Goal: Information Seeking & Learning: Learn about a topic

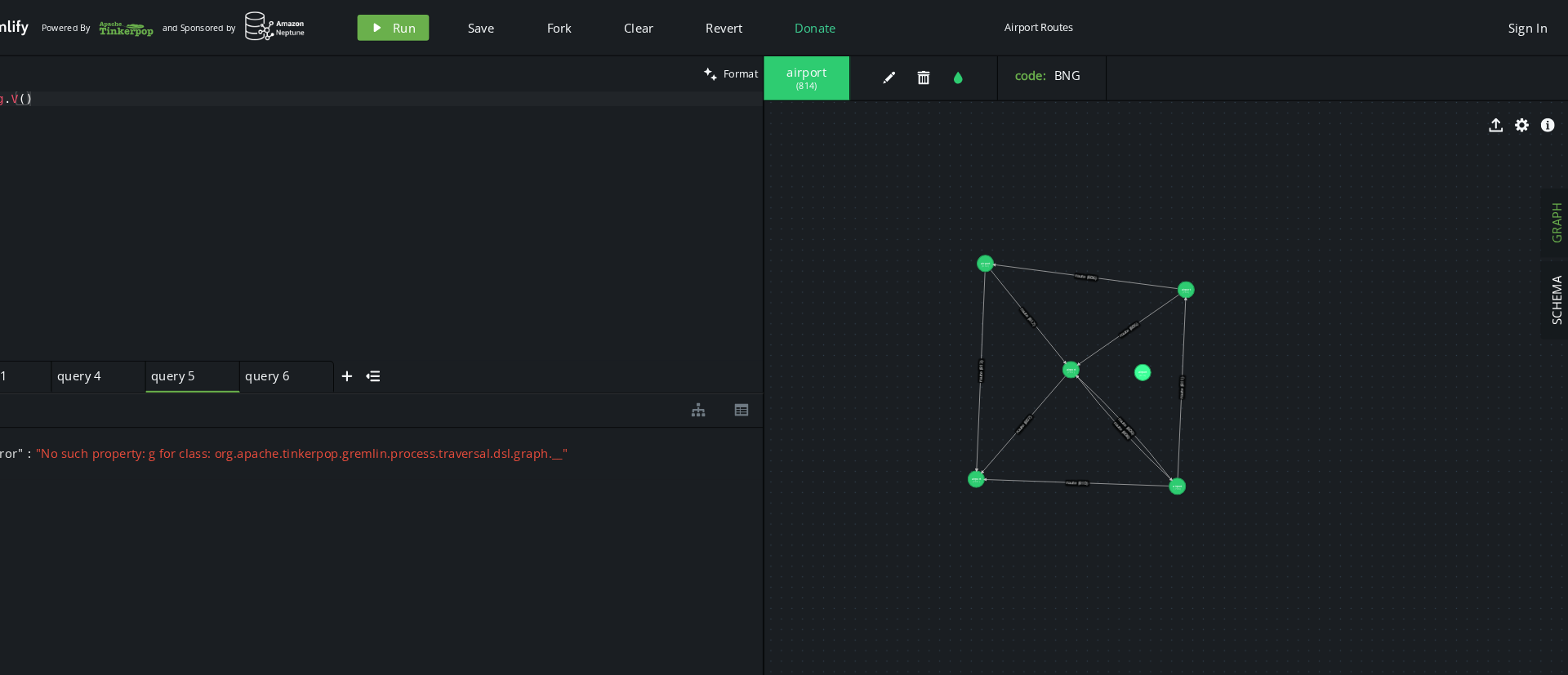
scroll to position [0, 472]
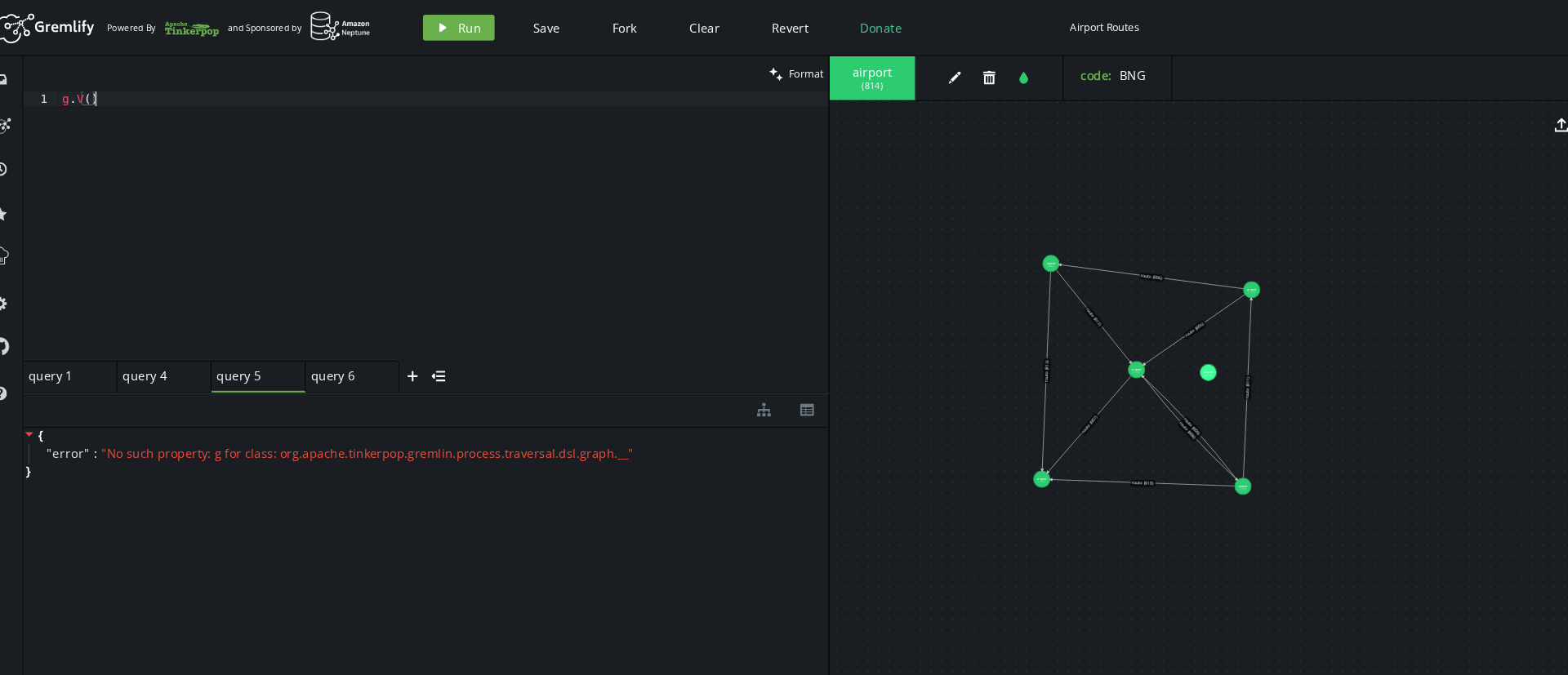
click at [136, 93] on div "g . V ( )" at bounding box center [441, 227] width 729 height 282
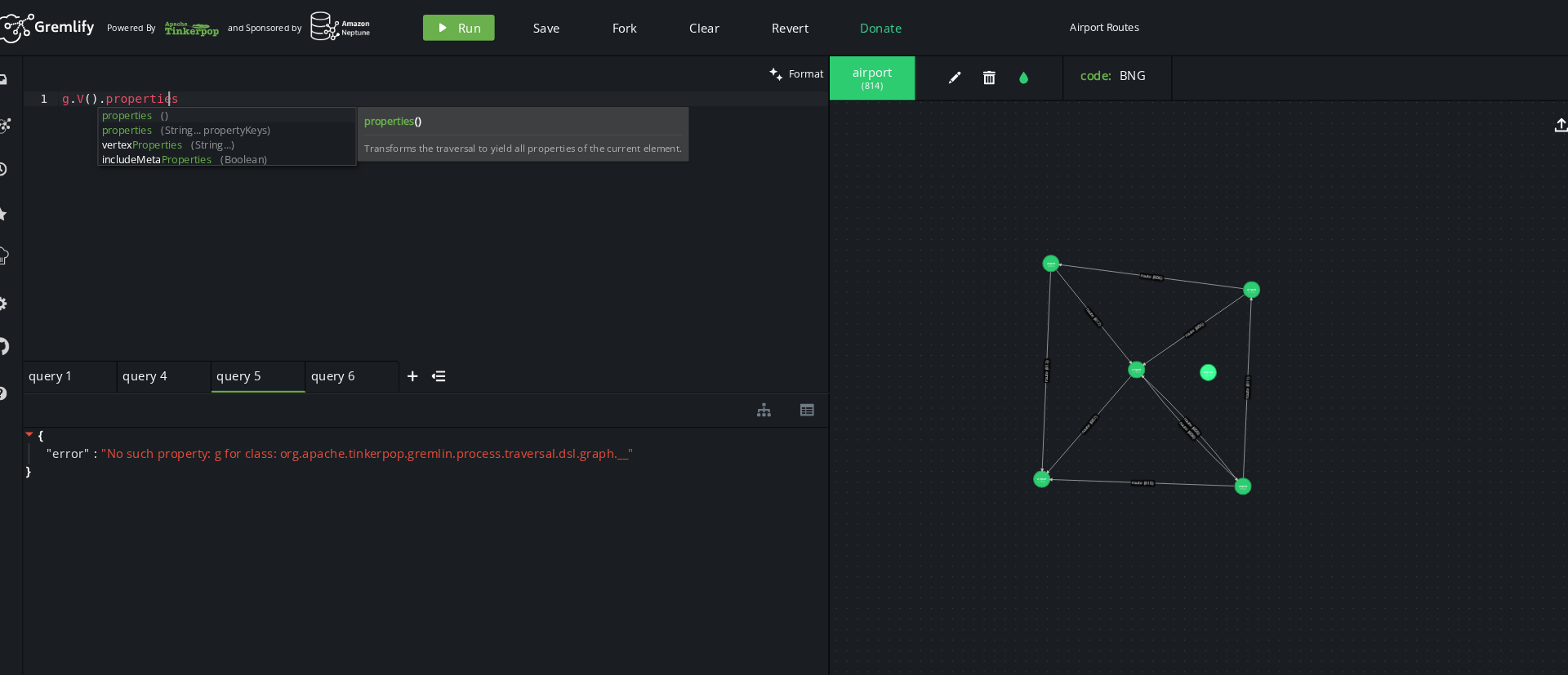
scroll to position [0, 107]
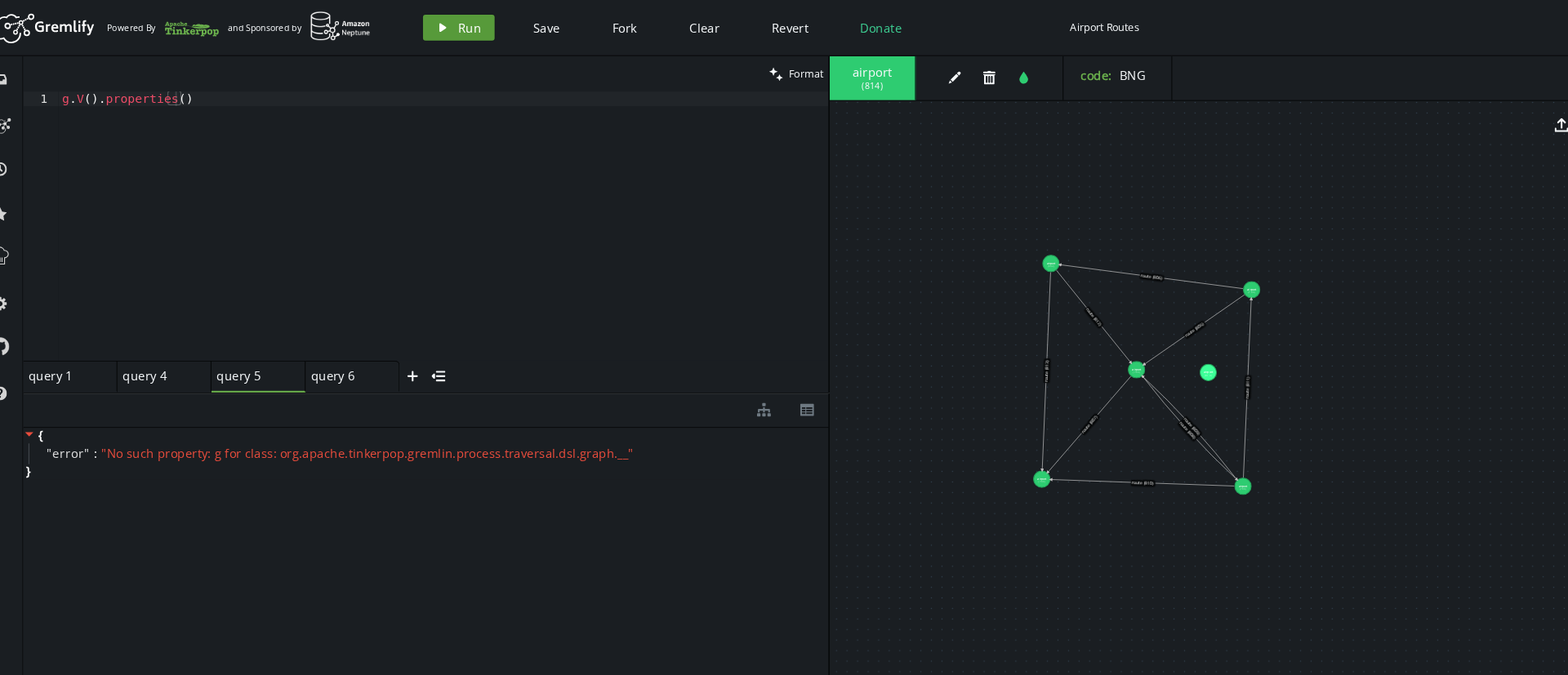
click at [438, 17] on button "play Run" at bounding box center [455, 26] width 68 height 24
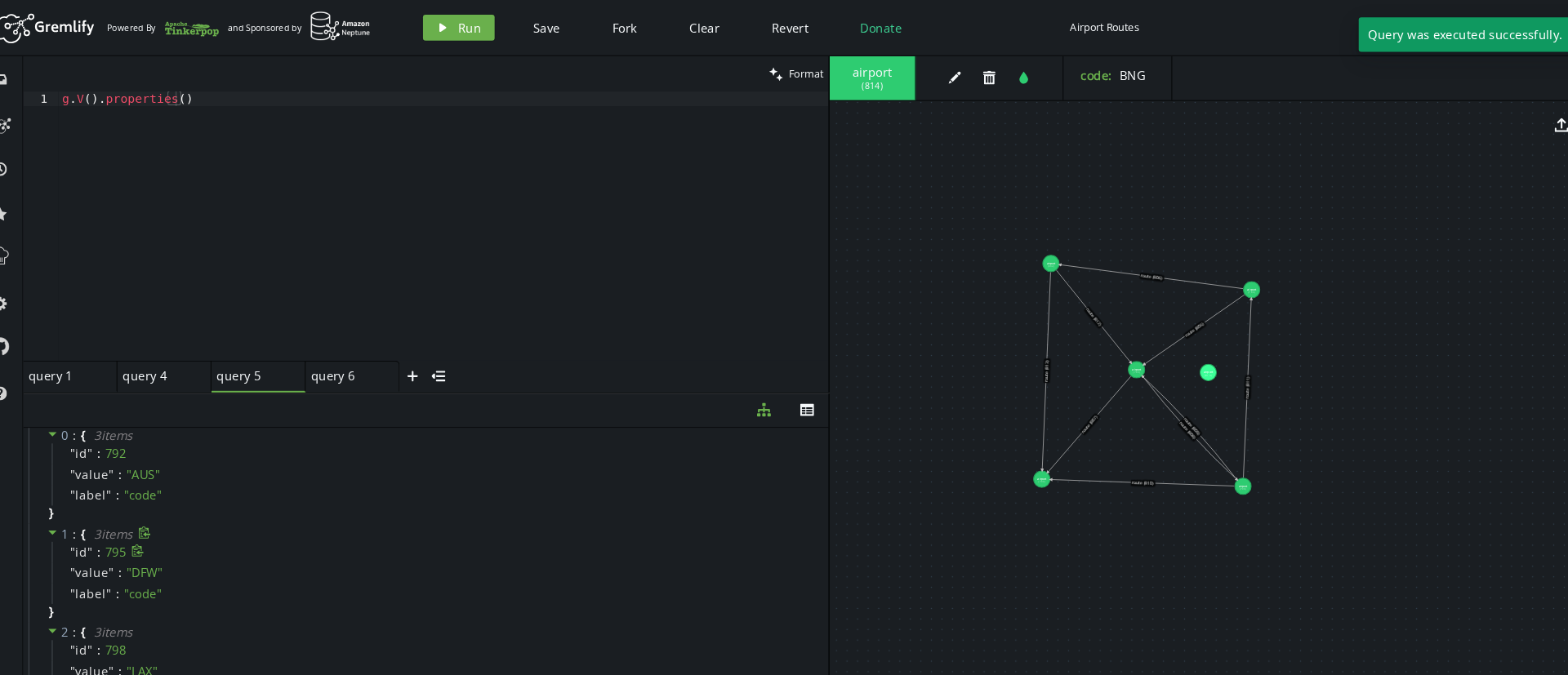
scroll to position [0, 0]
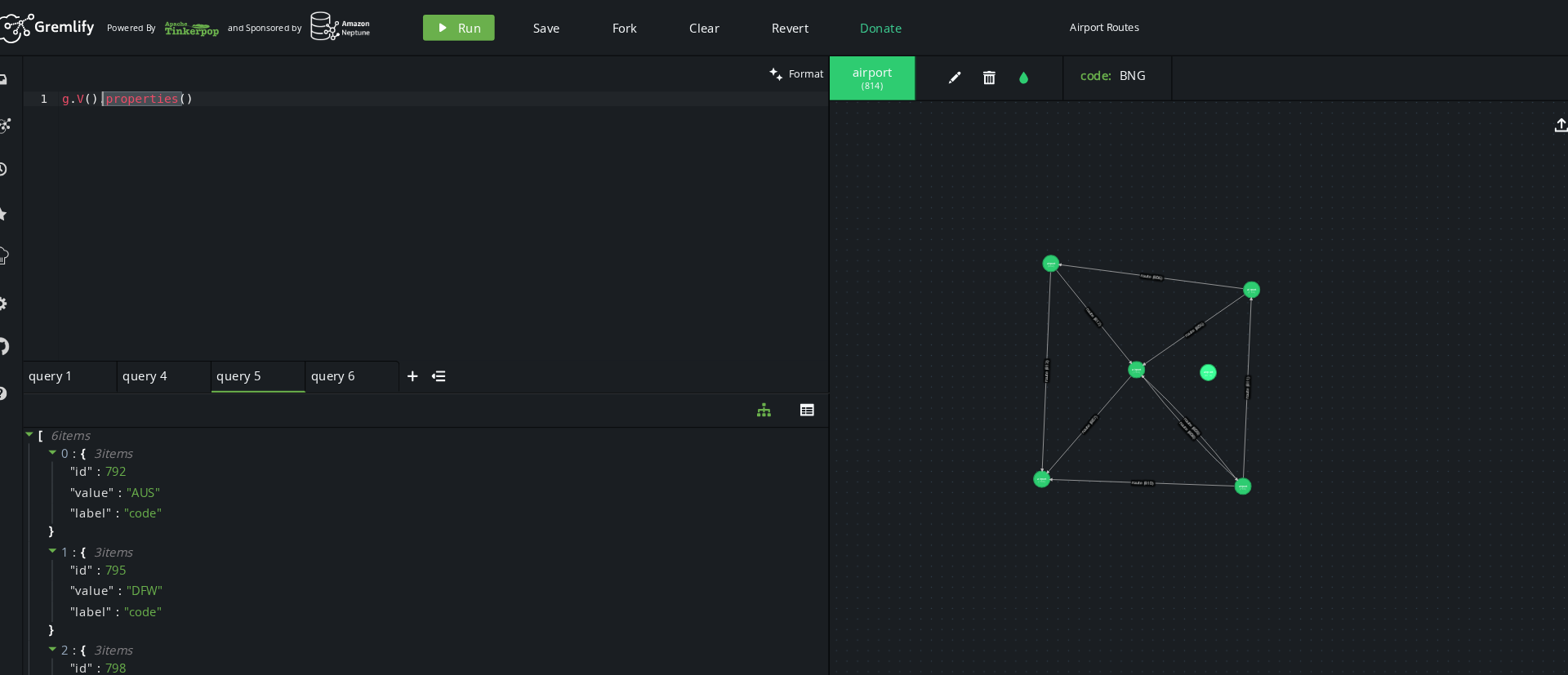
drag, startPoint x: 202, startPoint y: 89, endPoint x: 119, endPoint y: 94, distance: 83.2
click at [119, 94] on div "g . V ( ) . properties ( )" at bounding box center [441, 227] width 729 height 282
click at [105, 96] on div "g . V ( ) ." at bounding box center [441, 227] width 729 height 282
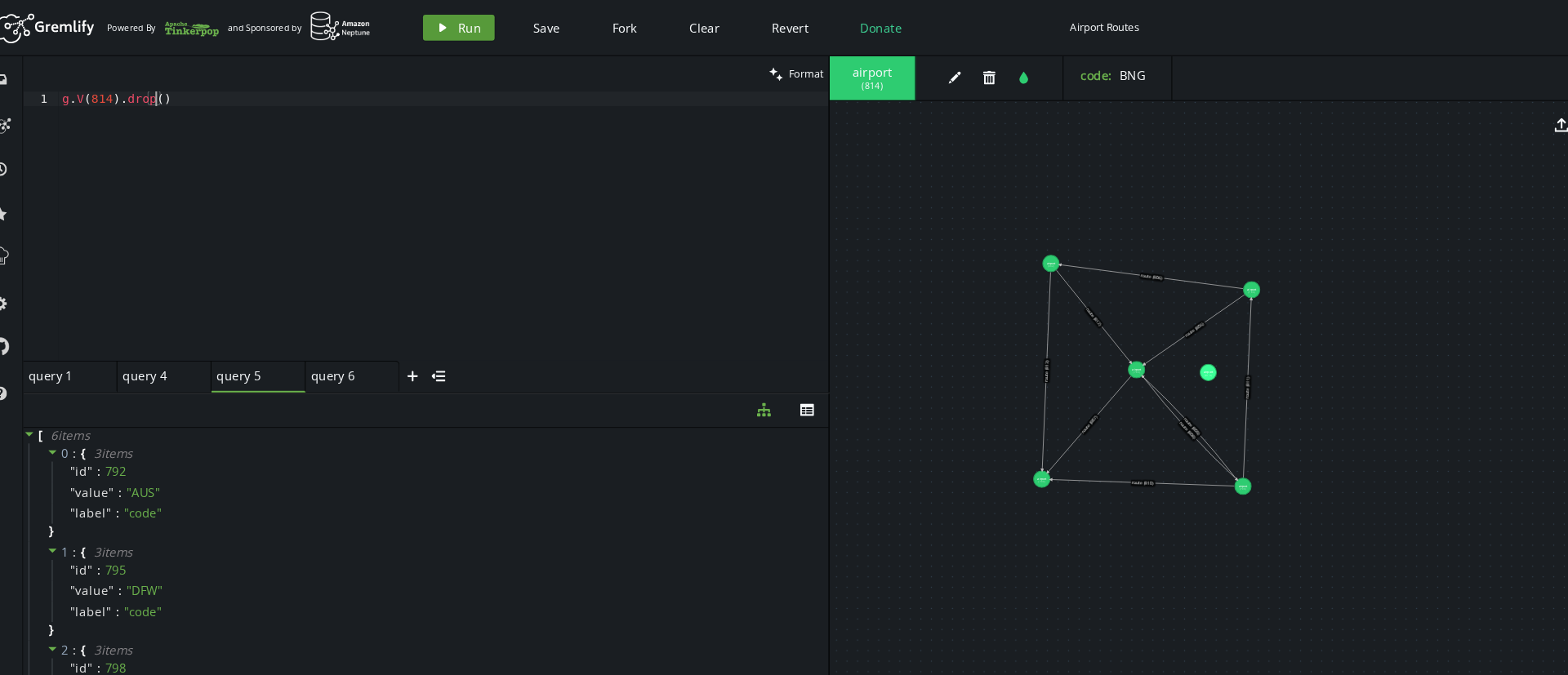
click at [458, 27] on span "Run" at bounding box center [466, 26] width 22 height 16
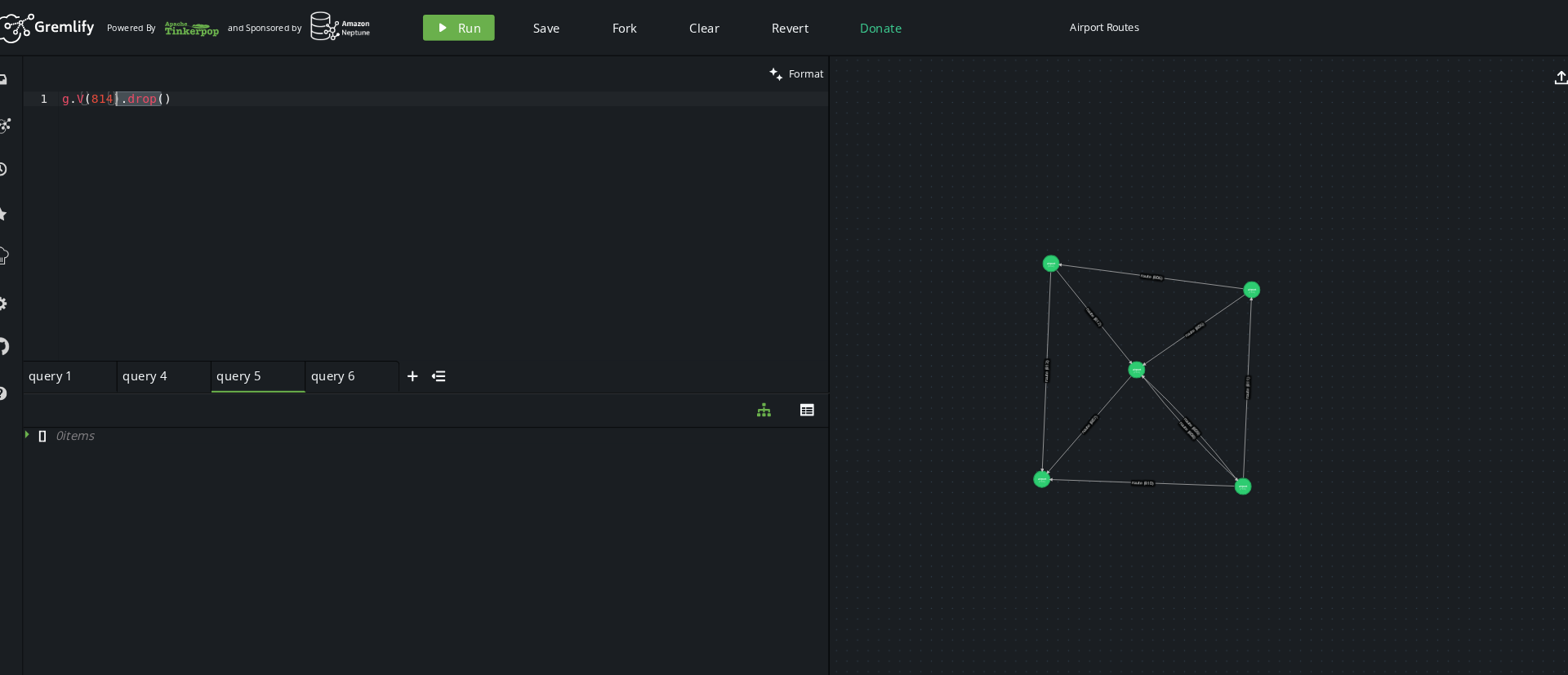
drag, startPoint x: 176, startPoint y: 98, endPoint x: 132, endPoint y: 93, distance: 44.3
click at [132, 93] on div "g . V ( 814 ) . drop ( )" at bounding box center [441, 227] width 729 height 282
click at [119, 90] on div "g . V ( 814 )" at bounding box center [441, 227] width 729 height 282
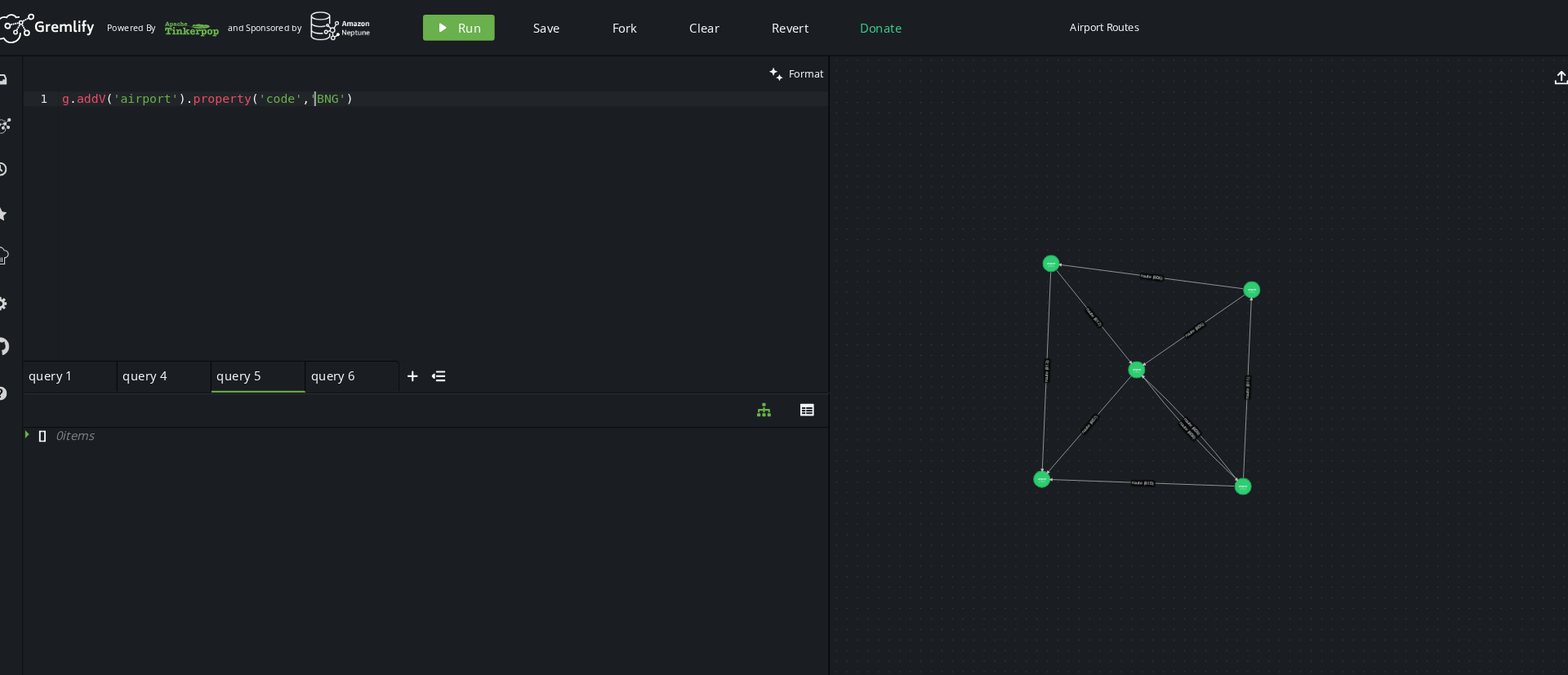
scroll to position [0, 239]
click at [460, 17] on button "play Run" at bounding box center [455, 26] width 68 height 24
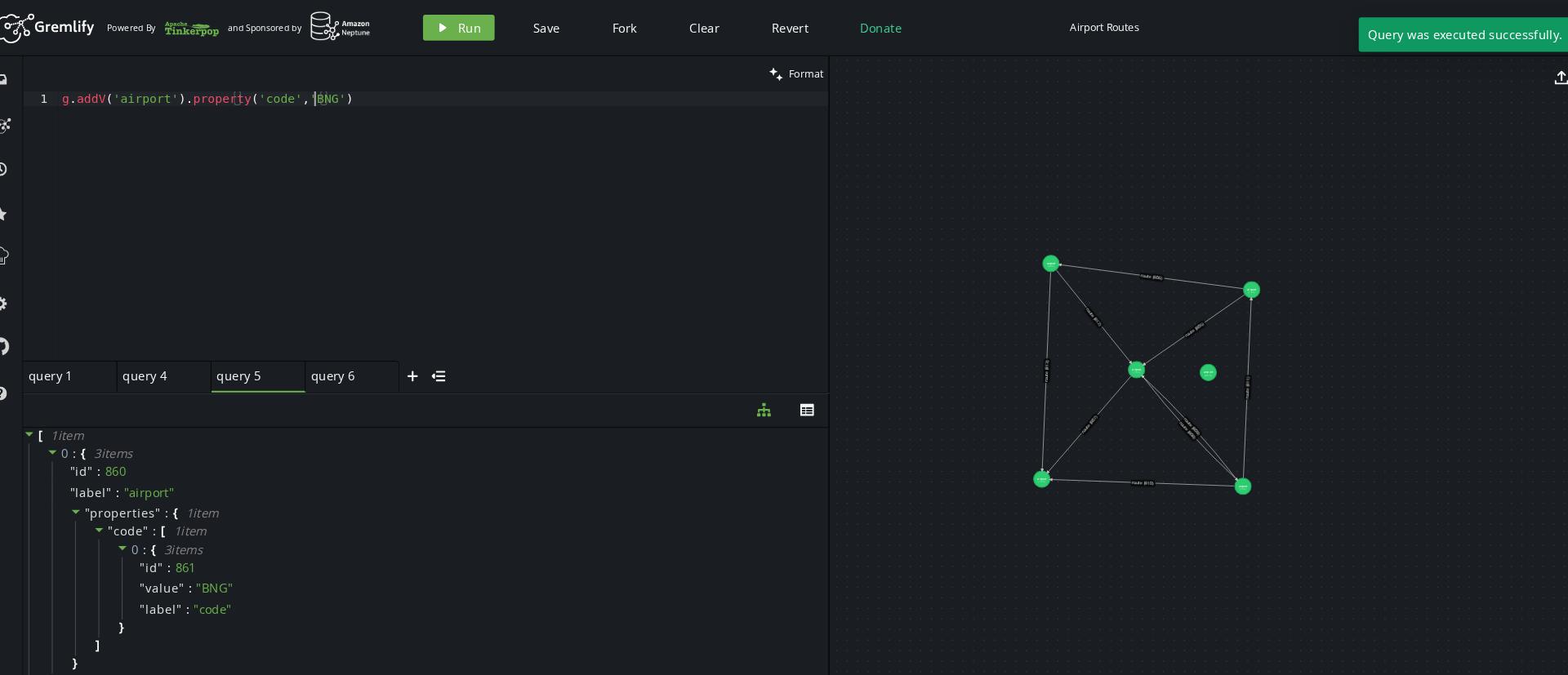
click at [316, 93] on div "g . [GEOGRAPHIC_DATA] ( 'airport' ) . property ( 'code' , 'BNG' )" at bounding box center [441, 227] width 729 height 282
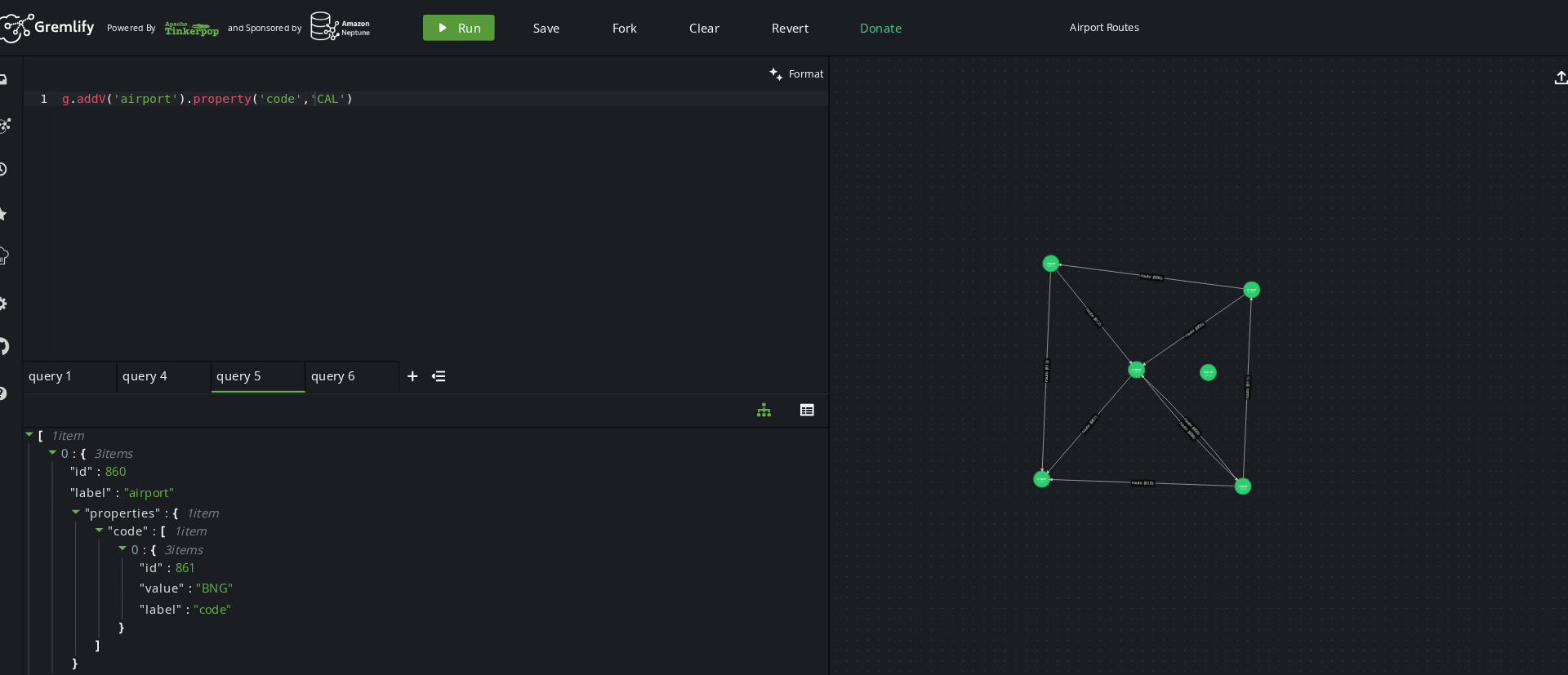
click at [440, 26] on icon "button" at bounding box center [439, 25] width 6 height 8
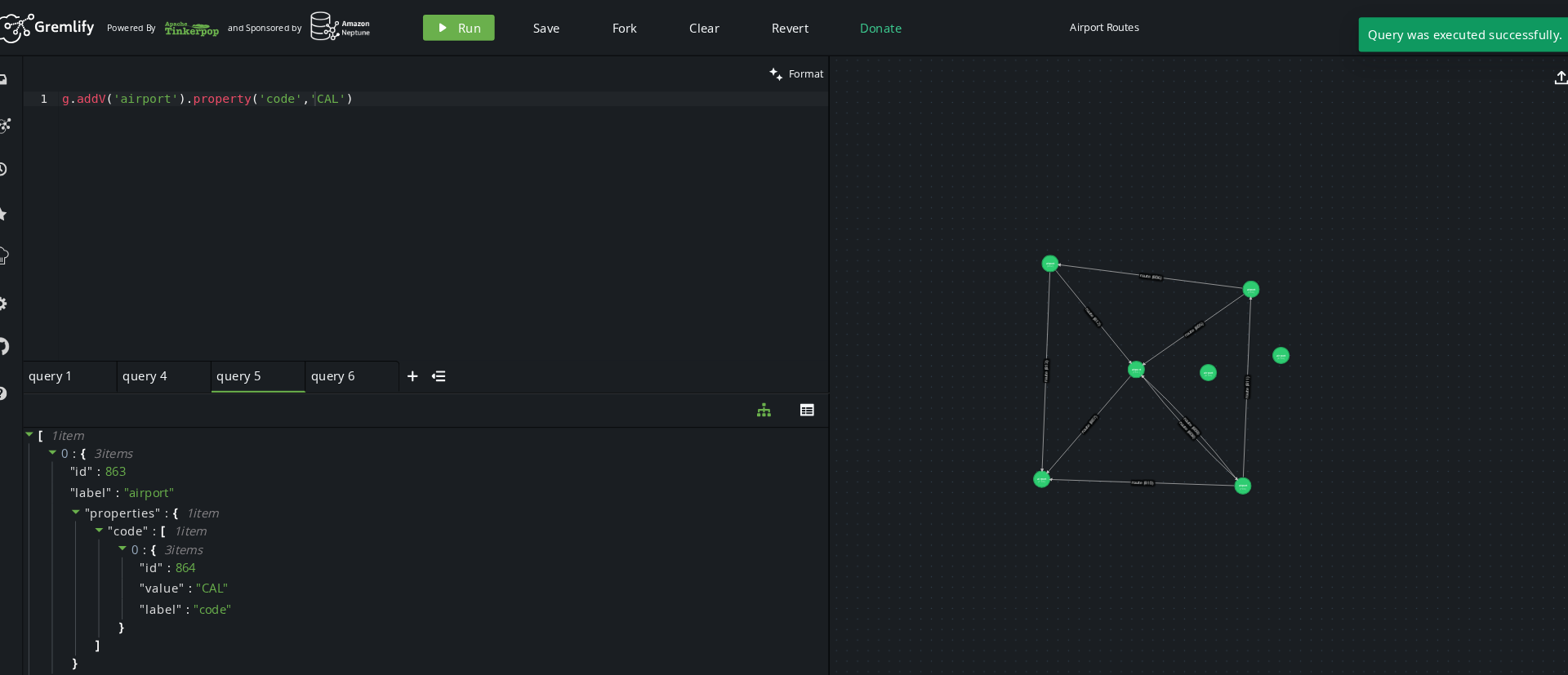
drag, startPoint x: 1205, startPoint y: 370, endPoint x: 1233, endPoint y: 336, distance: 44.0
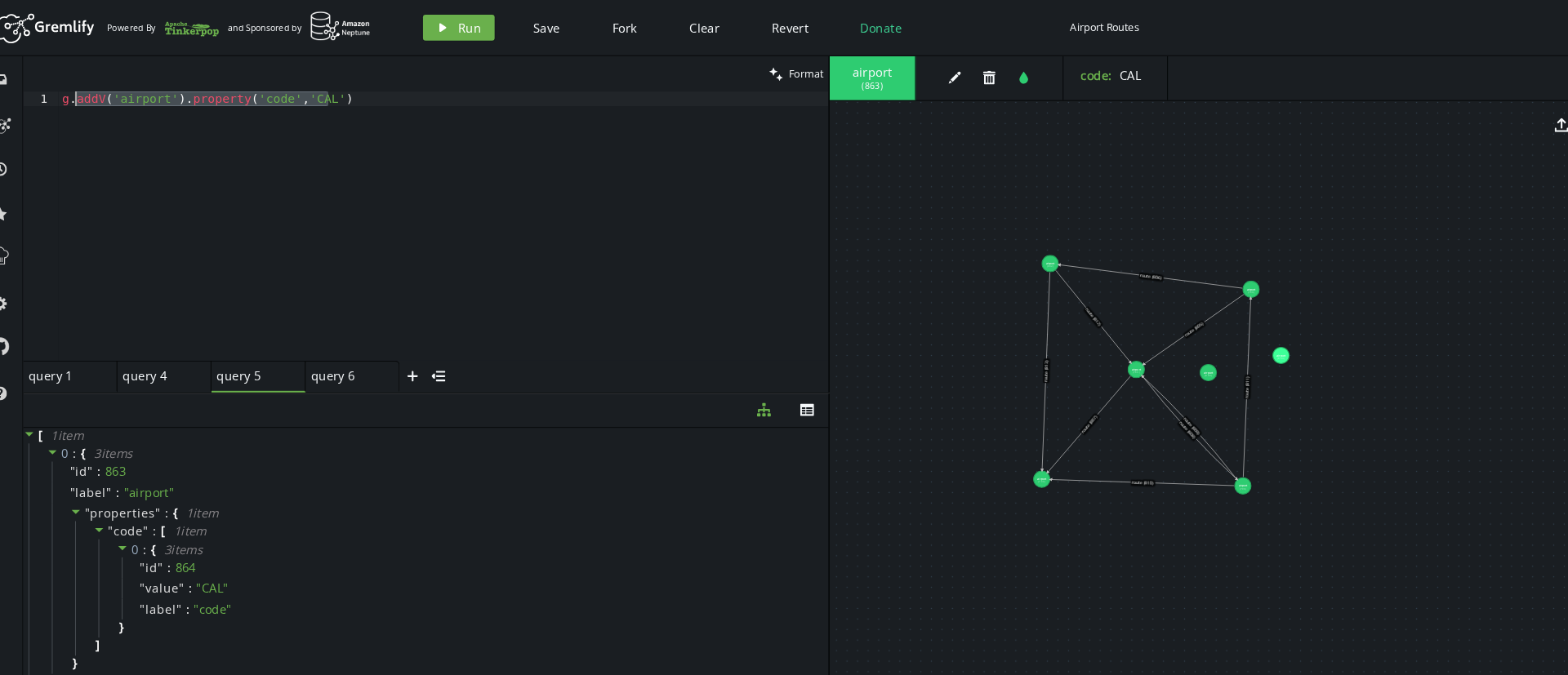
drag, startPoint x: 345, startPoint y: 97, endPoint x: 92, endPoint y: 96, distance: 253.0
click at [92, 96] on div "g . [GEOGRAPHIC_DATA] ( 'airport' ) . property ( 'code' , 'CAL' )" at bounding box center [441, 227] width 729 height 282
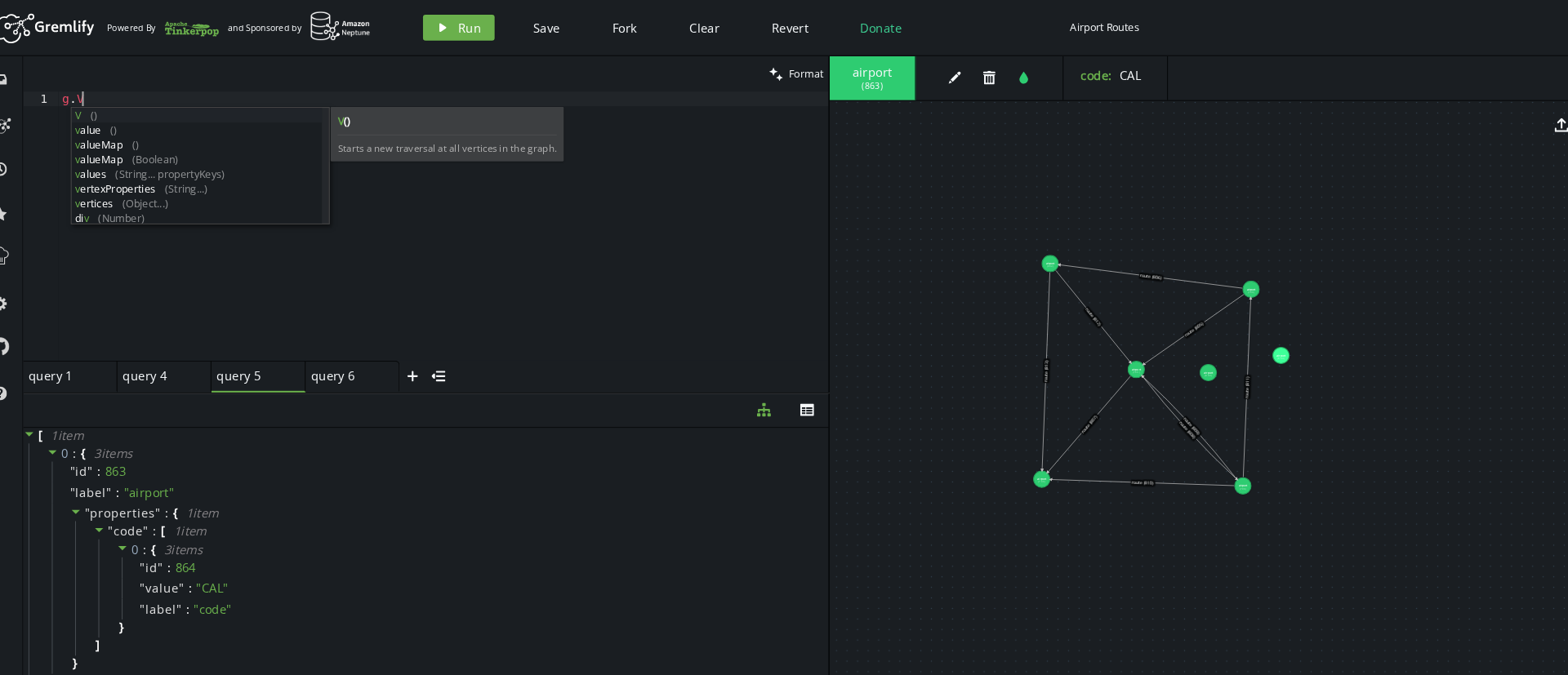
scroll to position [0, 24]
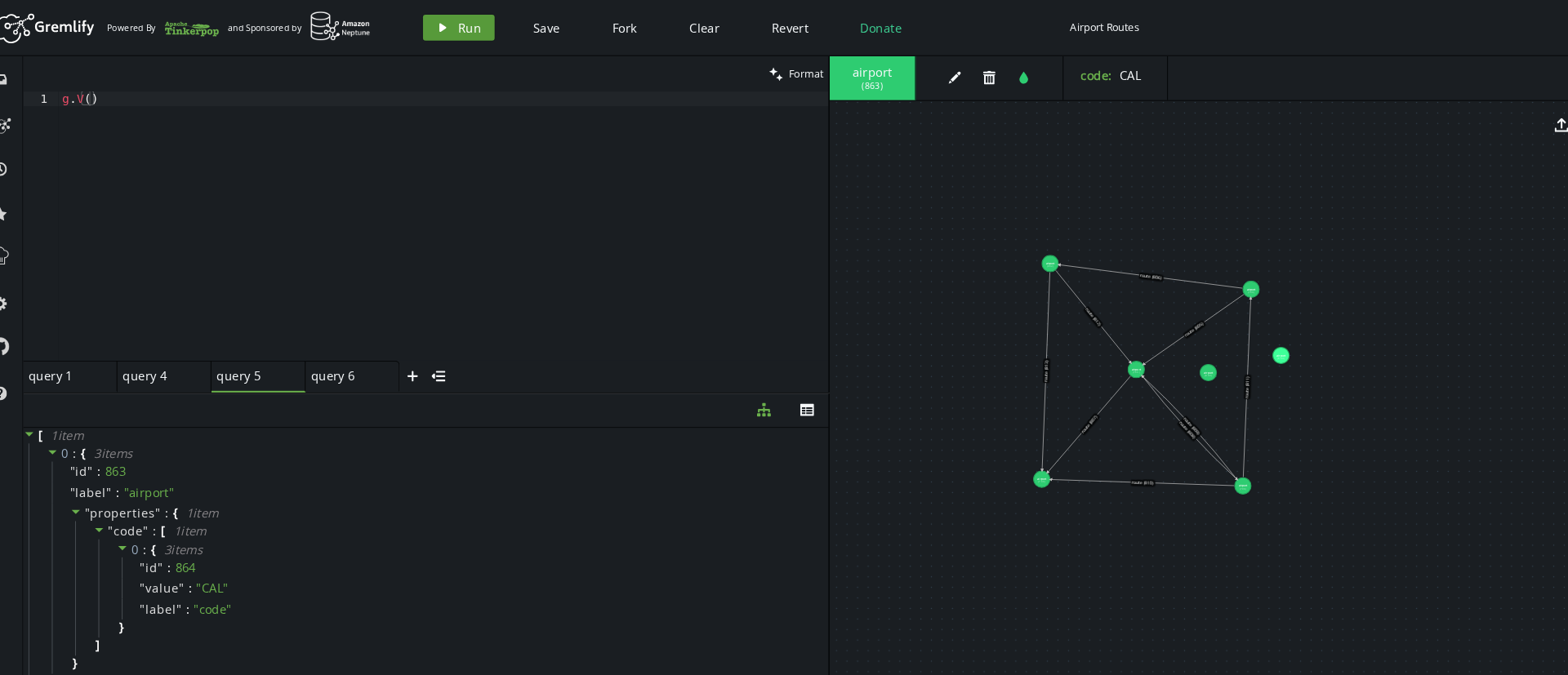
click at [439, 35] on button "play Run" at bounding box center [455, 26] width 68 height 24
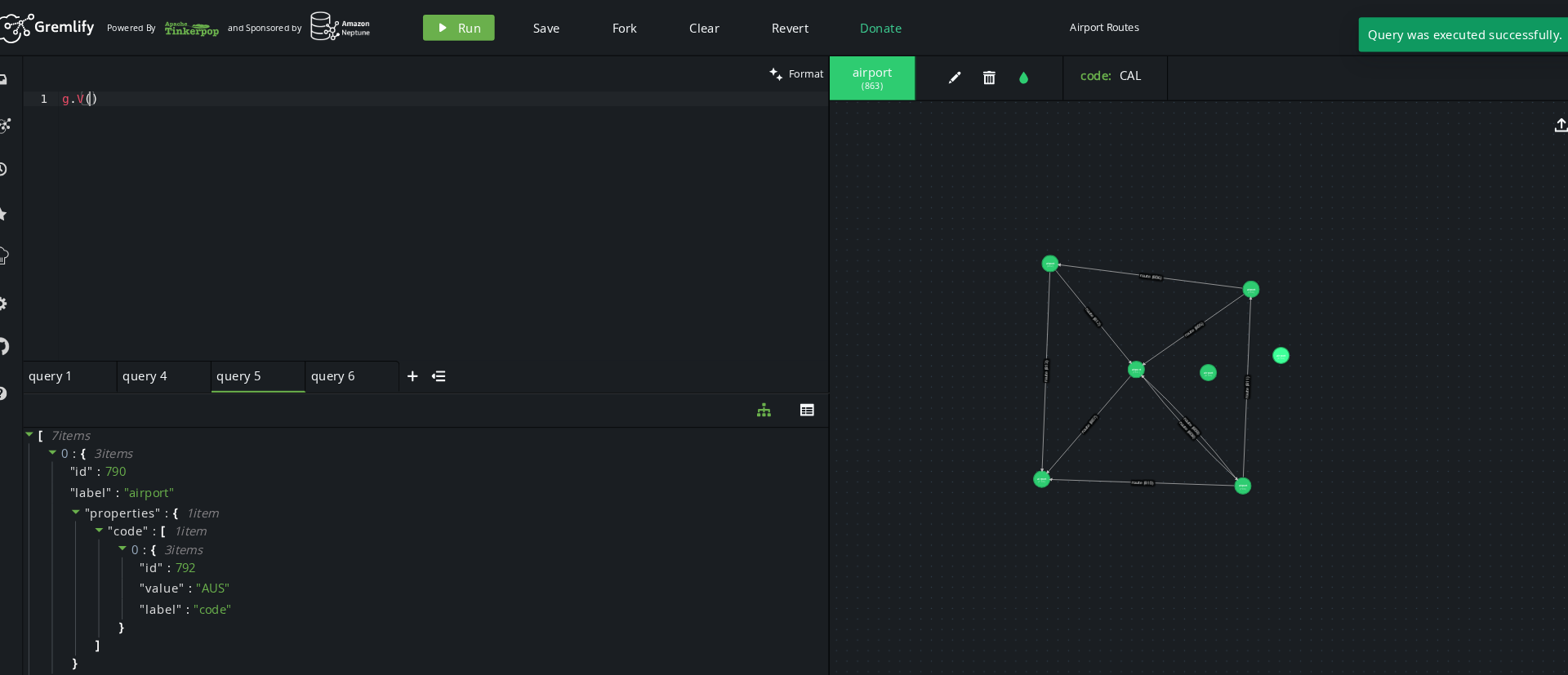
click at [104, 95] on div "g . V ( )" at bounding box center [441, 227] width 729 height 282
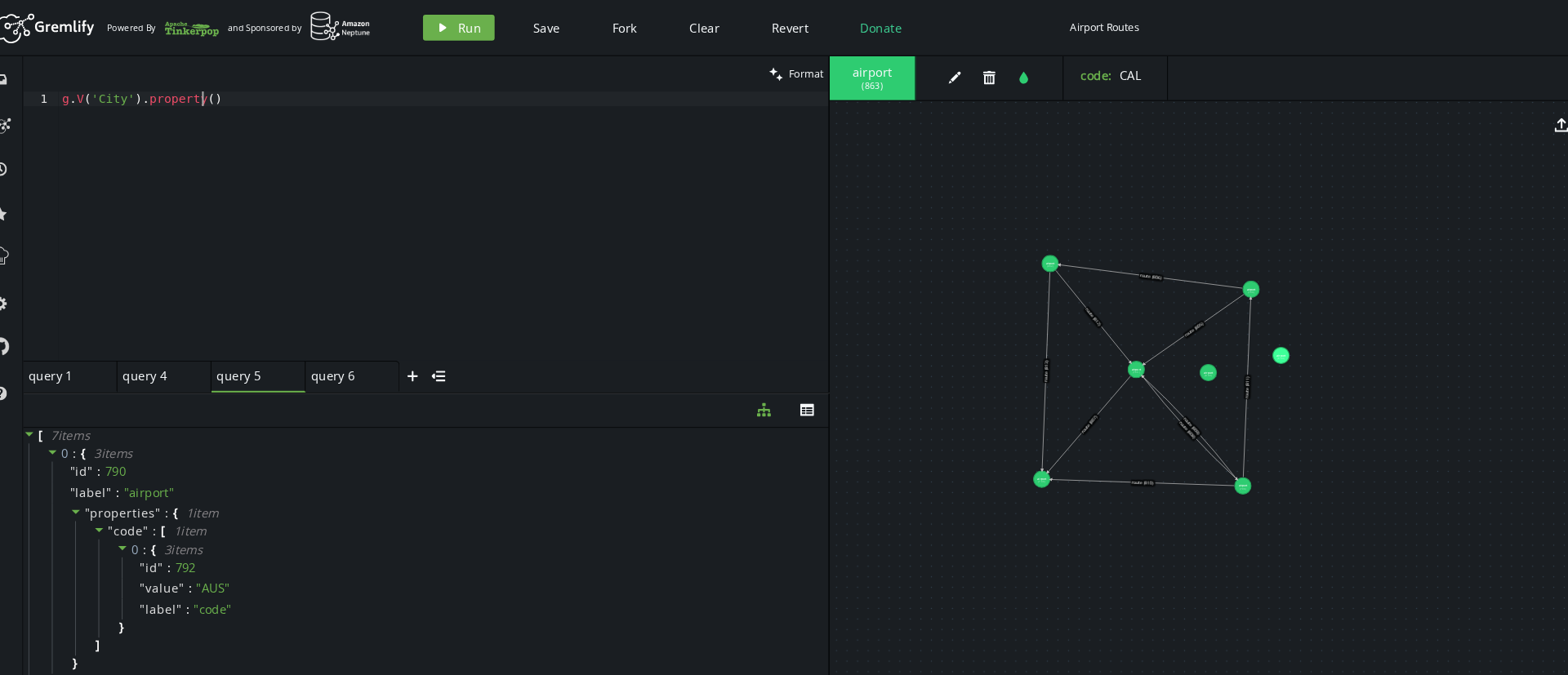
scroll to position [0, 131]
click at [104, 95] on div "g . V ( 'City' ) . property ( )" at bounding box center [441, 227] width 729 height 282
click at [121, 95] on div "g . V ( 'City' ) . property ( )" at bounding box center [441, 227] width 729 height 282
click at [212, 93] on div "g . V ( 'city' ) . property ( )" at bounding box center [441, 227] width 729 height 282
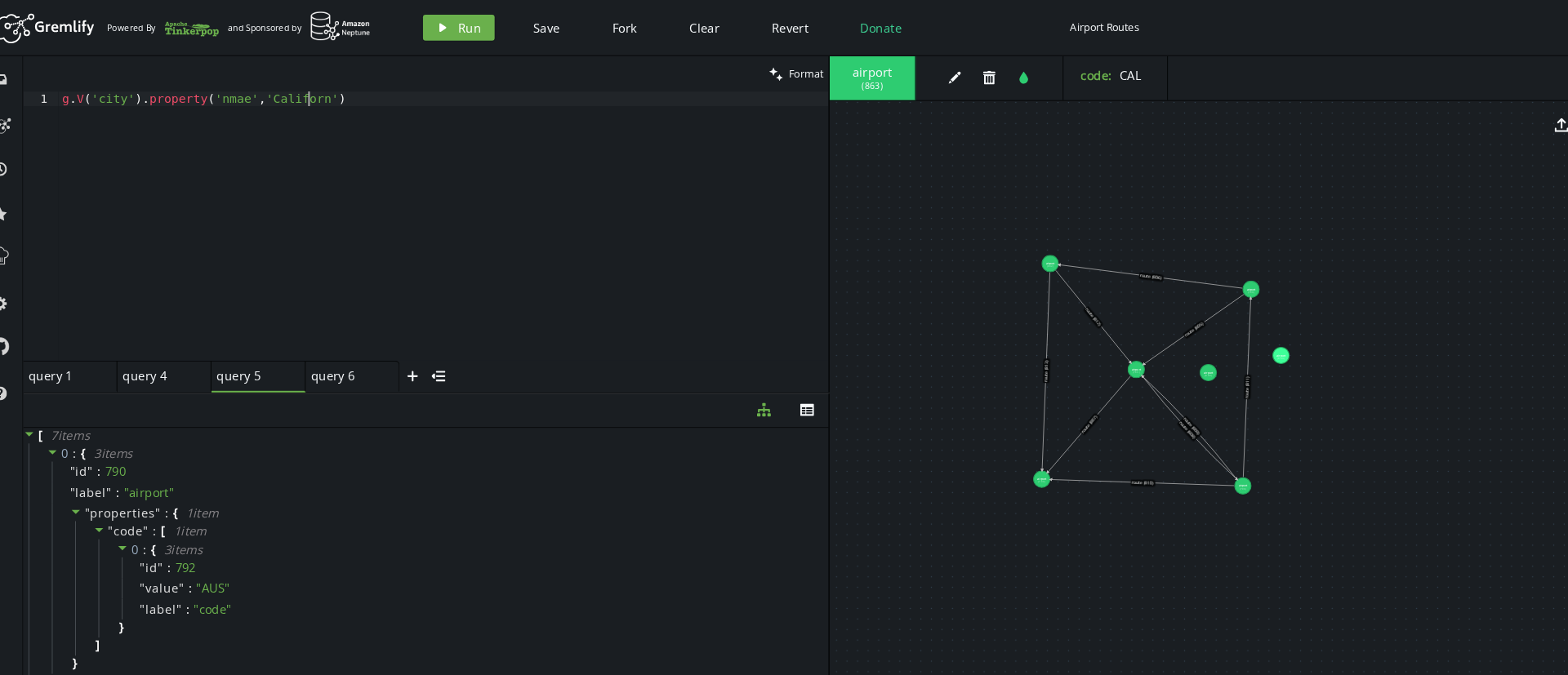
scroll to position [0, 245]
click at [444, 22] on icon "play" at bounding box center [439, 25] width 13 height 13
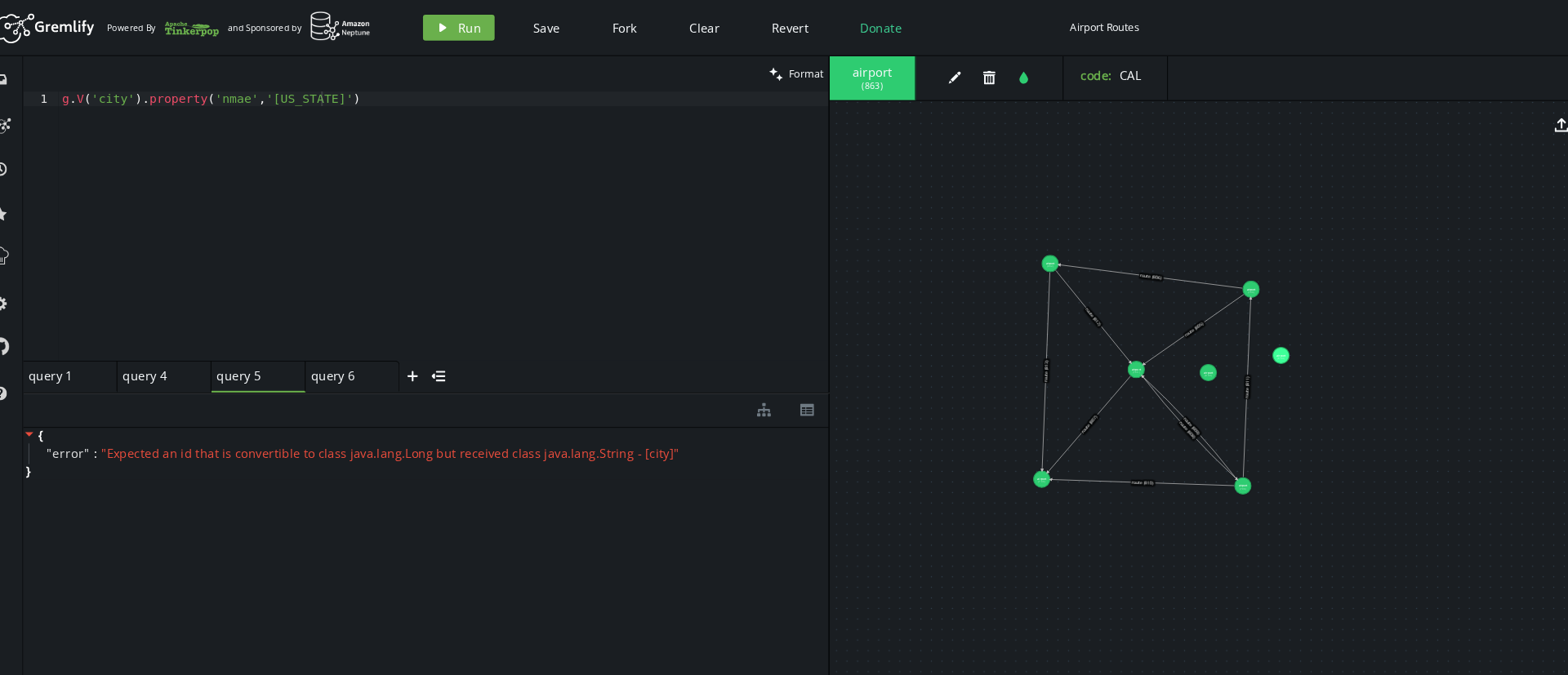
type textarea "g.V('city').property('nmae','[US_STATE]')"
drag, startPoint x: 368, startPoint y: 86, endPoint x: 77, endPoint y: 88, distance: 291.0
click at [77, 88] on div "g . V ( 'city' ) . property ( 'nmae' , '[US_STATE]' )" at bounding box center [441, 227] width 729 height 282
click at [89, 93] on div at bounding box center [441, 227] width 729 height 282
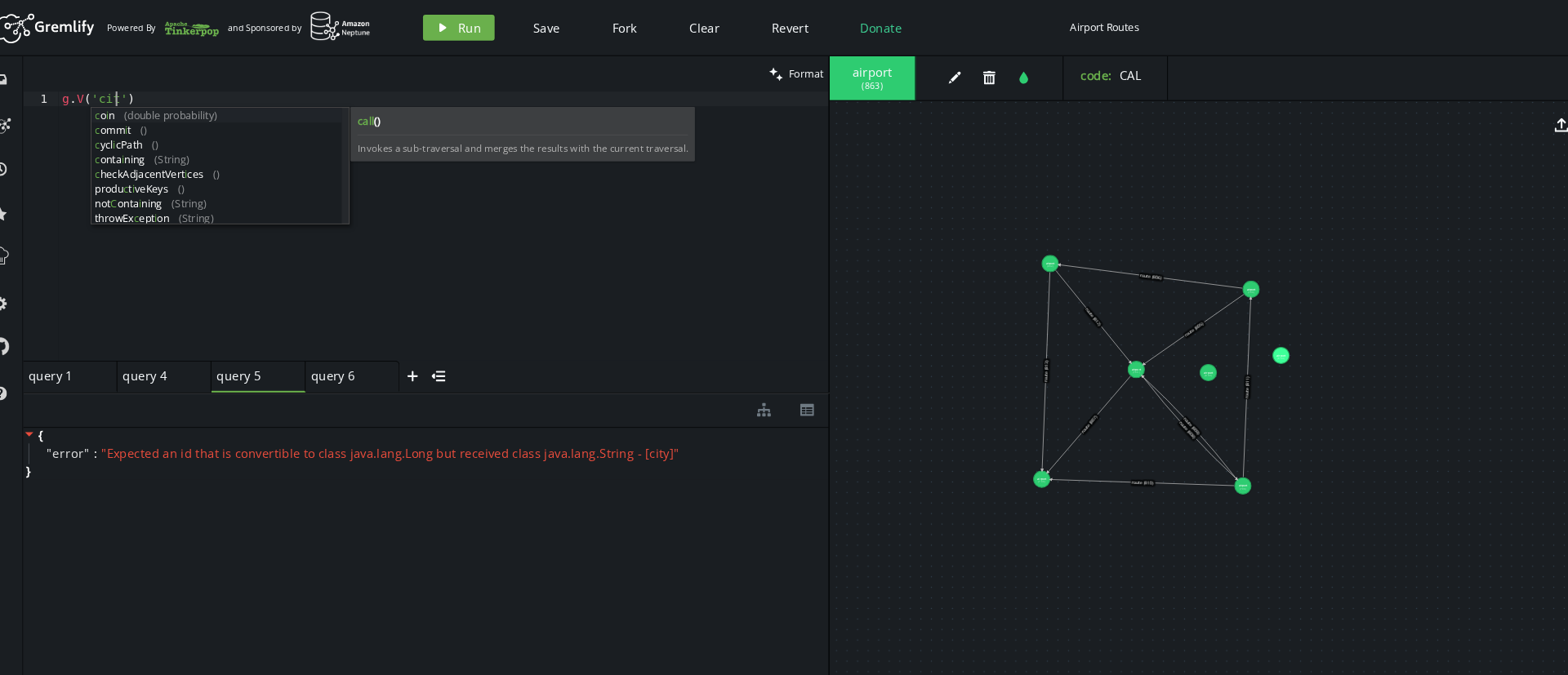
scroll to position [0, 56]
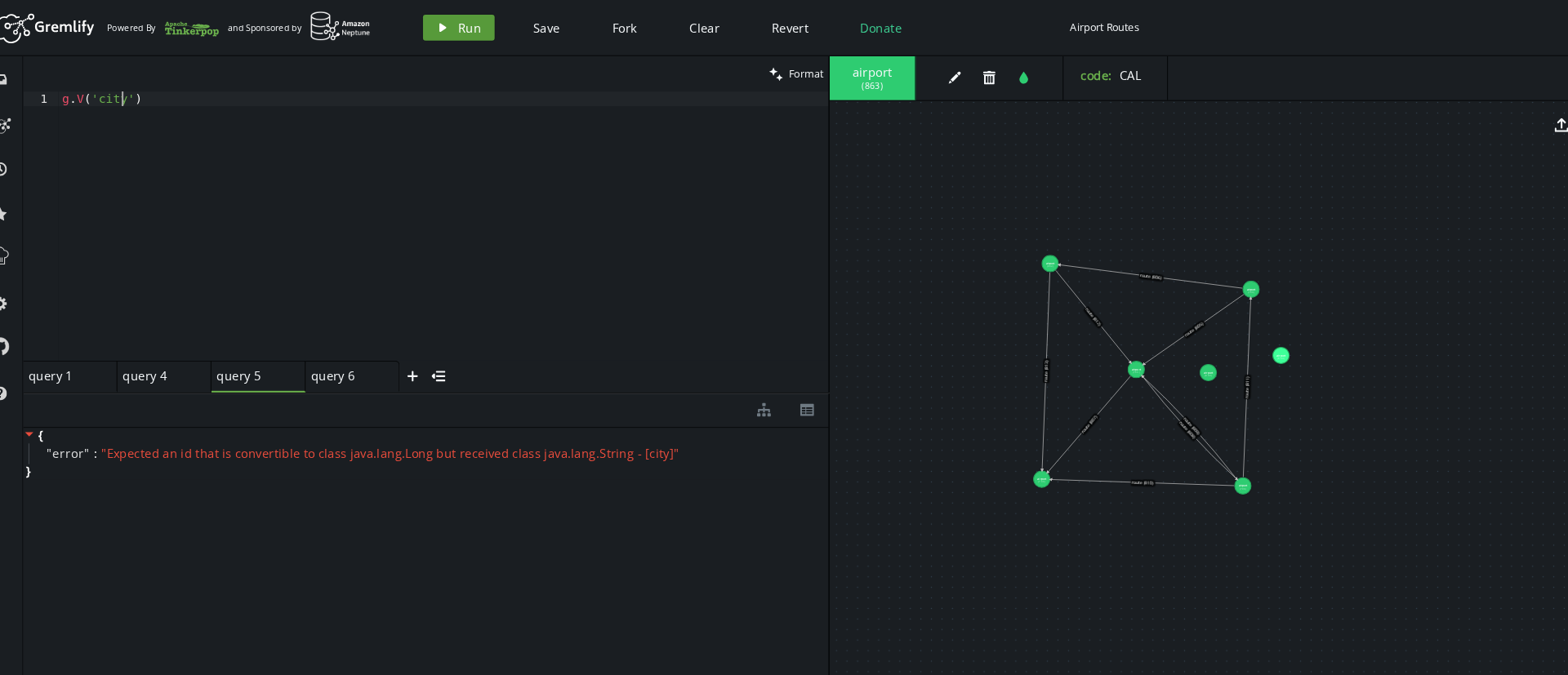
click at [446, 26] on button "play Run" at bounding box center [455, 26] width 68 height 24
drag, startPoint x: 158, startPoint y: 93, endPoint x: 49, endPoint y: 102, distance: 109.4
click at [49, 102] on div "g.V('city') 1 g . V ( 'city' ) XXXXXXXXXXXXXXXXXXXXXXXXXXXXXXXXXXXXXXXXXXXXXXXX…" at bounding box center [425, 214] width 762 height 255
click at [134, 93] on div "g . [GEOGRAPHIC_DATA] ( 'city' )" at bounding box center [441, 227] width 729 height 282
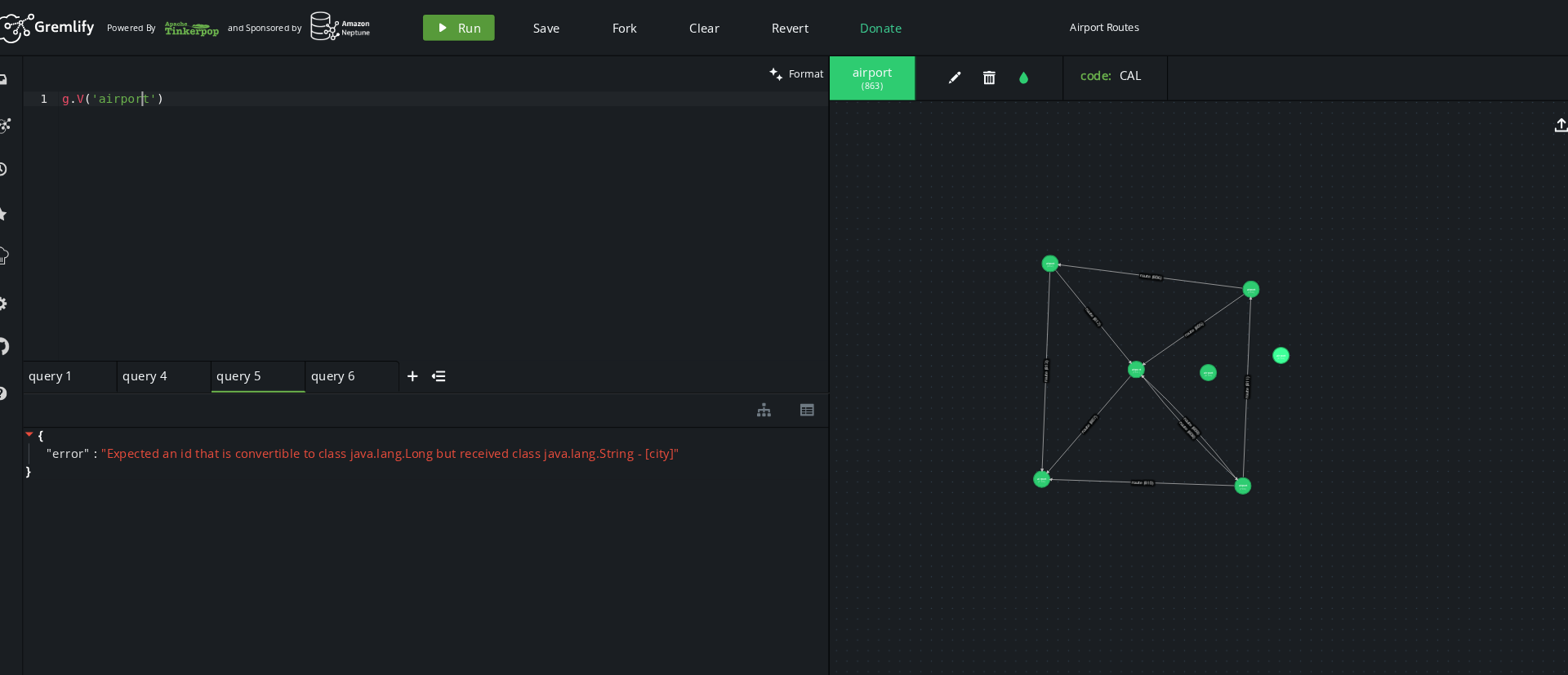
type textarea "g.V('airport')"
click at [421, 25] on button "play Run" at bounding box center [455, 26] width 68 height 24
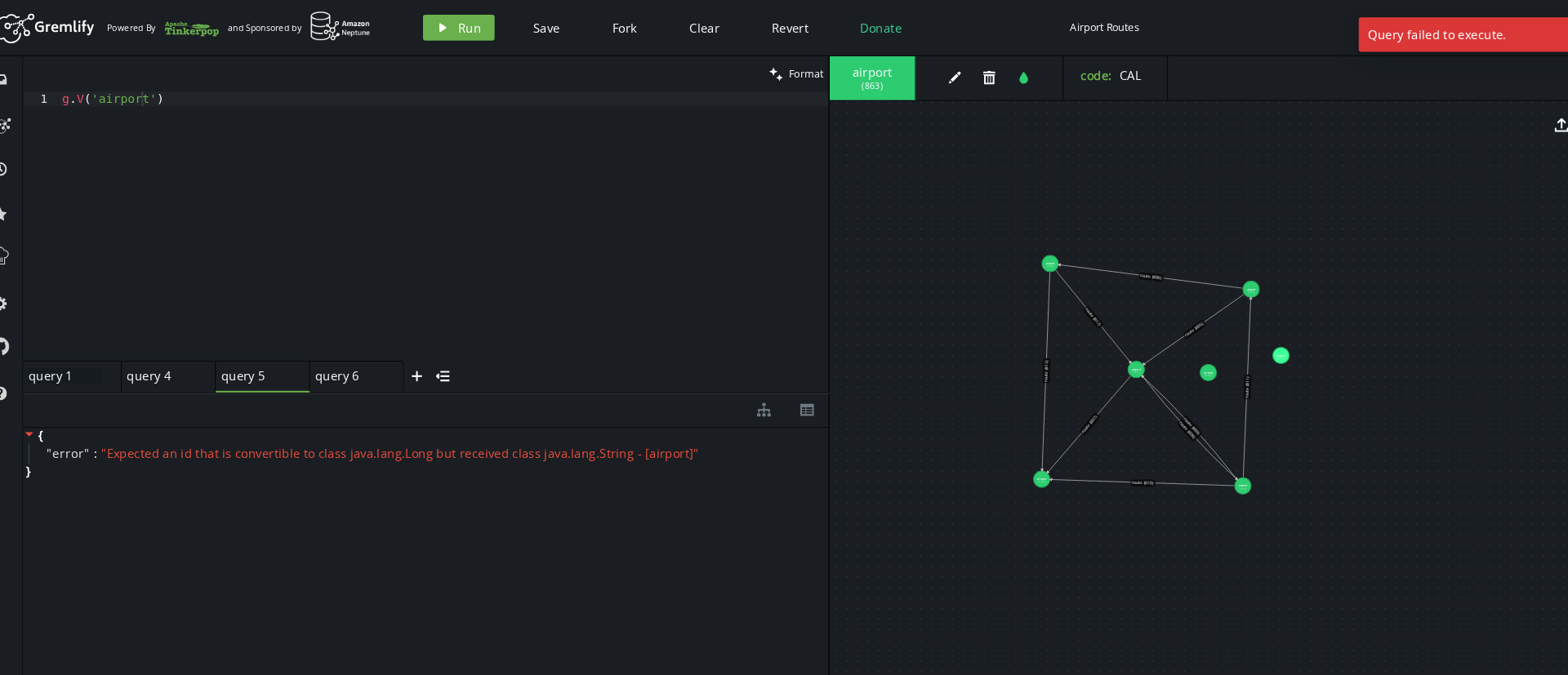
click at [82, 357] on div "query 1 query 1" at bounding box center [82, 355] width 69 height 15
click at [362, 355] on div "query 6 query 6" at bounding box center [349, 355] width 69 height 15
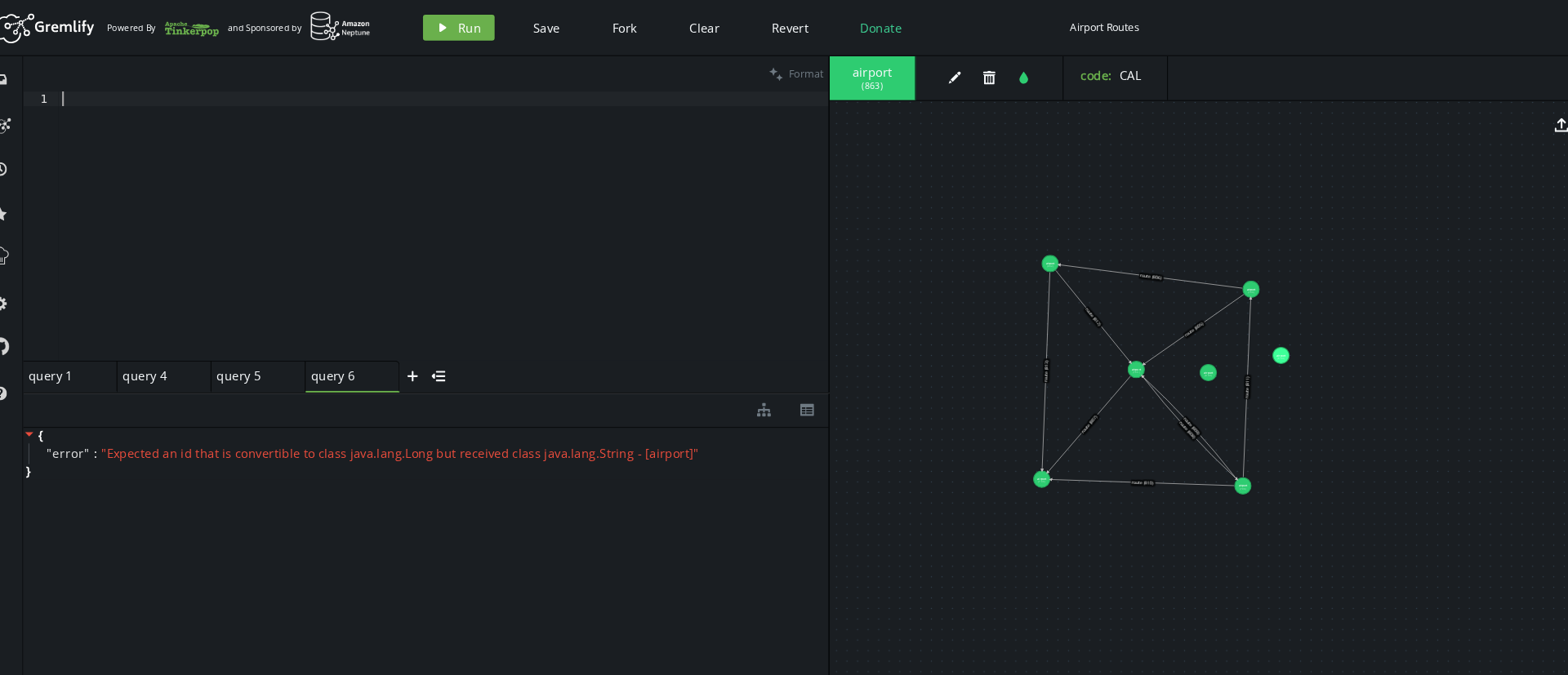
scroll to position [0, 0]
click at [92, 104] on div at bounding box center [441, 227] width 729 height 282
click at [433, 24] on icon "play" at bounding box center [439, 25] width 13 height 13
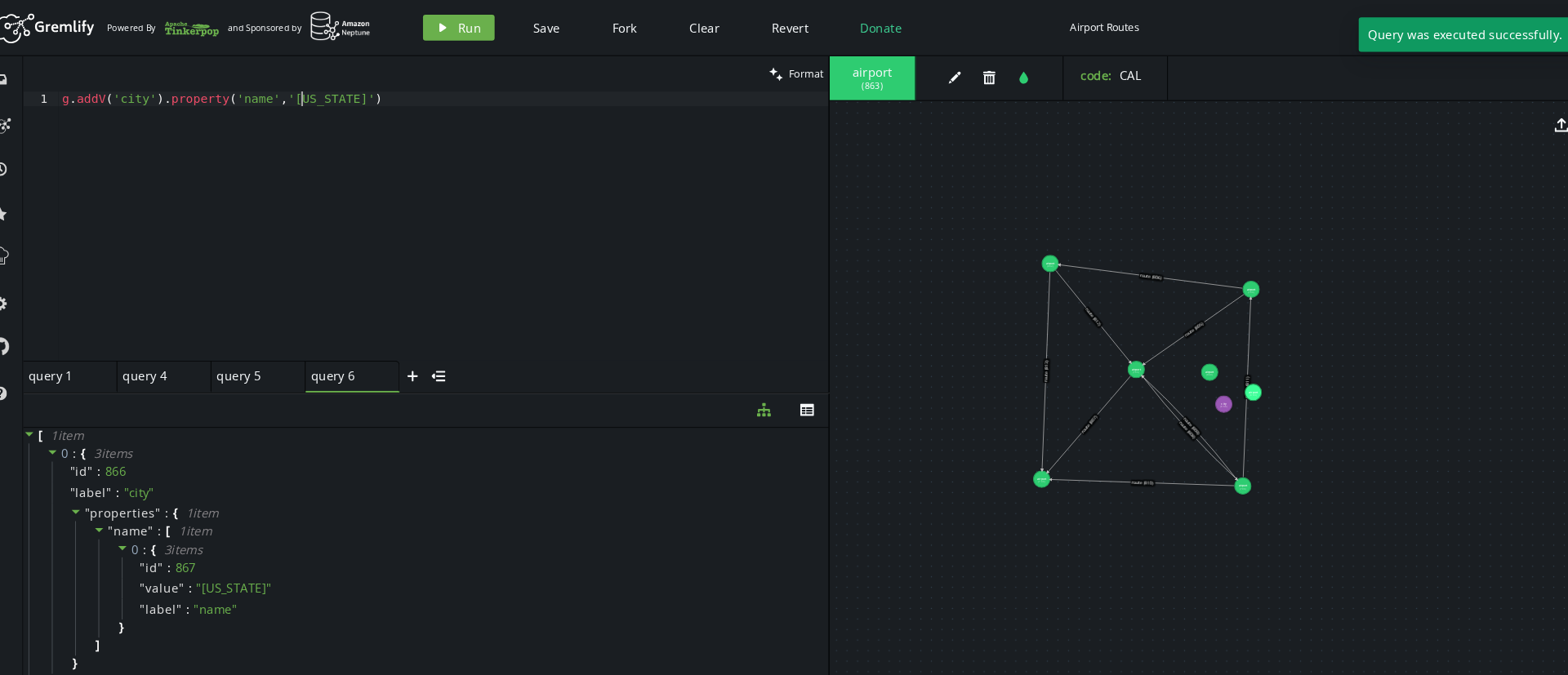
click at [307, 100] on div "g . [GEOGRAPHIC_DATA] ( 'city' ) . property ( 'name' , '[US_STATE]' )" at bounding box center [441, 227] width 729 height 282
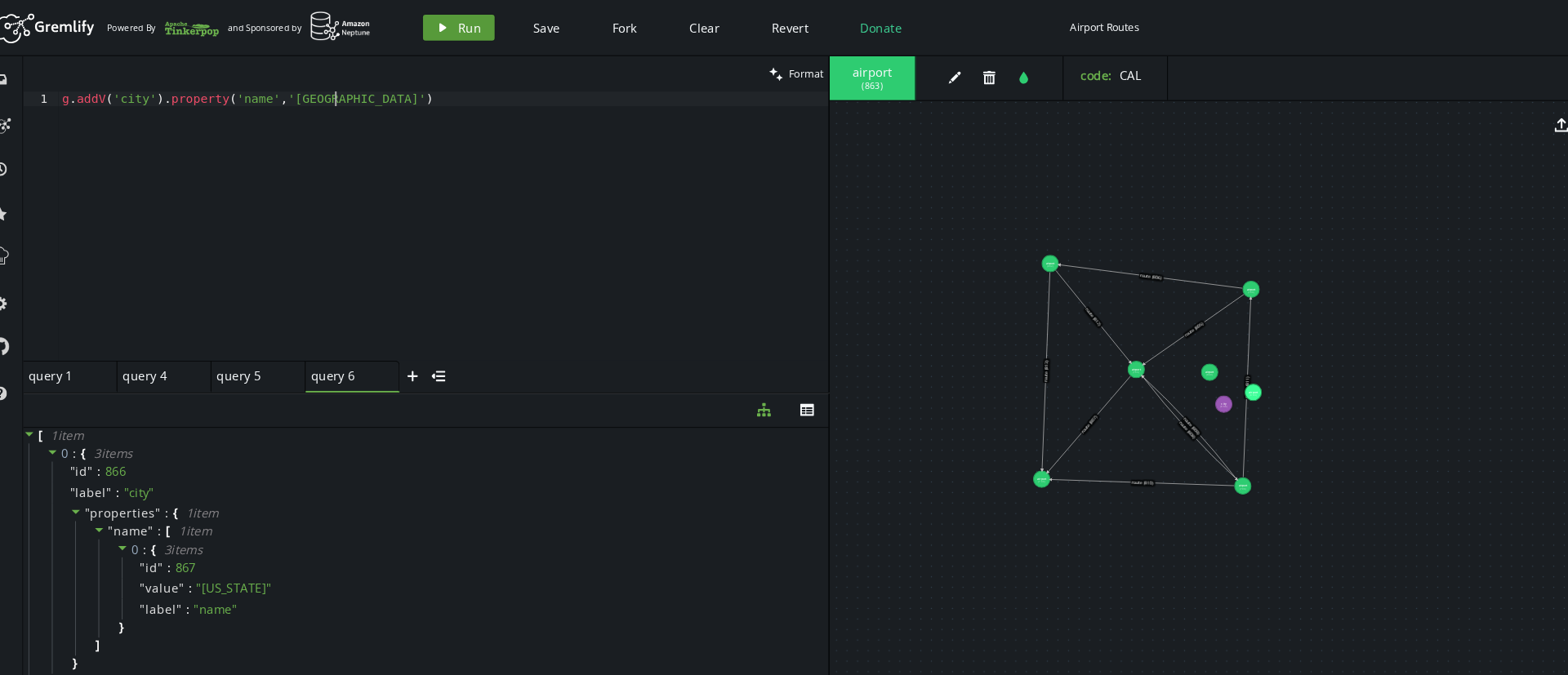
click at [444, 19] on icon "play" at bounding box center [439, 25] width 13 height 13
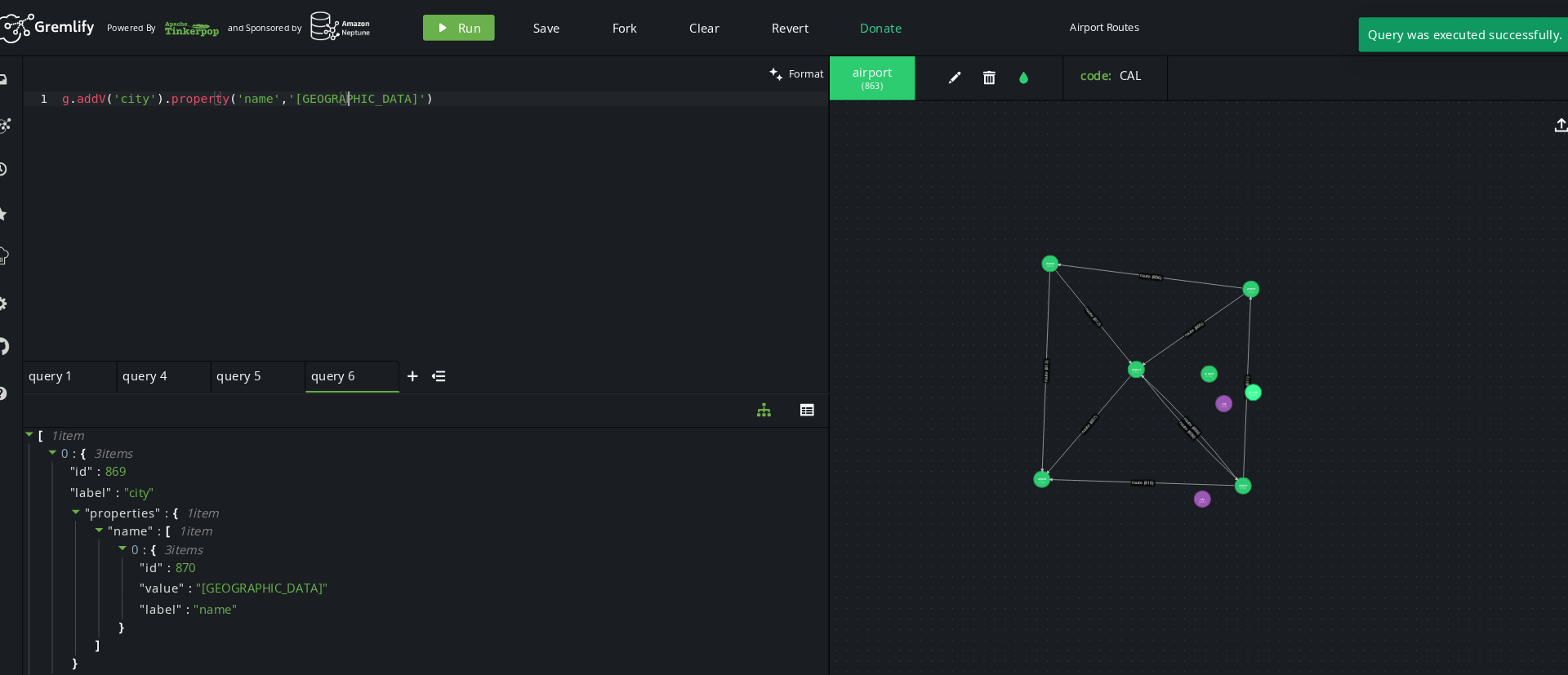
click at [322, 103] on div "g . [GEOGRAPHIC_DATA] ( 'city' ) . property ( 'name' , '[GEOGRAPHIC_DATA]' )" at bounding box center [441, 227] width 729 height 282
click at [322, 103] on div "g . [GEOGRAPHIC_DATA] ( 'city' ) . property ( 'name' , '[GEOGRAPHIC_DATA]' )" at bounding box center [441, 214] width 729 height 255
click at [322, 103] on div "g . [GEOGRAPHIC_DATA] ( 'city' ) . property ( 'name' , '[GEOGRAPHIC_DATA]' )" at bounding box center [441, 227] width 729 height 282
click at [322, 103] on div "g . [GEOGRAPHIC_DATA] ( 'city' ) . property ( 'name' , '[GEOGRAPHIC_DATA]' )" at bounding box center [441, 214] width 729 height 255
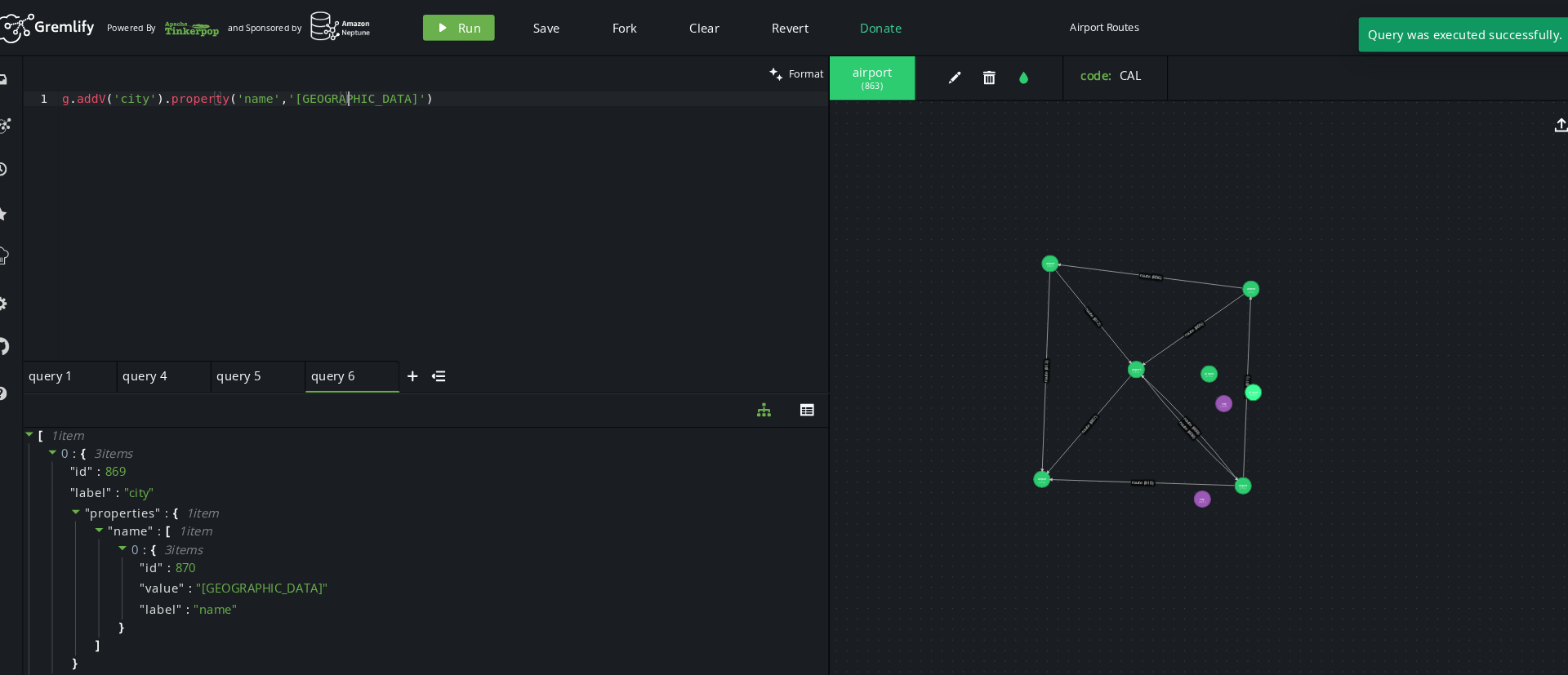
click at [322, 96] on div "g . [GEOGRAPHIC_DATA] ( 'city' ) . property ( 'name' , '[GEOGRAPHIC_DATA]' )" at bounding box center [441, 227] width 729 height 282
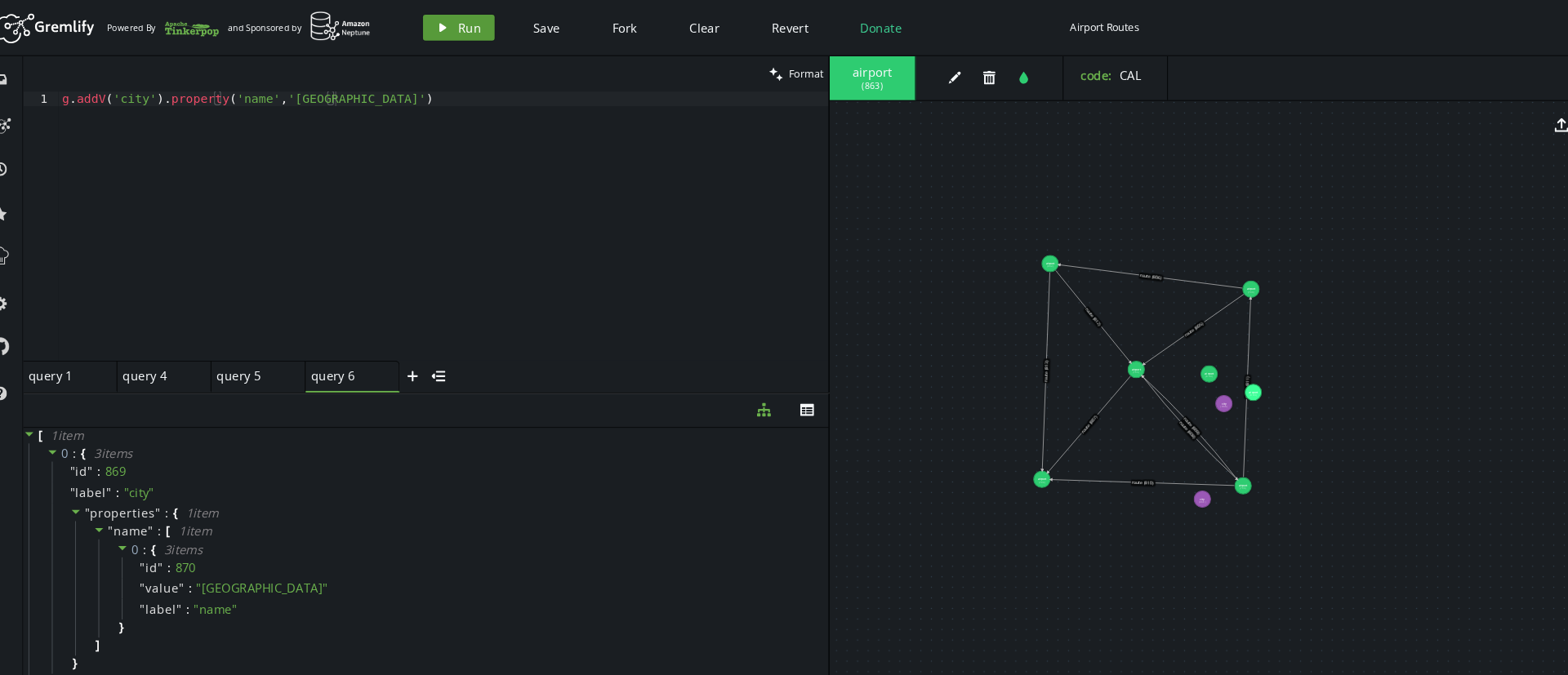
click at [425, 25] on button "play Run" at bounding box center [455, 26] width 68 height 24
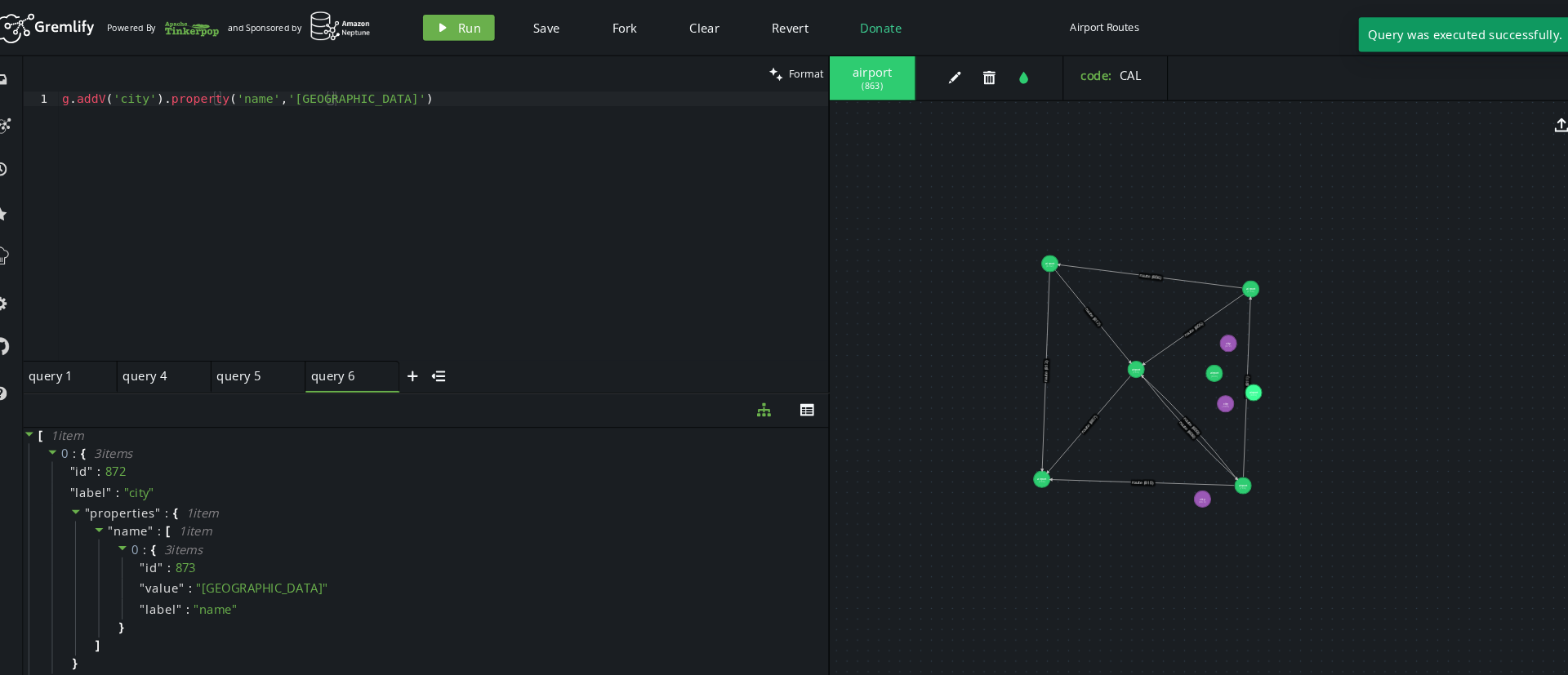
drag, startPoint x: 1176, startPoint y: 348, endPoint x: 1184, endPoint y: 324, distance: 25.3
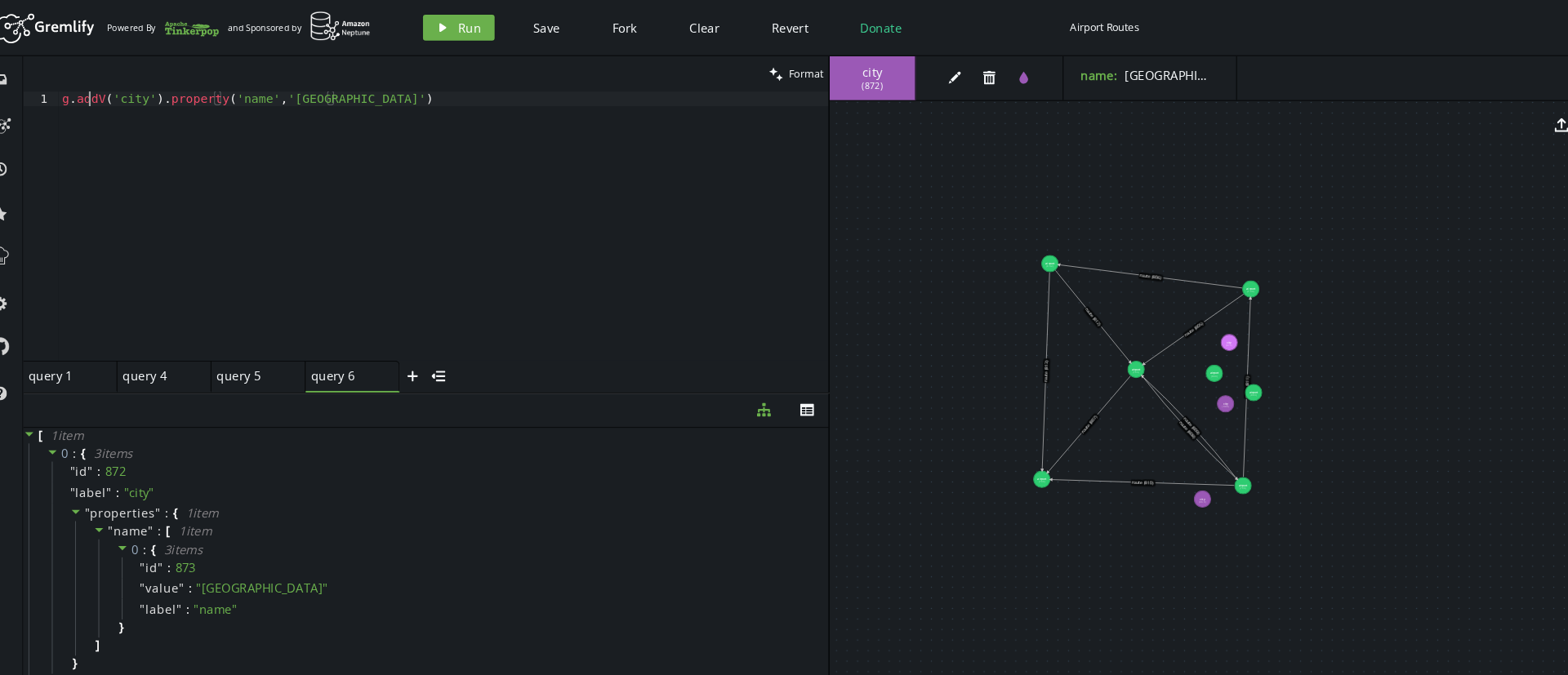
click at [107, 97] on div "g . [GEOGRAPHIC_DATA] ( 'city' ) . property ( 'name' , '[GEOGRAPHIC_DATA]' )" at bounding box center [441, 227] width 729 height 282
drag, startPoint x: 148, startPoint y: 94, endPoint x: 326, endPoint y: 86, distance: 178.2
click at [326, 86] on div "g . V ( 'city' ) . property ( 'name' , '[GEOGRAPHIC_DATA]' )" at bounding box center [441, 227] width 729 height 282
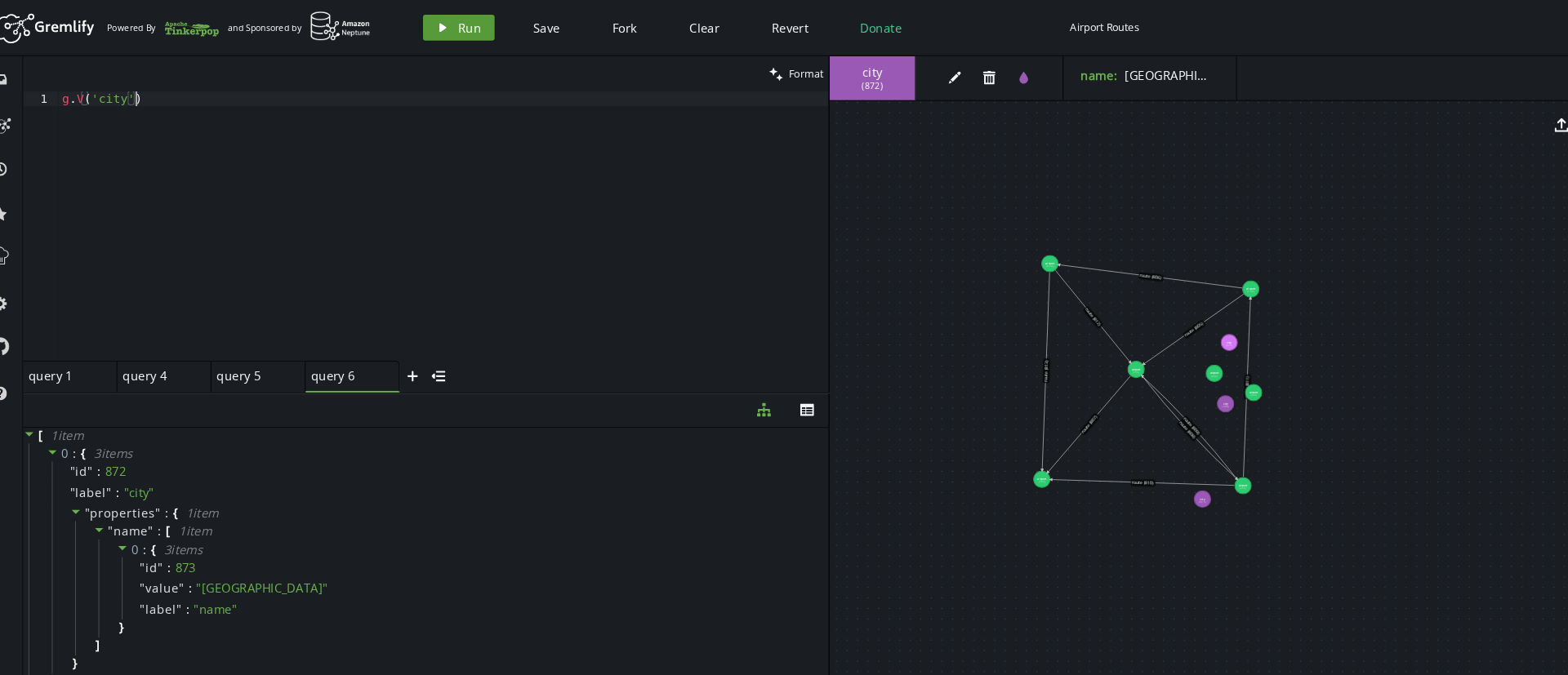
click at [445, 29] on icon "play" at bounding box center [439, 25] width 13 height 13
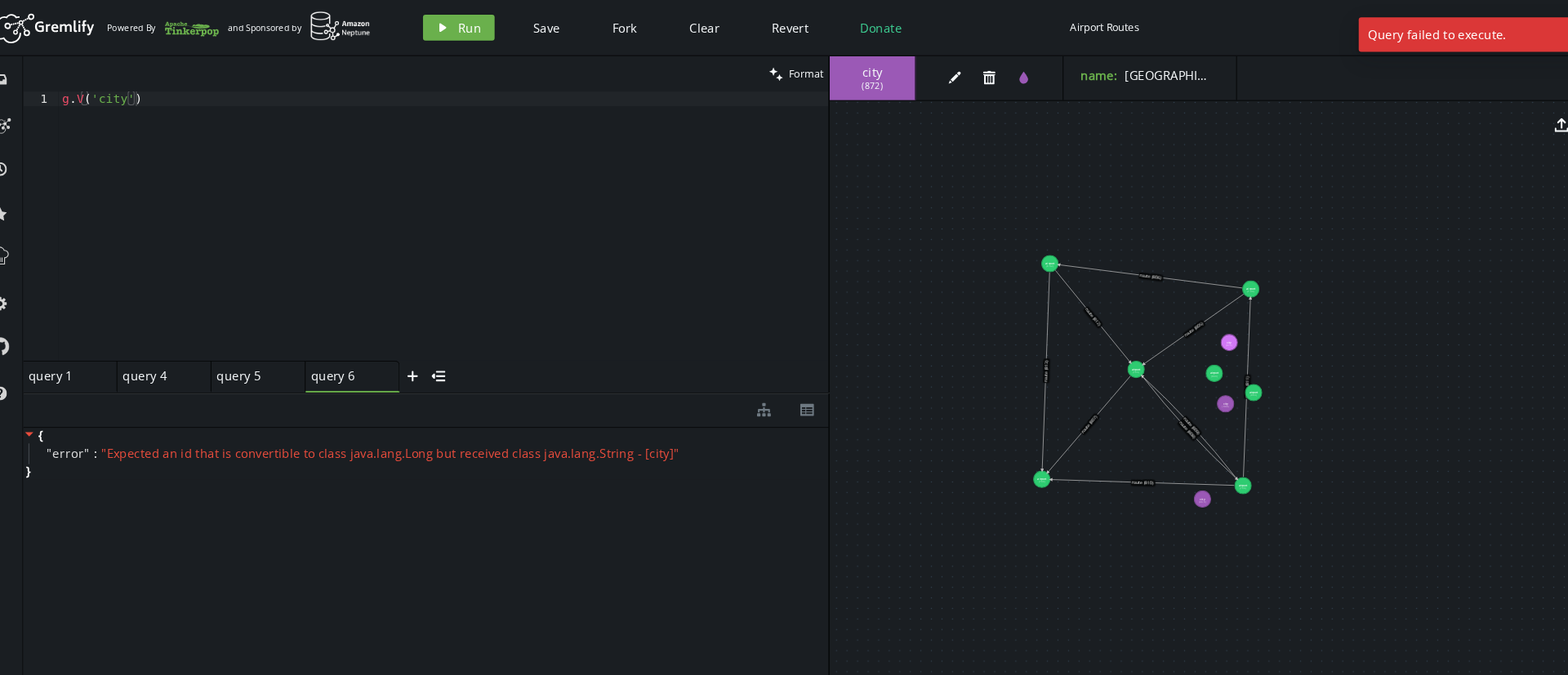
click at [169, 81] on div "clean Format" at bounding box center [425, 70] width 762 height 33
click at [169, 95] on div "g . [GEOGRAPHIC_DATA] ( 'city' )" at bounding box center [441, 227] width 729 height 282
click at [93, 356] on div "query 1 query 1" at bounding box center [82, 355] width 69 height 15
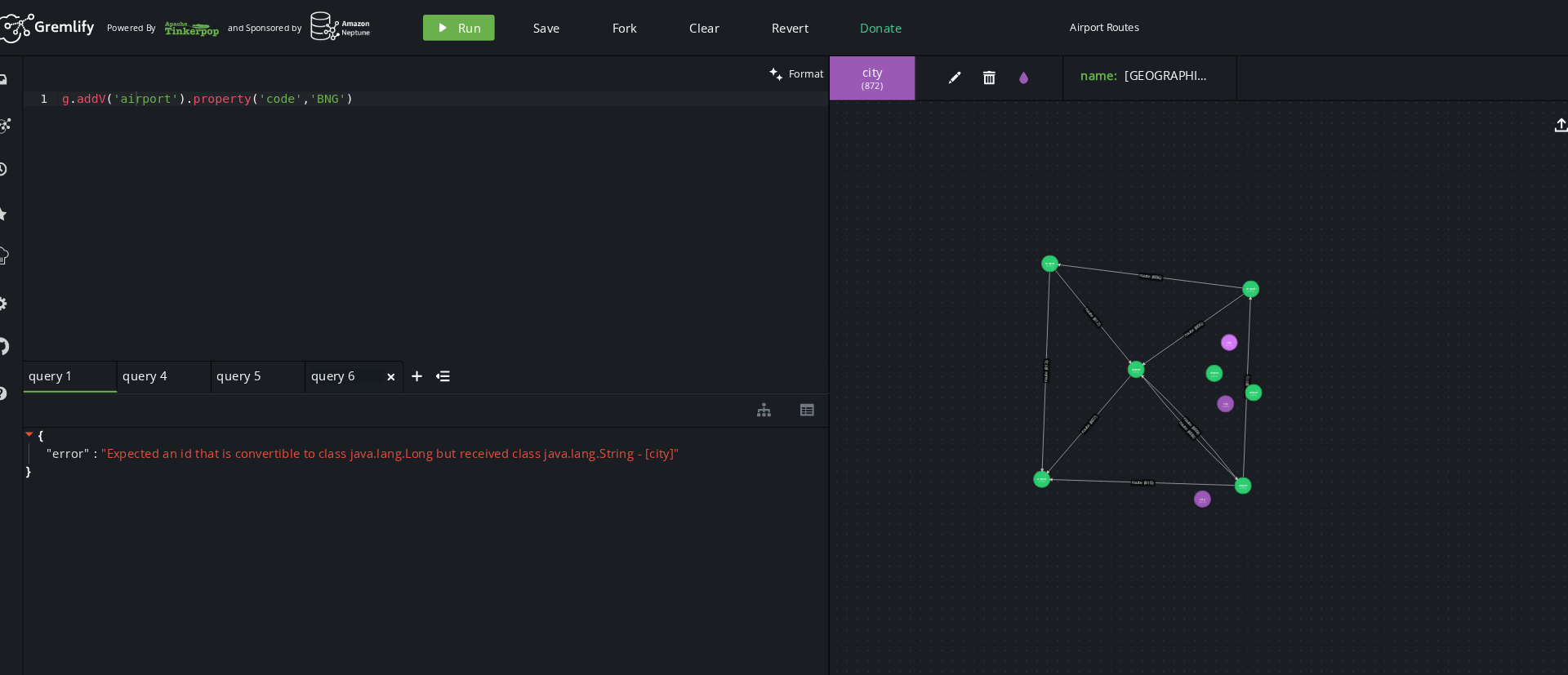
click at [336, 354] on div "query 6 query 6" at bounding box center [349, 355] width 69 height 15
click at [143, 94] on div "g . [GEOGRAPHIC_DATA] ( 'city' )" at bounding box center [441, 227] width 729 height 282
click at [445, 29] on icon "play" at bounding box center [439, 25] width 13 height 13
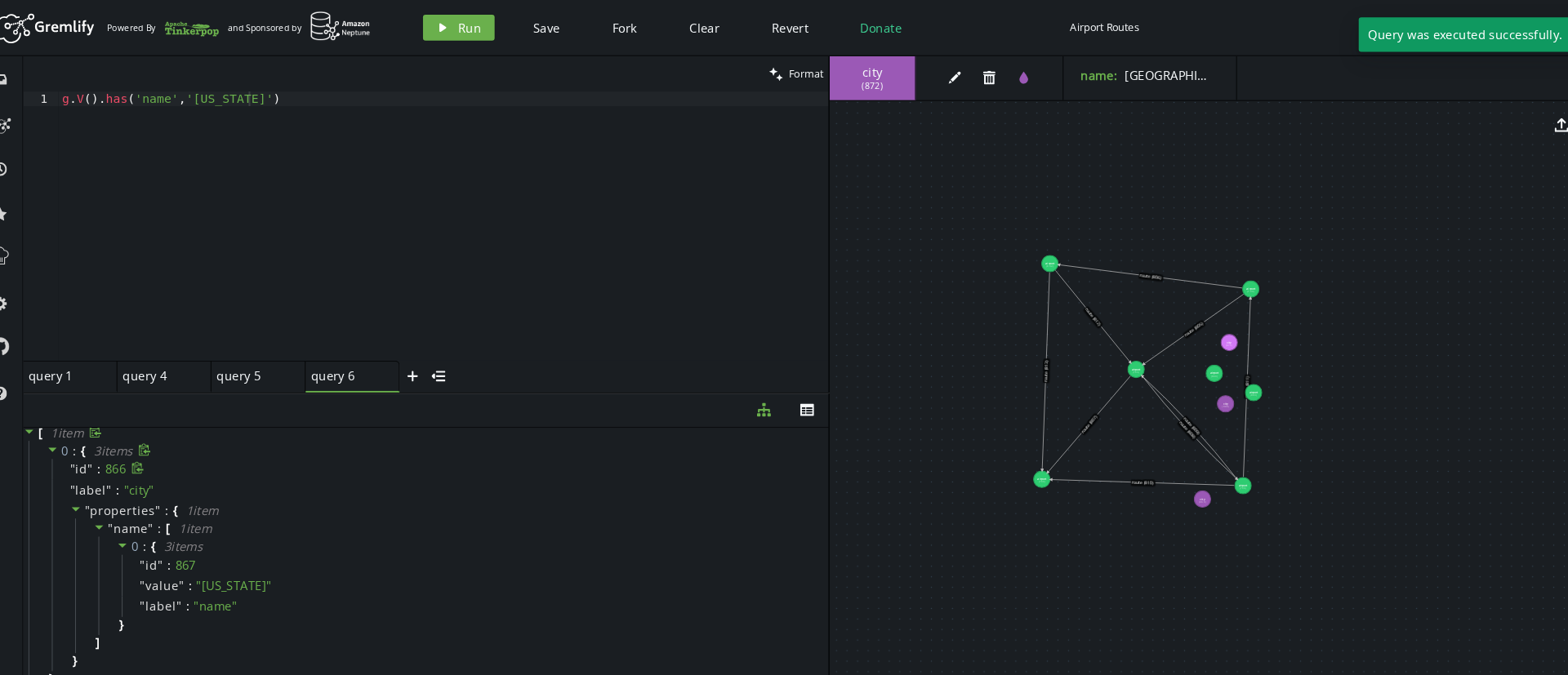
scroll to position [0, 0]
click at [117, 93] on div "g . V ( ) . has ( 'name' , '[US_STATE]' )" at bounding box center [441, 227] width 729 height 282
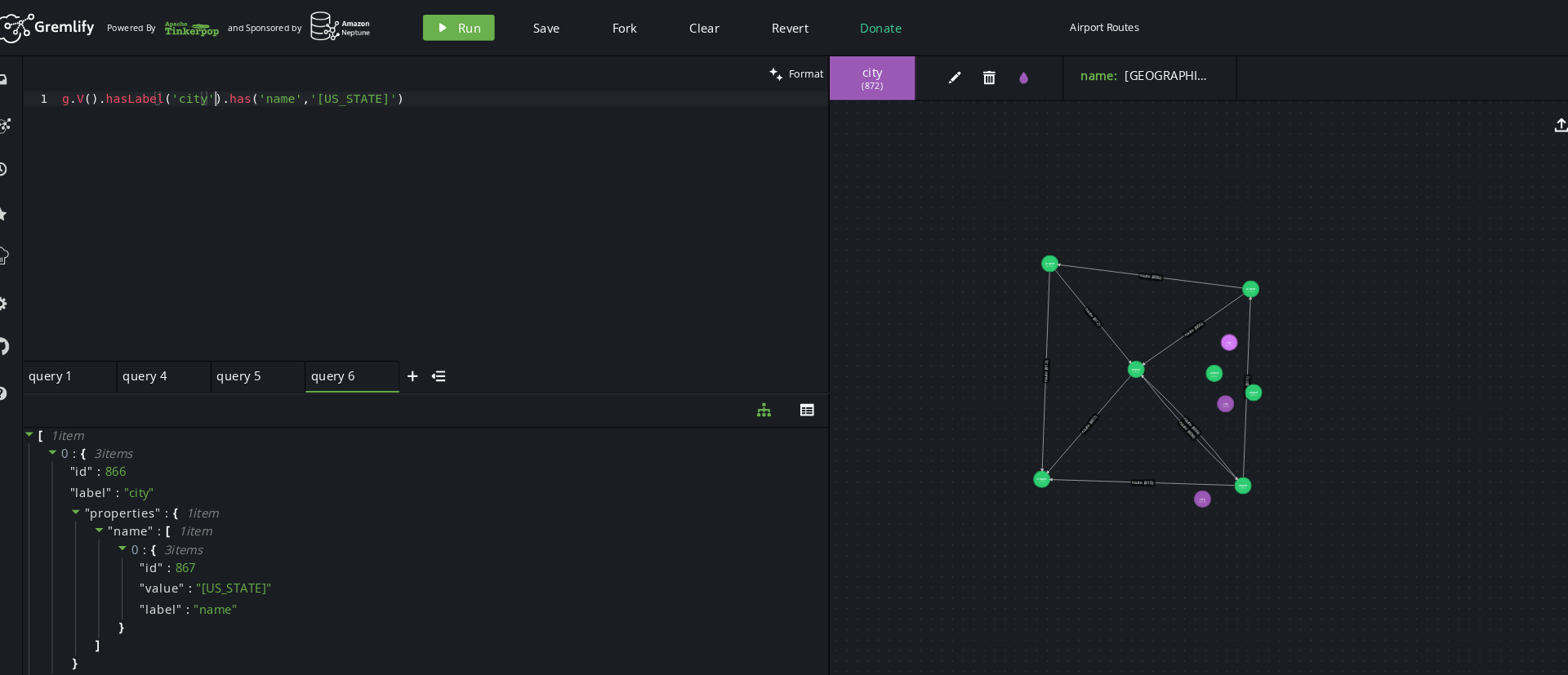
scroll to position [0, 144]
type textarea "g.V().hasLabel('city').has('name','[US_STATE]')"
click at [466, 31] on span "Run" at bounding box center [466, 26] width 22 height 16
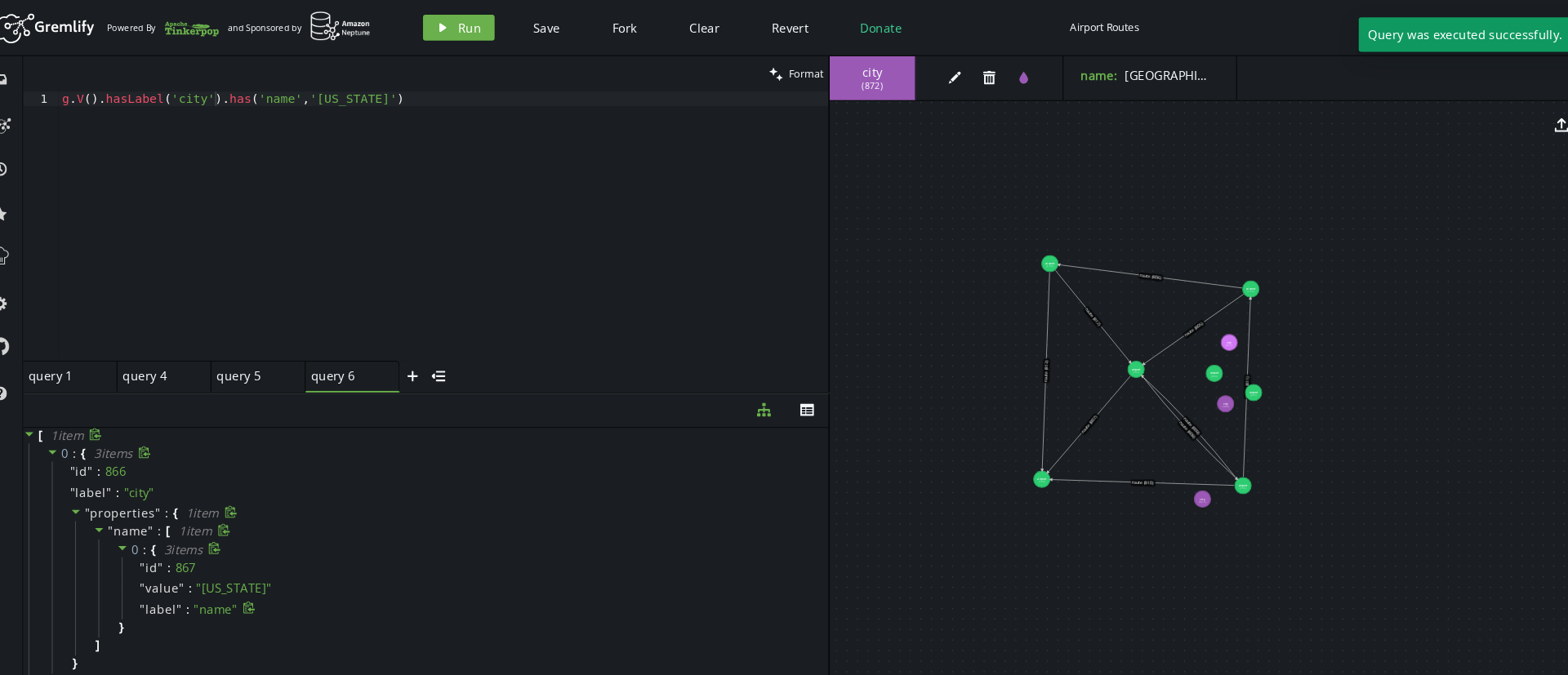
scroll to position [3, 0]
click at [411, 350] on icon "plus" at bounding box center [411, 355] width 13 height 13
click at [314, 99] on div at bounding box center [441, 227] width 729 height 282
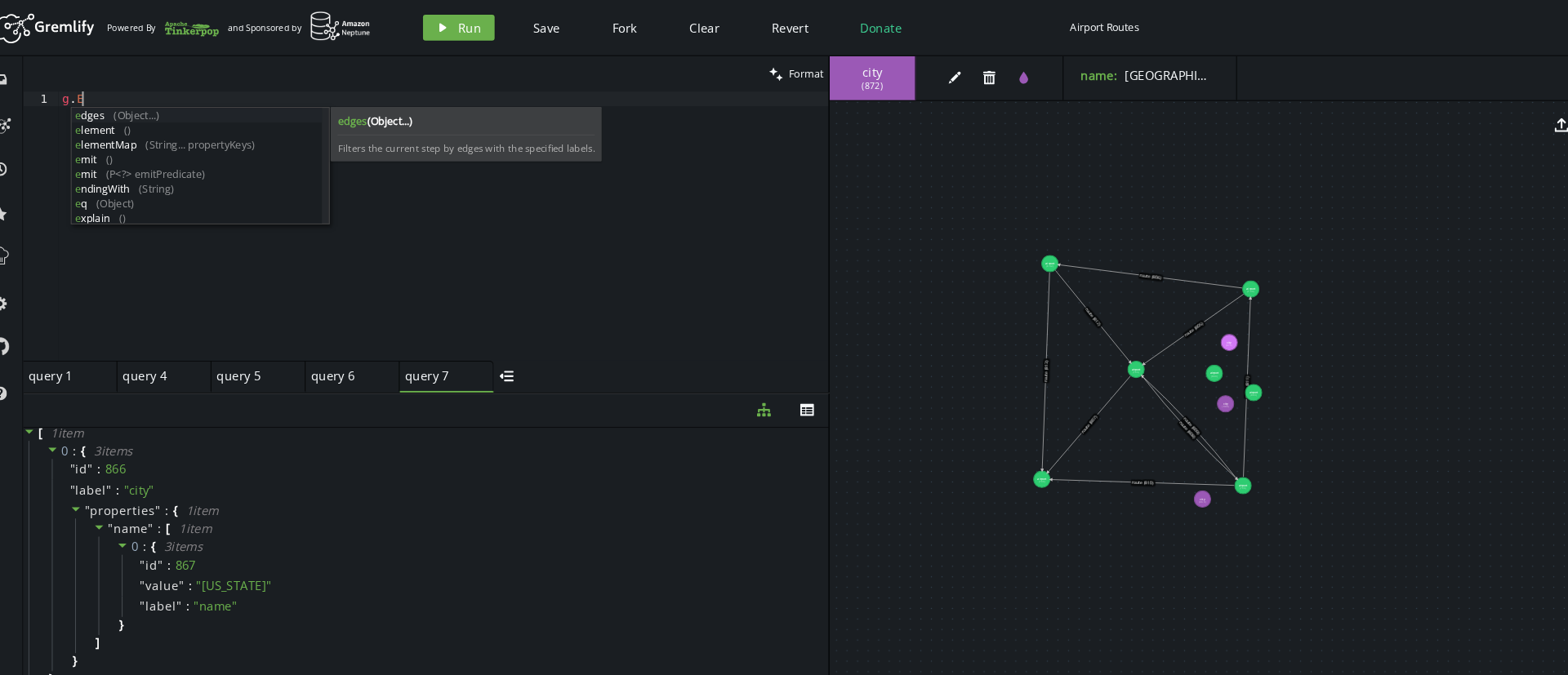
scroll to position [0, 24]
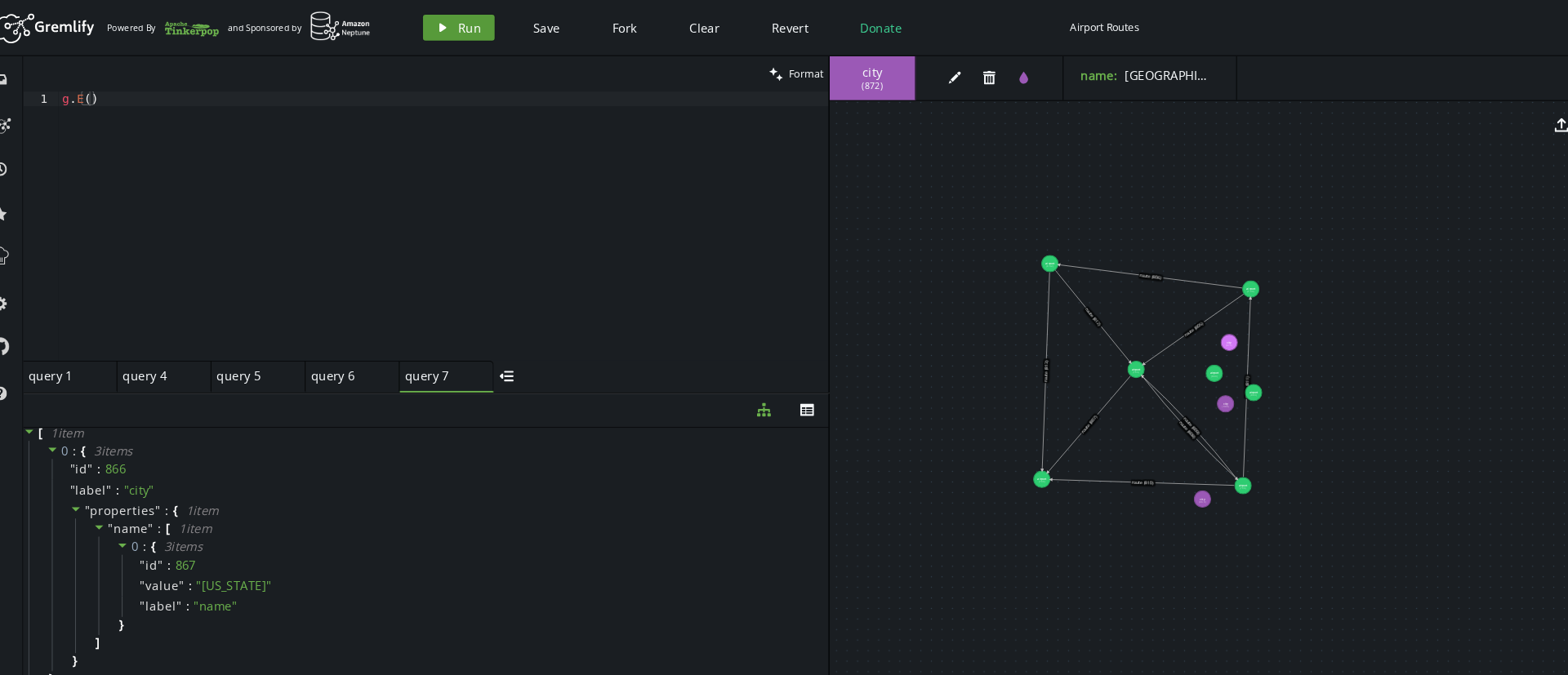
click at [443, 27] on icon "play" at bounding box center [439, 25] width 13 height 13
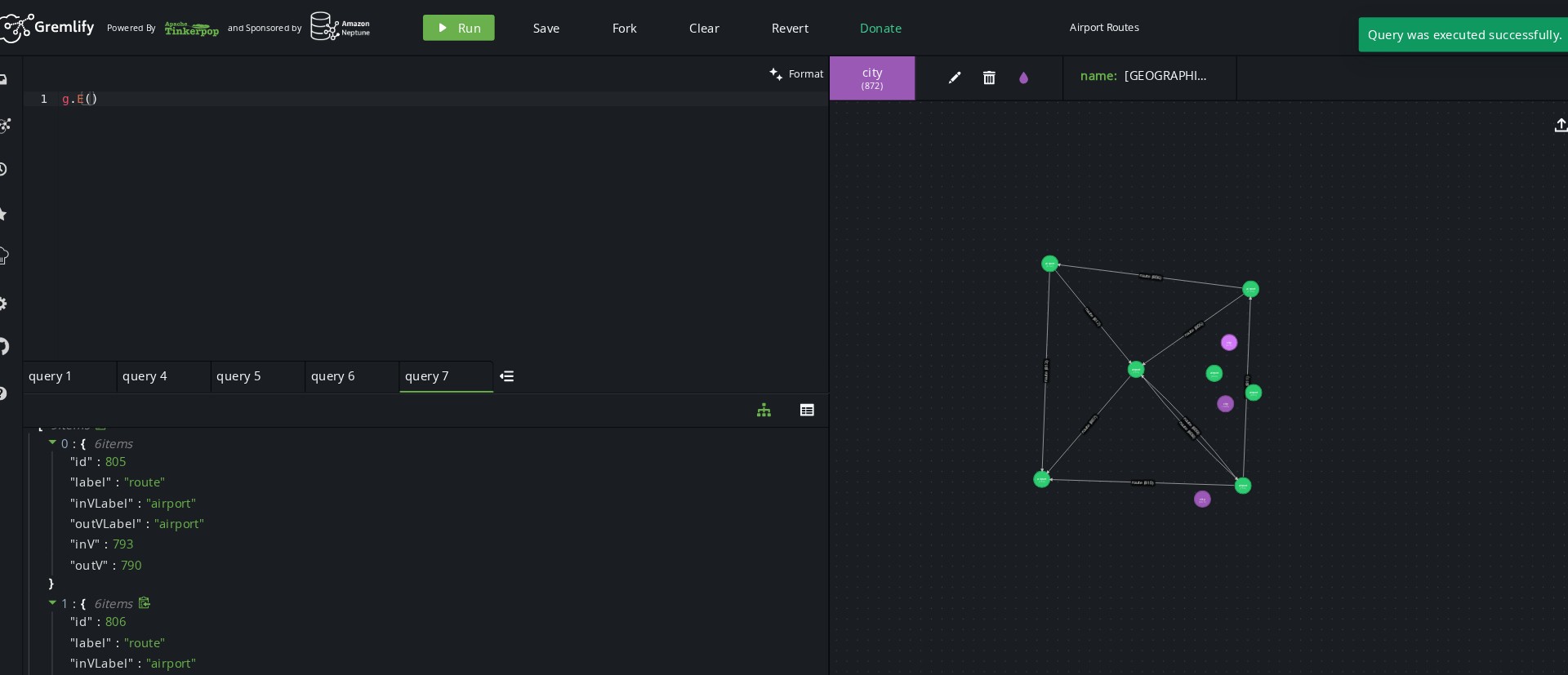
scroll to position [0, 0]
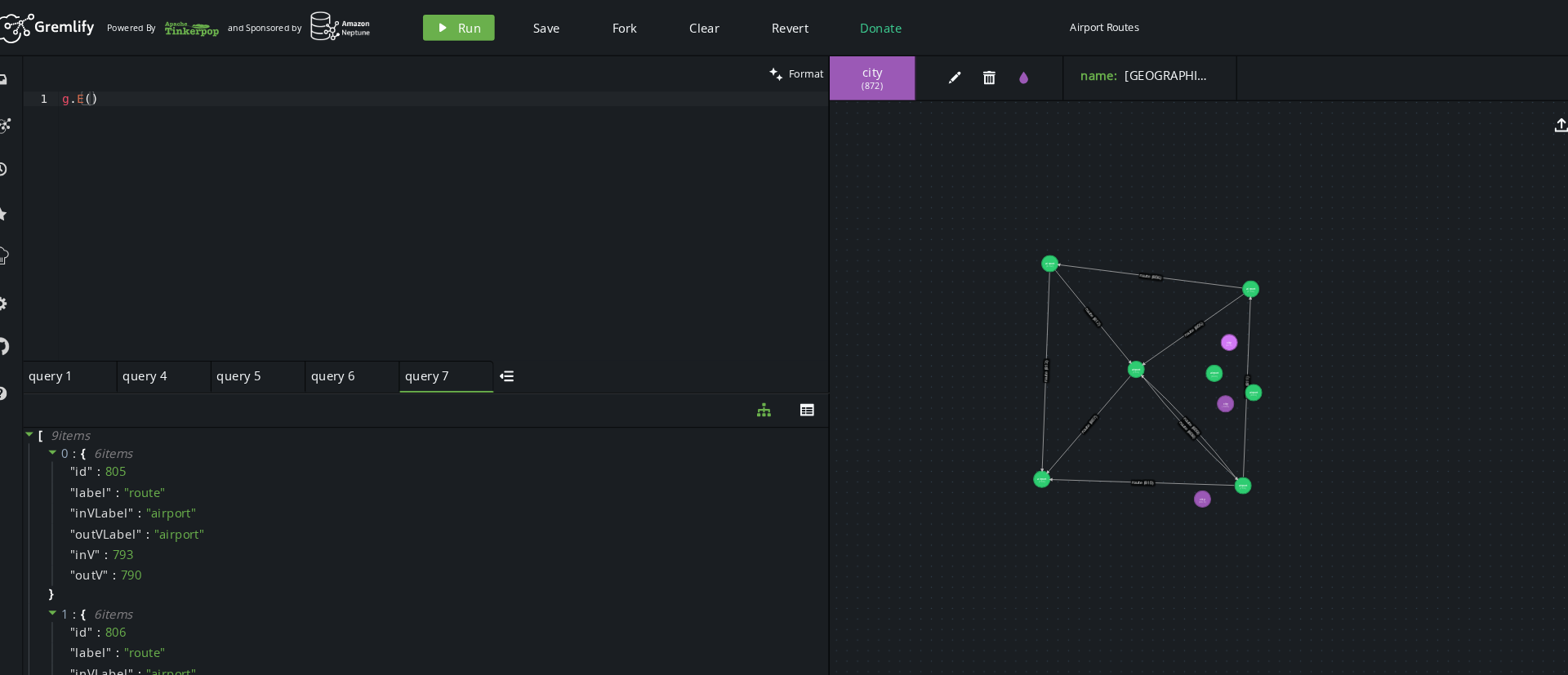
click at [1111, 264] on icon at bounding box center [1109, 261] width 174 height 22
click at [910, 80] on div "edit trash" at bounding box center [944, 74] width 99 height 42
click at [916, 80] on button "edit" at bounding box center [924, 73] width 24 height 24
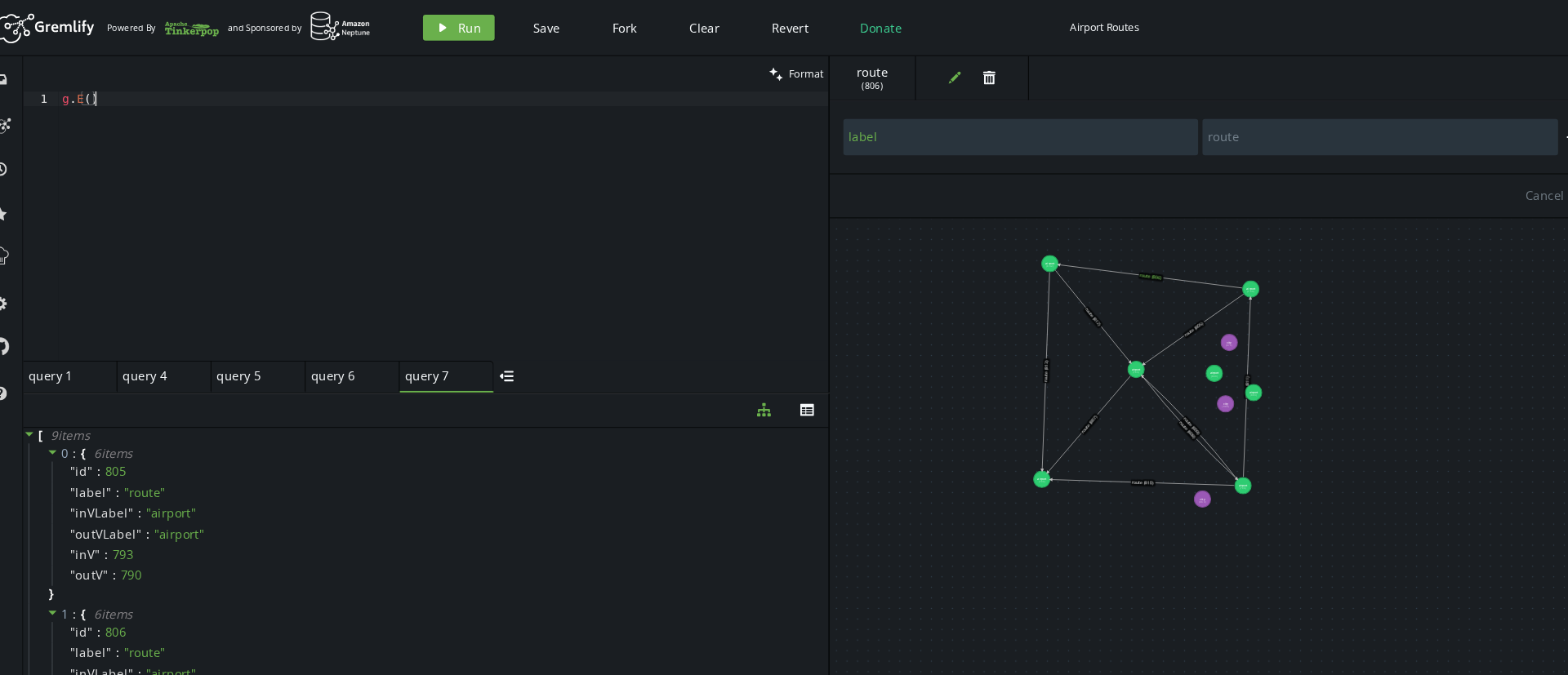
click at [248, 102] on div "g . E ( )" at bounding box center [441, 227] width 729 height 282
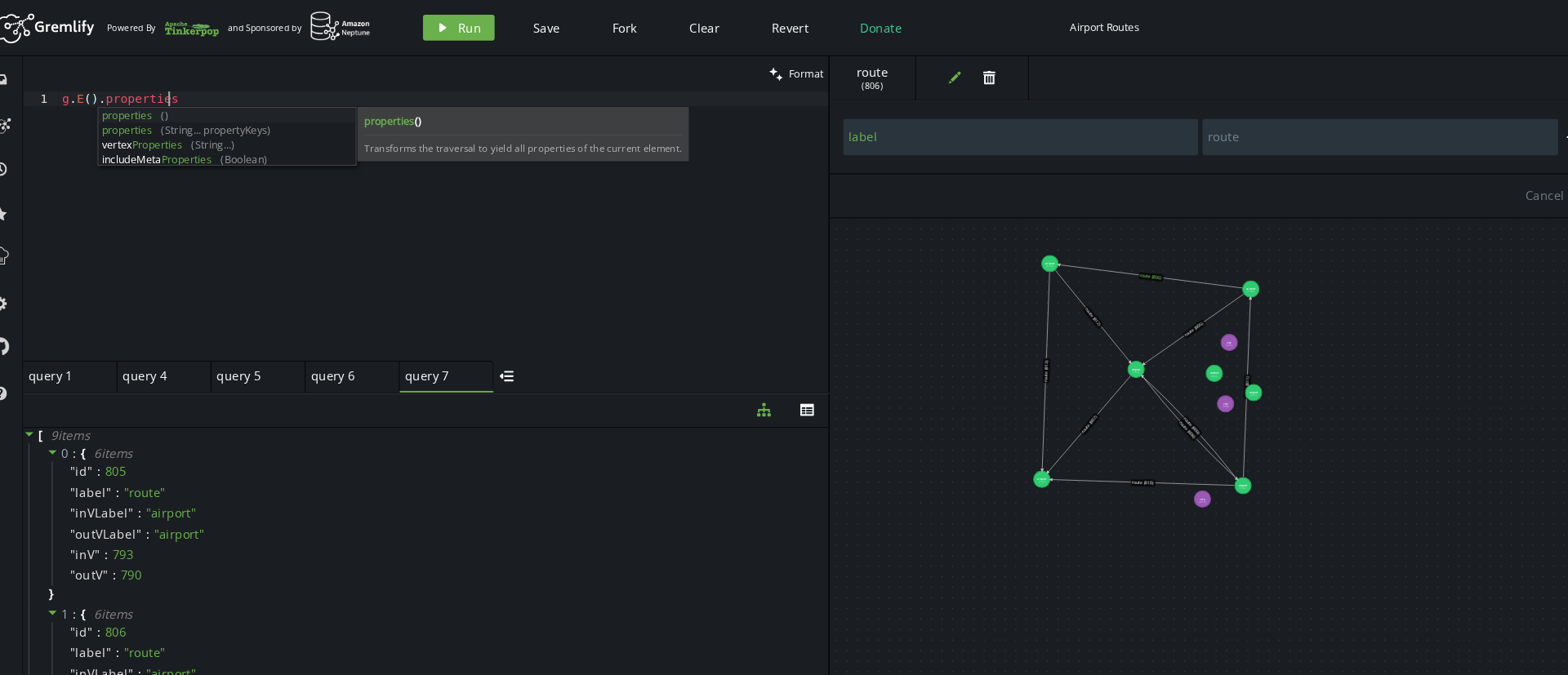
scroll to position [0, 107]
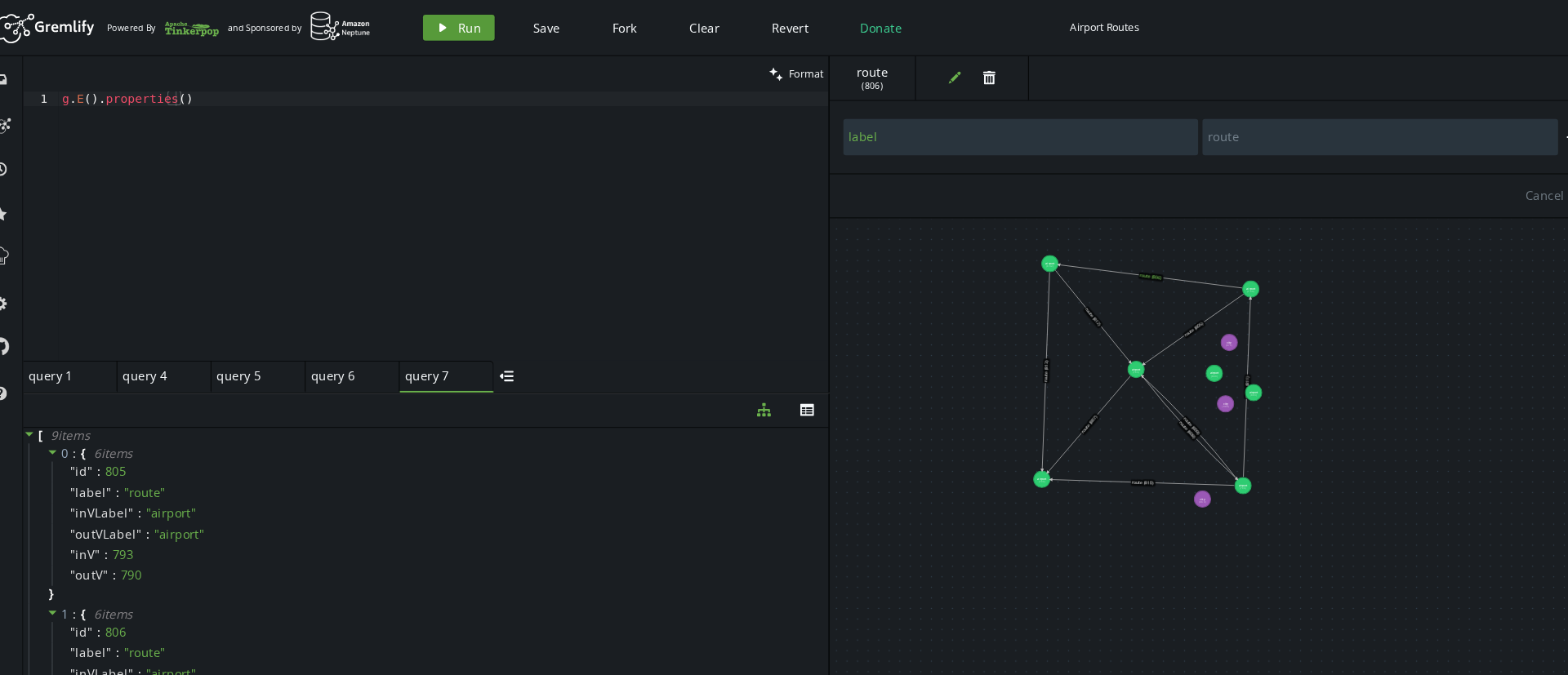
click at [442, 23] on icon "play" at bounding box center [439, 25] width 13 height 13
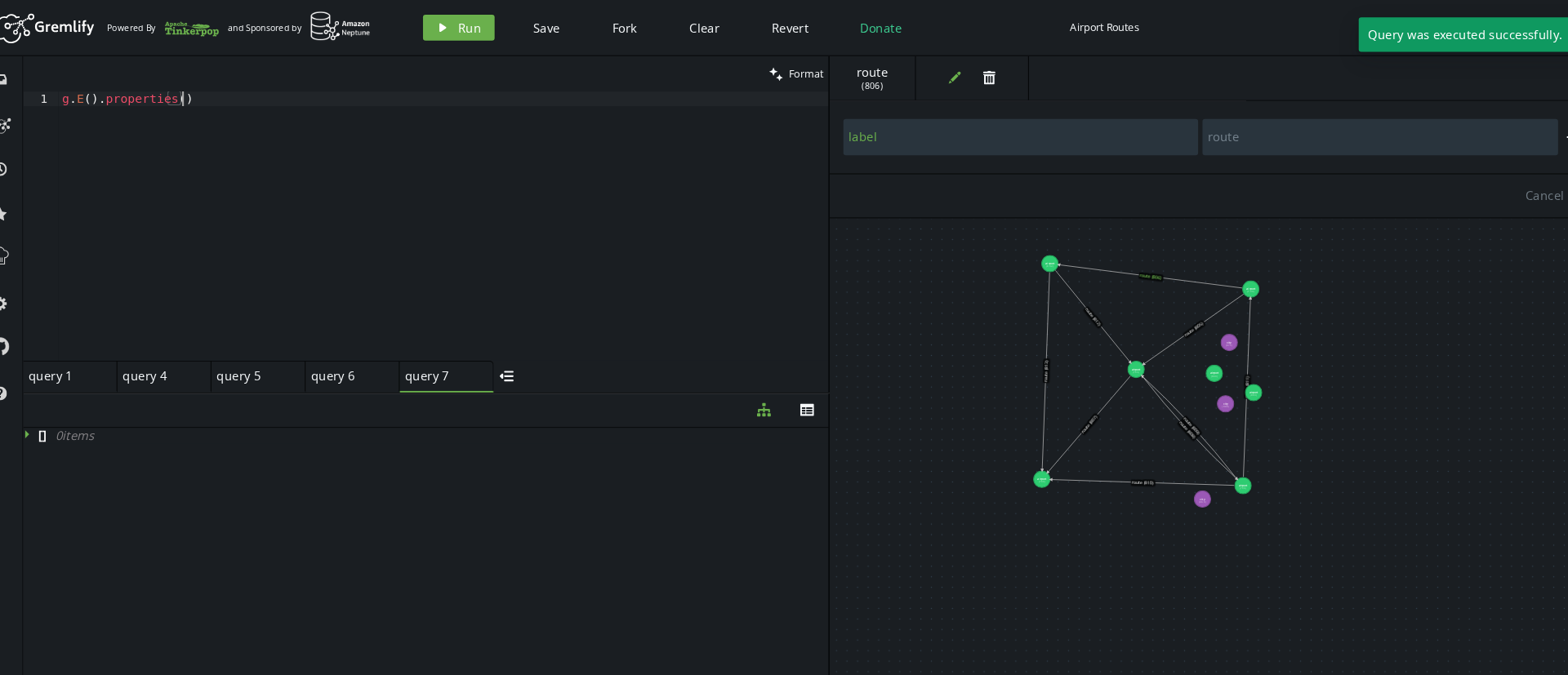
click at [308, 110] on div "g . E ( ) . properties ( )" at bounding box center [441, 227] width 729 height 282
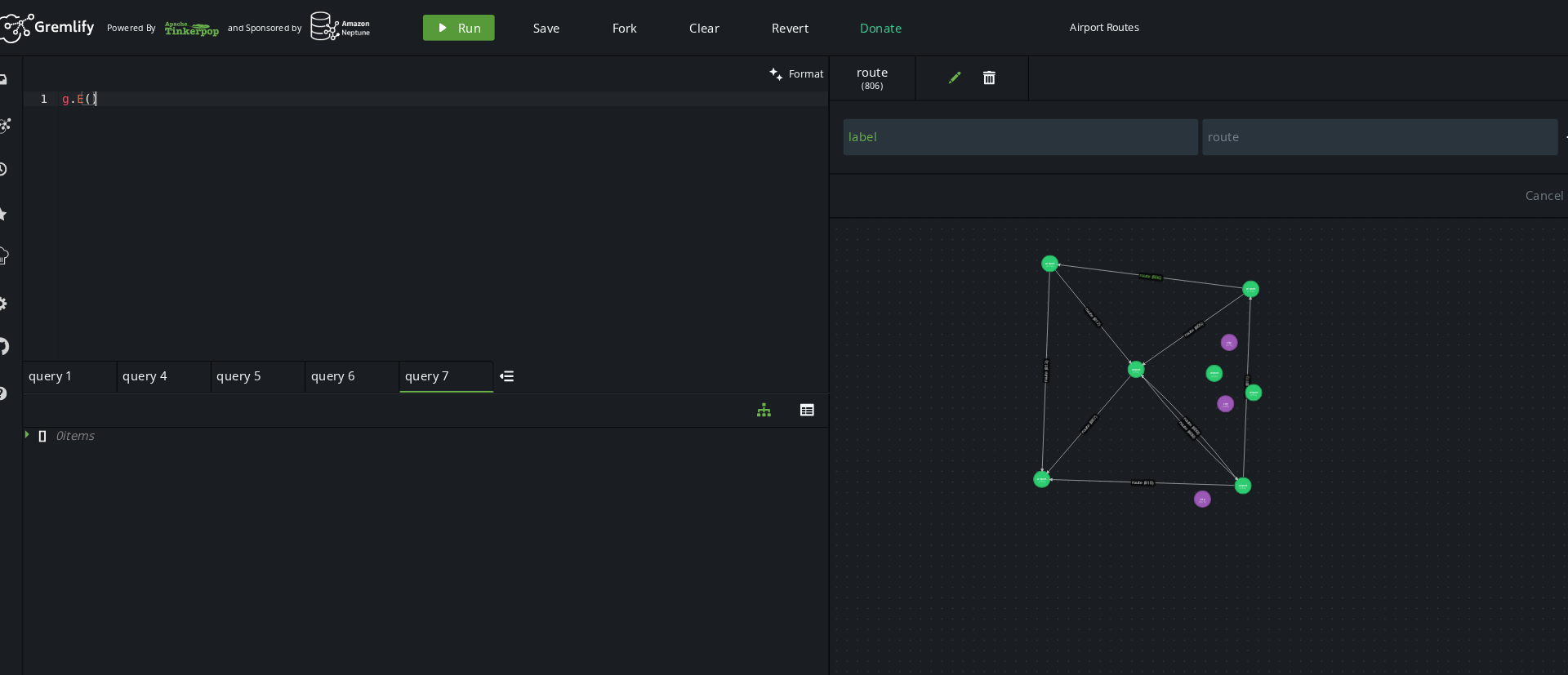
click at [458, 26] on span "Run" at bounding box center [466, 26] width 22 height 16
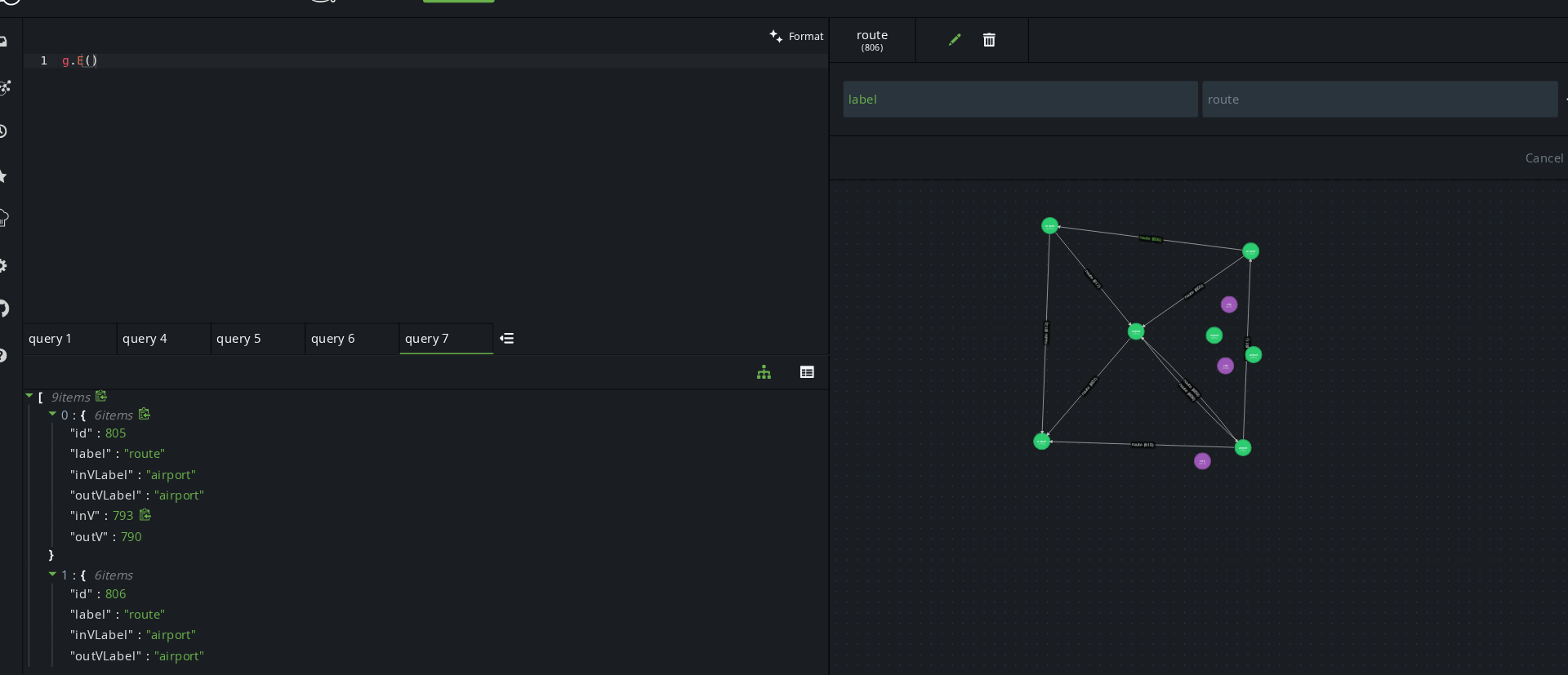
scroll to position [0, 0]
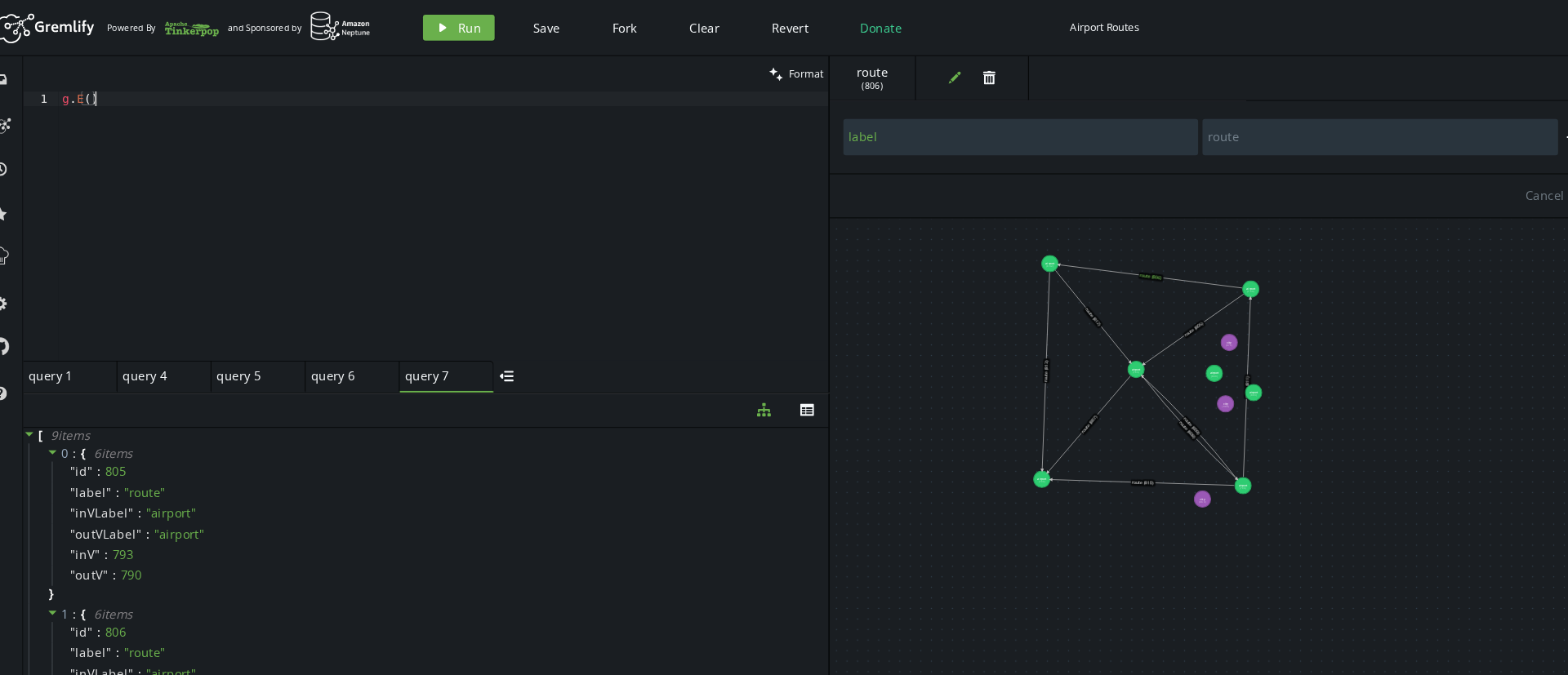
click at [130, 93] on div "g . E ( )" at bounding box center [441, 227] width 729 height 282
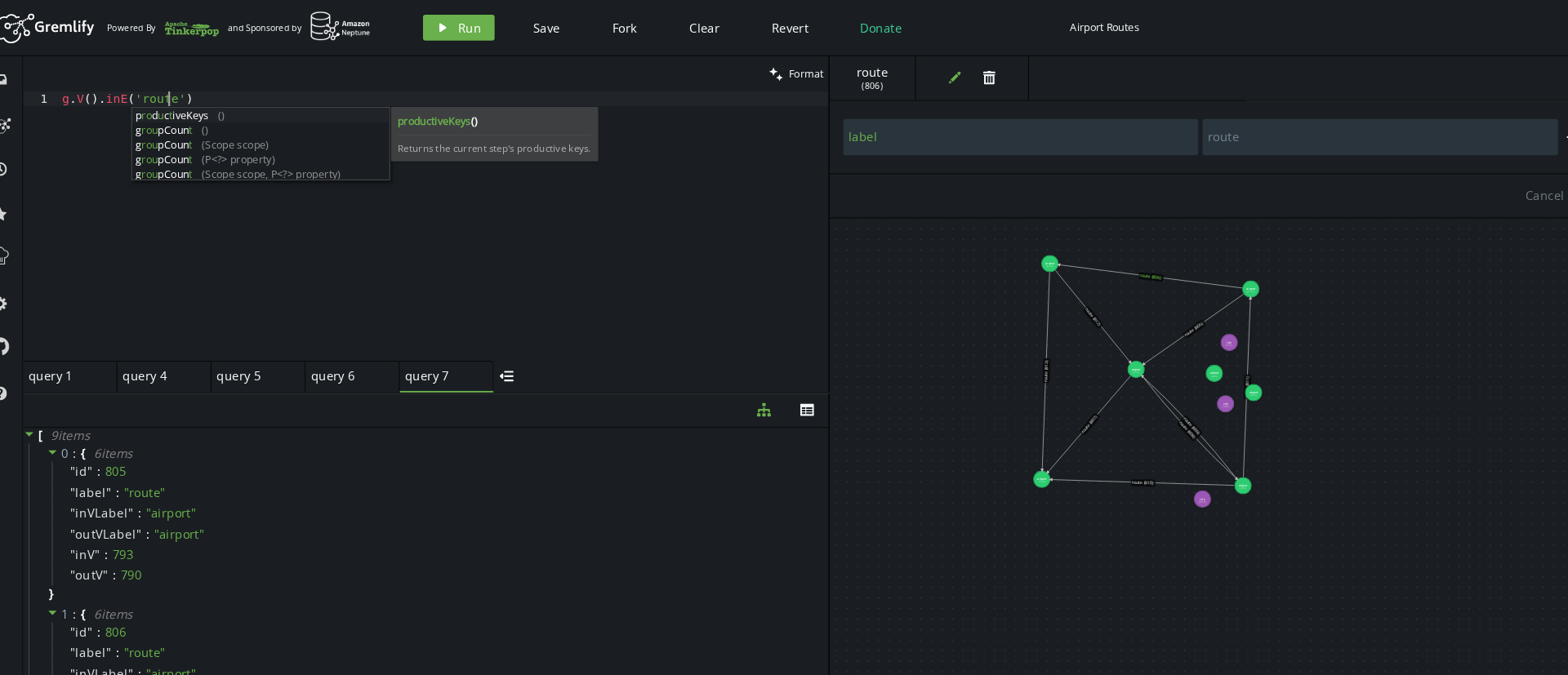
scroll to position [0, 100]
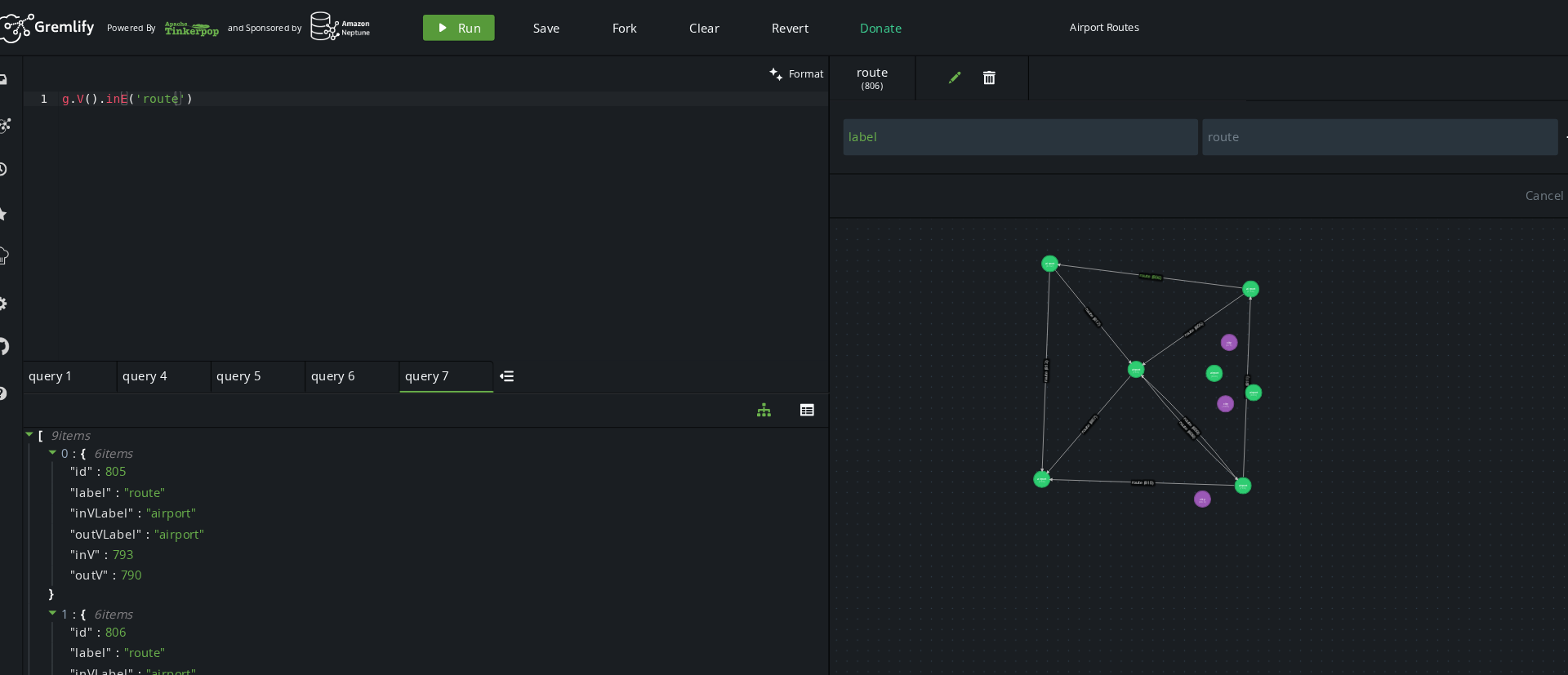
click at [427, 22] on button "play Run" at bounding box center [455, 26] width 68 height 24
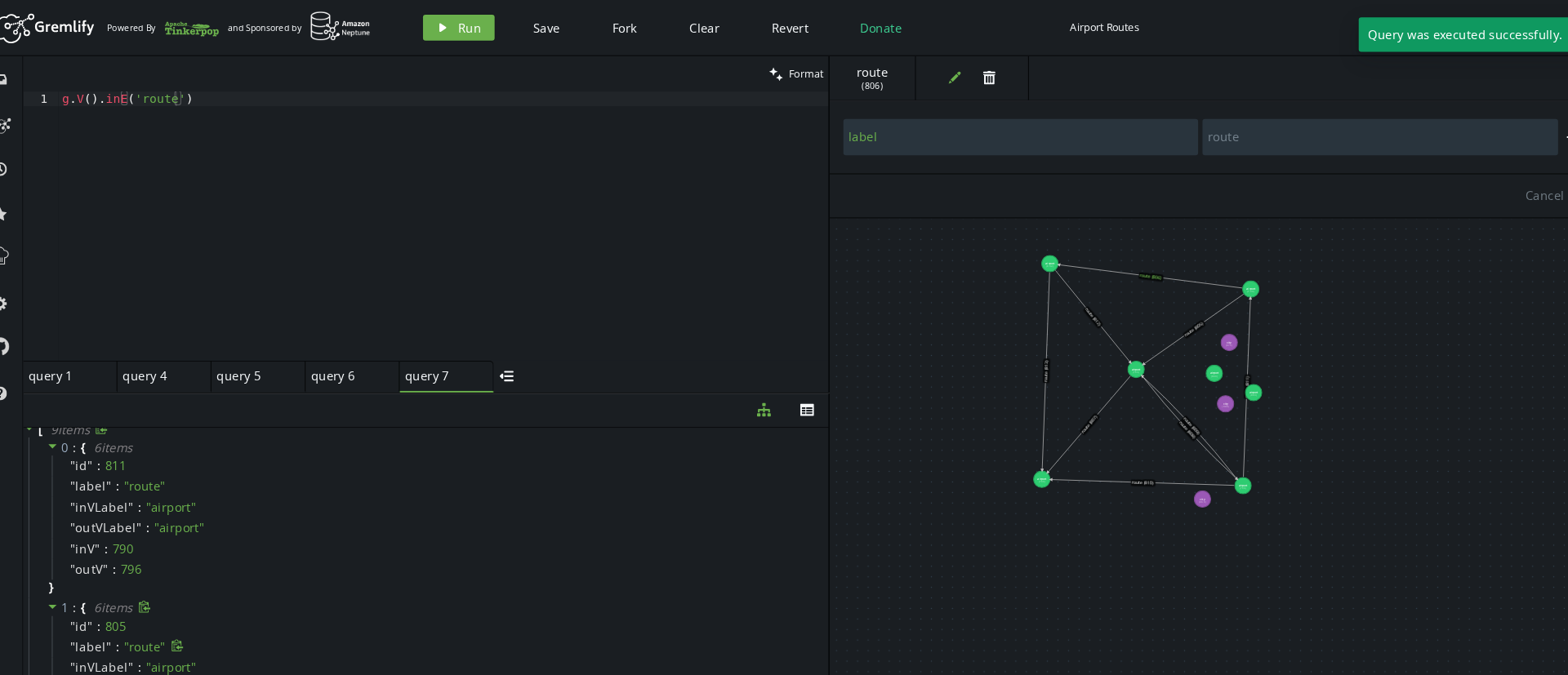
scroll to position [0, 0]
click at [211, 98] on div "g . V ( ) . [GEOGRAPHIC_DATA] ( 'route' )" at bounding box center [441, 227] width 729 height 282
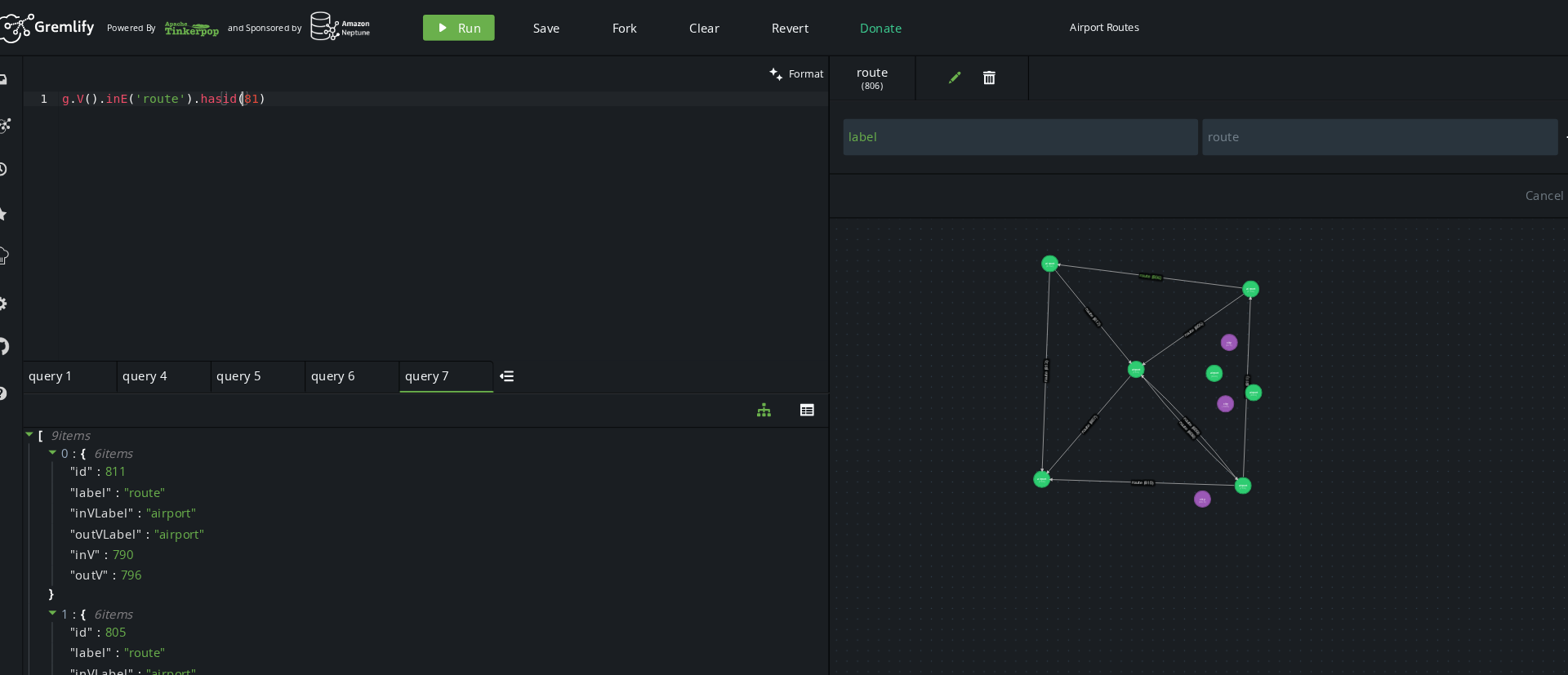
scroll to position [0, 176]
click at [455, 25] on span "Run" at bounding box center [466, 26] width 22 height 16
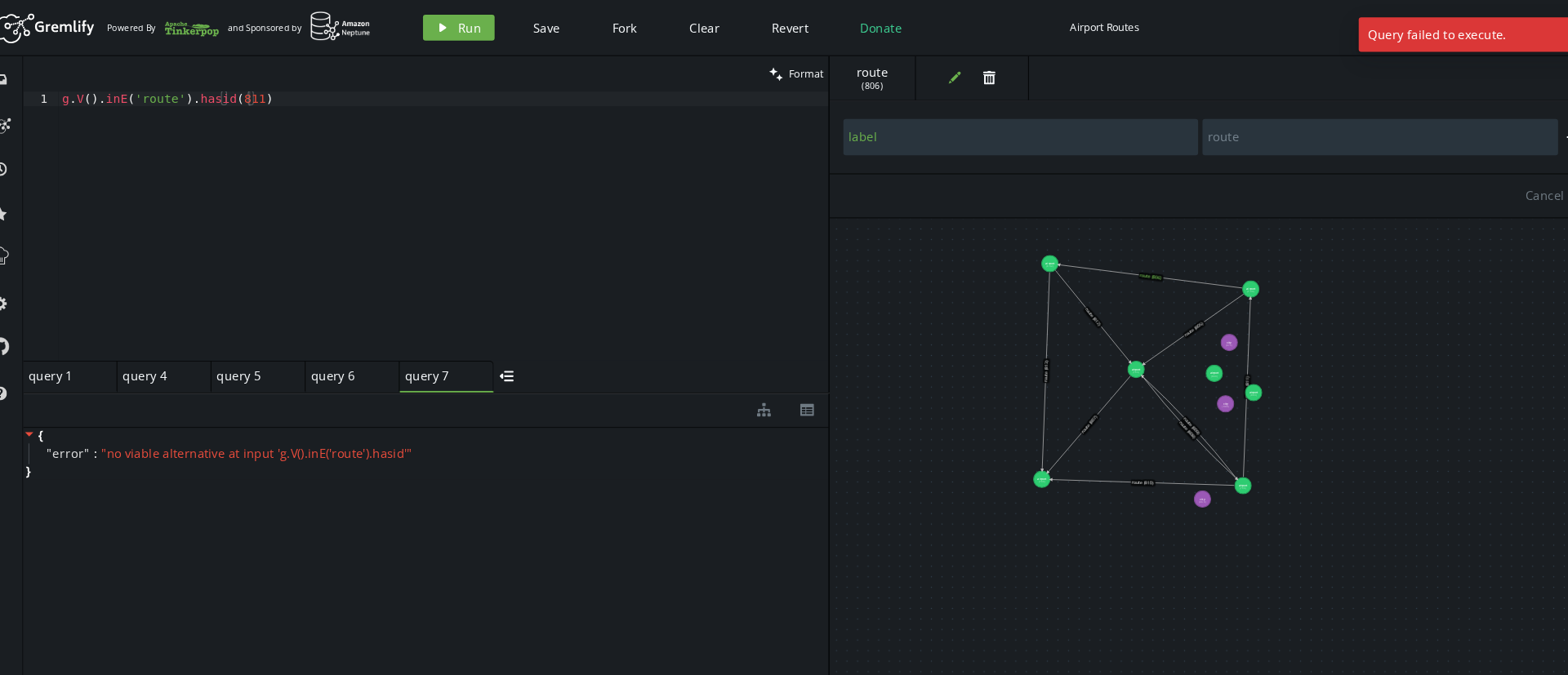
click at [243, 92] on div "g . V ( ) . [GEOGRAPHIC_DATA] ( 'route' ) . [DEMOGRAPHIC_DATA] ( 811 )" at bounding box center [441, 227] width 729 height 282
click at [218, 93] on div "g . V ( ) . [GEOGRAPHIC_DATA] ( 'route' ) . [DEMOGRAPHIC_DATA] ( )" at bounding box center [441, 227] width 729 height 282
click at [235, 92] on div "g . V ( ) . [GEOGRAPHIC_DATA] ( 'route' ) . [DEMOGRAPHIC_DATA] ( )" at bounding box center [441, 227] width 729 height 282
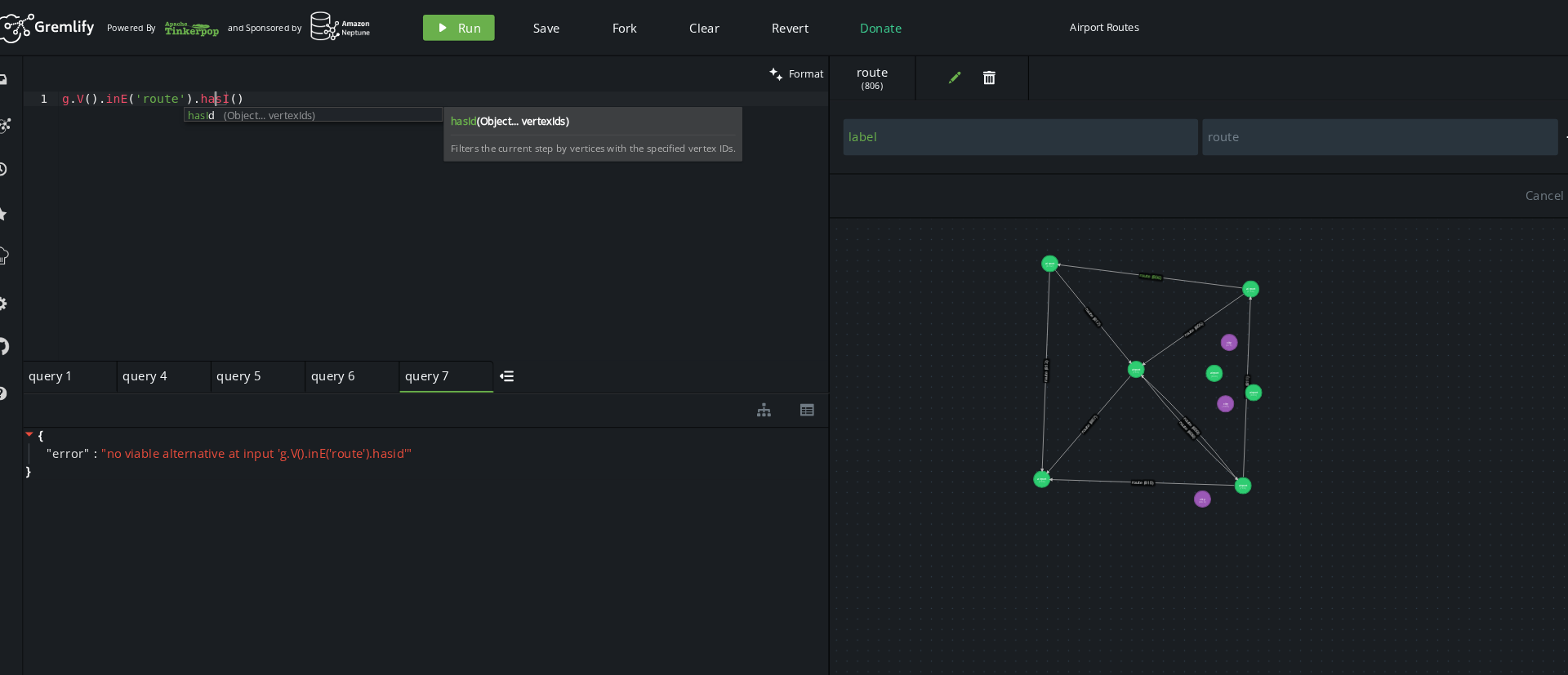
scroll to position [0, 151]
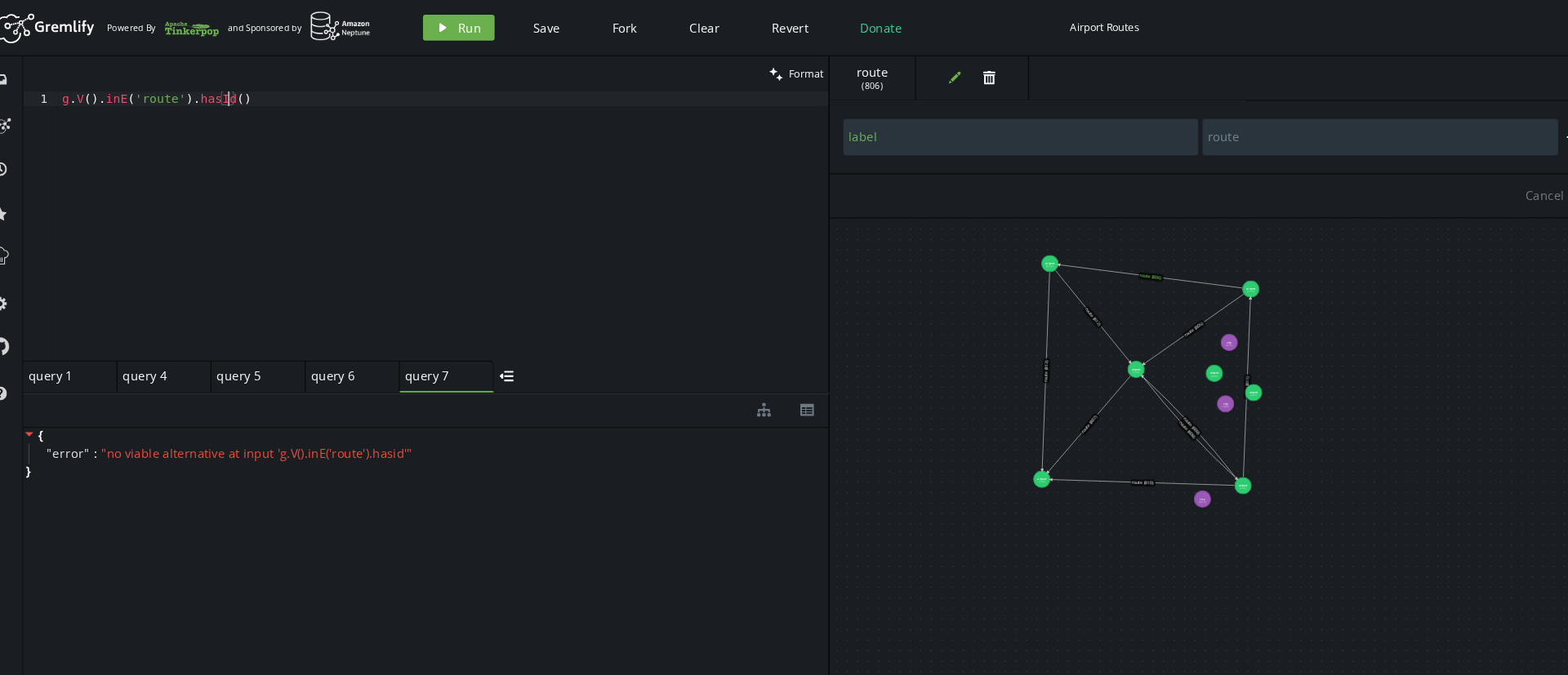
click at [236, 93] on div "g . V ( ) . [GEOGRAPHIC_DATA] ( 'route' ) . hasId ( )" at bounding box center [441, 227] width 729 height 282
type textarea "g.V().inE('route').hasId()"
type input "code"
type input "ATL"
click at [240, 93] on div "g . V ( ) . [GEOGRAPHIC_DATA] ( 'route' ) . hasId ( )" at bounding box center [441, 227] width 729 height 282
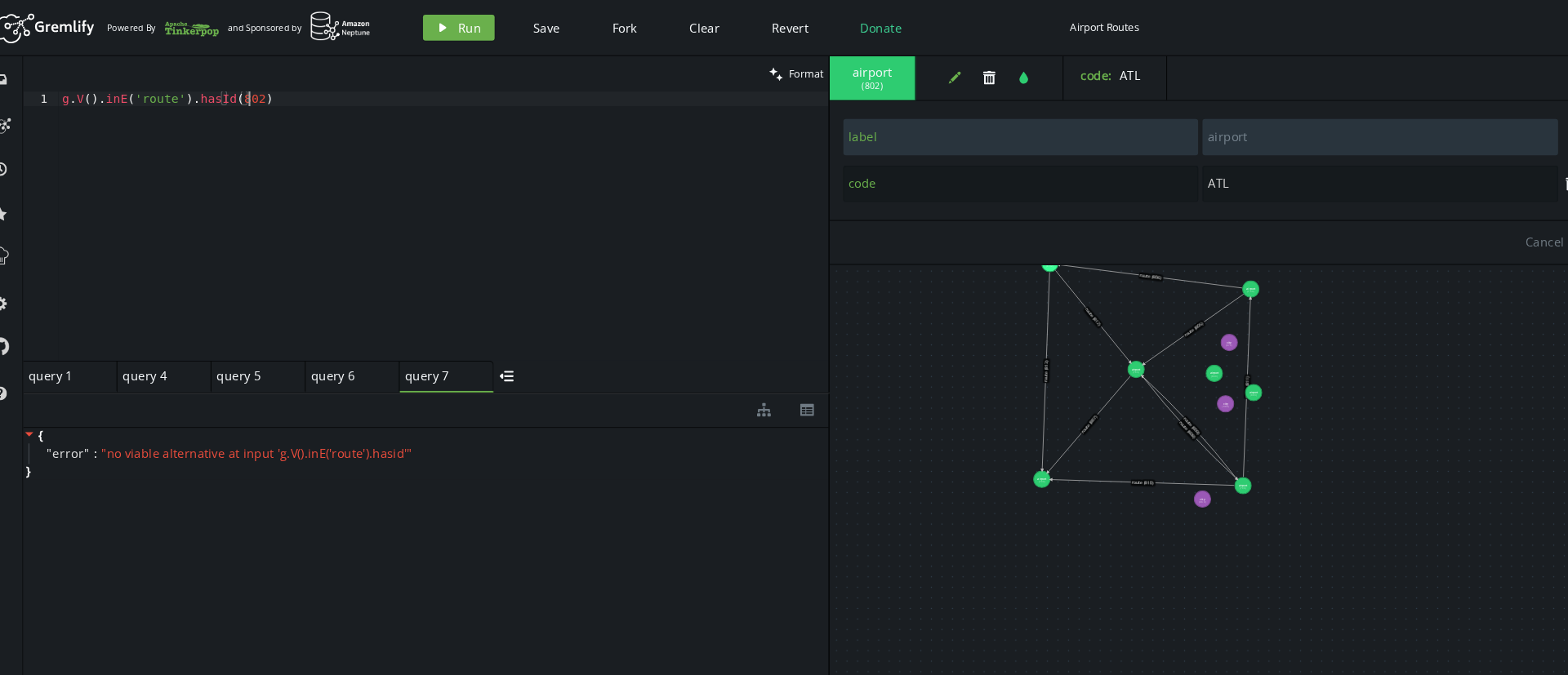
scroll to position [0, 176]
click at [457, 26] on span "Run" at bounding box center [466, 26] width 22 height 16
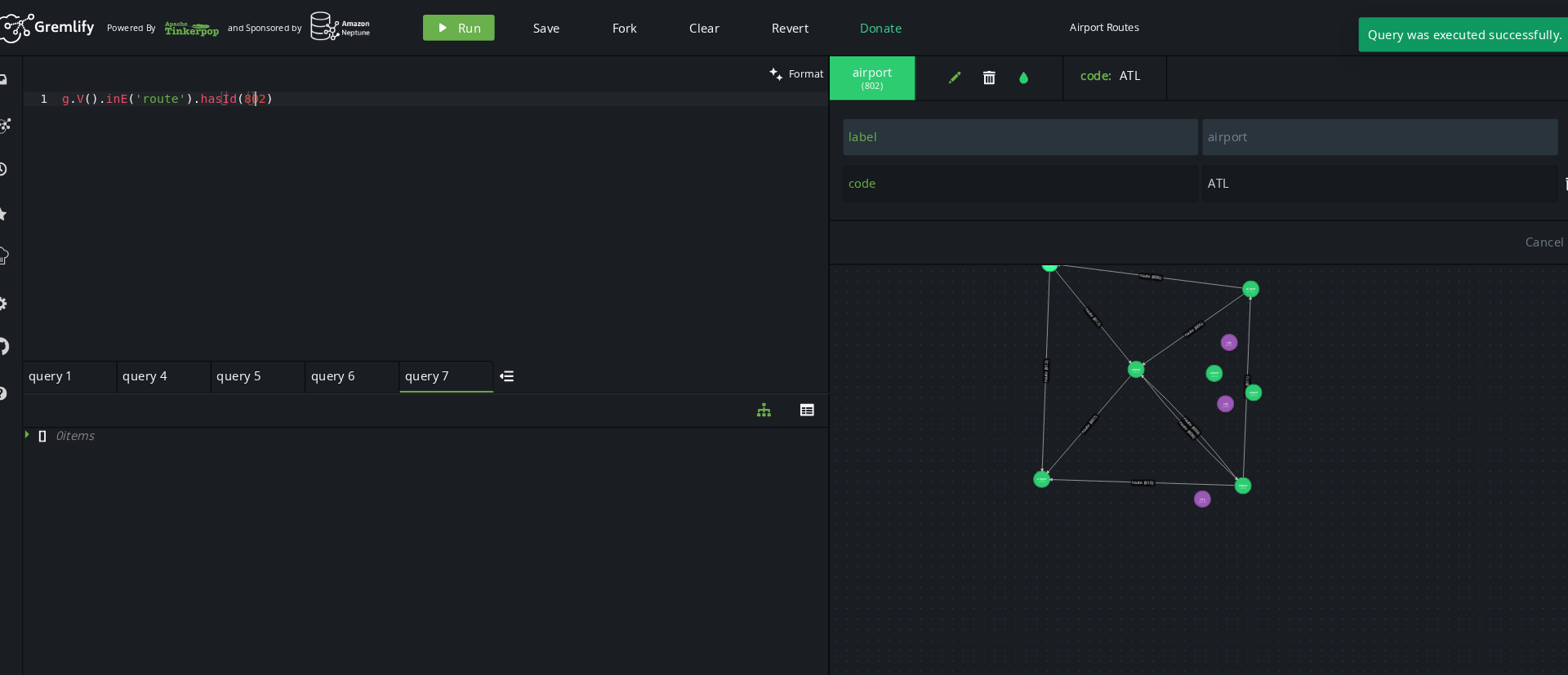
click at [397, 102] on div "g . V ( ) . [GEOGRAPHIC_DATA] ( 'route' ) . hasId ( 802 )" at bounding box center [441, 227] width 729 height 282
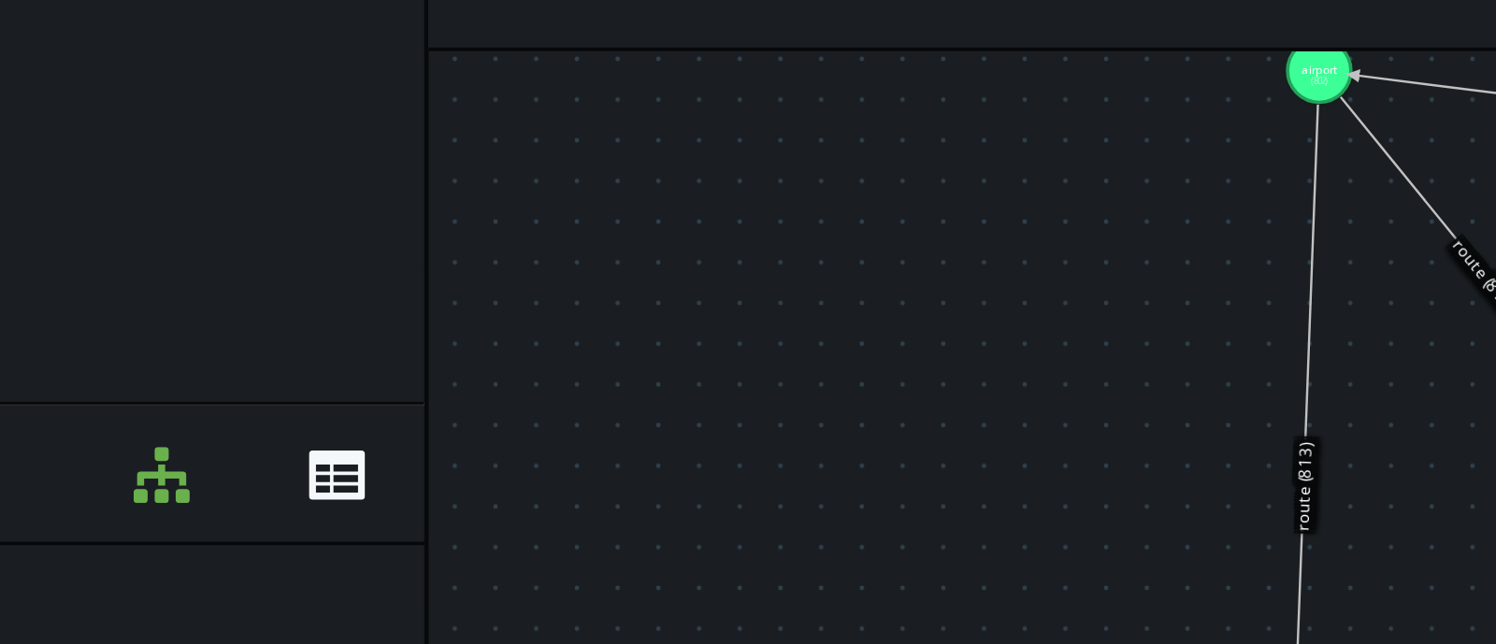
scroll to position [0, 164]
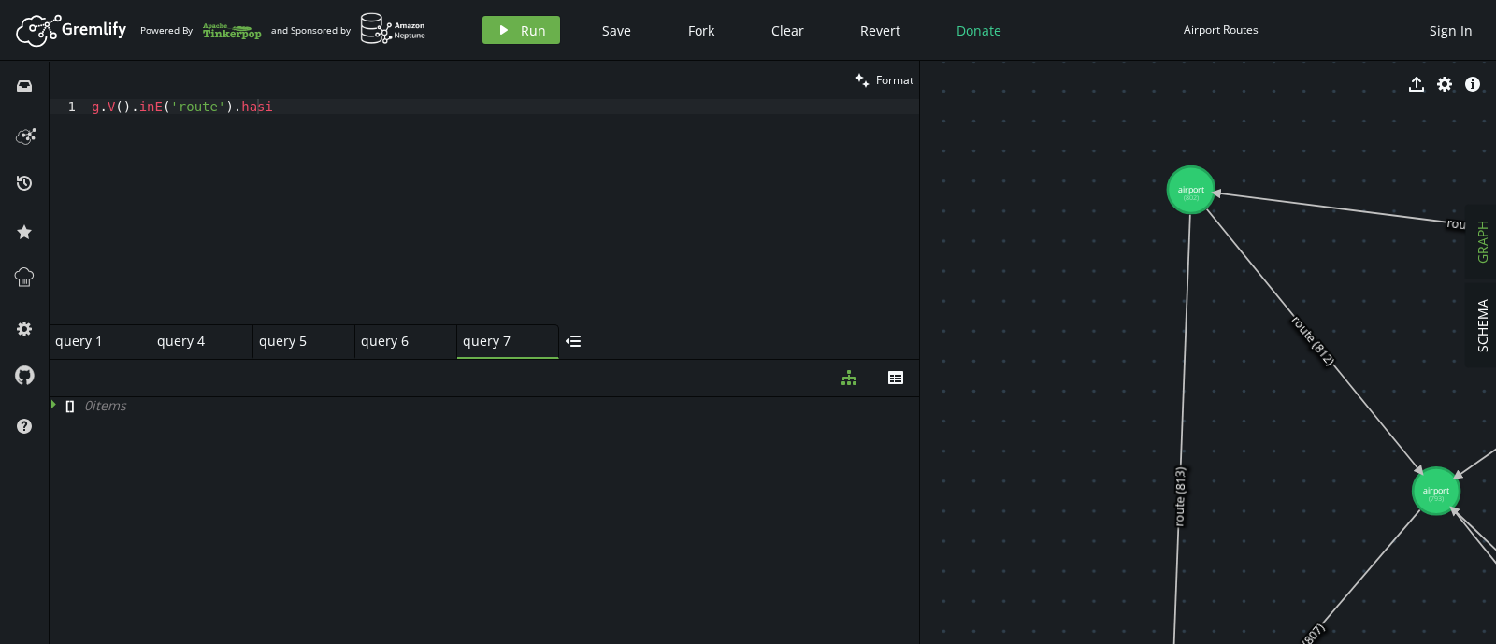
click at [359, 115] on div "g . V ( ) . [GEOGRAPHIC_DATA] ( 'route' ) . hasi" at bounding box center [503, 226] width 831 height 255
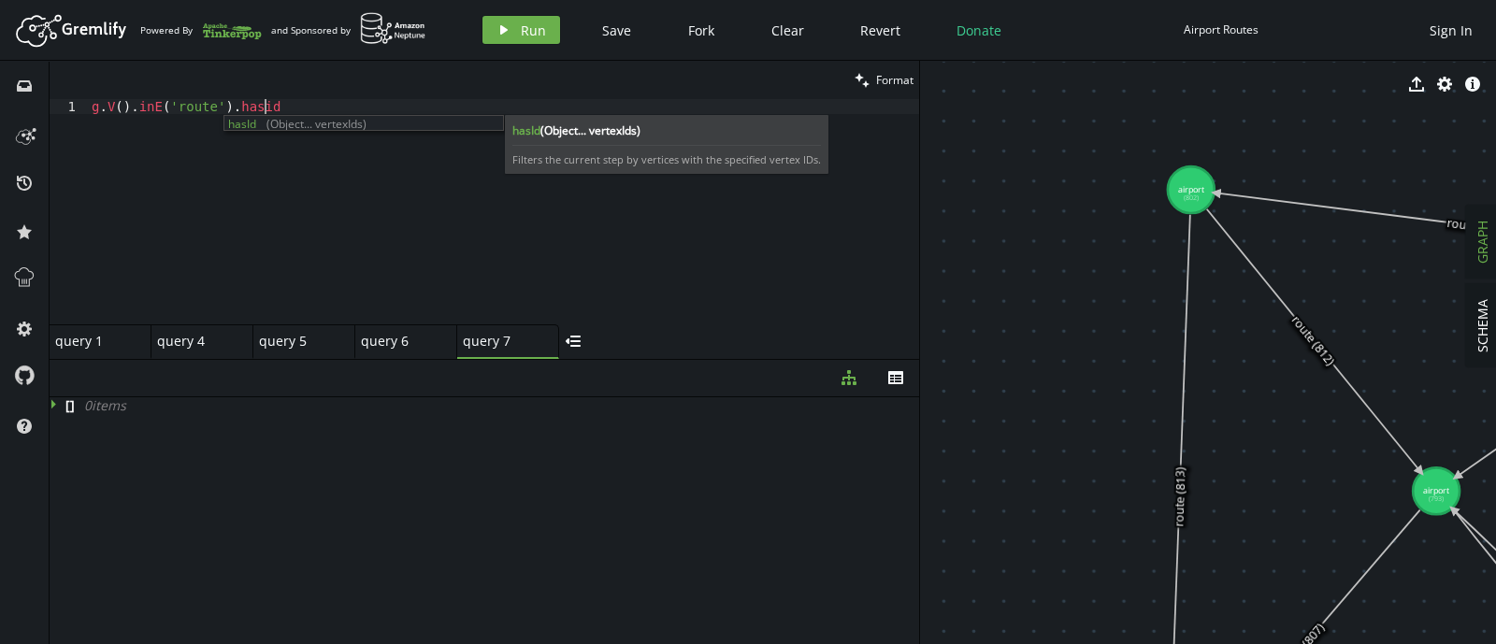
scroll to position [0, 171]
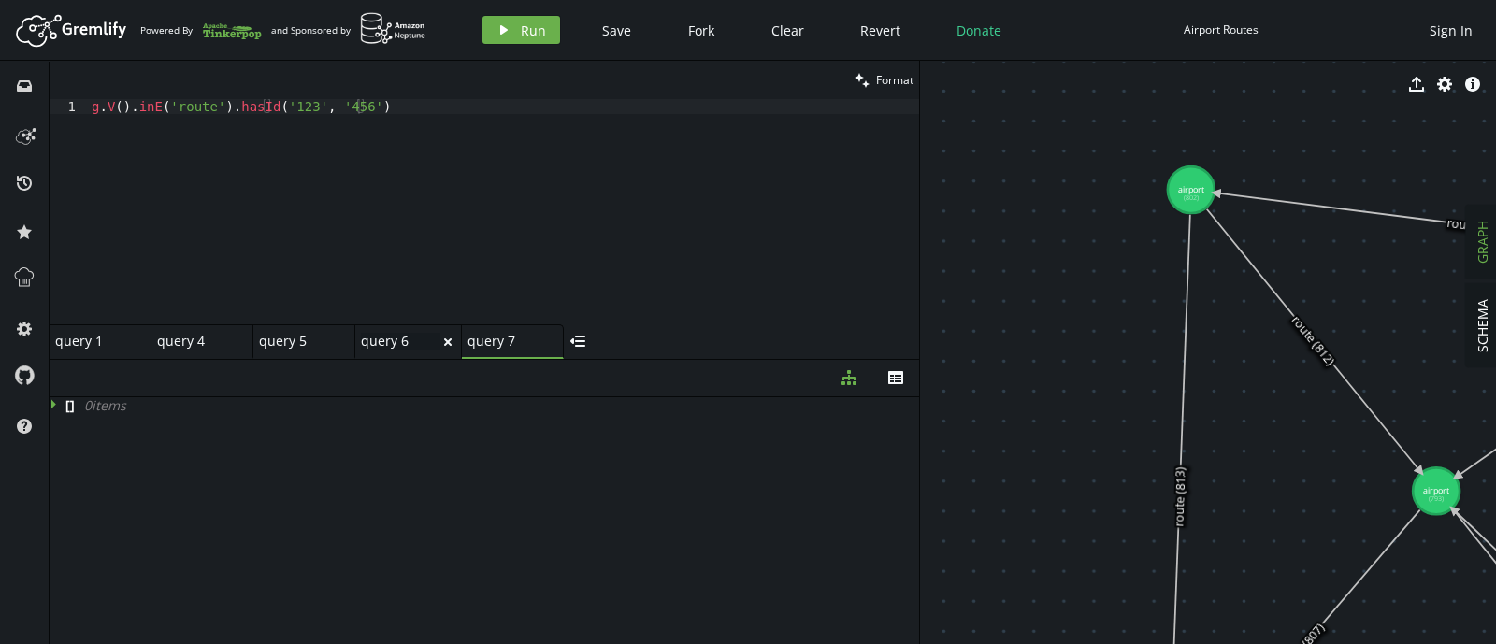
click at [379, 336] on div "query 6 query 6" at bounding box center [400, 341] width 79 height 17
click at [264, 334] on div "query 5 query 5" at bounding box center [298, 341] width 79 height 17
click at [266, 99] on div "g . V ( 'airport' )" at bounding box center [503, 226] width 831 height 255
click at [266, 108] on div "g . V ( 'airport' )" at bounding box center [503, 226] width 831 height 255
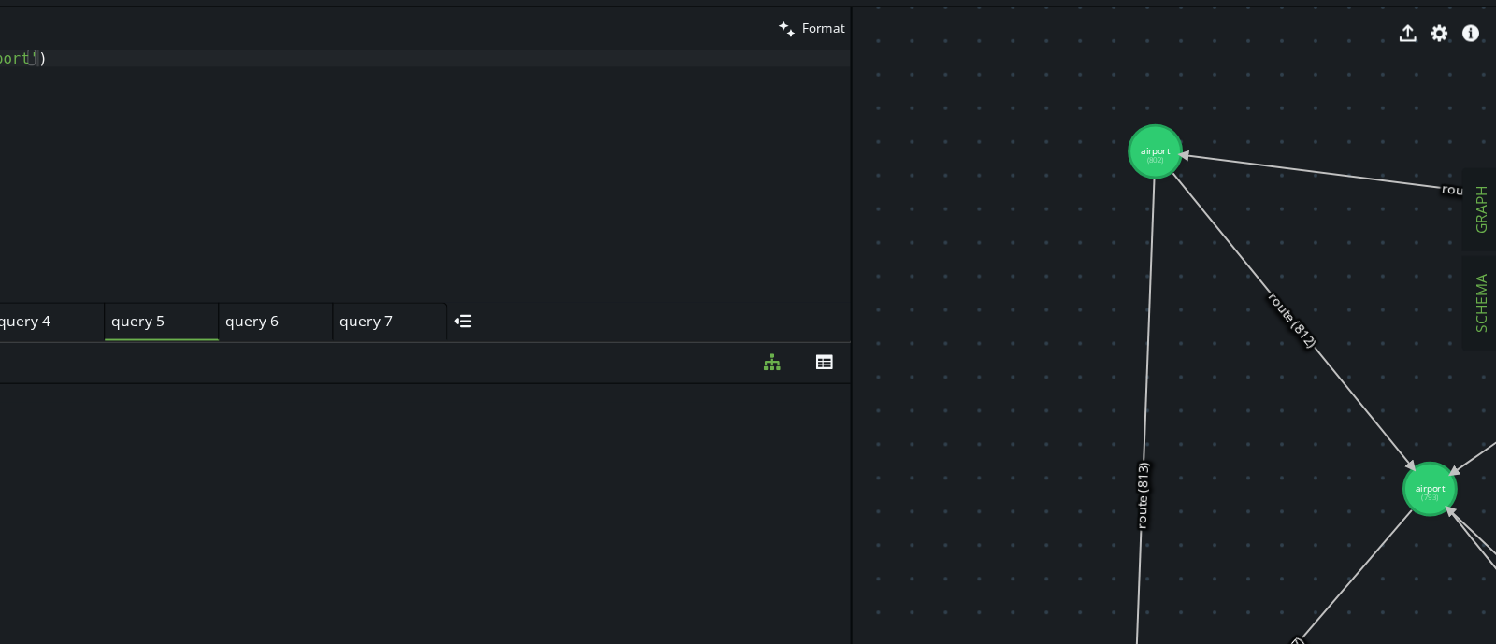
click at [1481, 334] on span "SCHEMA" at bounding box center [1482, 325] width 18 height 53
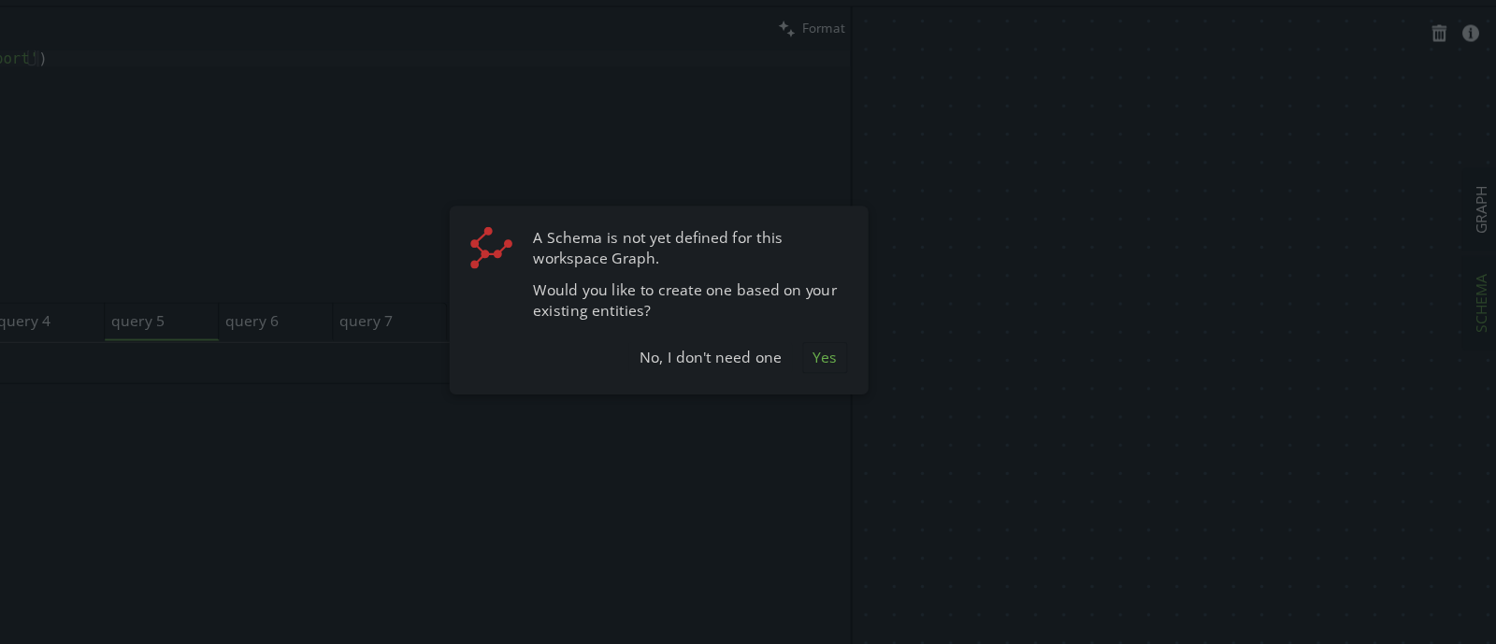
click at [889, 377] on span "Yes" at bounding box center [895, 374] width 21 height 18
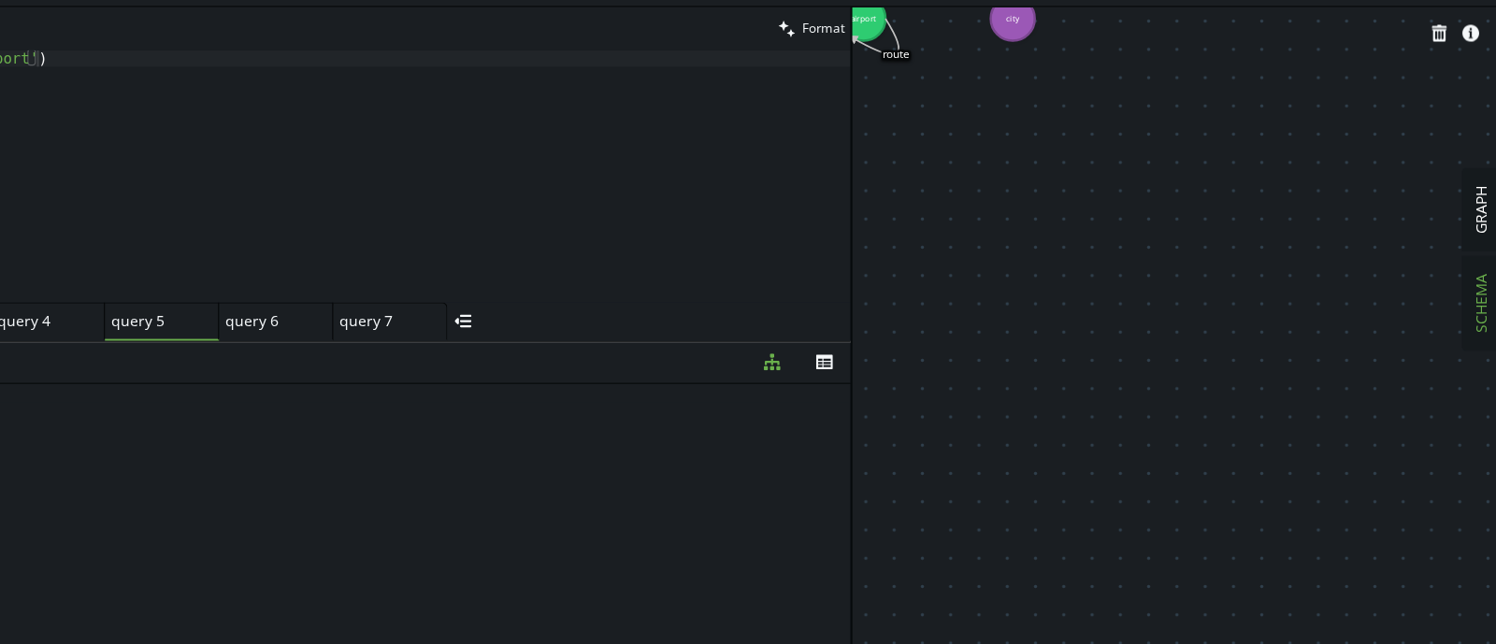
drag, startPoint x: 1106, startPoint y: 318, endPoint x: 1296, endPoint y: 456, distance: 235.6
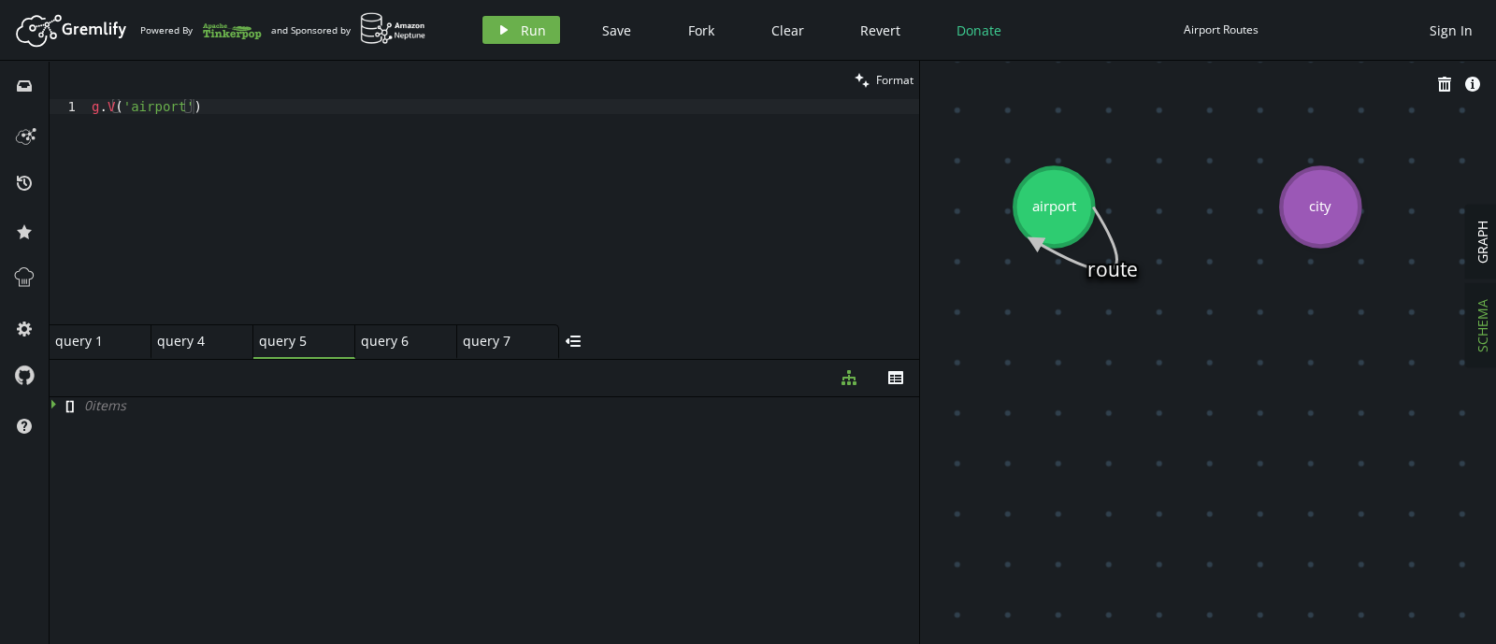
drag, startPoint x: 1187, startPoint y: 365, endPoint x: 1295, endPoint y: 608, distance: 266.6
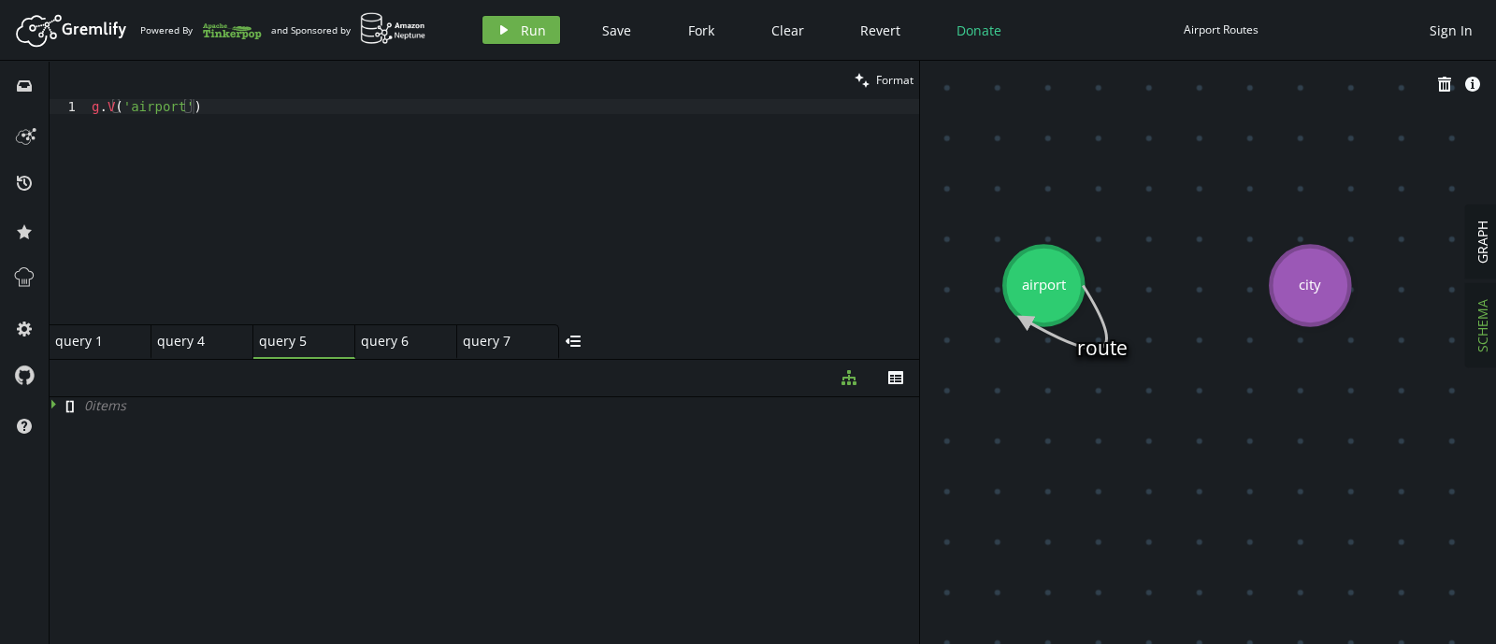
drag, startPoint x: 1202, startPoint y: 316, endPoint x: 1194, endPoint y: 394, distance: 79.0
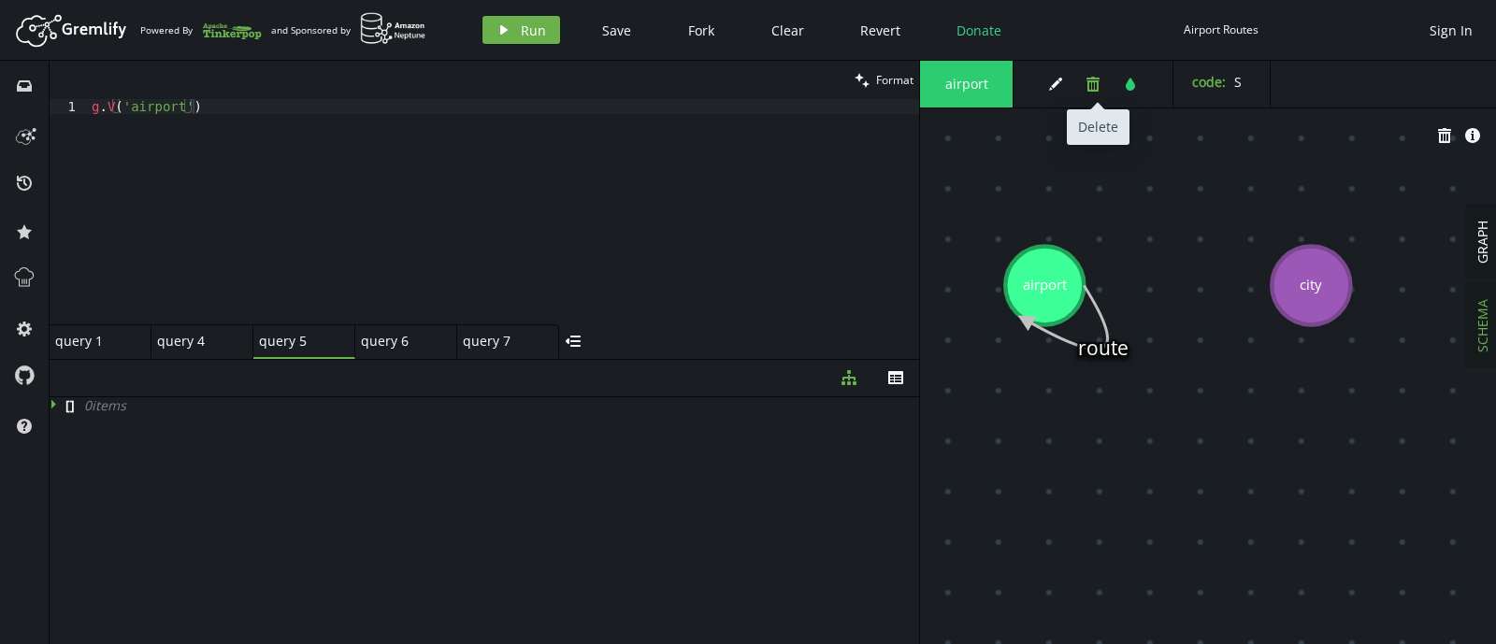
click at [1097, 88] on icon "button" at bounding box center [1092, 84] width 13 height 15
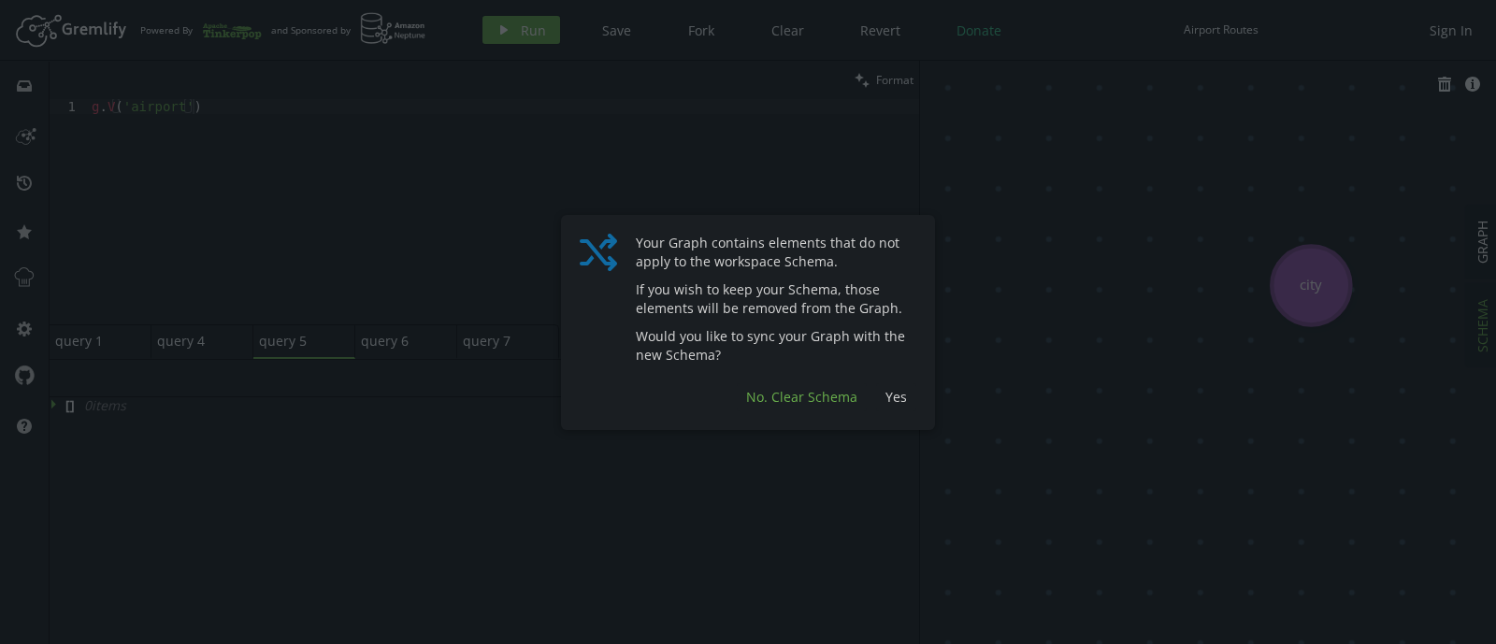
click at [837, 385] on button "No. Clear Schema" at bounding box center [802, 397] width 130 height 28
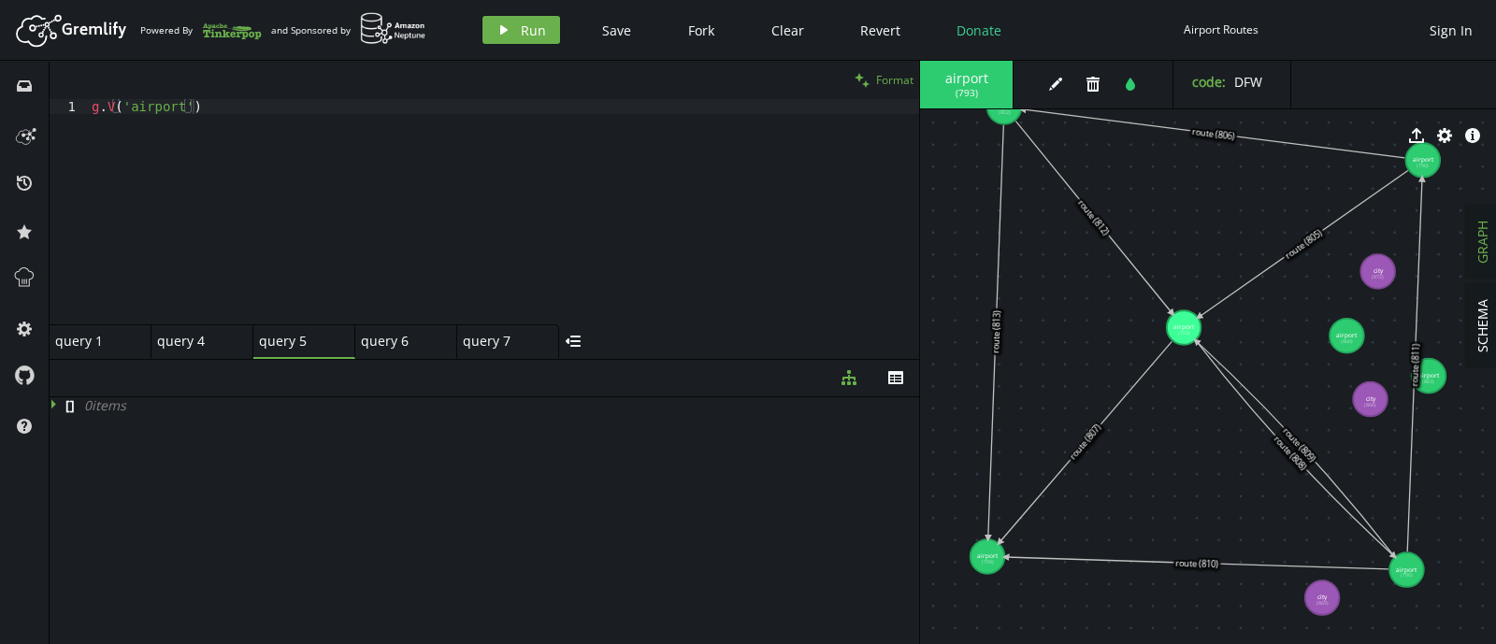
click at [887, 73] on span "Format" at bounding box center [894, 80] width 37 height 16
click at [1254, 30] on div "play Run Save Fork Clear Revert Donate Airport Routes Sign In" at bounding box center [977, 30] width 1009 height 28
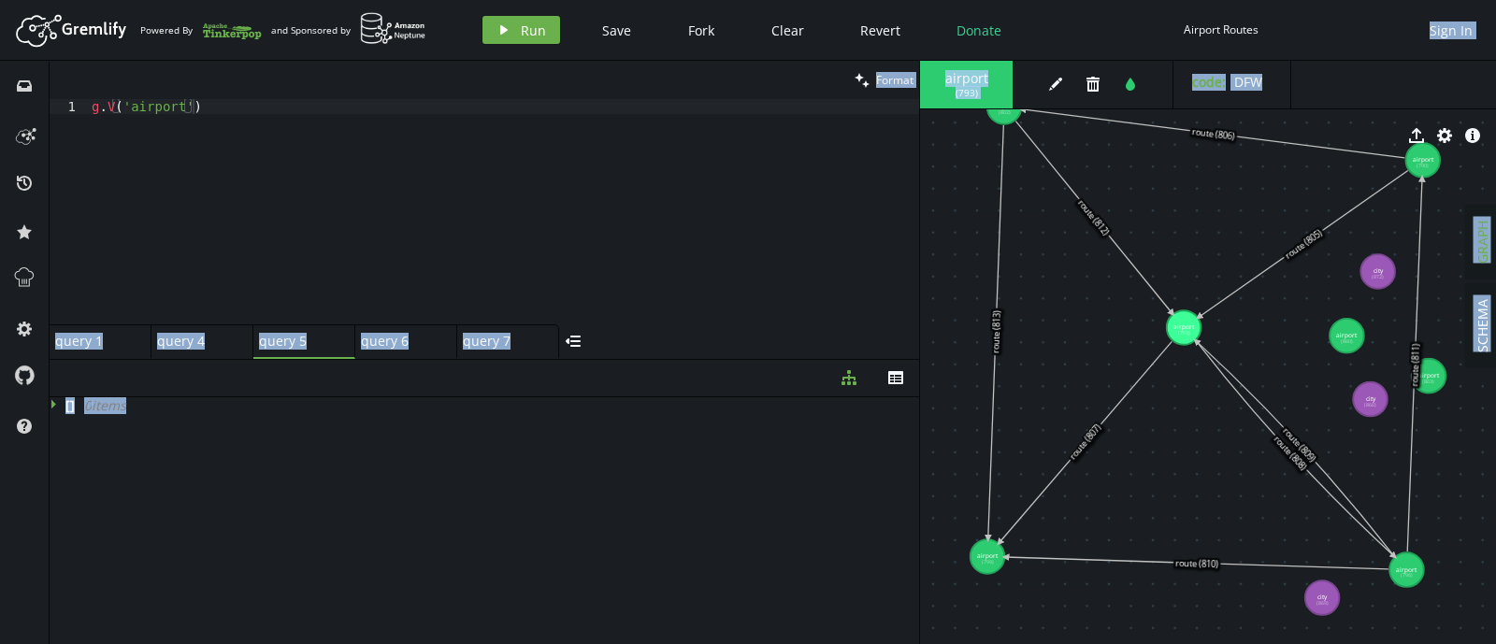
drag, startPoint x: 1254, startPoint y: 30, endPoint x: 1243, endPoint y: 94, distance: 65.5
click at [1243, 94] on div "Artboard Created with Sketch. Powered By and Sponsored by play Run Save Fork Cl…" at bounding box center [748, 322] width 1496 height 644
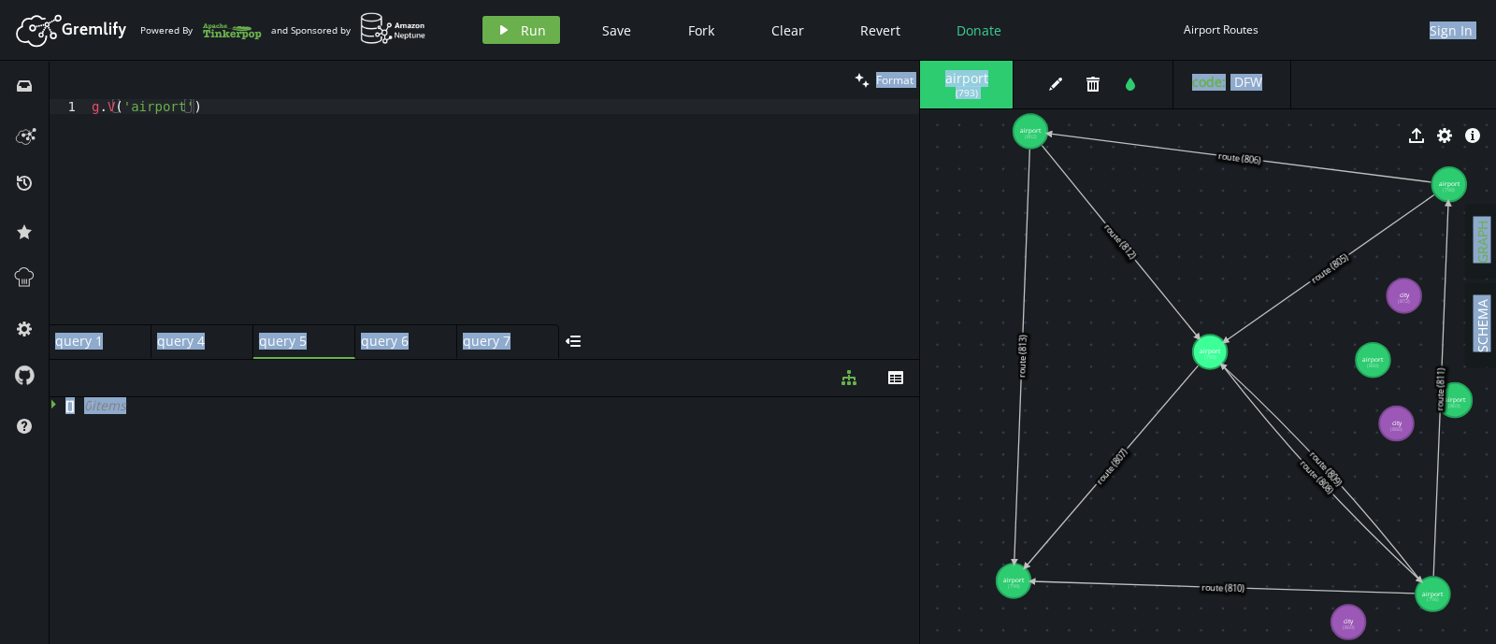
drag, startPoint x: 1257, startPoint y: 225, endPoint x: 1339, endPoint y: 346, distance: 146.0
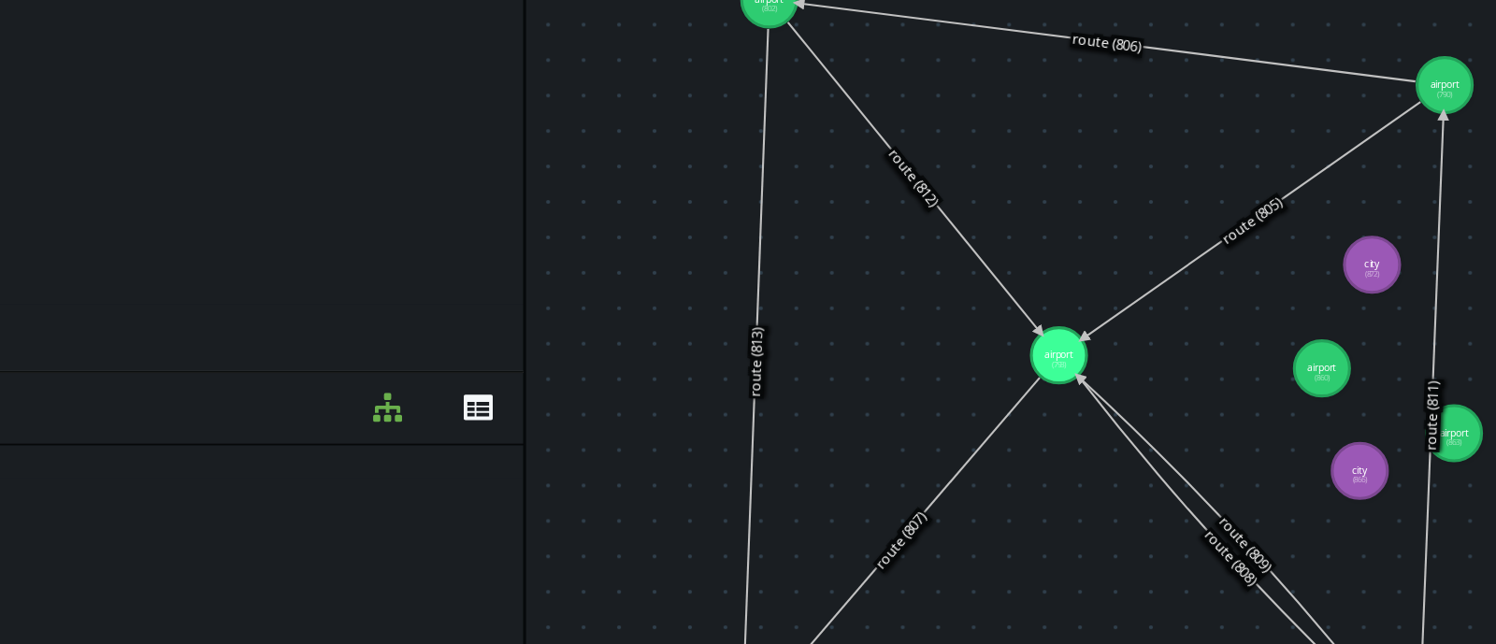
drag, startPoint x: 1184, startPoint y: 326, endPoint x: 1088, endPoint y: 236, distance: 131.6
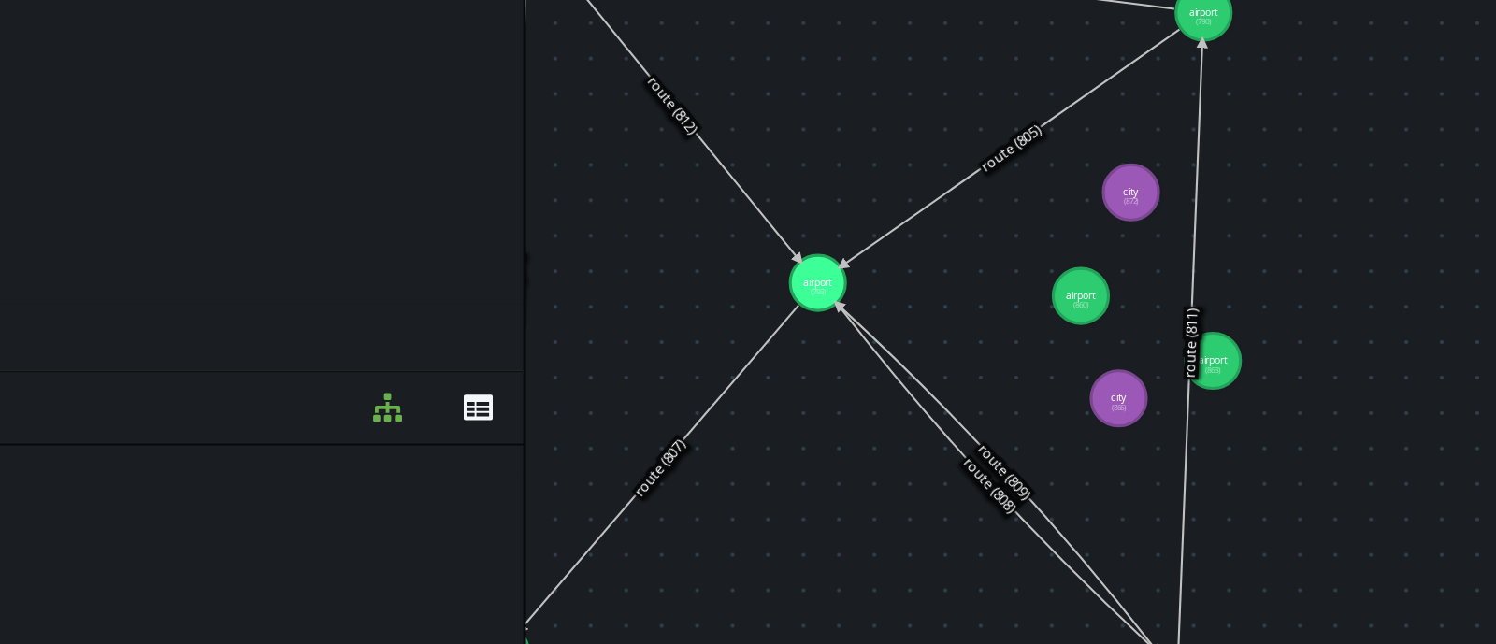
drag, startPoint x: 1265, startPoint y: 331, endPoint x: 1101, endPoint y: 284, distance: 170.1
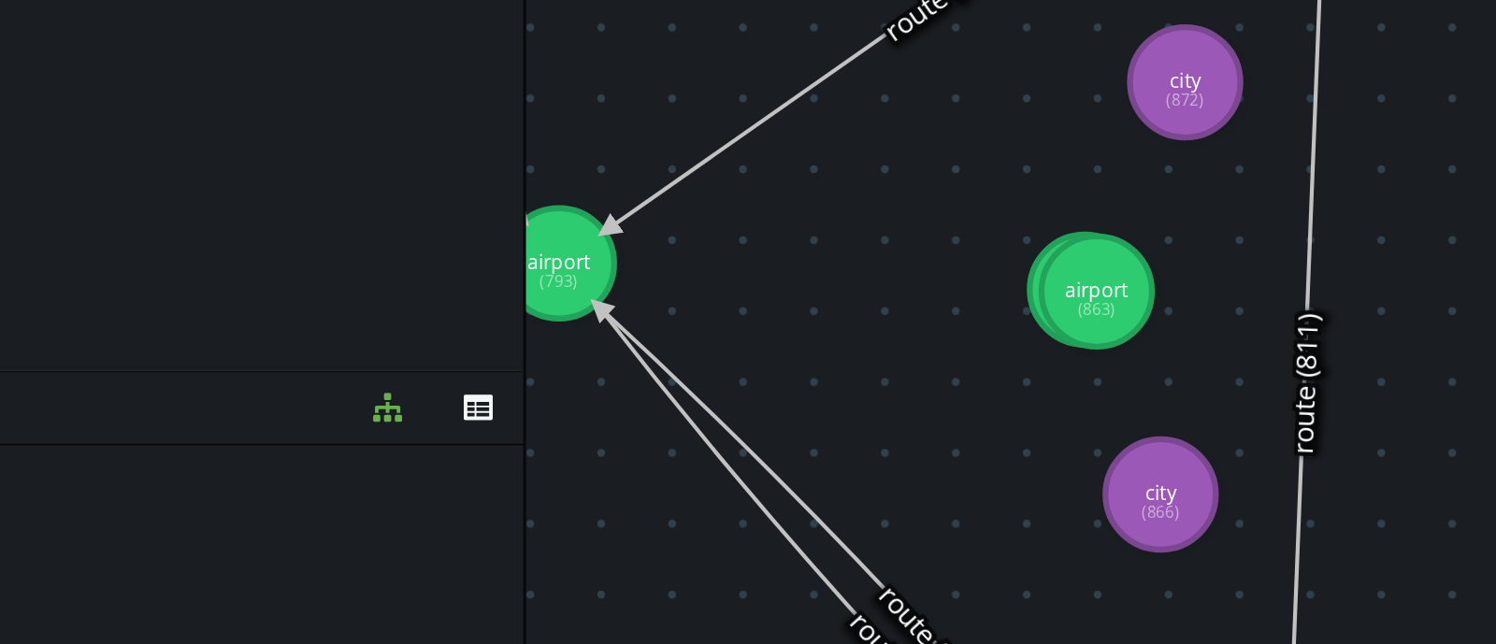
drag, startPoint x: 1339, startPoint y: 371, endPoint x: 1214, endPoint y: 318, distance: 135.3
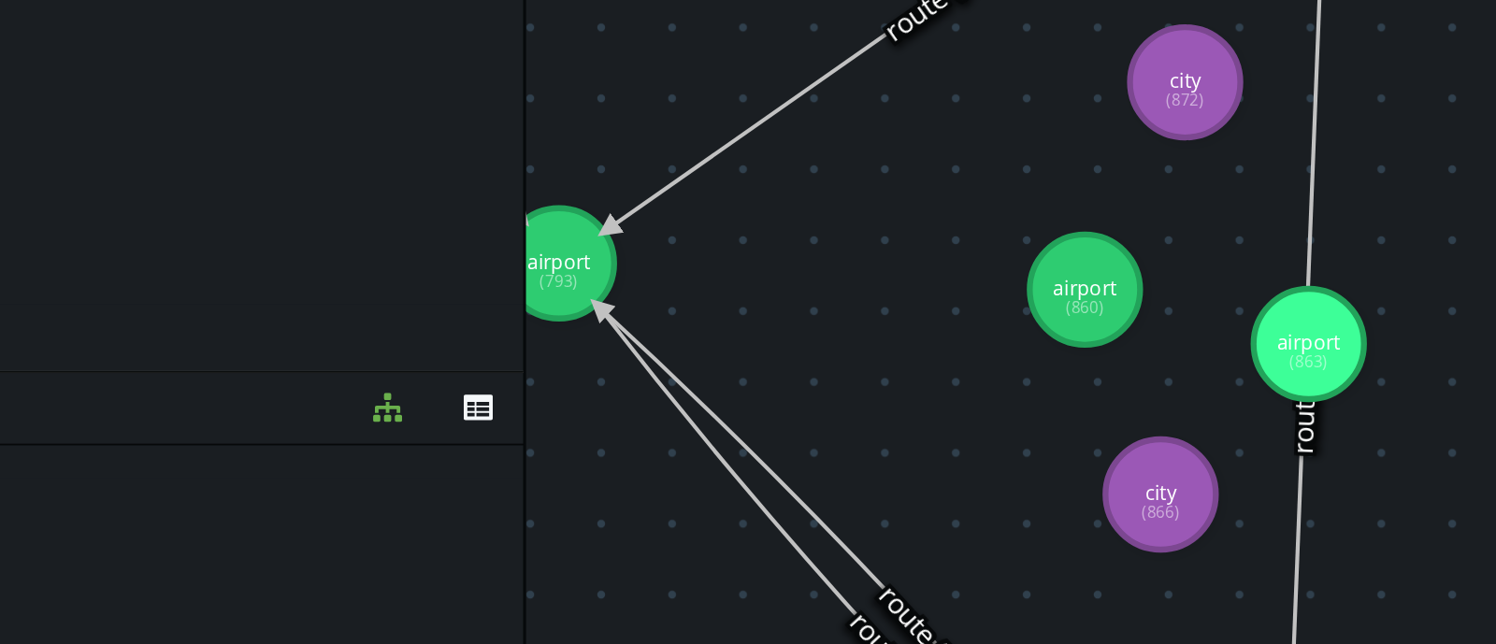
drag, startPoint x: 1217, startPoint y: 318, endPoint x: 1324, endPoint y: 345, distance: 110.0
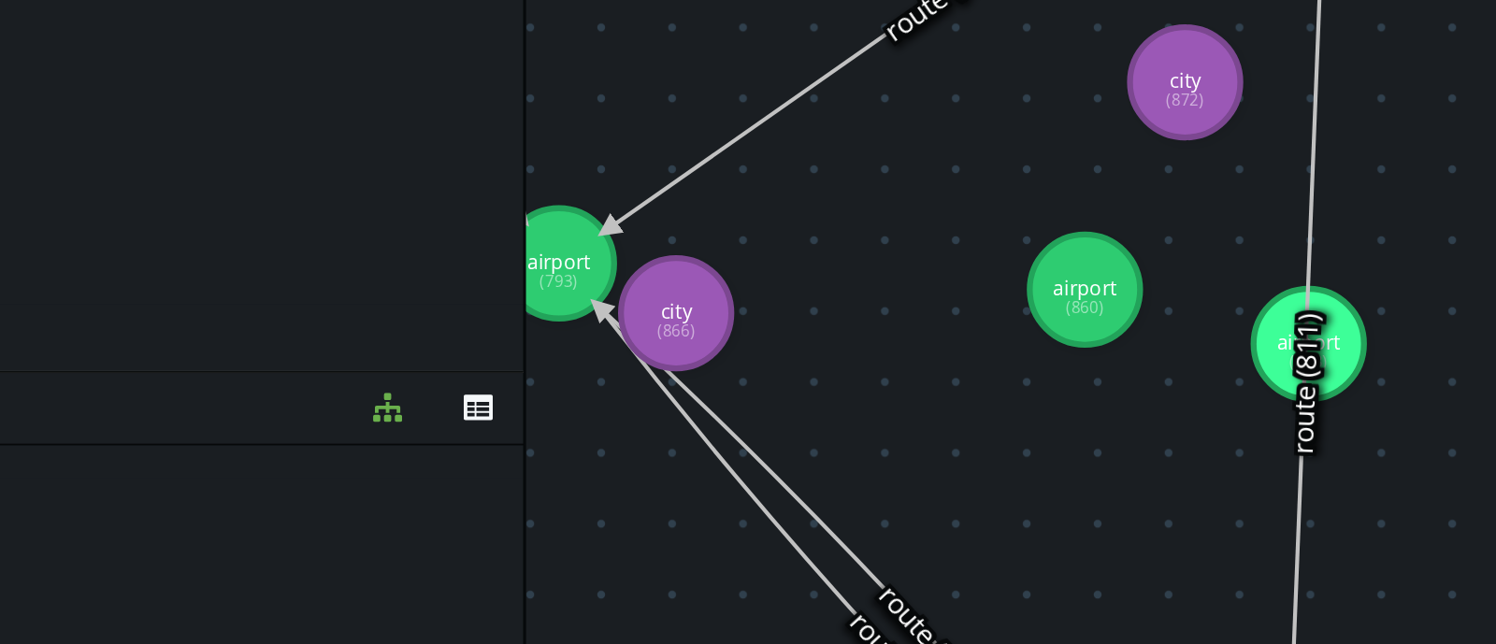
drag, startPoint x: 1237, startPoint y: 432, endPoint x: 1016, endPoint y: 320, distance: 247.5
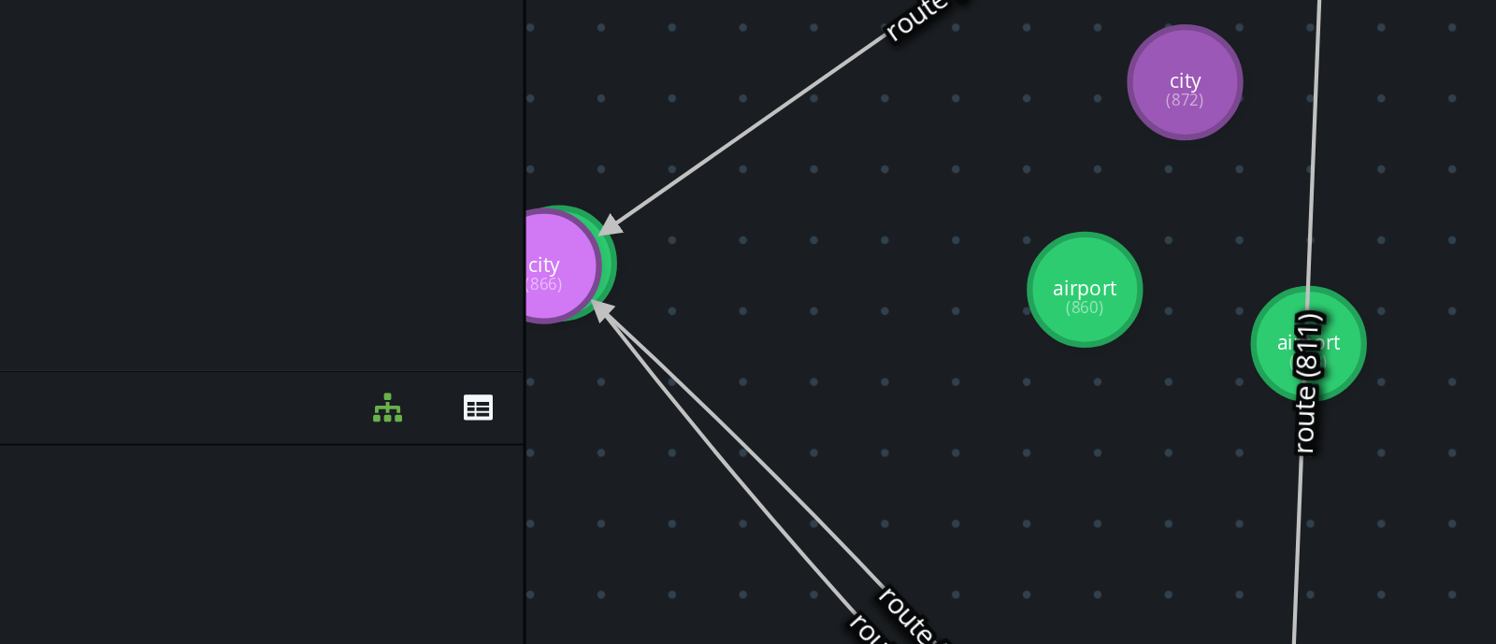
drag, startPoint x: 1016, startPoint y: 320, endPoint x: 929, endPoint y: 305, distance: 88.2
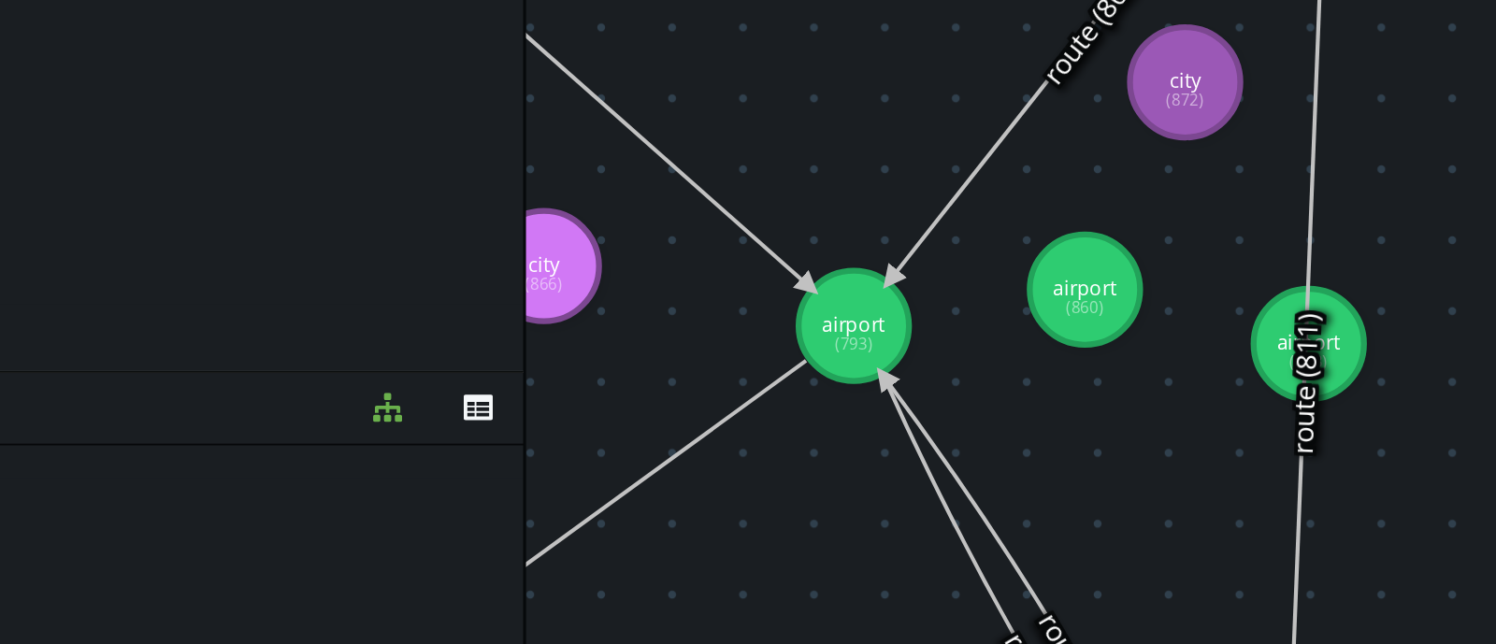
drag, startPoint x: 965, startPoint y: 298, endPoint x: 1090, endPoint y: 336, distance: 130.7
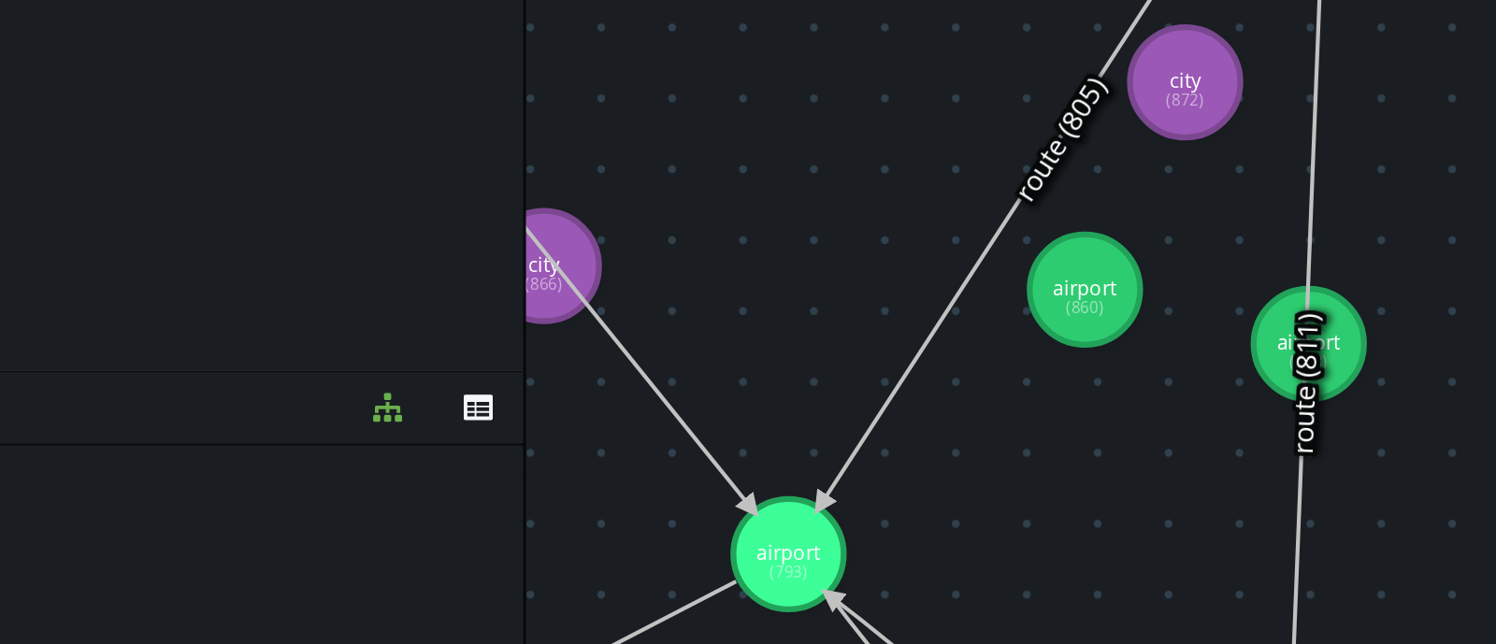
drag, startPoint x: 1090, startPoint y: 336, endPoint x: 1038, endPoint y: 495, distance: 168.2
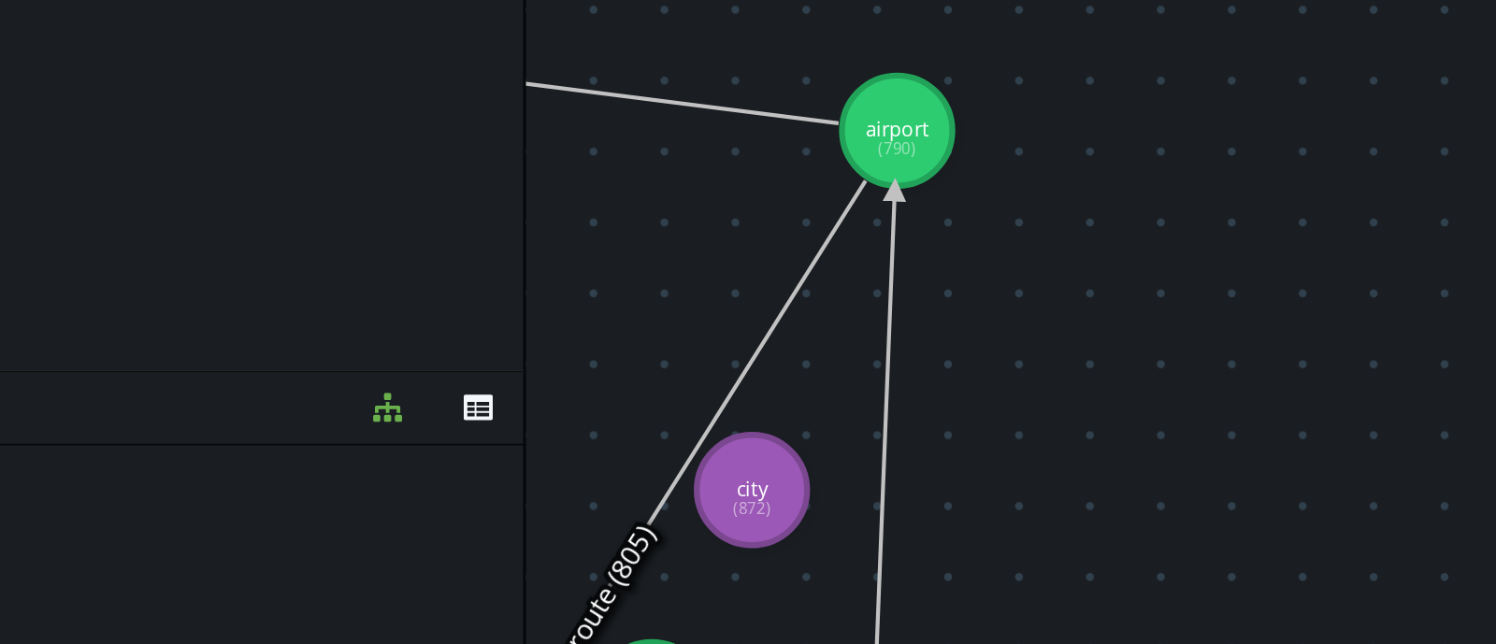
drag, startPoint x: 1113, startPoint y: 318, endPoint x: 885, endPoint y: 527, distance: 309.6
click at [885, 527] on div "clean Format g.V('airport') 1 g . V ( 'airport' ) XXXXXXXXXXXXXXXXXXXXXXXXXXXXX…" at bounding box center [773, 352] width 1446 height 583
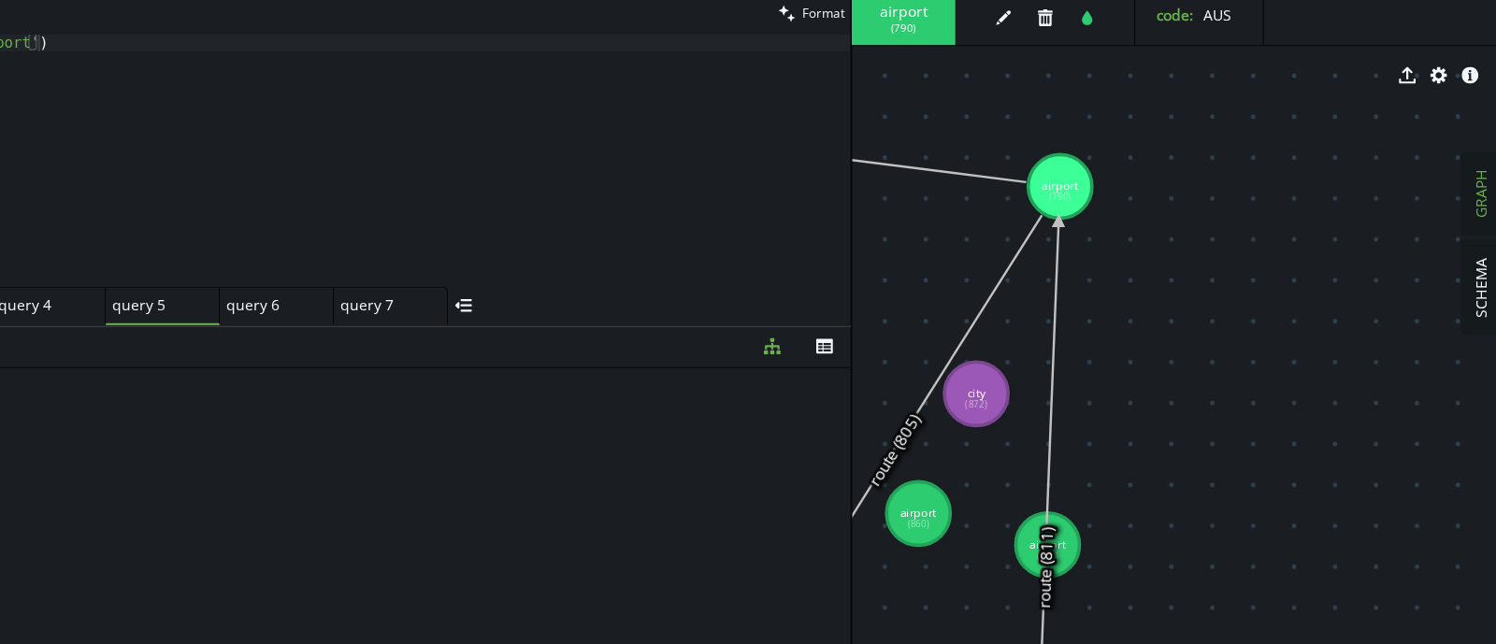
scroll to position [0, 0]
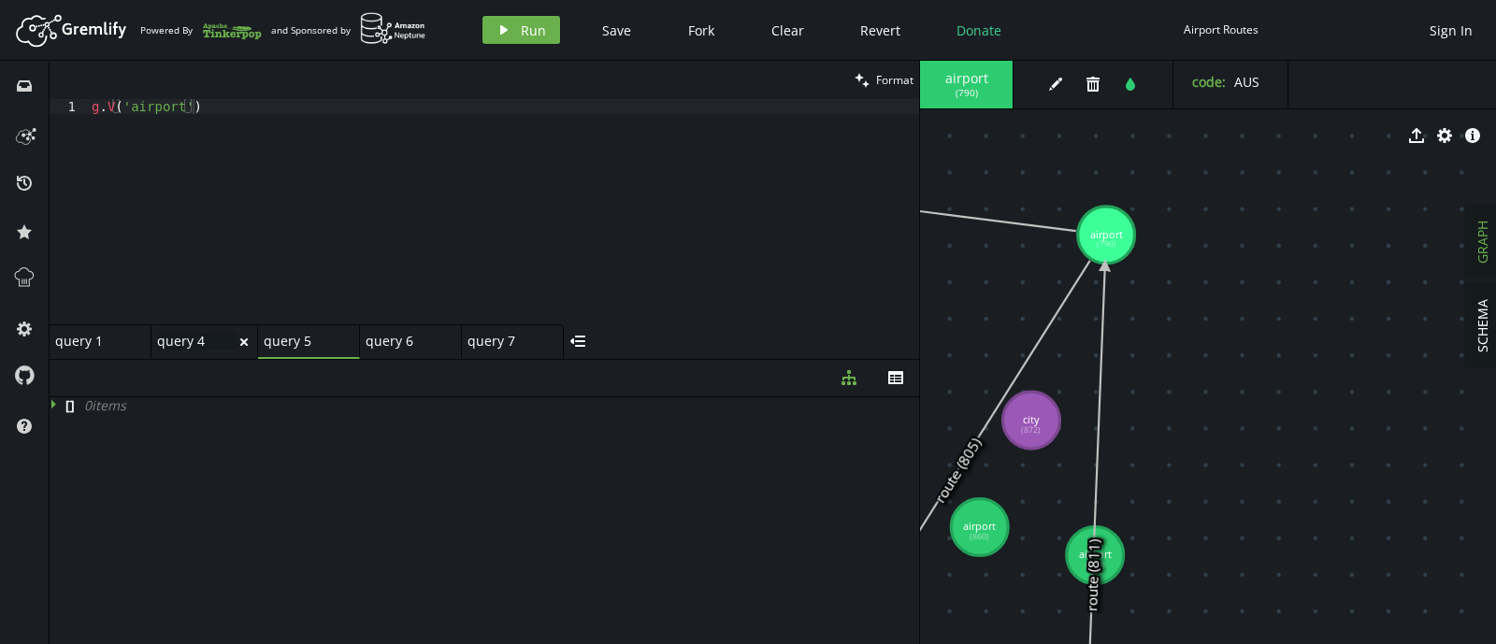
click at [183, 345] on div "query 4 query 4" at bounding box center [196, 341] width 79 height 17
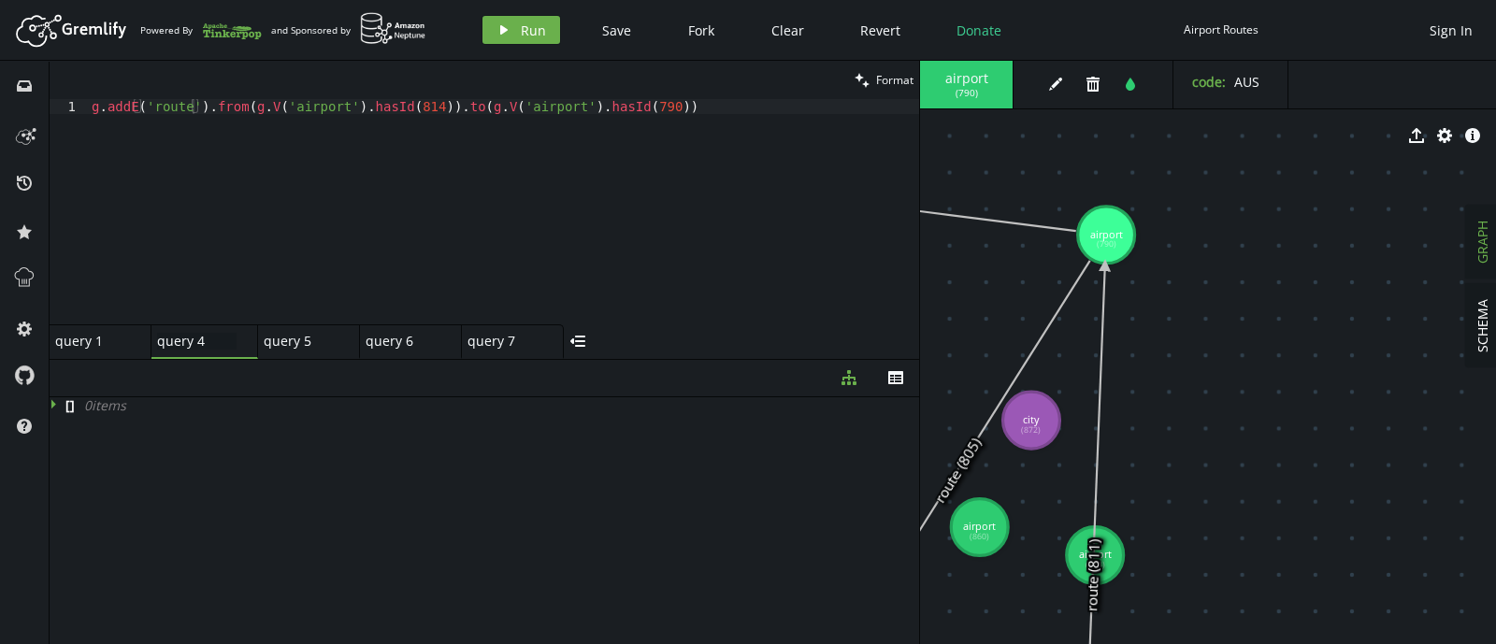
type textarea "g.addE('route').from(g.V('airport').hasId(814)).to(g.V('airport').hasId(790))"
click at [667, 118] on div "g . [GEOGRAPHIC_DATA] ( 'route' ) . from ( g . V ( 'airport' ) . hasId ( 814 ))…" at bounding box center [503, 226] width 831 height 255
click at [101, 107] on div "g . [GEOGRAPHIC_DATA] ( 'route' ) . from ( g . V ( 'airport' ) . hasId ( 814 ))…" at bounding box center [503, 226] width 831 height 255
click at [668, 114] on div "g . [GEOGRAPHIC_DATA] ( 'route' ) . from ( g . V ( 'airport' ) . hasId ( 814 ))…" at bounding box center [503, 226] width 831 height 255
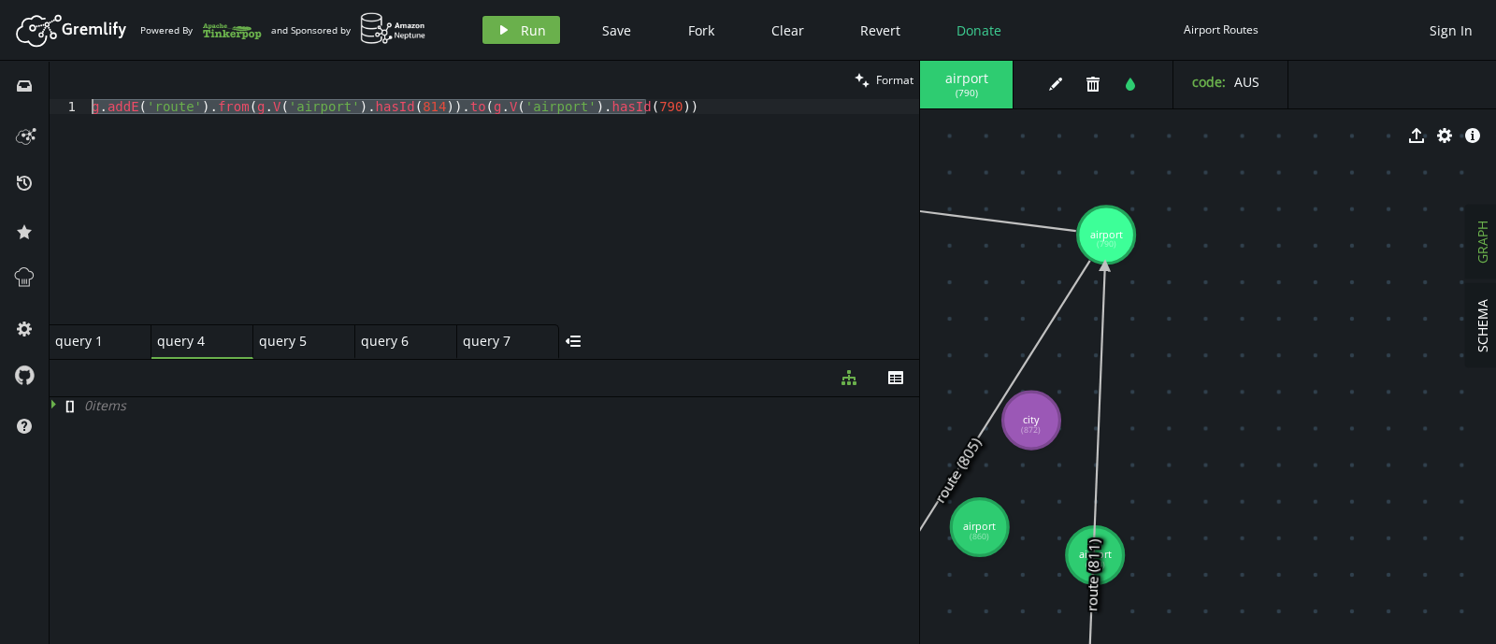
drag, startPoint x: 668, startPoint y: 114, endPoint x: 93, endPoint y: 105, distance: 574.9
click at [93, 105] on div "g . [GEOGRAPHIC_DATA] ( 'route' ) . from ( g . V ( 'airport' ) . hasId ( 814 ))…" at bounding box center [503, 226] width 831 height 255
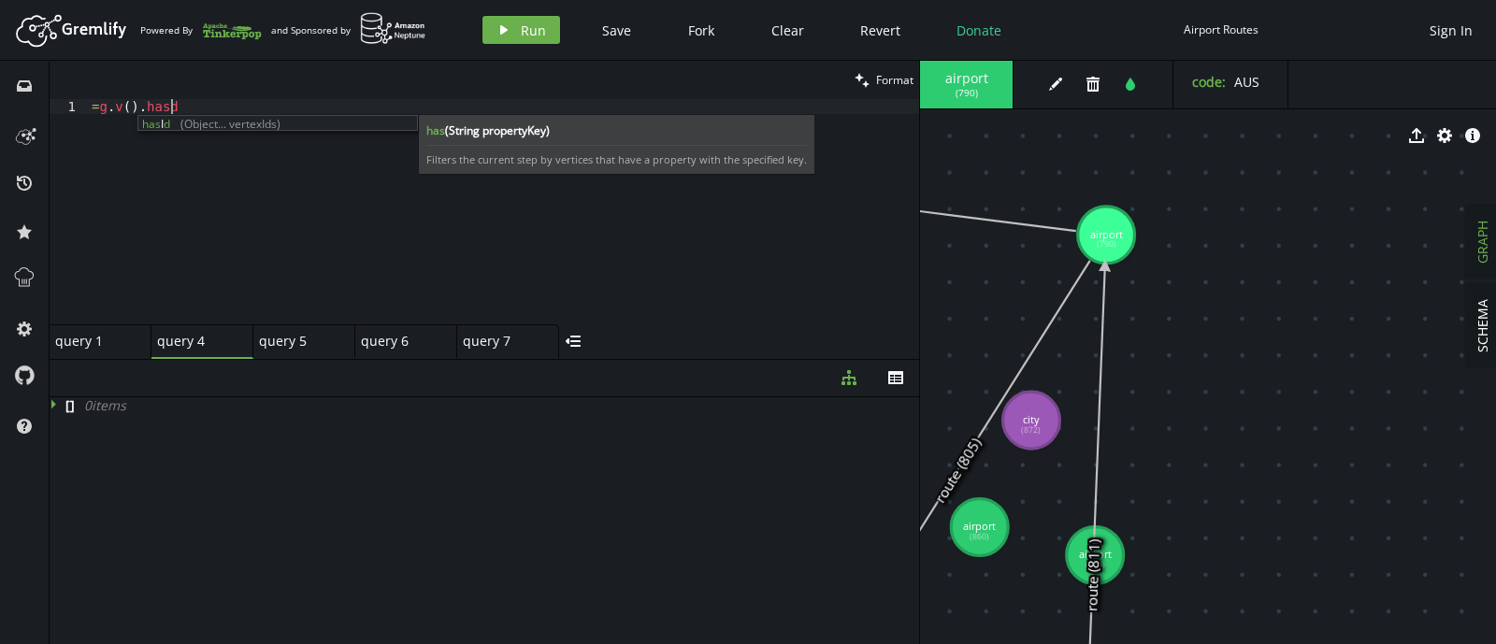
scroll to position [0, 71]
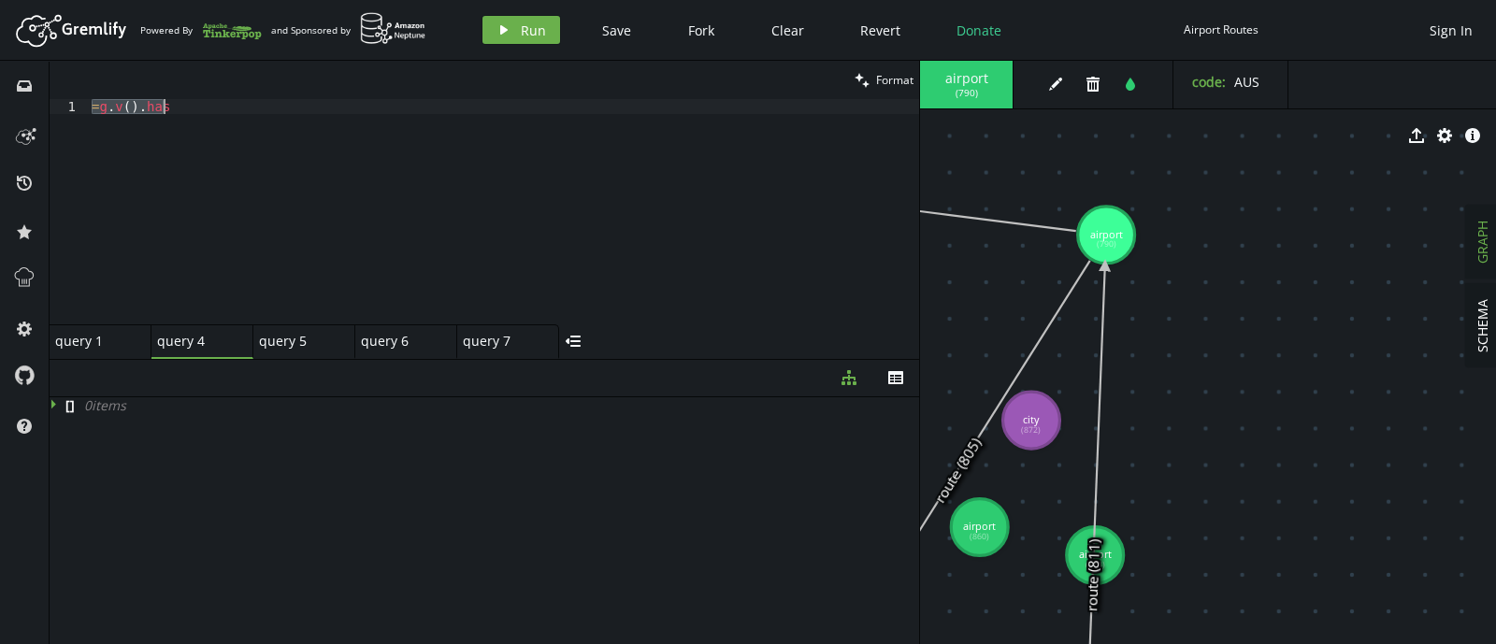
drag, startPoint x: 93, startPoint y: 105, endPoint x: 173, endPoint y: 104, distance: 79.5
click at [173, 104] on div "= g . v ( ) . has" at bounding box center [503, 226] width 831 height 255
click at [93, 106] on div "label ( 'airport' )" at bounding box center [503, 226] width 831 height 255
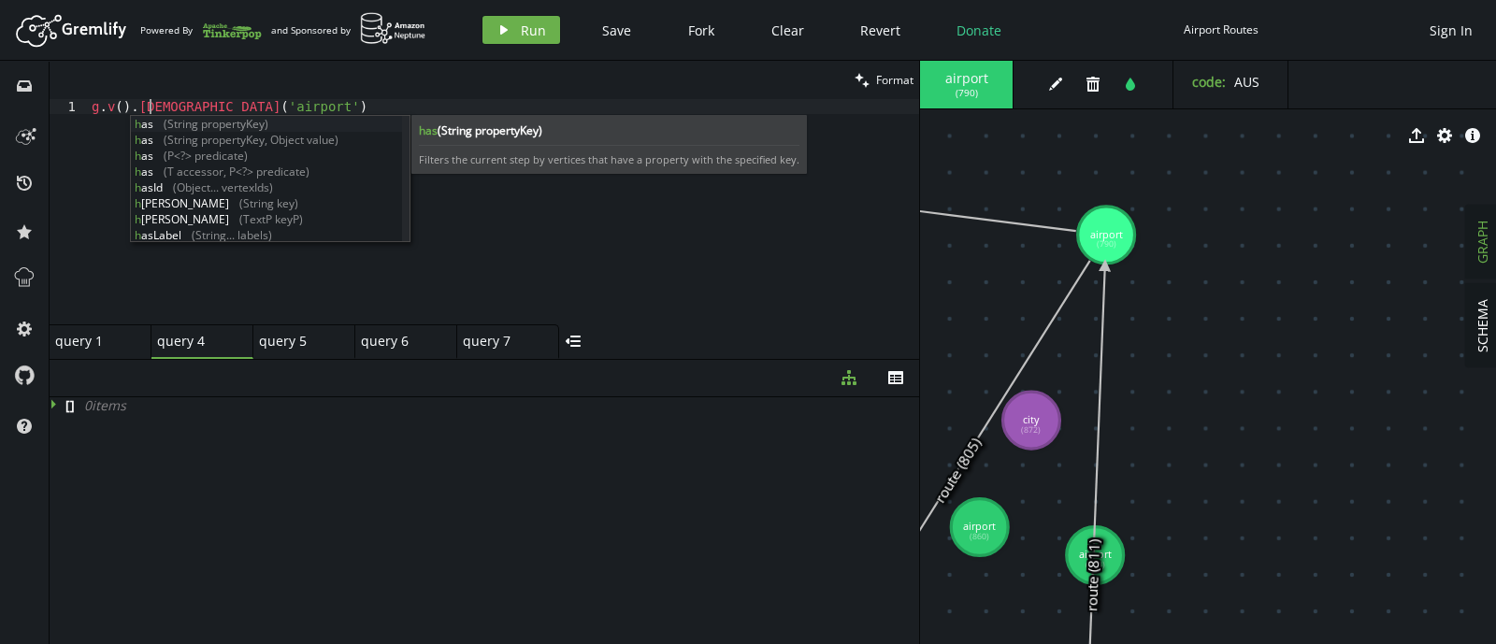
scroll to position [0, 64]
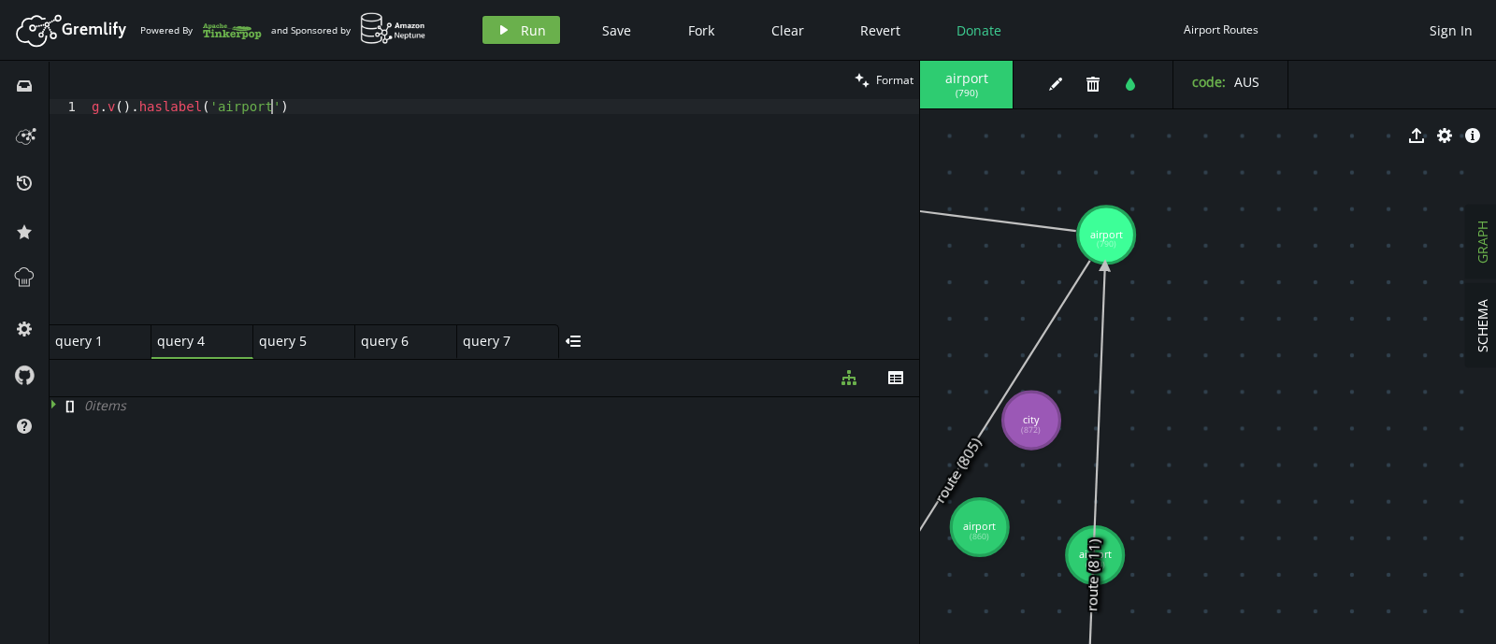
click at [322, 105] on div "g . v ( ) . [GEOGRAPHIC_DATA] ( 'airport' )" at bounding box center [503, 226] width 831 height 255
click at [503, 26] on icon "play" at bounding box center [503, 29] width 15 height 15
click at [115, 109] on div "g . v ( ) . [GEOGRAPHIC_DATA] ( 'airport' )" at bounding box center [503, 226] width 831 height 255
click at [496, 25] on icon "play" at bounding box center [503, 29] width 15 height 15
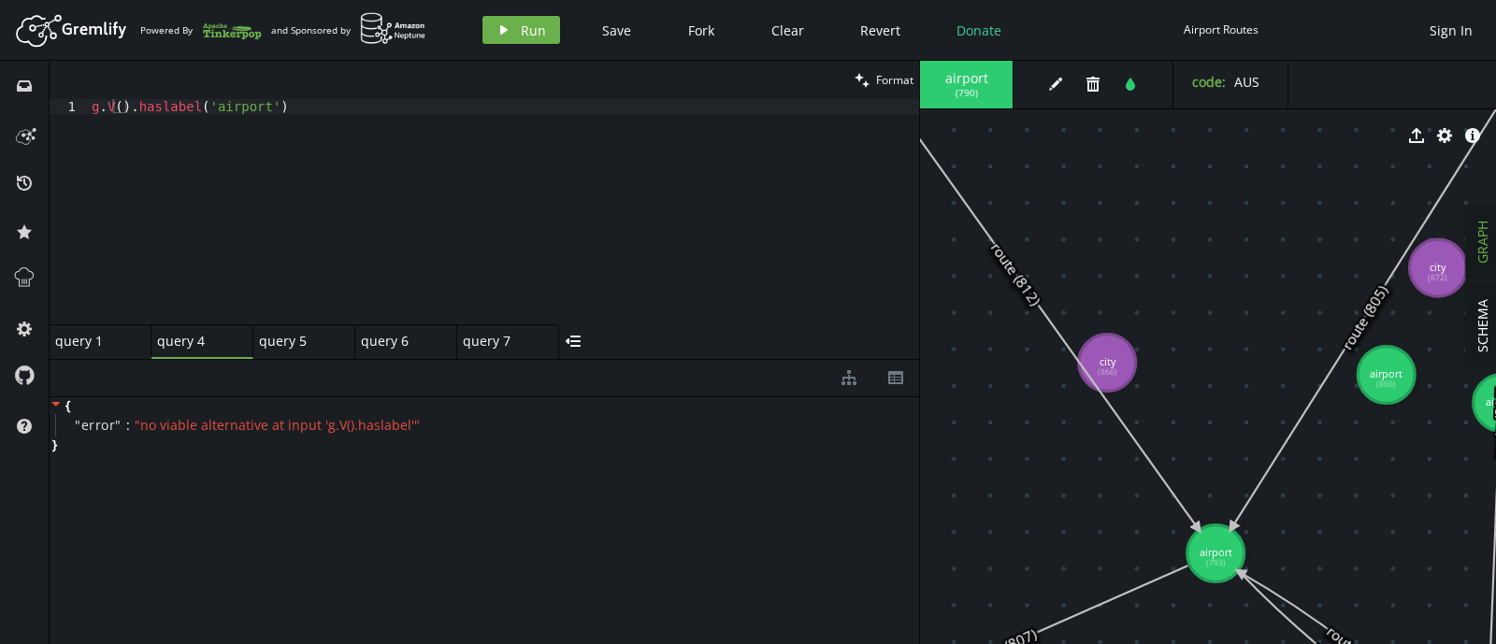
drag, startPoint x: 1088, startPoint y: 346, endPoint x: 1487, endPoint y: 193, distance: 427.2
click at [1487, 193] on div "SCHEMA GRAPH airport ( 790 ) edit trash tint code : AUS export cog info-sign ai…" at bounding box center [1208, 352] width 576 height 583
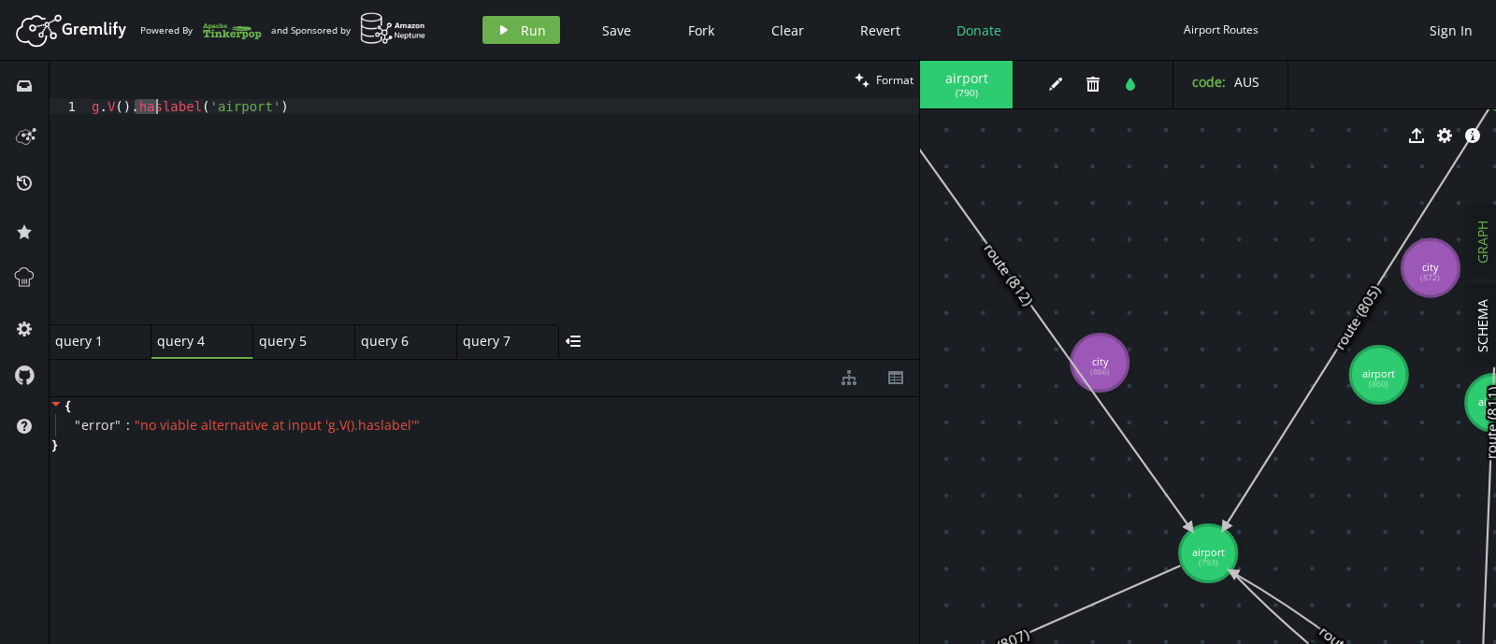
drag, startPoint x: 136, startPoint y: 107, endPoint x: 732, endPoint y: 138, distance: 597.2
click at [732, 138] on div "g . V ( ) . [GEOGRAPHIC_DATA] ( 'airport' )" at bounding box center [503, 226] width 831 height 255
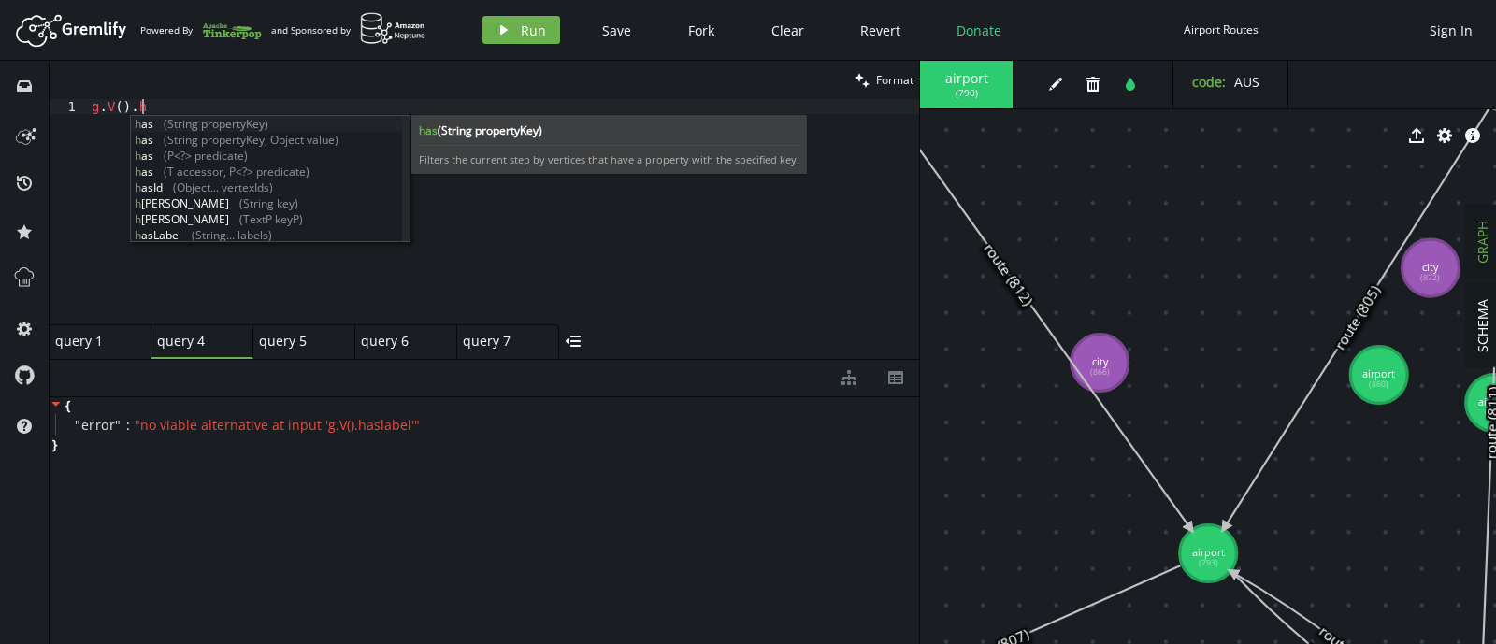
scroll to position [0, 63]
click at [215, 203] on div "has (String propertyKey) has (String propertyKey, Object value) has (P<?> predi…" at bounding box center [266, 195] width 271 height 159
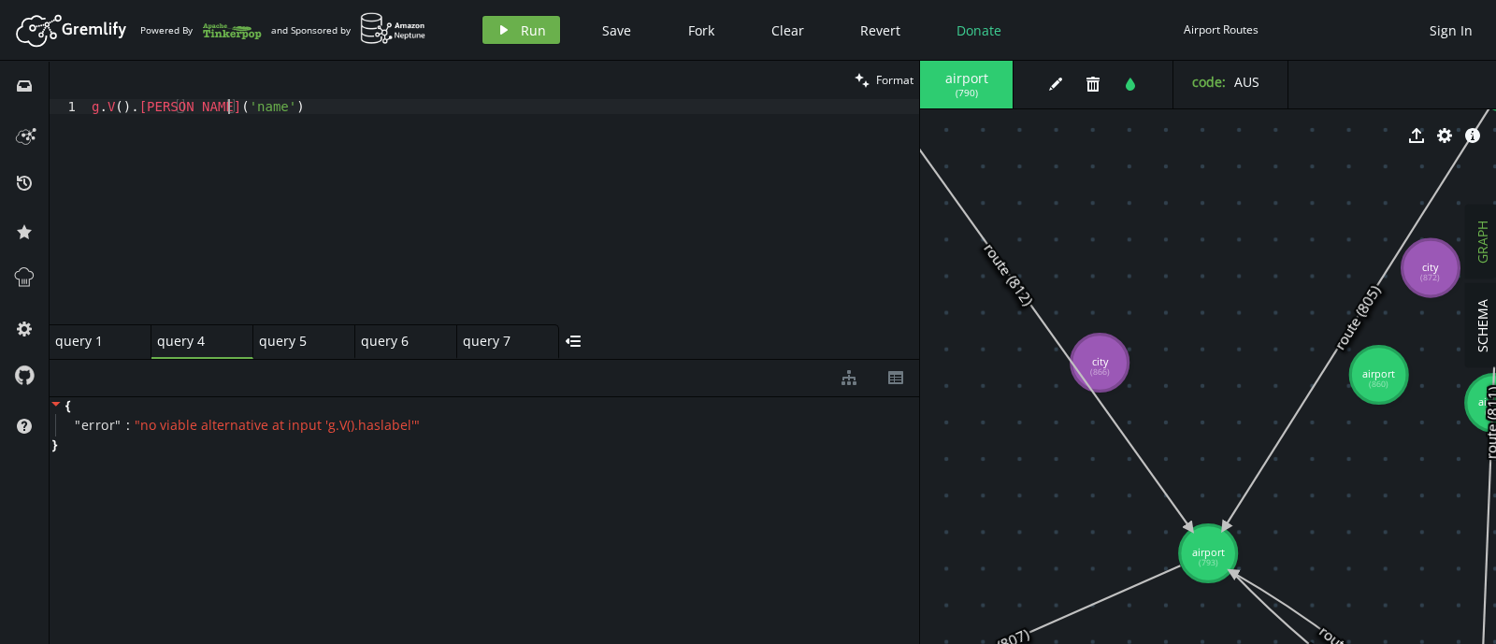
click at [205, 104] on div "g . V ( ) . [GEOGRAPHIC_DATA] ( 'name' )" at bounding box center [503, 226] width 831 height 255
click at [538, 30] on span "Run" at bounding box center [533, 30] width 25 height 18
click at [178, 104] on div "g . V ( ) . [GEOGRAPHIC_DATA] ( 'airport' )" at bounding box center [503, 226] width 831 height 255
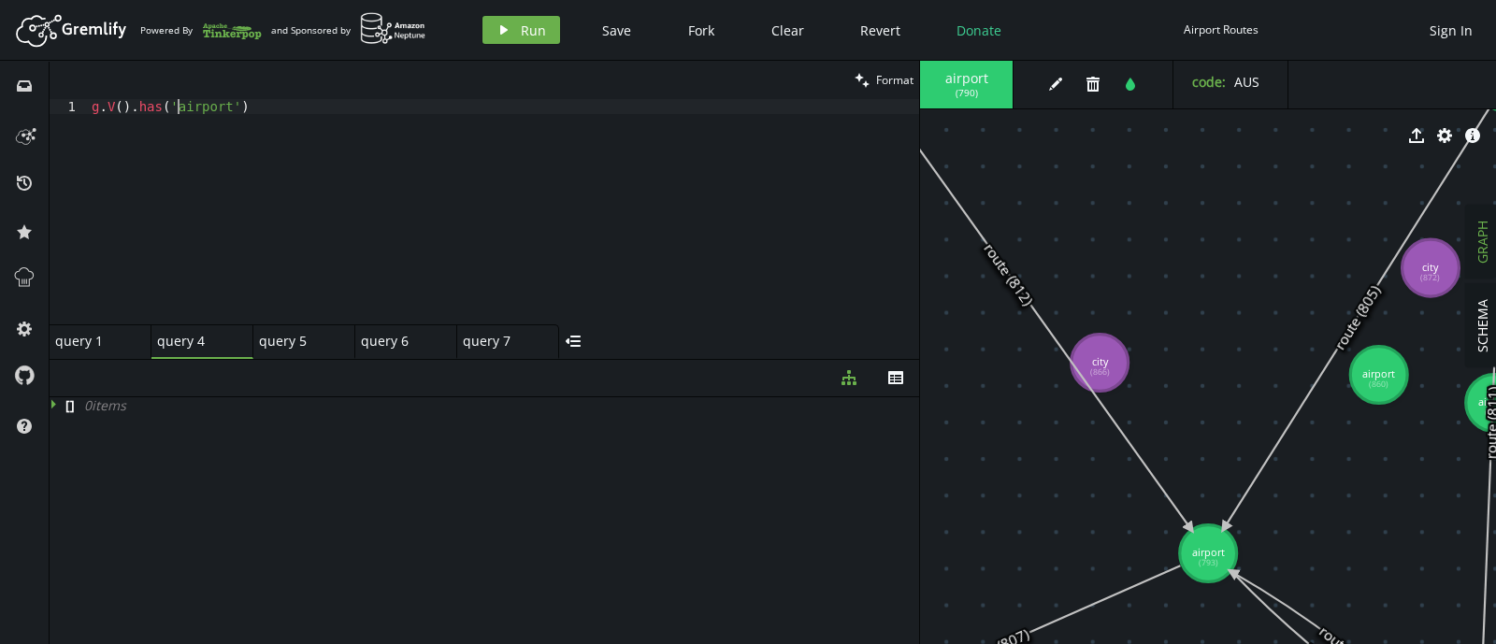
click at [178, 104] on div "g . V ( ) . has ( 'airport' )" at bounding box center [503, 226] width 831 height 255
drag, startPoint x: 159, startPoint y: 105, endPoint x: 235, endPoint y: 104, distance: 75.7
click at [235, 104] on div "g . V ( ) . has ( 'airport' )" at bounding box center [503, 226] width 831 height 255
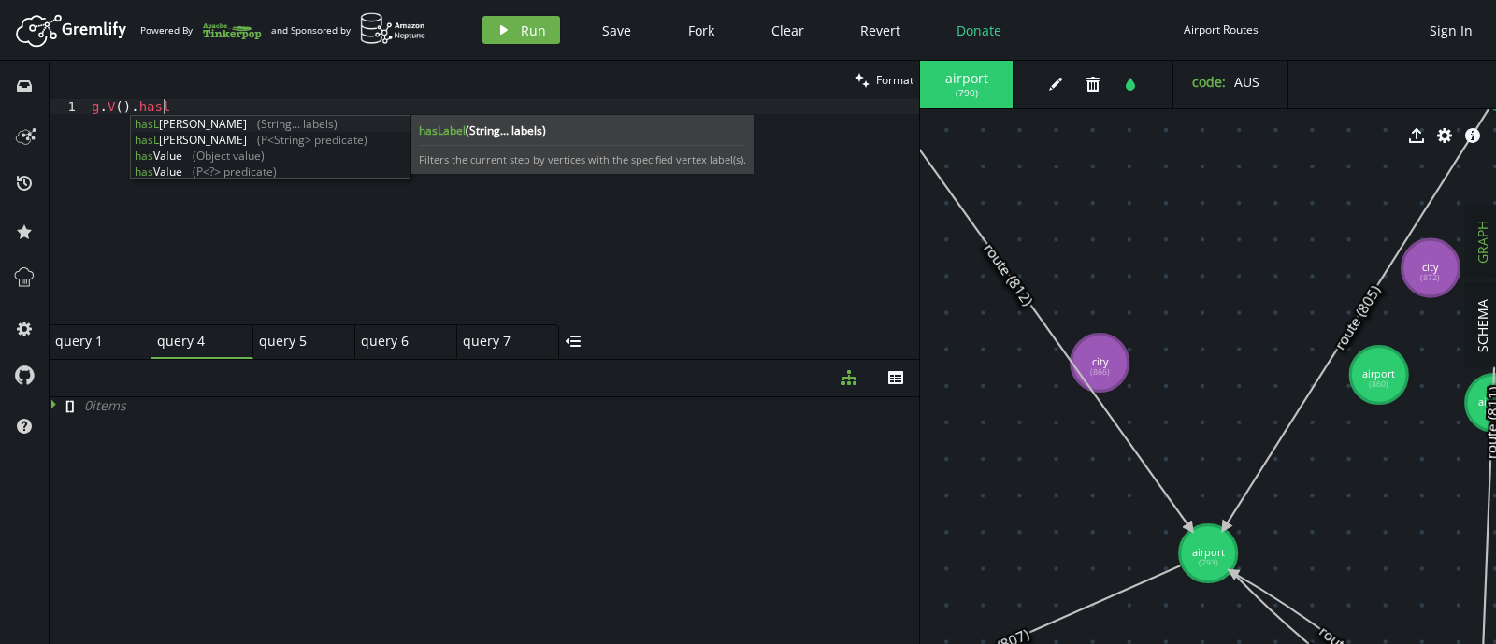
scroll to position [0, 64]
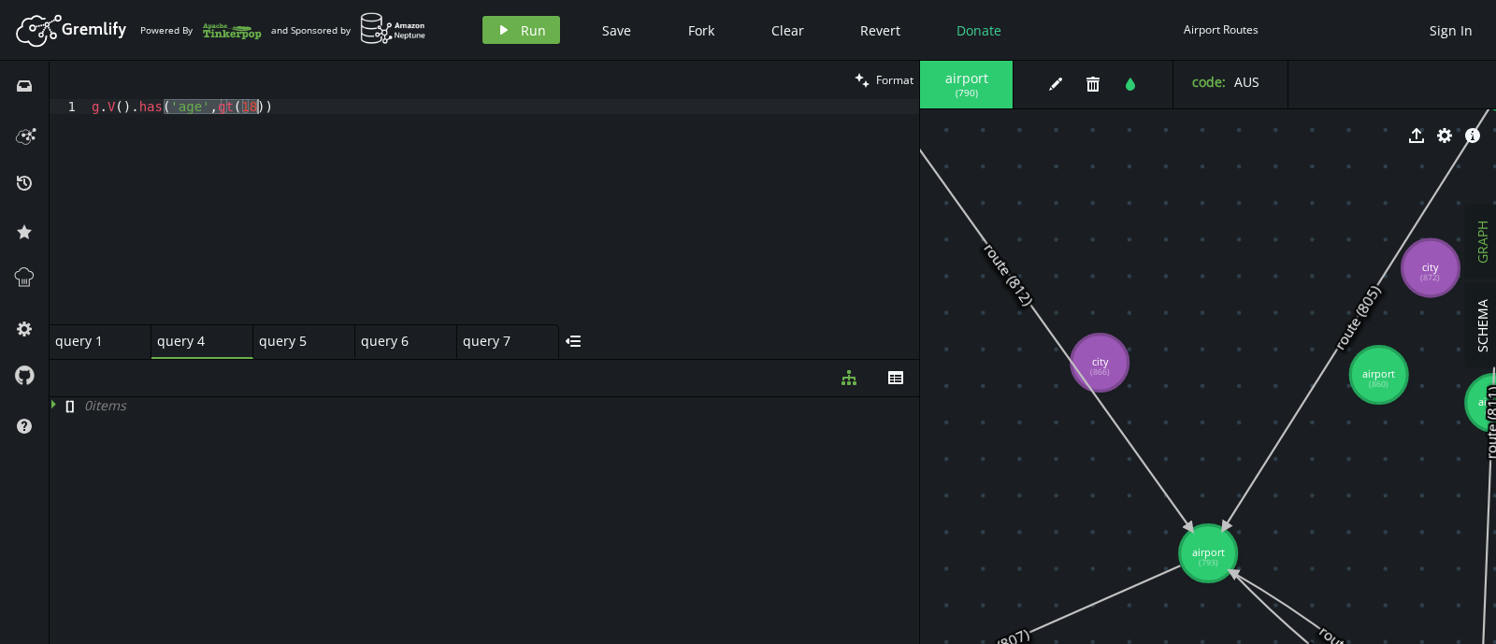
drag, startPoint x: 165, startPoint y: 106, endPoint x: 297, endPoint y: 111, distance: 132.8
click at [297, 111] on div "g . V ( ) . has ( 'age' , gt ( 18 ))" at bounding box center [503, 226] width 831 height 255
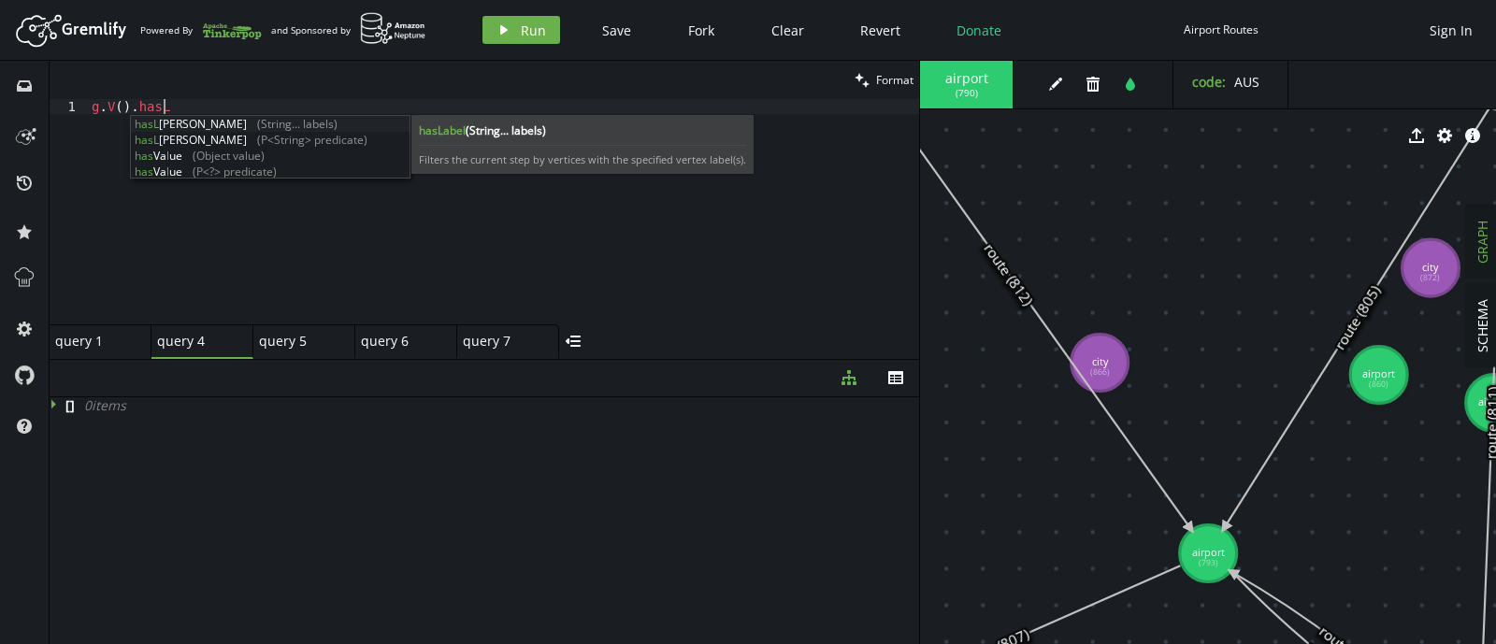
scroll to position [0, 70]
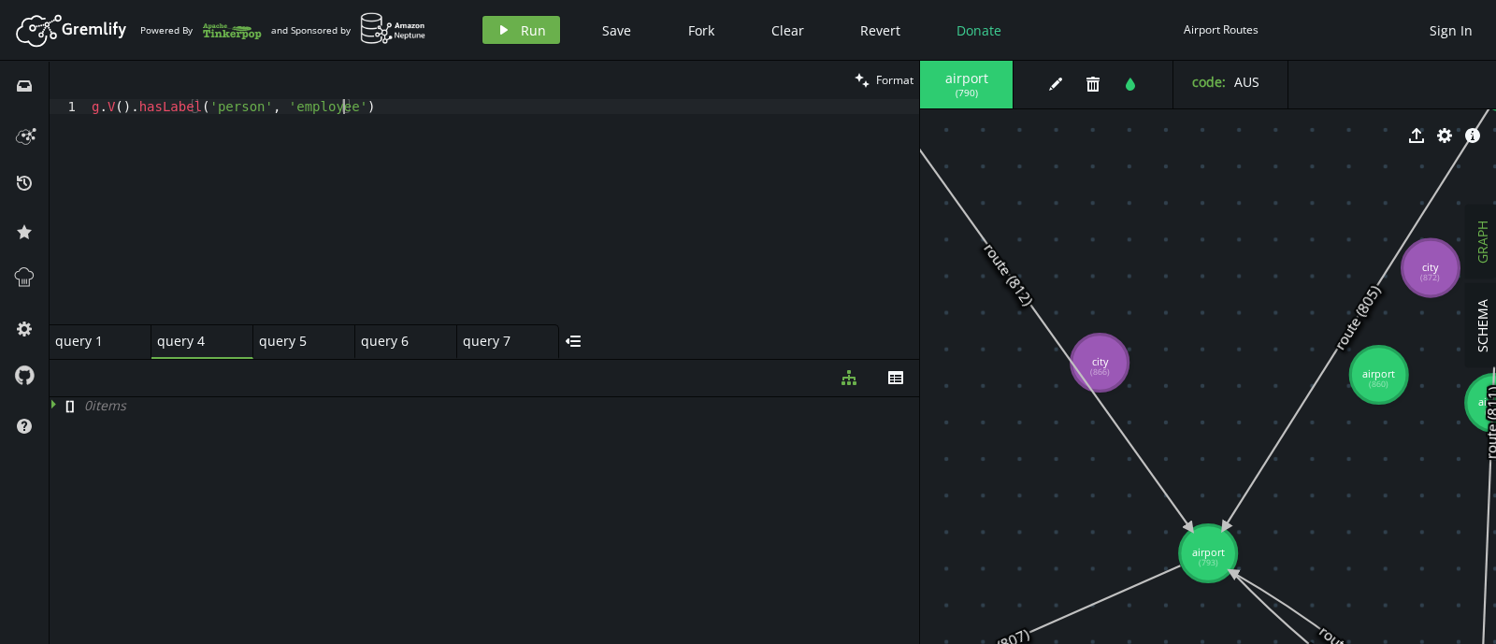
click at [232, 106] on div "g . V ( ) . hasLabel ( 'person' , 'employee' )" at bounding box center [503, 226] width 831 height 255
click at [510, 27] on button "play Run" at bounding box center [521, 30] width 78 height 28
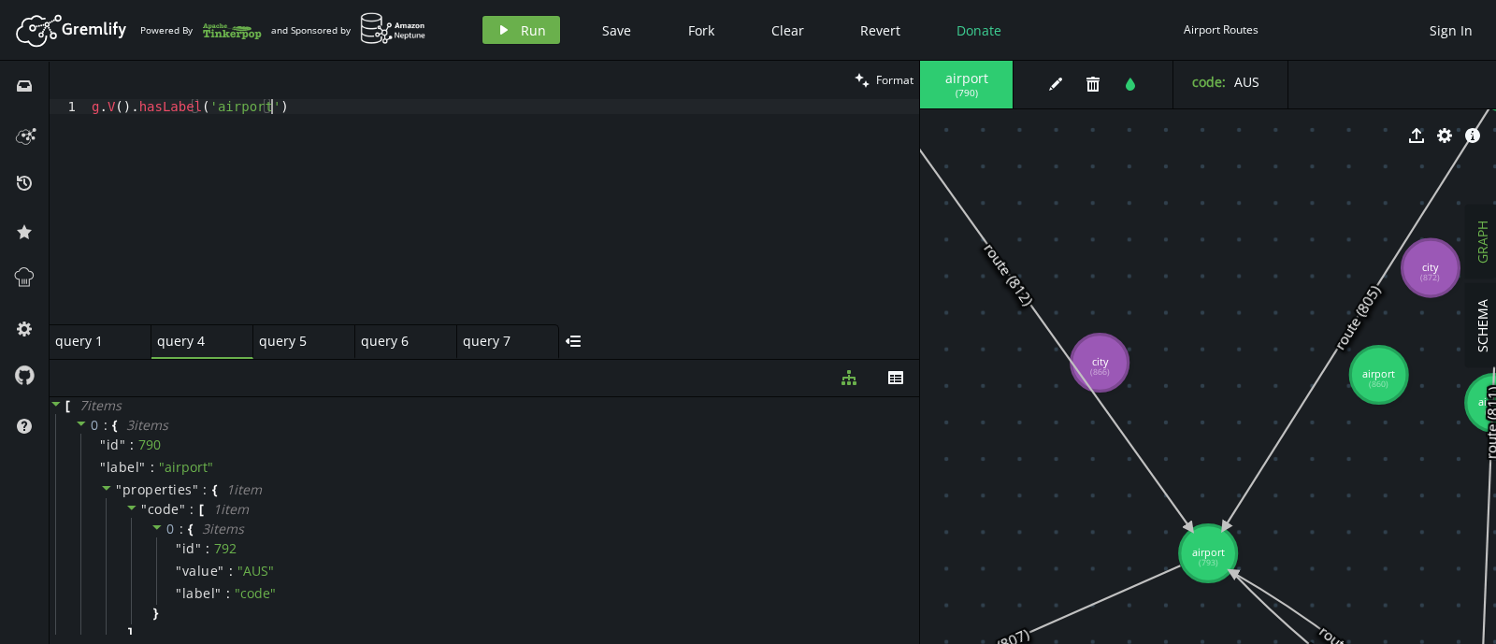
click at [439, 191] on div "g . V ( ) . [GEOGRAPHIC_DATA] ( 'airport' )" at bounding box center [503, 226] width 831 height 255
click at [521, 28] on span "Run" at bounding box center [533, 30] width 25 height 18
click at [164, 107] on div "g . V ( ) . [GEOGRAPHIC_DATA] ( 'airport' )" at bounding box center [503, 226] width 831 height 255
click at [494, 21] on button "play Run" at bounding box center [521, 30] width 78 height 28
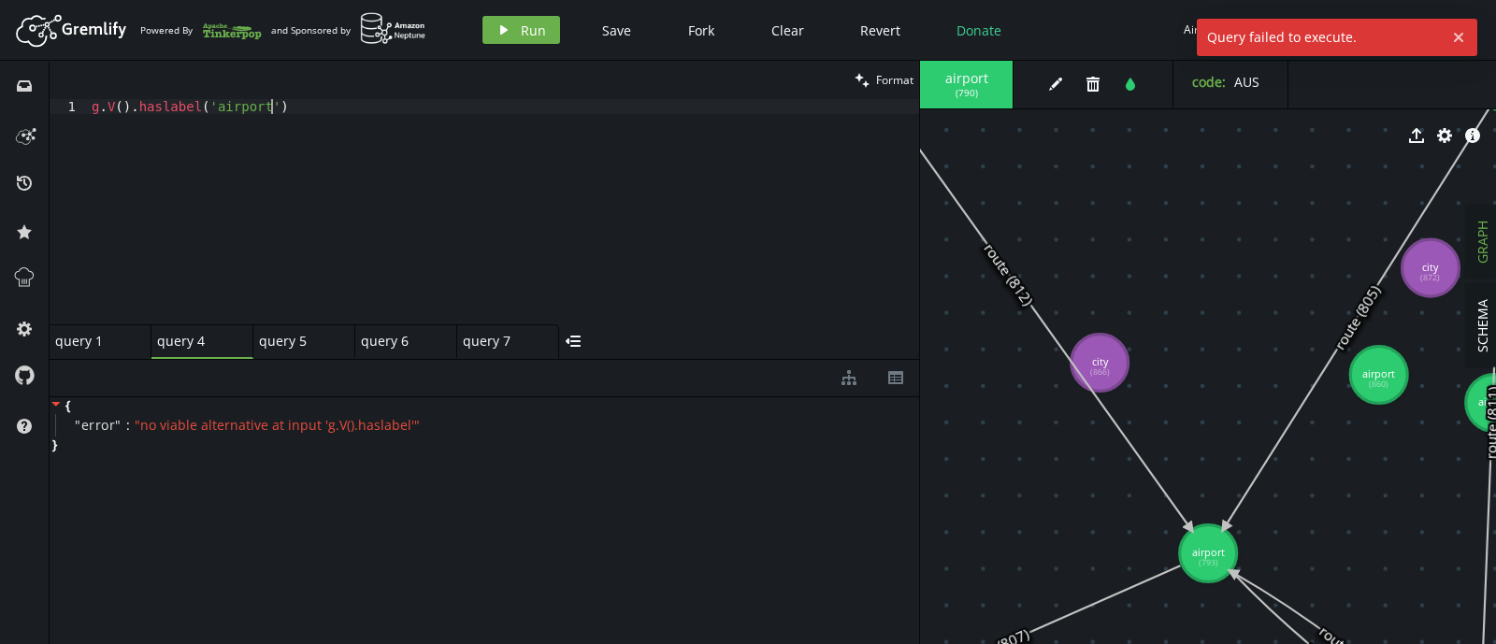
click at [309, 226] on div "g . V ( ) . [GEOGRAPHIC_DATA] ( 'airport' )" at bounding box center [503, 226] width 831 height 255
click at [165, 108] on div "g . V ( ) . [GEOGRAPHIC_DATA] ( 'airport' )" at bounding box center [503, 226] width 831 height 255
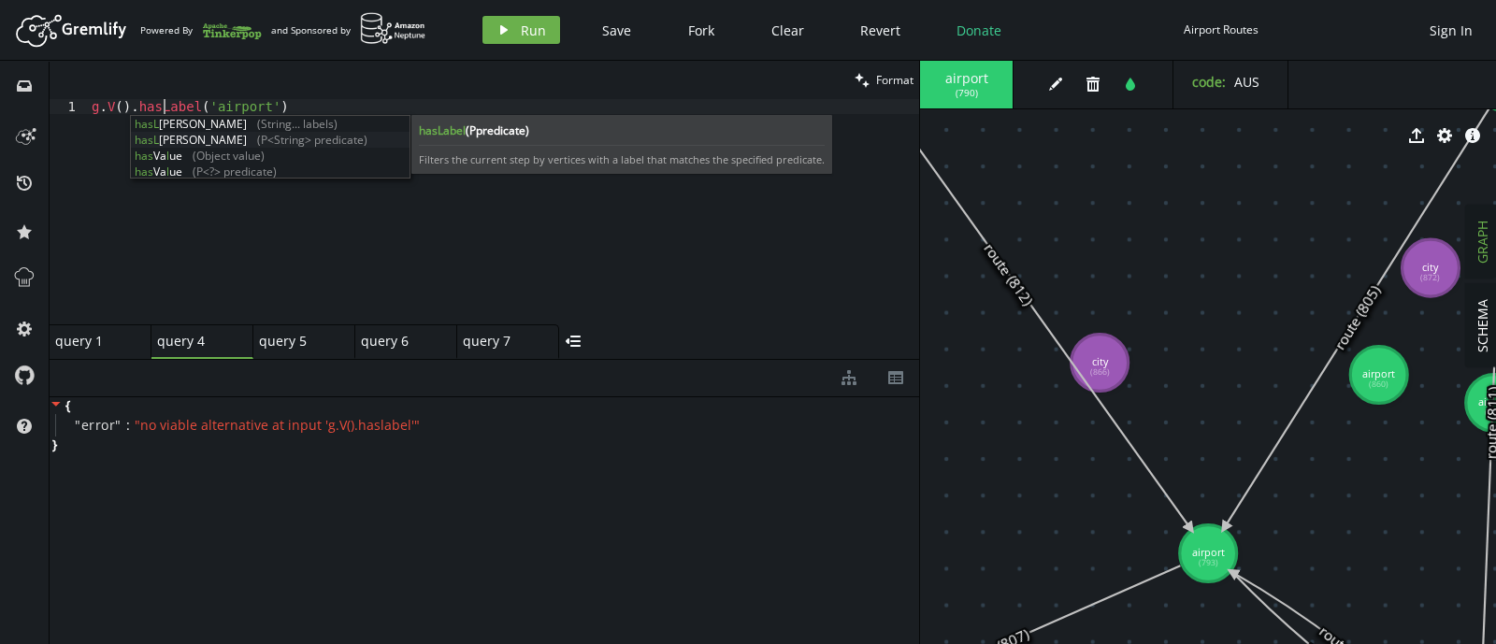
click at [313, 140] on div "[PERSON_NAME] (String... labels) [PERSON_NAME] (P<String> predicate) has Va l u…" at bounding box center [270, 163] width 279 height 95
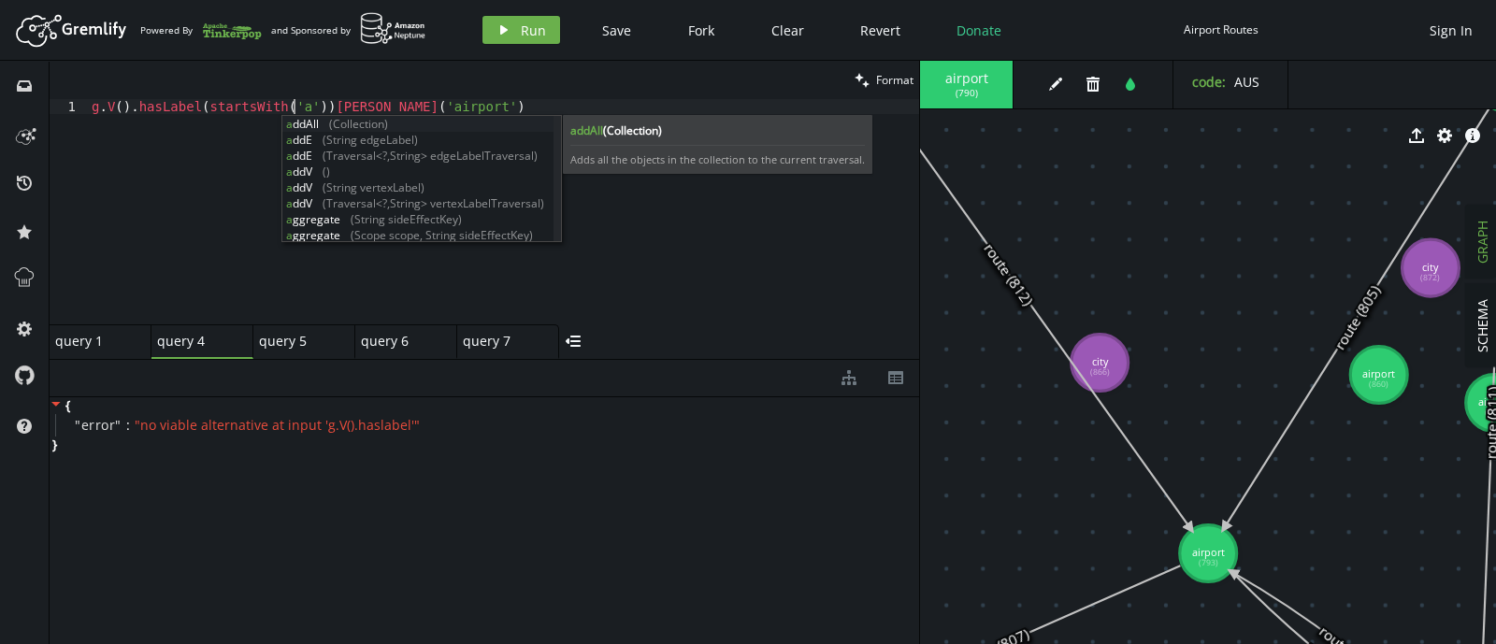
scroll to position [0, 200]
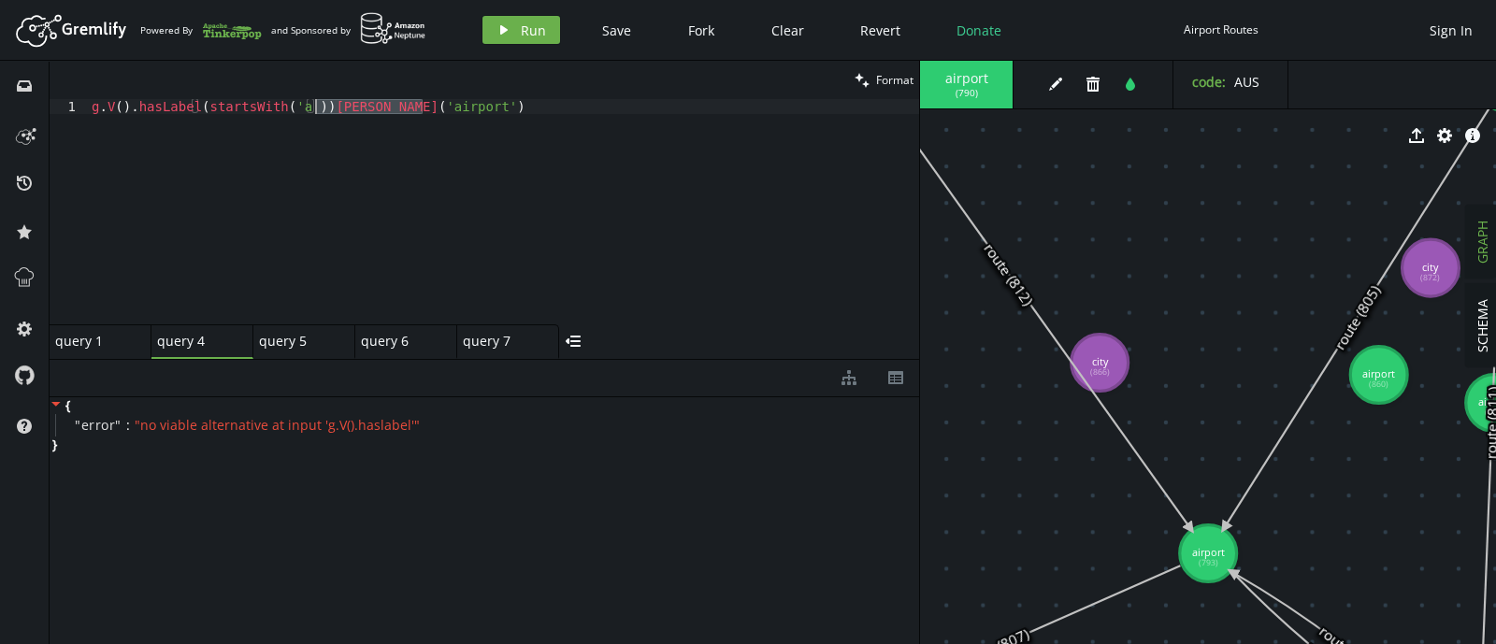
drag, startPoint x: 457, startPoint y: 108, endPoint x: 314, endPoint y: 110, distance: 143.0
click at [314, 110] on div "g . V ( ) . hasLabel ( startsWith ( 'a' )) [PERSON_NAME] ( 'airport' )" at bounding box center [503, 226] width 831 height 255
click at [523, 19] on button "play Run" at bounding box center [521, 30] width 78 height 28
click at [295, 111] on div "g . V ( ) . hasLabel ( startsWith ( 'a' ))" at bounding box center [503, 226] width 831 height 255
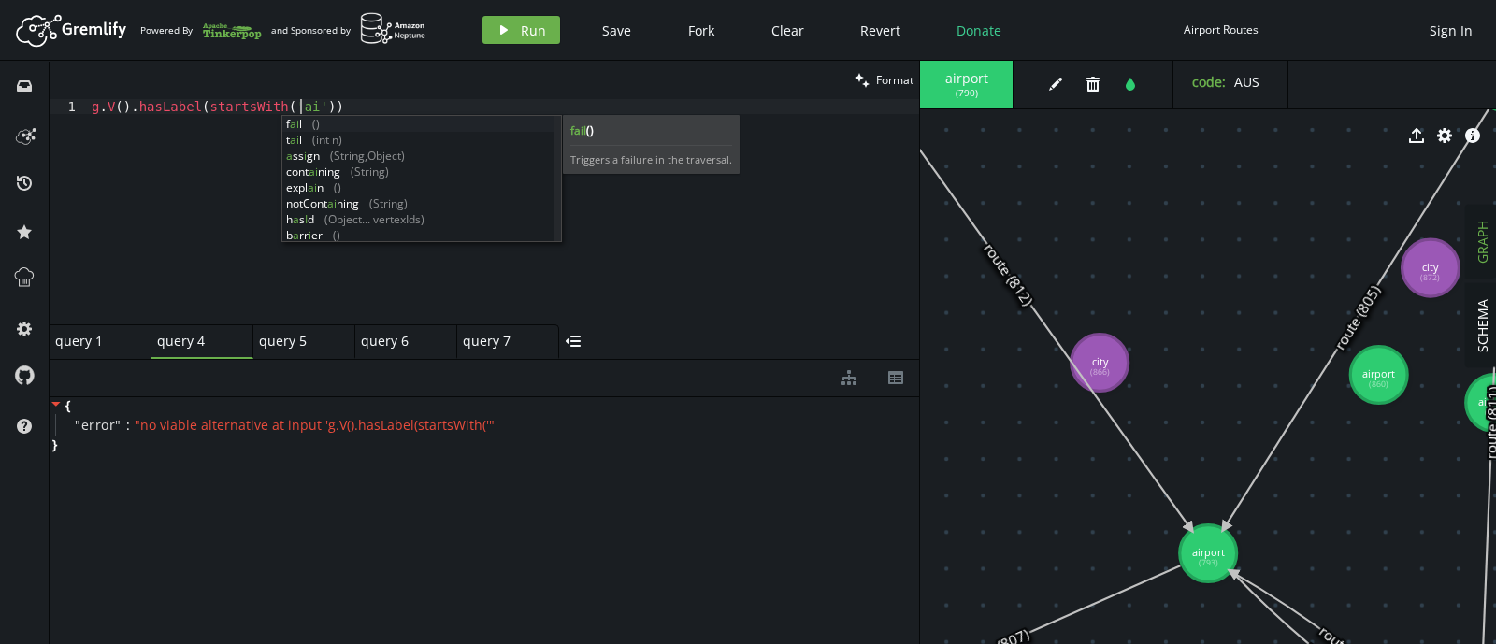
scroll to position [0, 214]
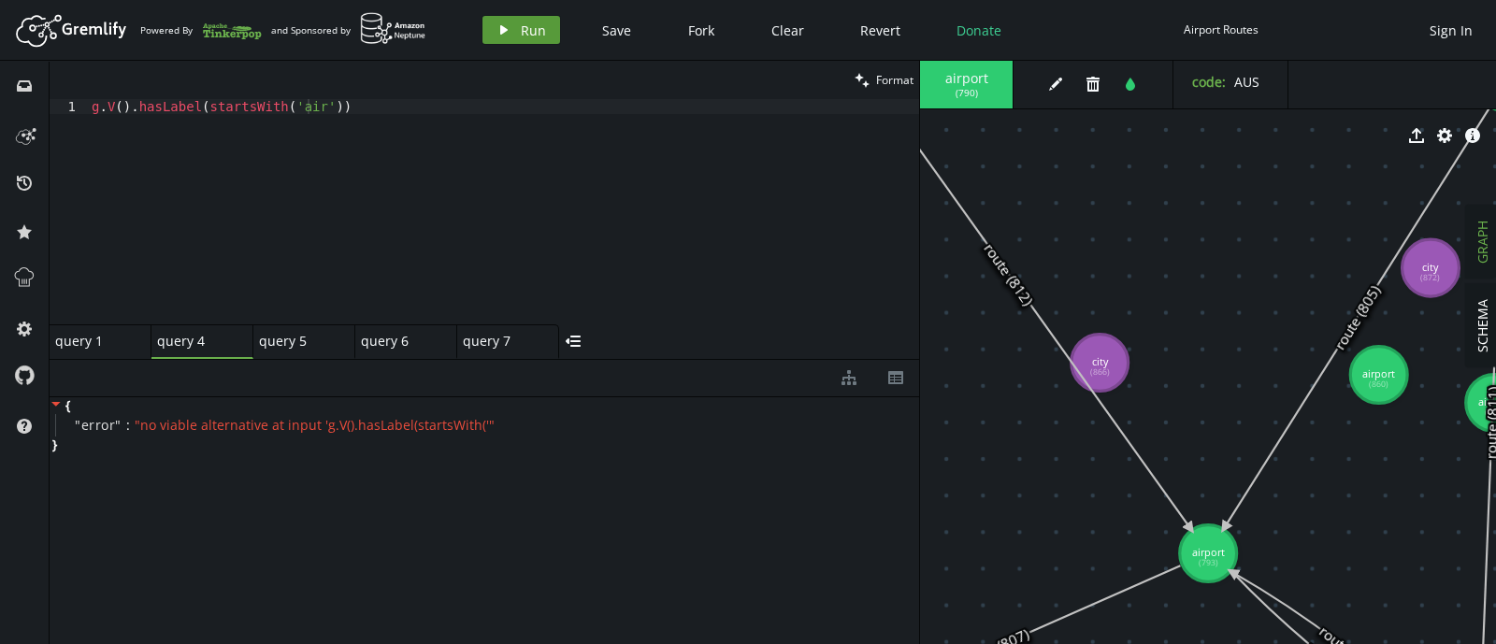
click at [509, 30] on icon "play" at bounding box center [503, 29] width 15 height 15
click at [311, 112] on div "g . V ( ) . hasLabel ( startsWith ( 'air' ))" at bounding box center [503, 226] width 831 height 255
click at [483, 30] on button "play Run" at bounding box center [521, 30] width 78 height 28
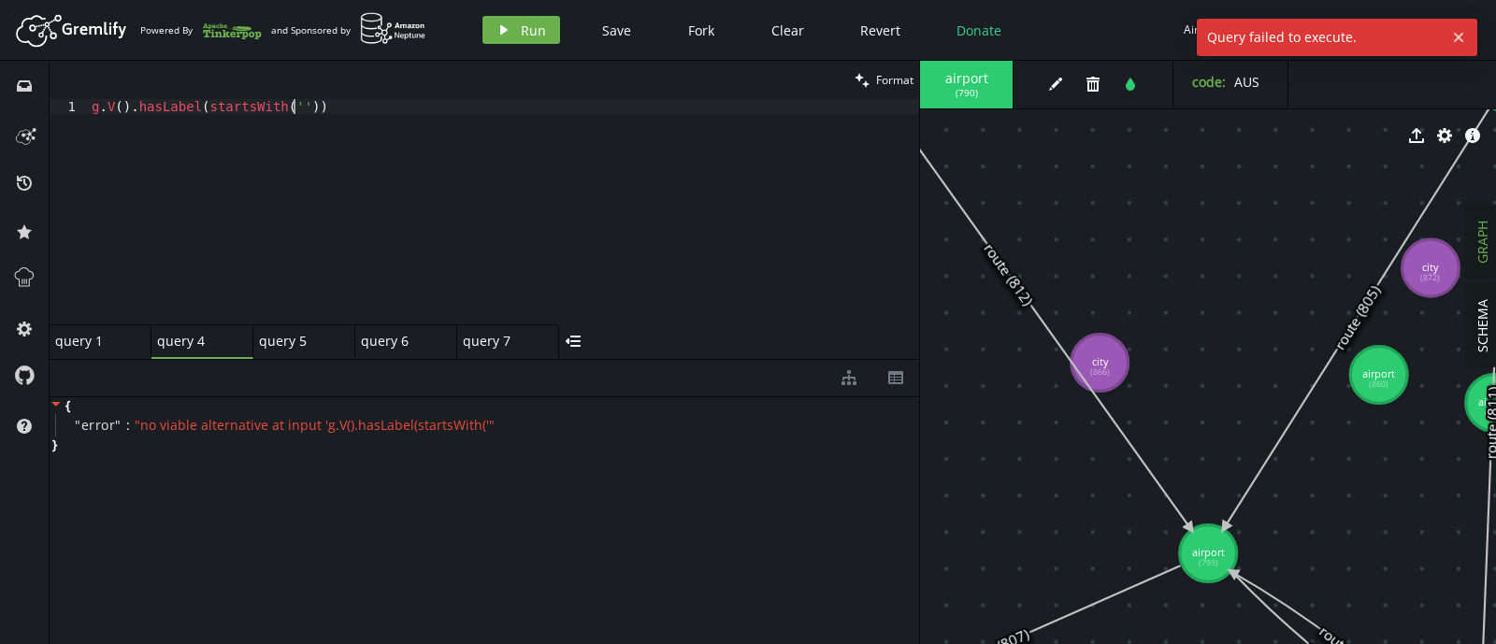
click at [294, 112] on div "g . V ( ) . hasLabel ( startsWith ( '' ))" at bounding box center [503, 226] width 831 height 255
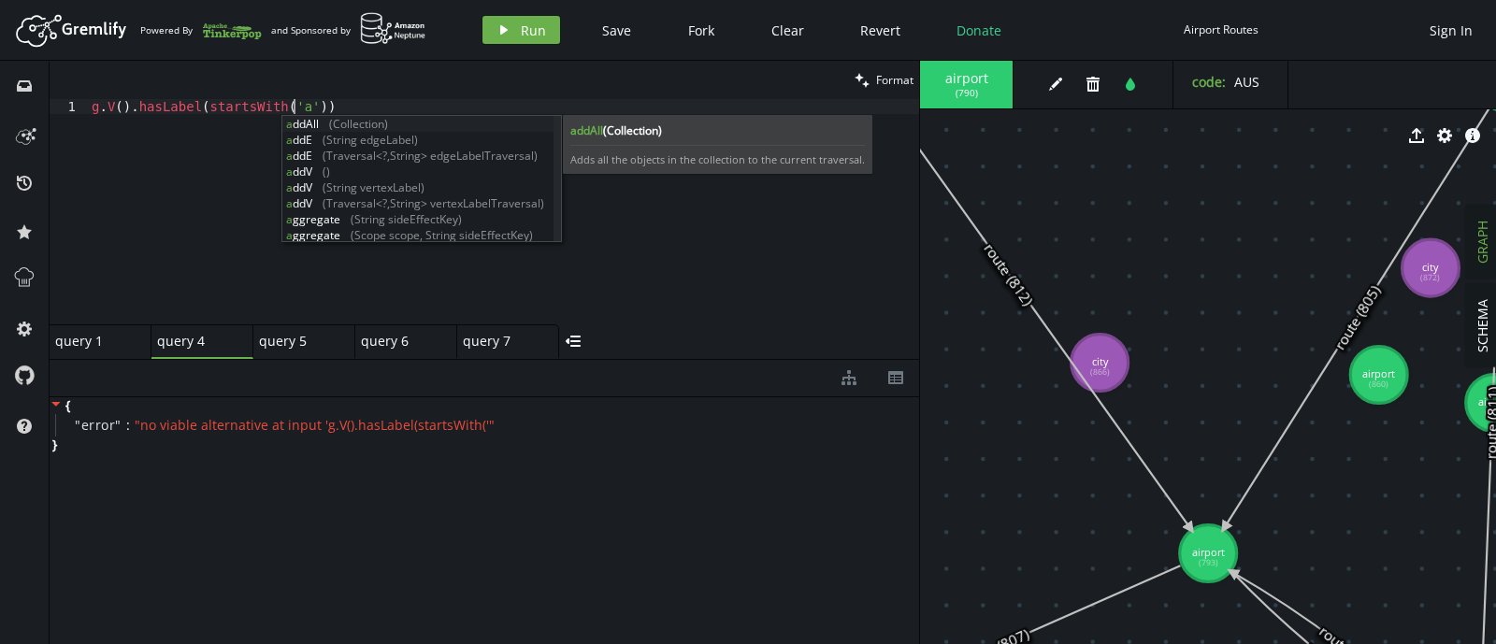
scroll to position [0, 201]
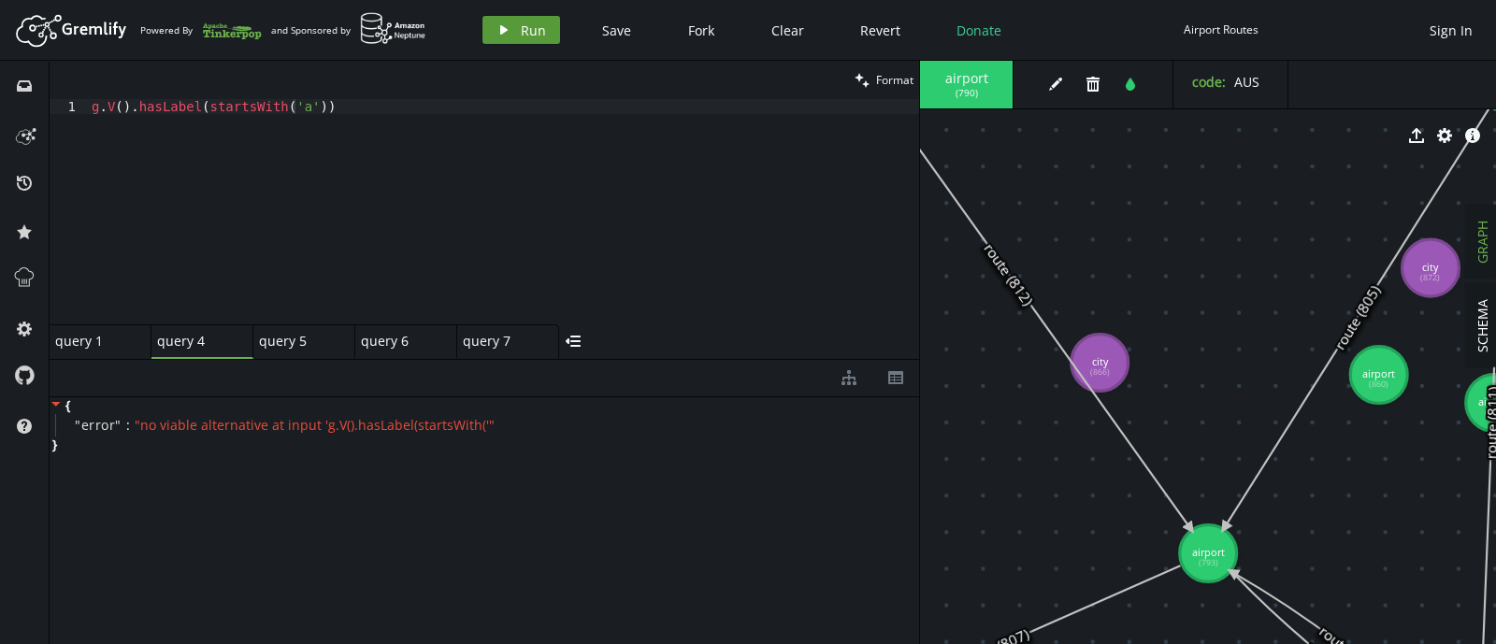
click at [496, 22] on icon "play" at bounding box center [503, 29] width 15 height 15
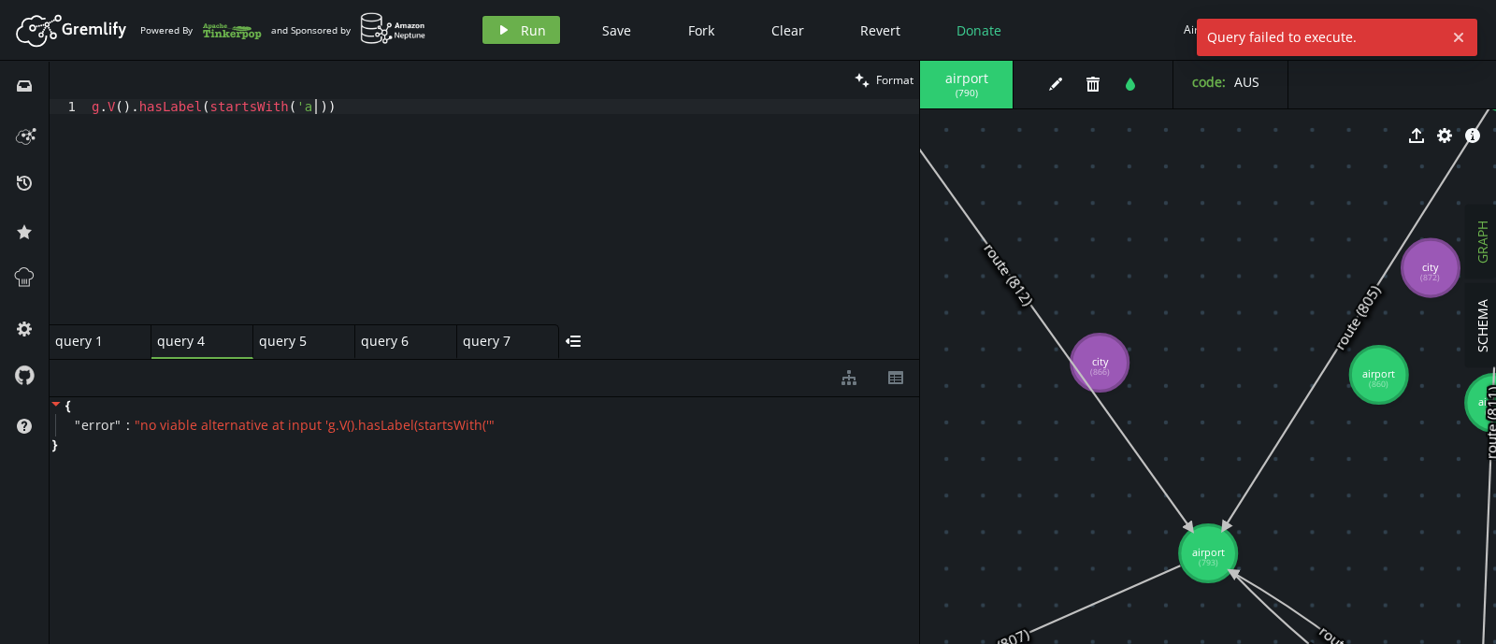
click at [410, 110] on div "g . V ( ) . hasLabel ( startsWith ( 'a' ))" at bounding box center [503, 226] width 831 height 255
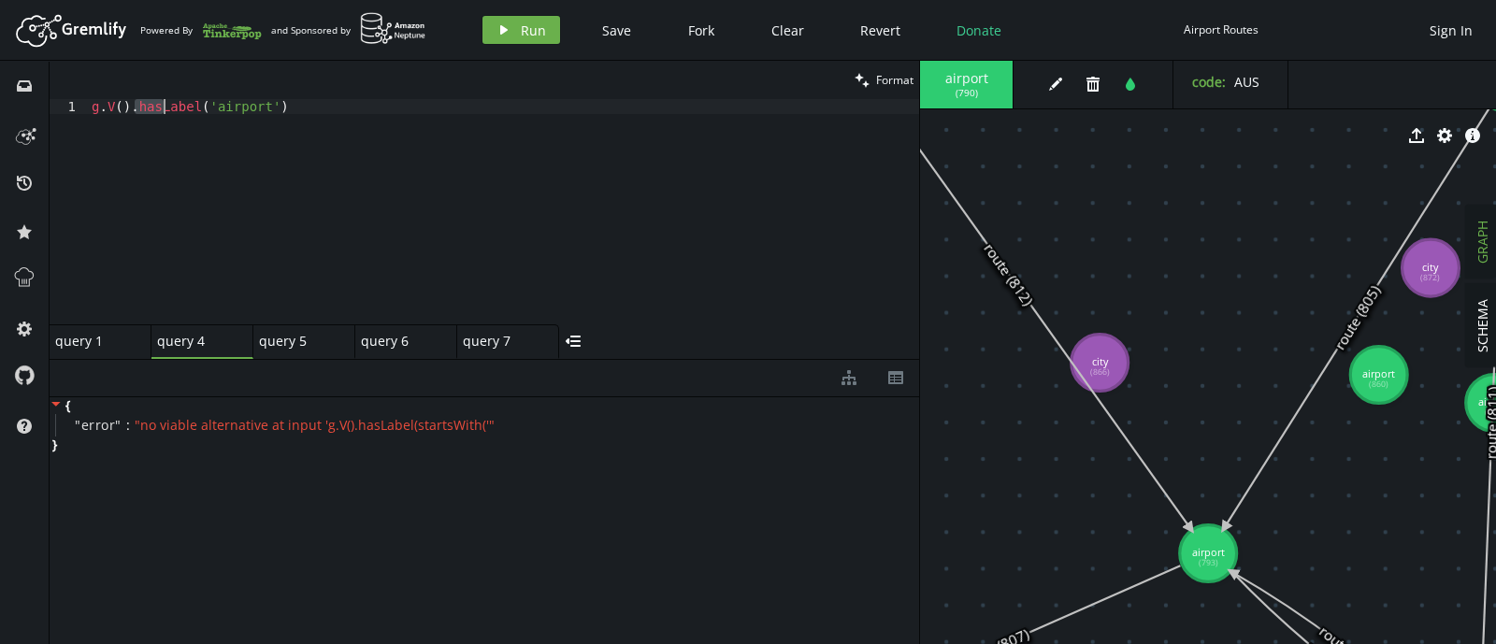
scroll to position [0, 179]
click at [422, 109] on div "g . V ( ) . hasLabel ( startsWith ( 'p' )) [PERSON_NAME] ( 'airport' )" at bounding box center [503, 226] width 831 height 255
drag, startPoint x: 443, startPoint y: 105, endPoint x: 326, endPoint y: 105, distance: 116.8
click at [326, 105] on div "g . V ( ) . hasLabel ( startsWith ( 'p' )) [PERSON_NAME] ( 'airport' )" at bounding box center [503, 226] width 831 height 255
click at [518, 35] on button "play Run" at bounding box center [521, 30] width 78 height 28
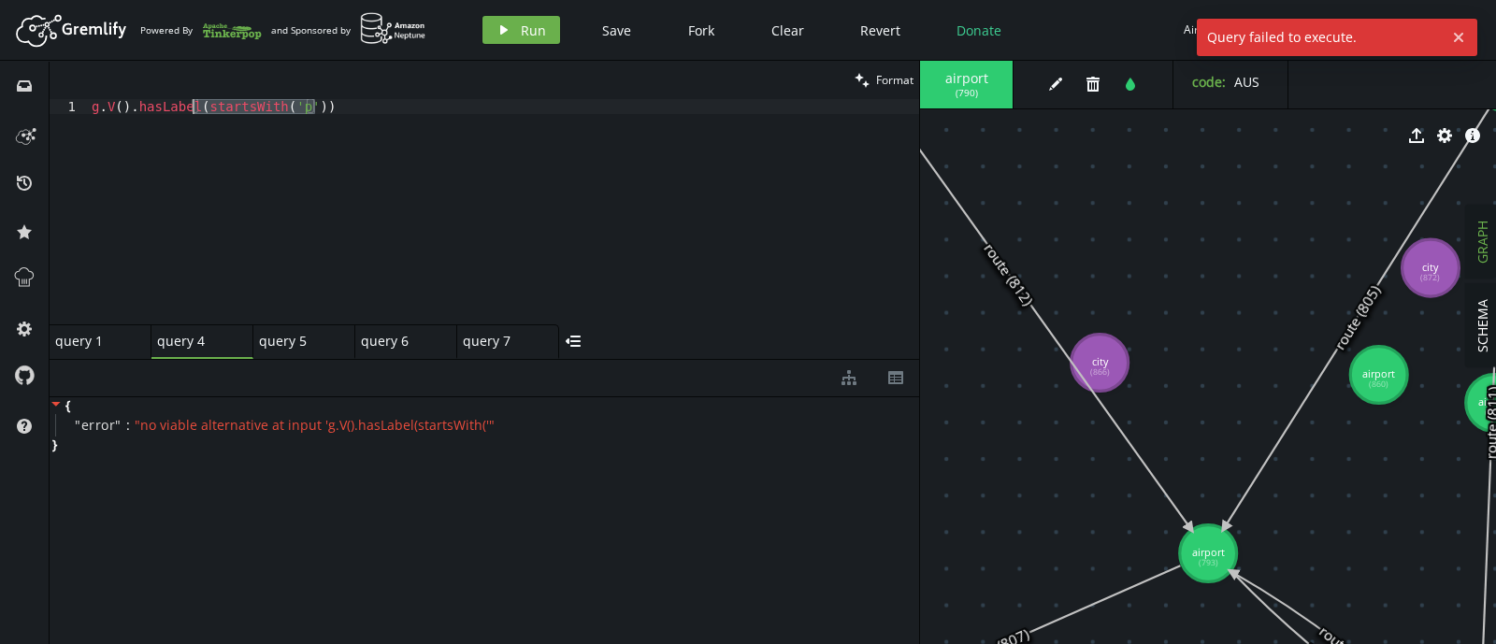
drag, startPoint x: 343, startPoint y: 107, endPoint x: 185, endPoint y: 108, distance: 158.0
click at [185, 108] on div "g . V ( ) . hasLabel ( startsWith ( 'p' ))" at bounding box center [503, 226] width 831 height 255
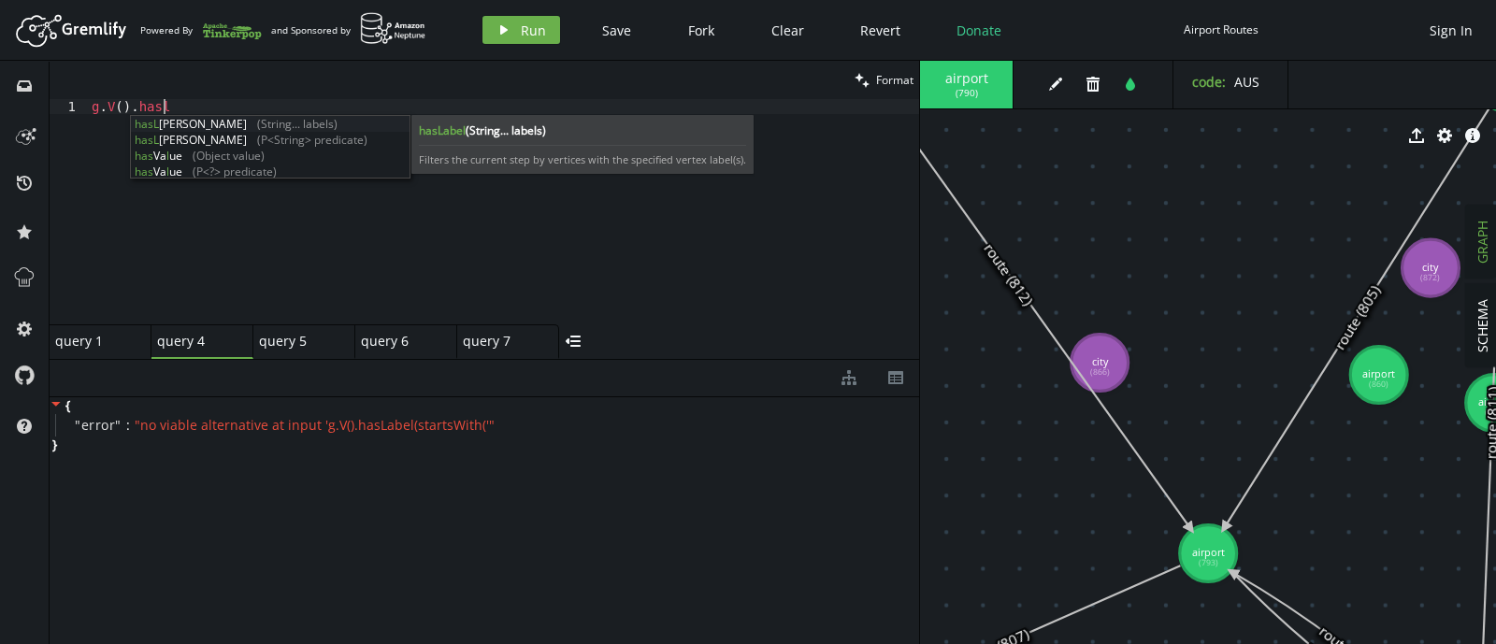
scroll to position [0, 70]
click at [221, 135] on div "[PERSON_NAME] (String... labels) [PERSON_NAME] (P<String> predicate) has Va l u…" at bounding box center [270, 163] width 279 height 95
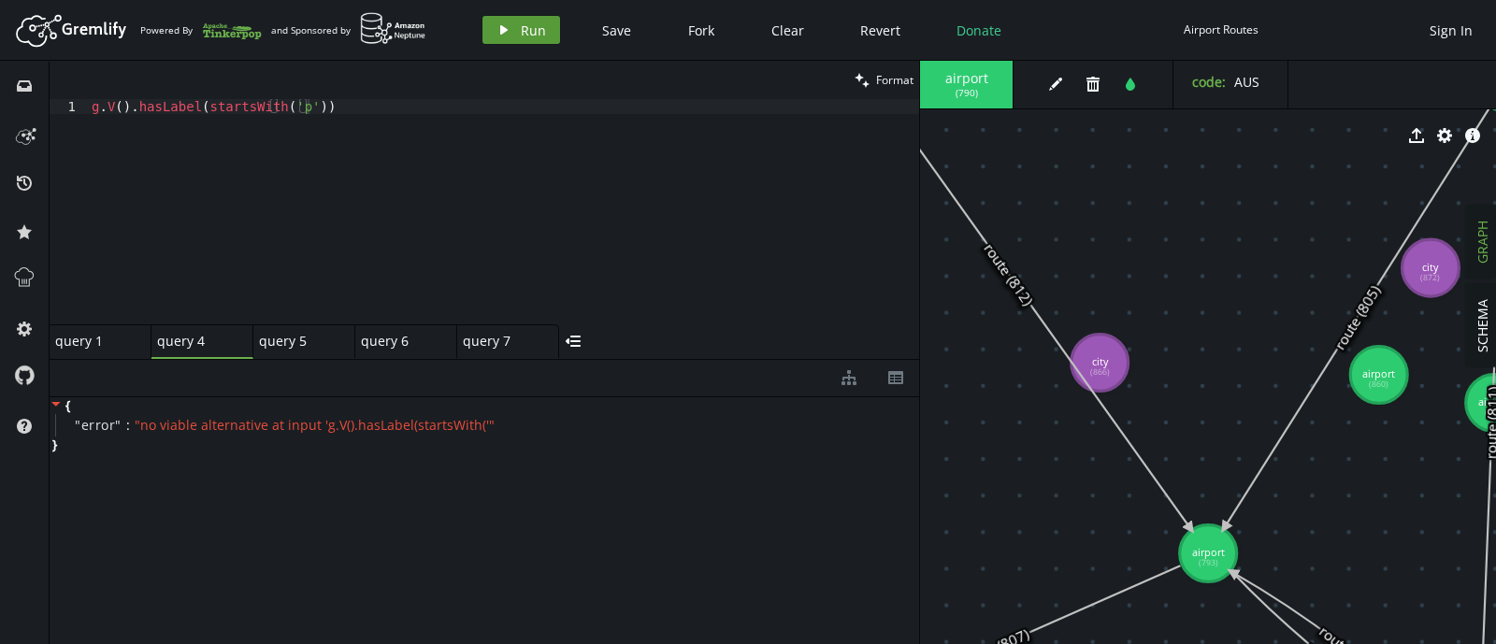
click at [516, 32] on button "play Run" at bounding box center [521, 30] width 78 height 28
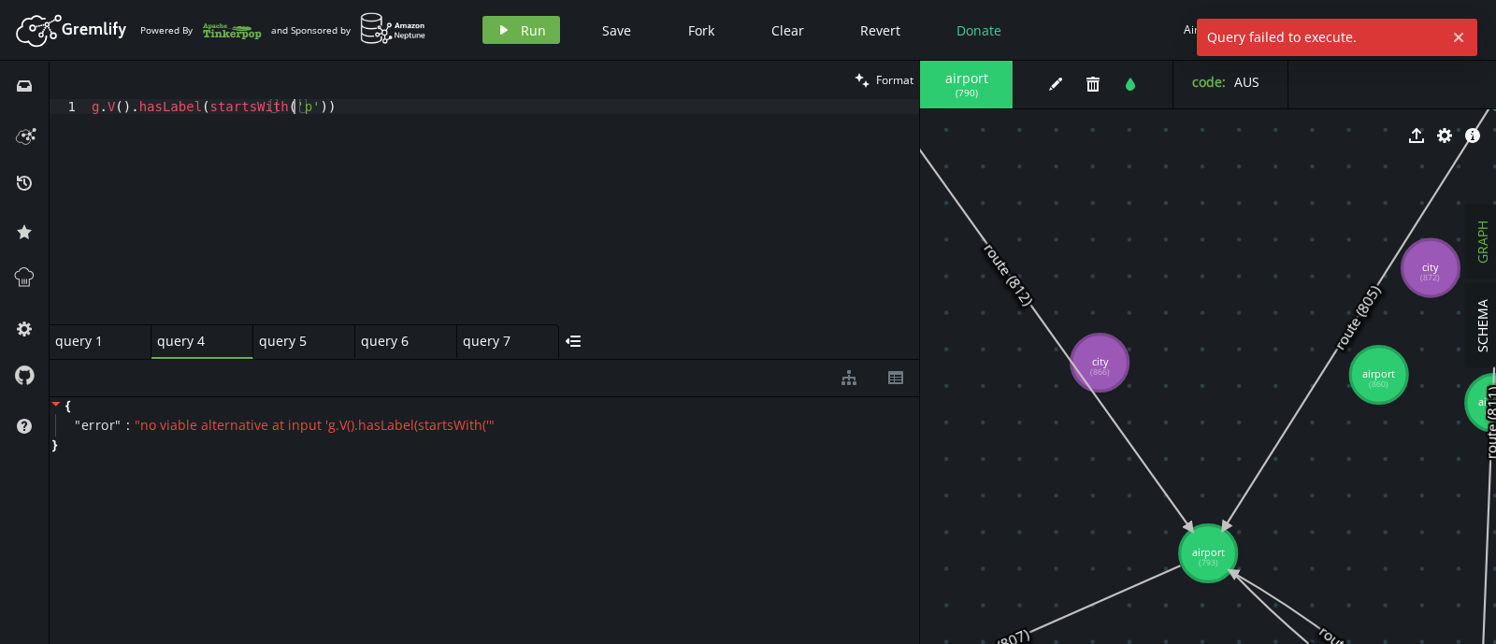
click at [295, 111] on div "g . V ( ) . hasLabel ( startsWith ( 'p' ))" at bounding box center [503, 226] width 831 height 255
click at [500, 28] on icon "button" at bounding box center [503, 29] width 7 height 9
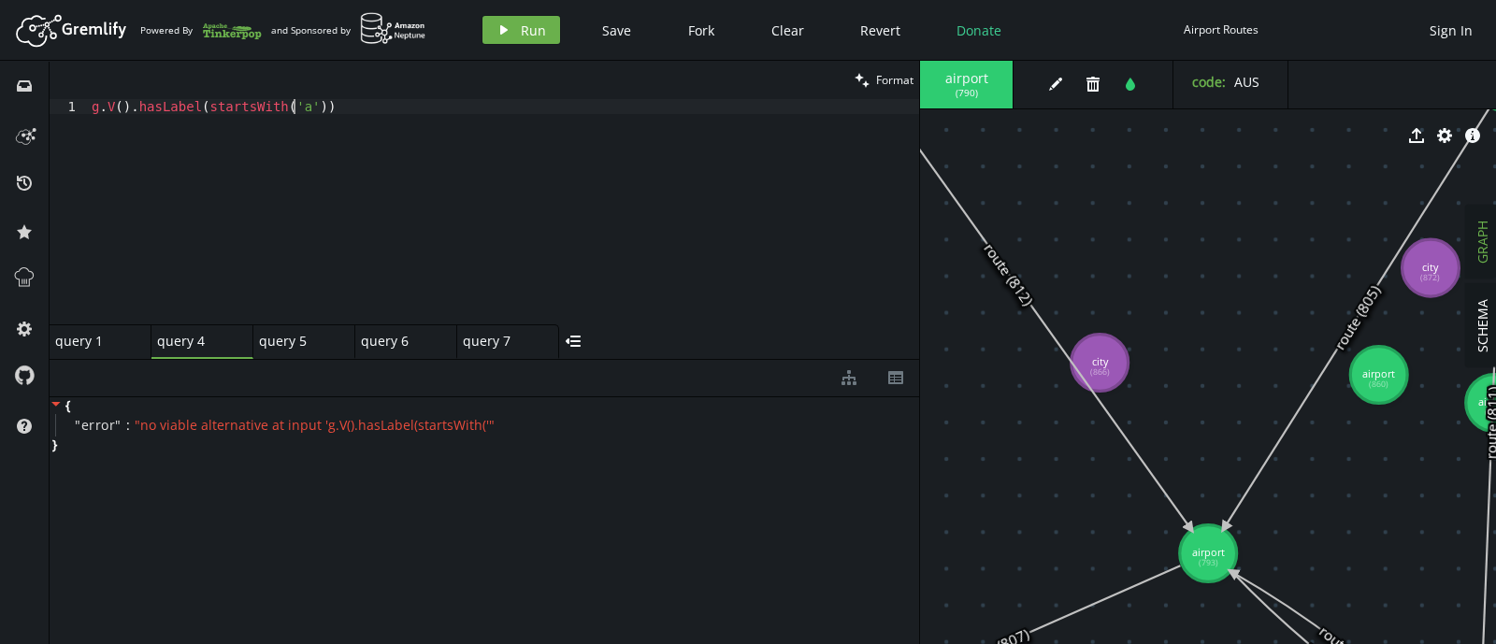
click at [293, 107] on div "g . V ( ) . hasLabel ( startsWith ( 'a' ))" at bounding box center [503, 226] width 831 height 255
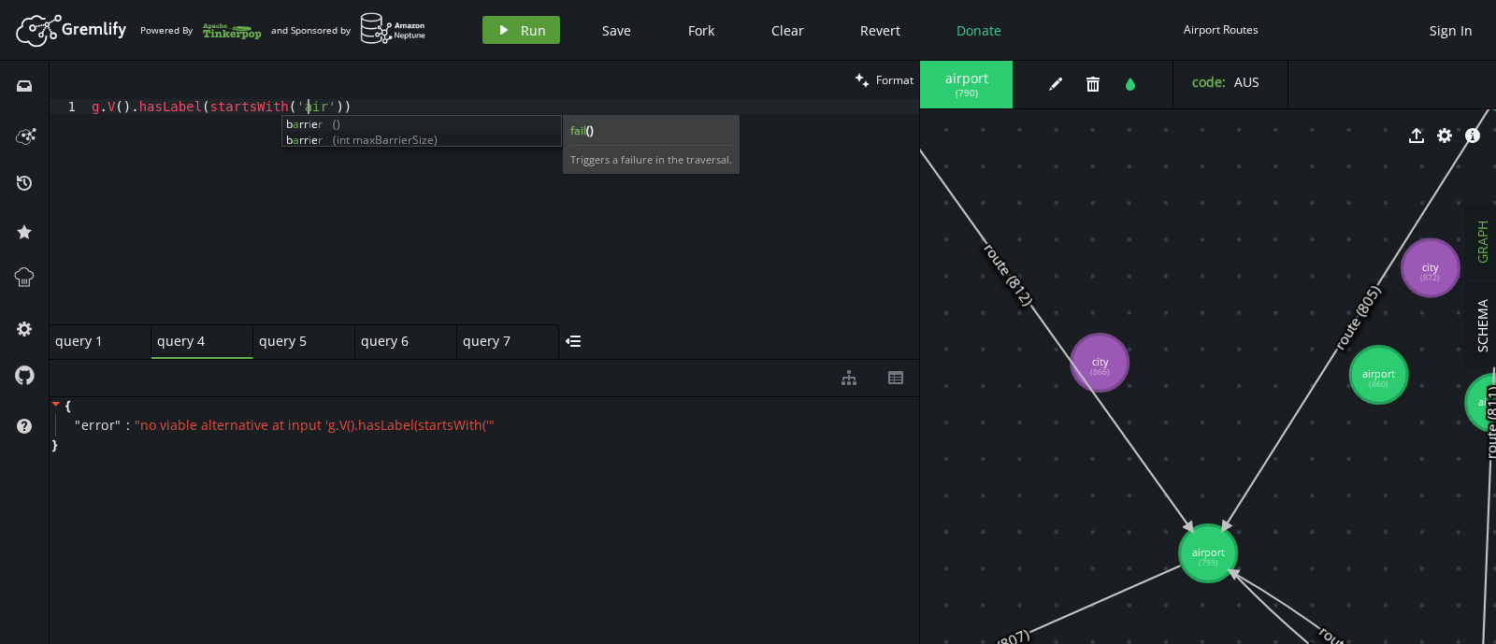
click at [538, 35] on span "Run" at bounding box center [533, 30] width 25 height 18
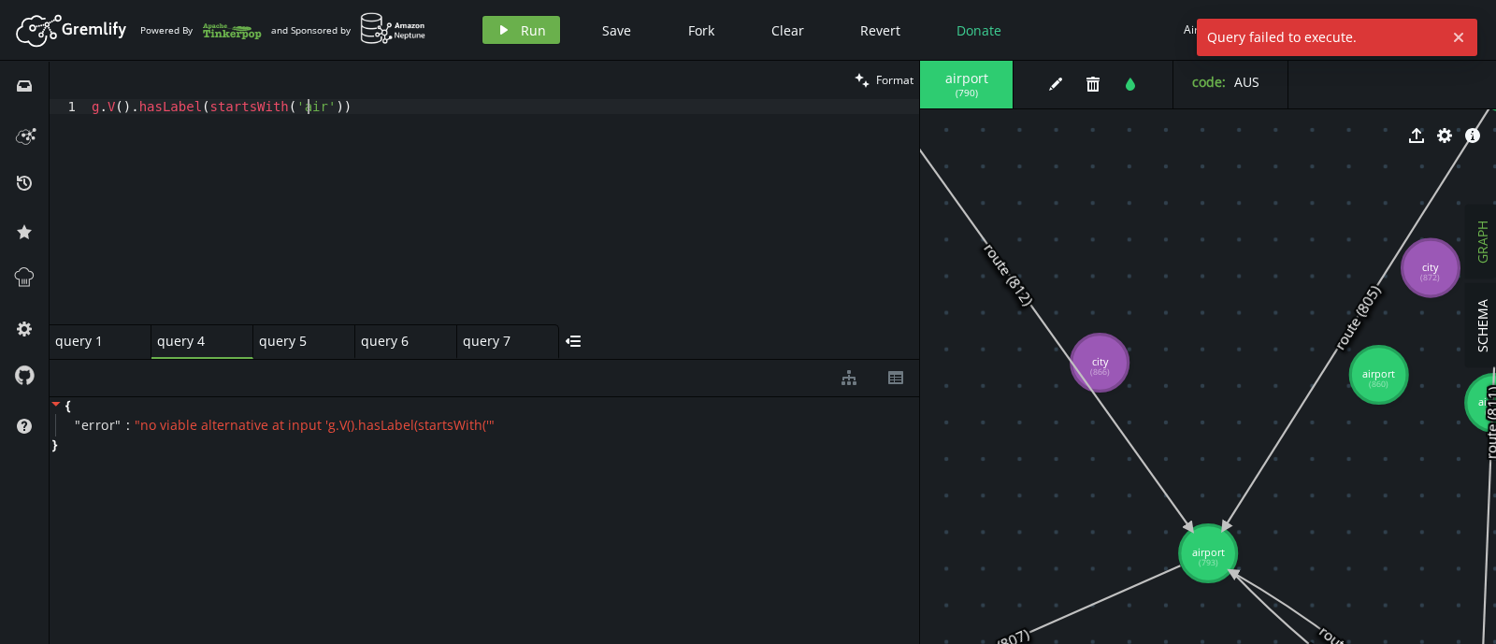
click at [305, 108] on div "g . V ( ) . hasLabel ( startsWith ( 'air' ))" at bounding box center [503, 226] width 831 height 255
click at [351, 101] on div "clean Format g.V().hasLabel(startsWith('air')) 1 g . V ( ) . hasLabel ( startsW…" at bounding box center [484, 210] width 869 height 298
drag, startPoint x: 351, startPoint y: 101, endPoint x: 182, endPoint y: 109, distance: 168.5
click at [182, 109] on div "g . V ( ) . hasLabel ( startsWith ( 'air' ))" at bounding box center [503, 226] width 831 height 255
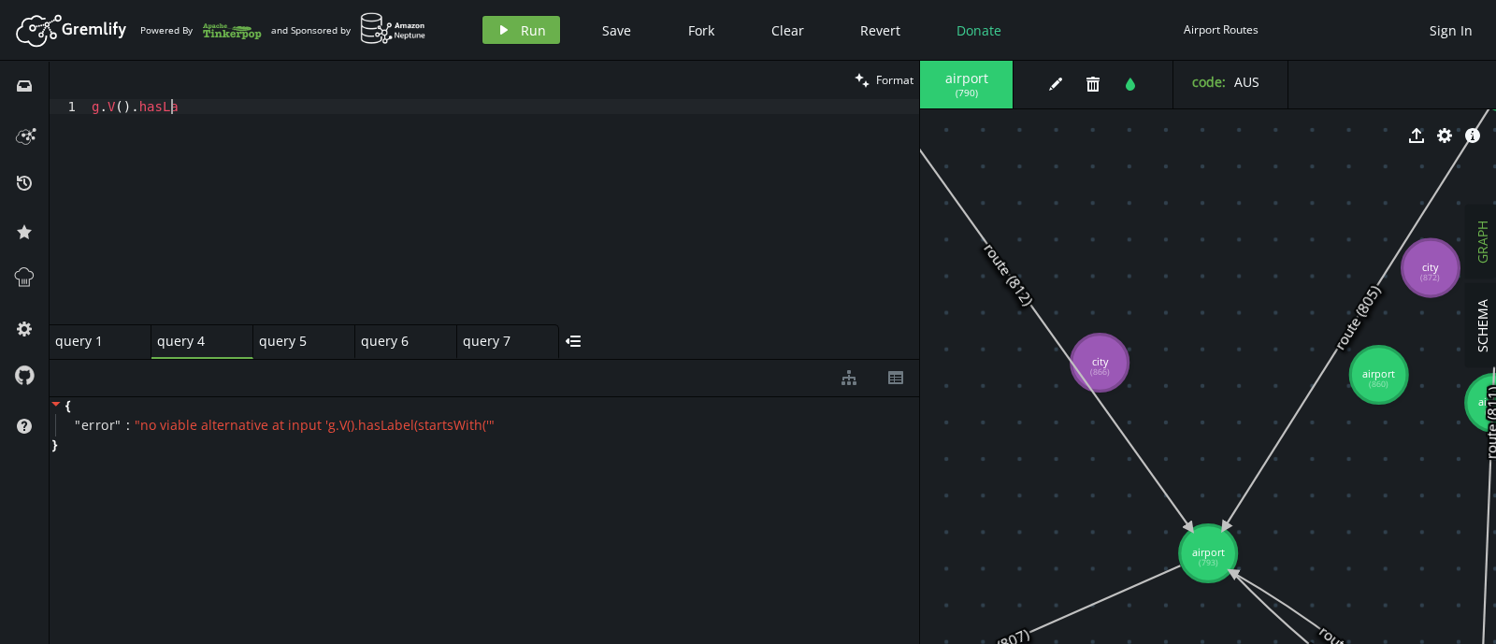
scroll to position [0, 84]
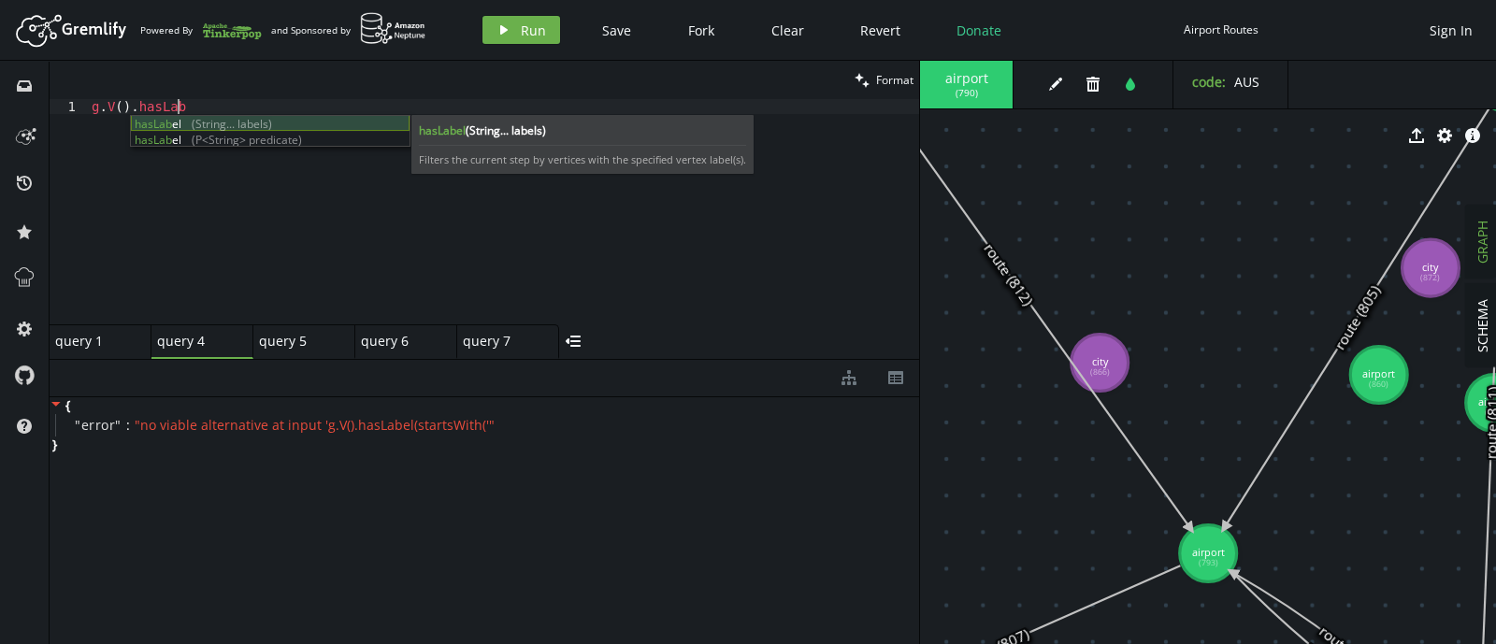
click at [212, 122] on div "hasLab el (String... labels) hasLab el (P<String> predicate)" at bounding box center [270, 148] width 279 height 64
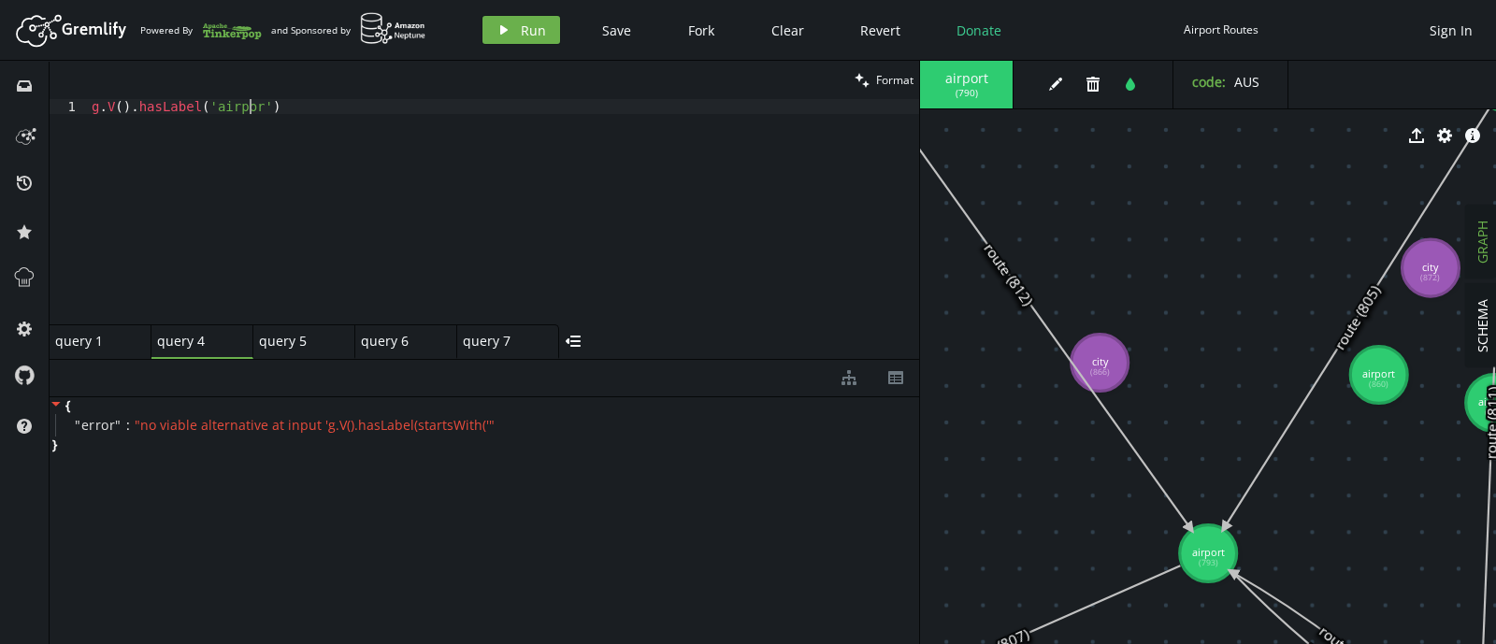
scroll to position [0, 165]
click at [531, 31] on span "Run" at bounding box center [533, 30] width 25 height 18
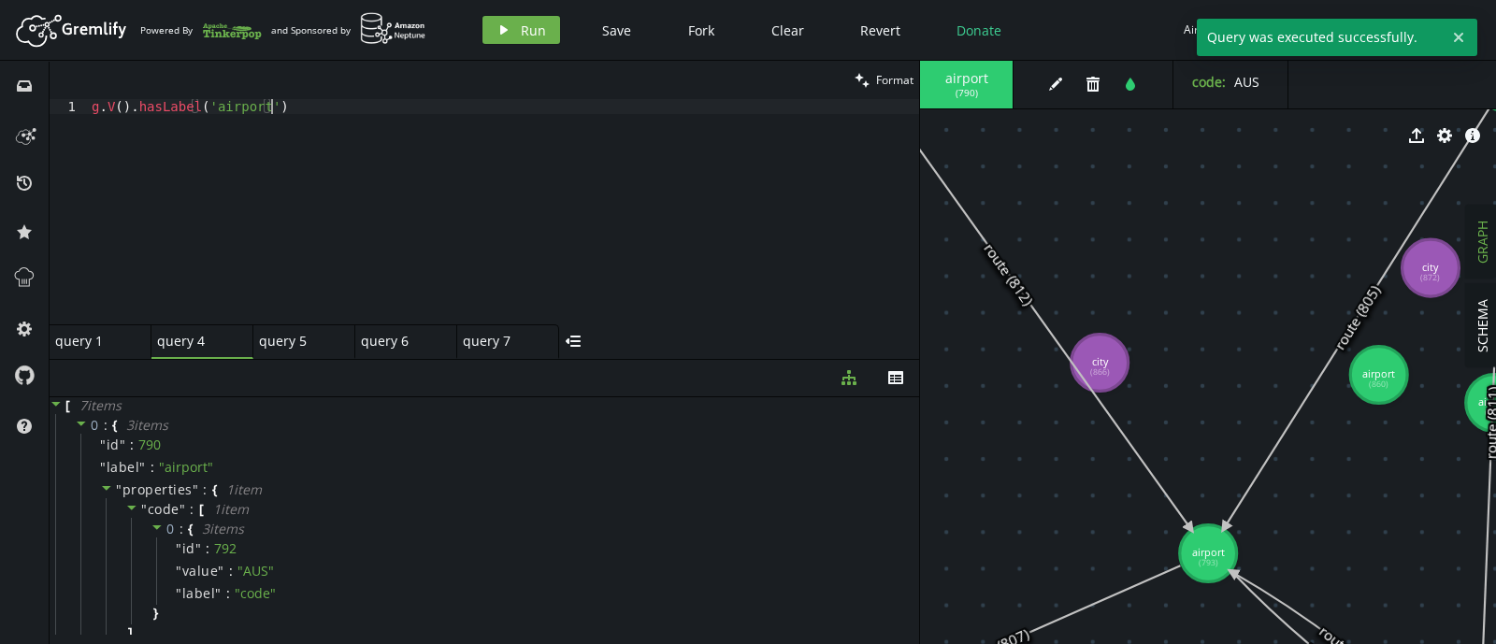
click at [452, 157] on div "g . V ( ) . [GEOGRAPHIC_DATA] ( 'airport' )" at bounding box center [503, 226] width 831 height 255
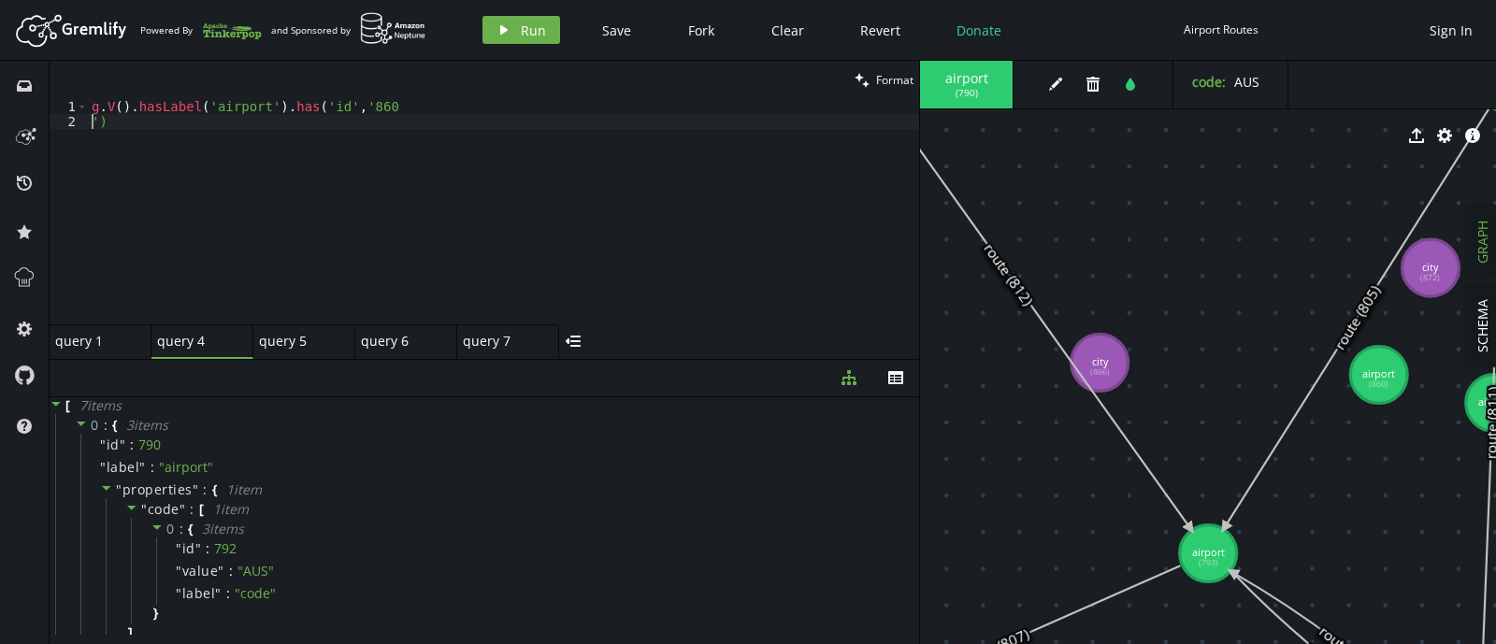
scroll to position [0, 0]
click at [531, 30] on span "Run" at bounding box center [533, 30] width 25 height 18
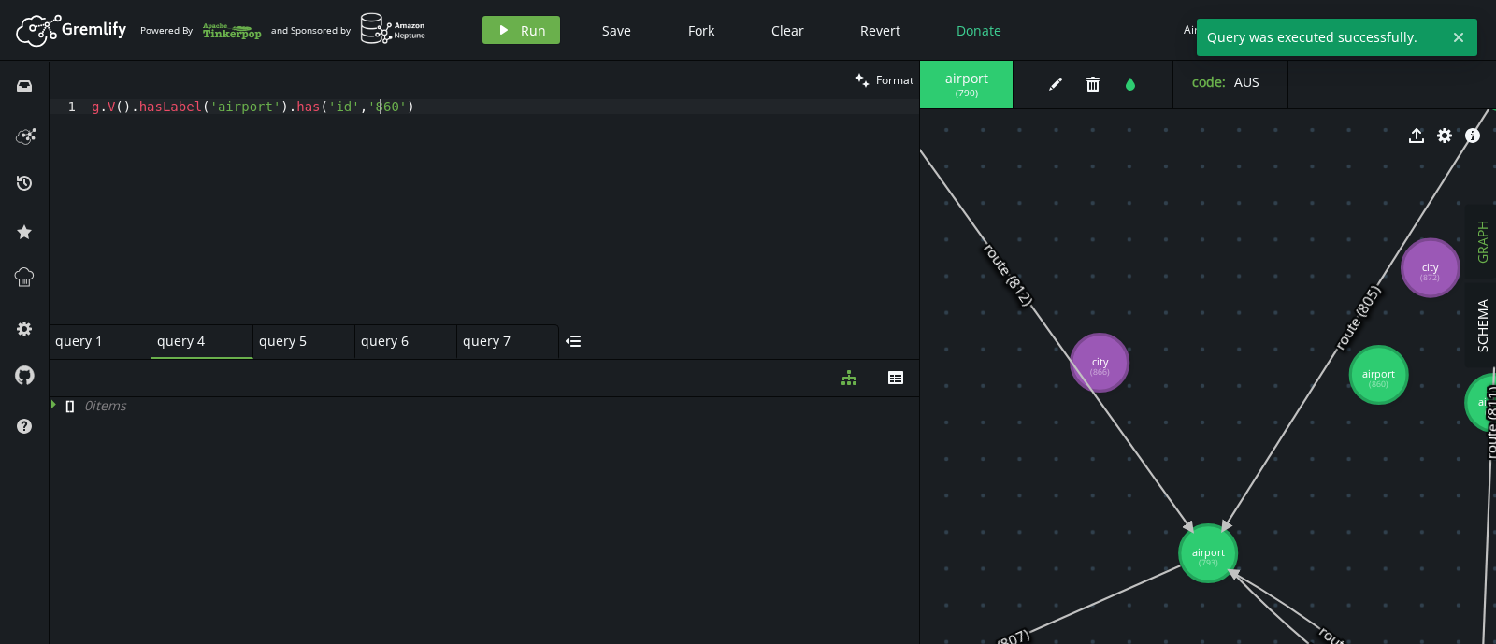
click at [382, 107] on div "g . V ( ) . [GEOGRAPHIC_DATA] ( 'airport' ) . has ( 'id' , '860' )" at bounding box center [503, 226] width 831 height 255
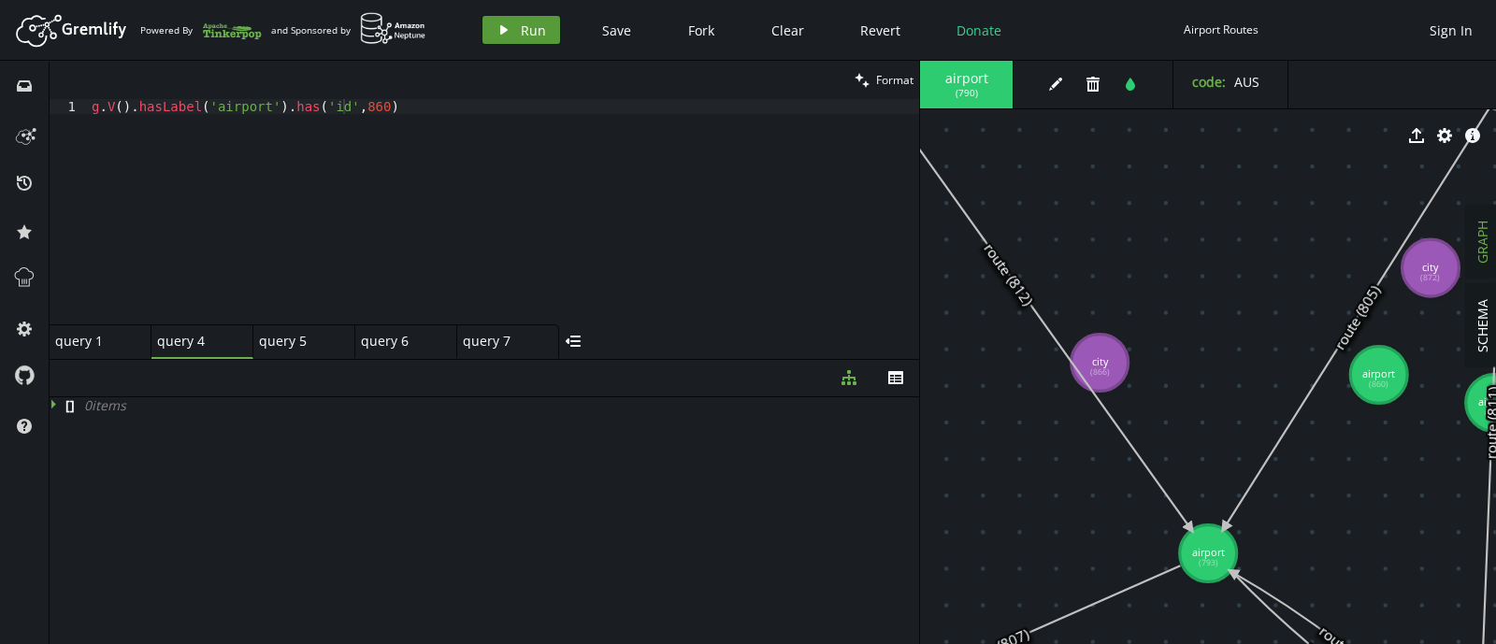
click at [503, 20] on button "play Run" at bounding box center [521, 30] width 78 height 28
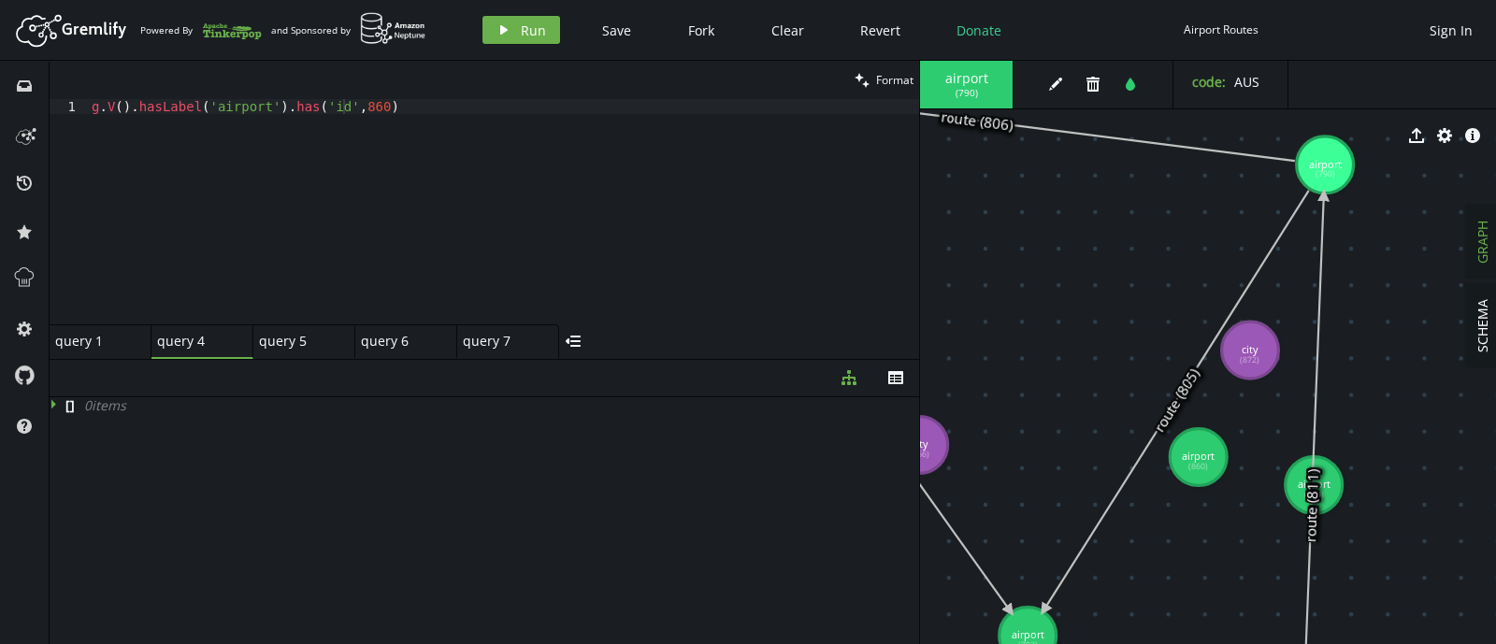
drag, startPoint x: 1213, startPoint y: 227, endPoint x: 1032, endPoint y: 309, distance: 199.1
click at [358, 106] on div "g . V ( ) . [GEOGRAPHIC_DATA] ( 'airport' ) . has ( 'id' , 860 )" at bounding box center [503, 226] width 831 height 255
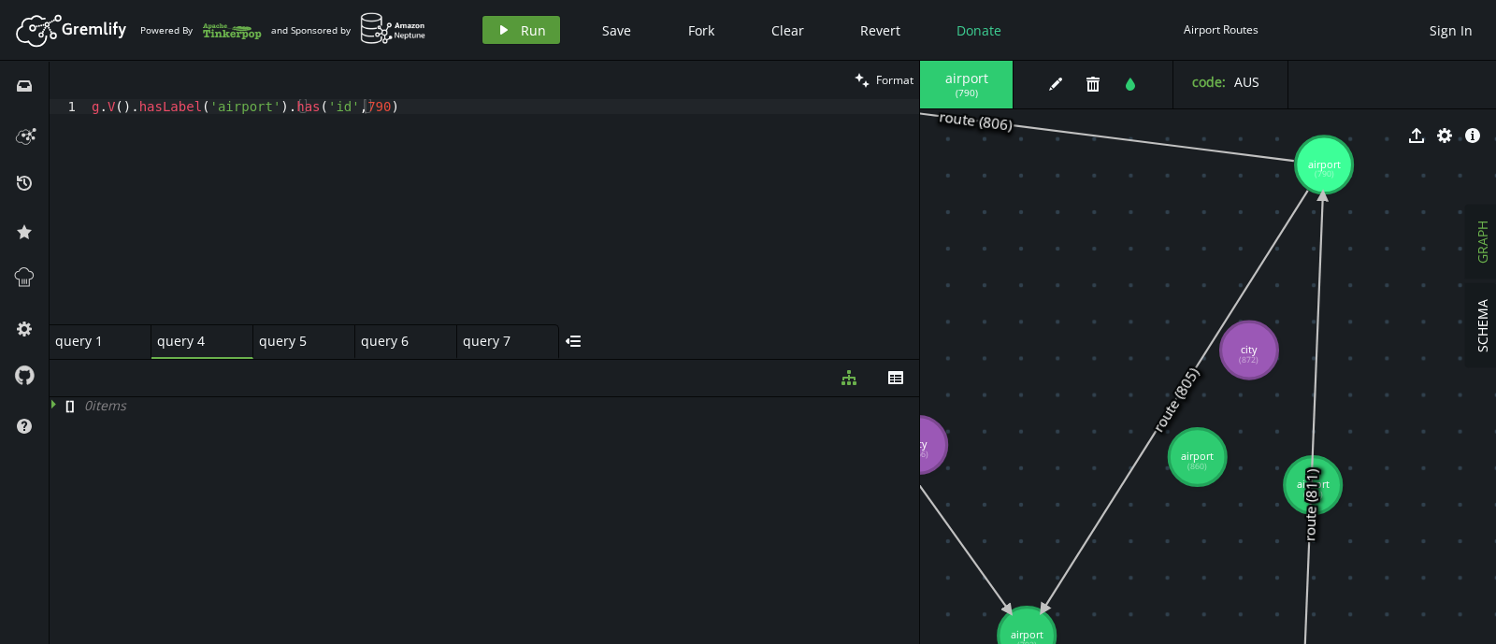
click at [494, 19] on button "play Run" at bounding box center [521, 30] width 78 height 28
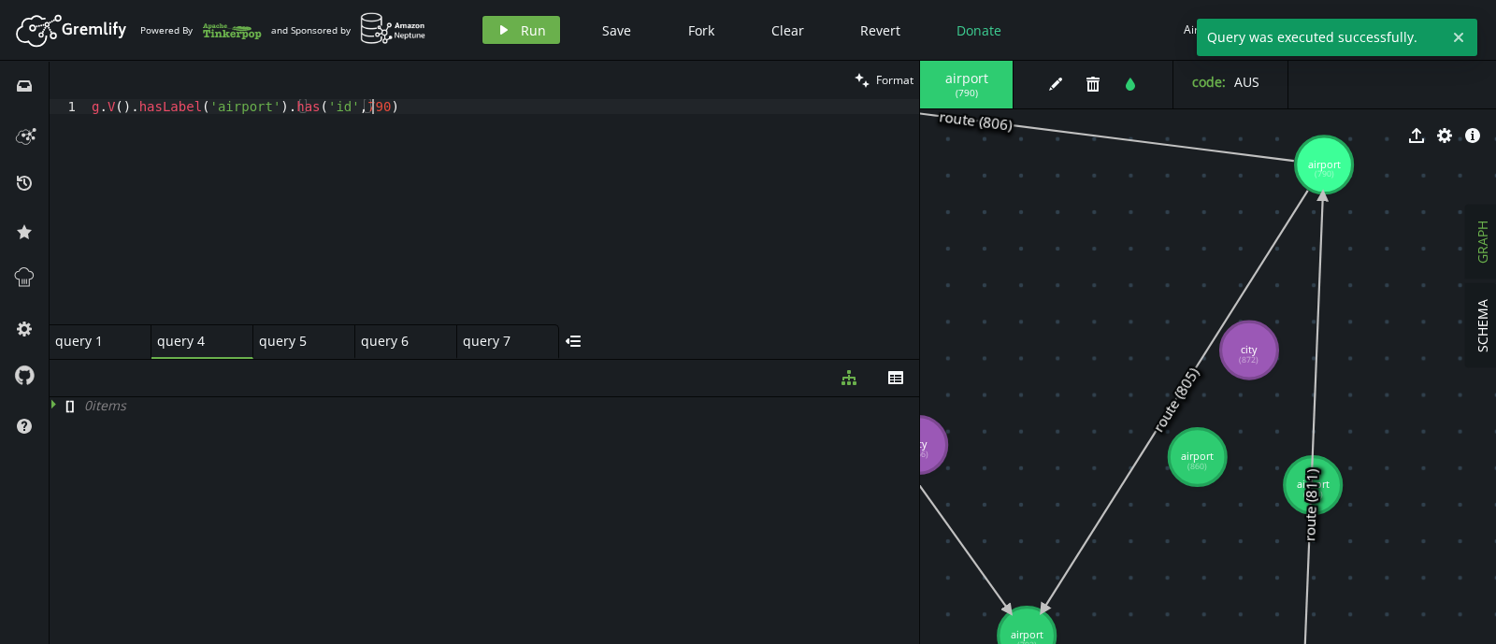
click at [378, 105] on div "g . V ( ) . [GEOGRAPHIC_DATA] ( 'airport' ) . has ( 'id' , 790 )" at bounding box center [503, 226] width 831 height 255
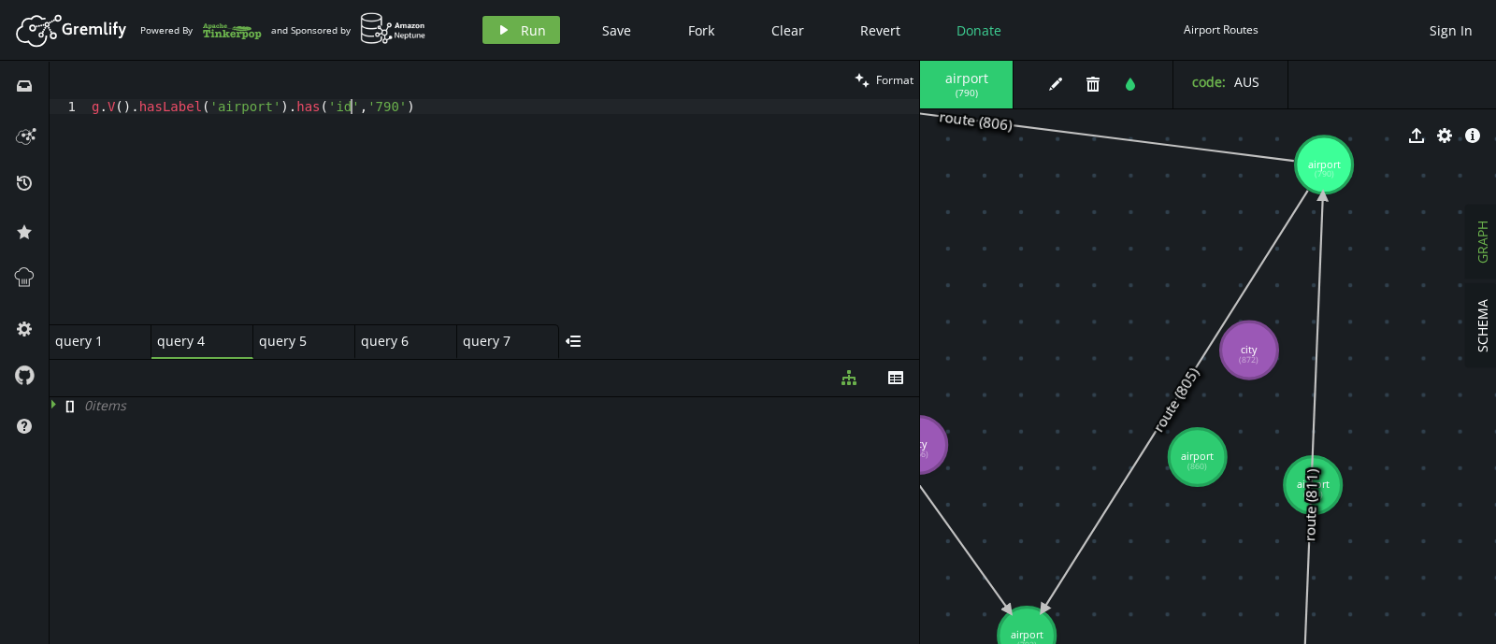
scroll to position [0, 259]
click at [497, 31] on icon "play" at bounding box center [503, 29] width 15 height 15
drag, startPoint x: 274, startPoint y: 108, endPoint x: 559, endPoint y: 110, distance: 285.1
click at [559, 110] on div "g . V ( ) . [GEOGRAPHIC_DATA] ( 'airport' ) . has ( 'id' , '790' )" at bounding box center [503, 226] width 831 height 255
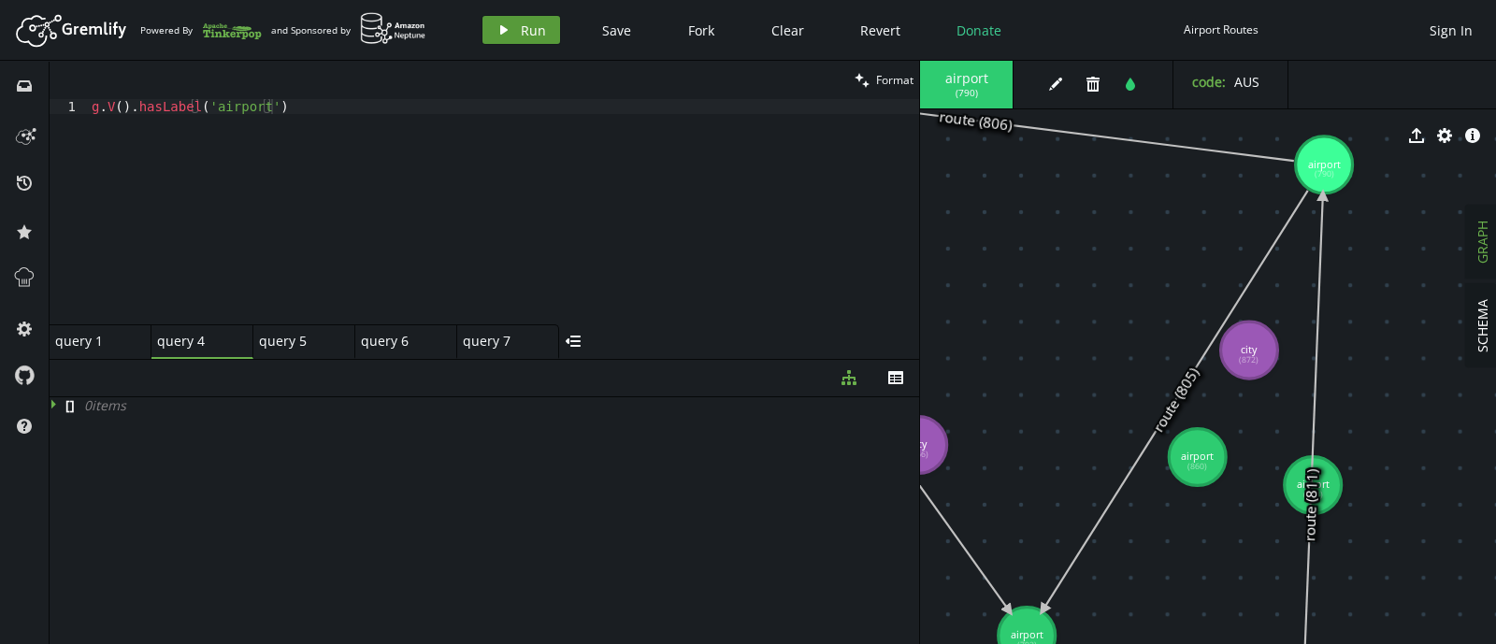
click at [507, 28] on icon "play" at bounding box center [503, 29] width 15 height 15
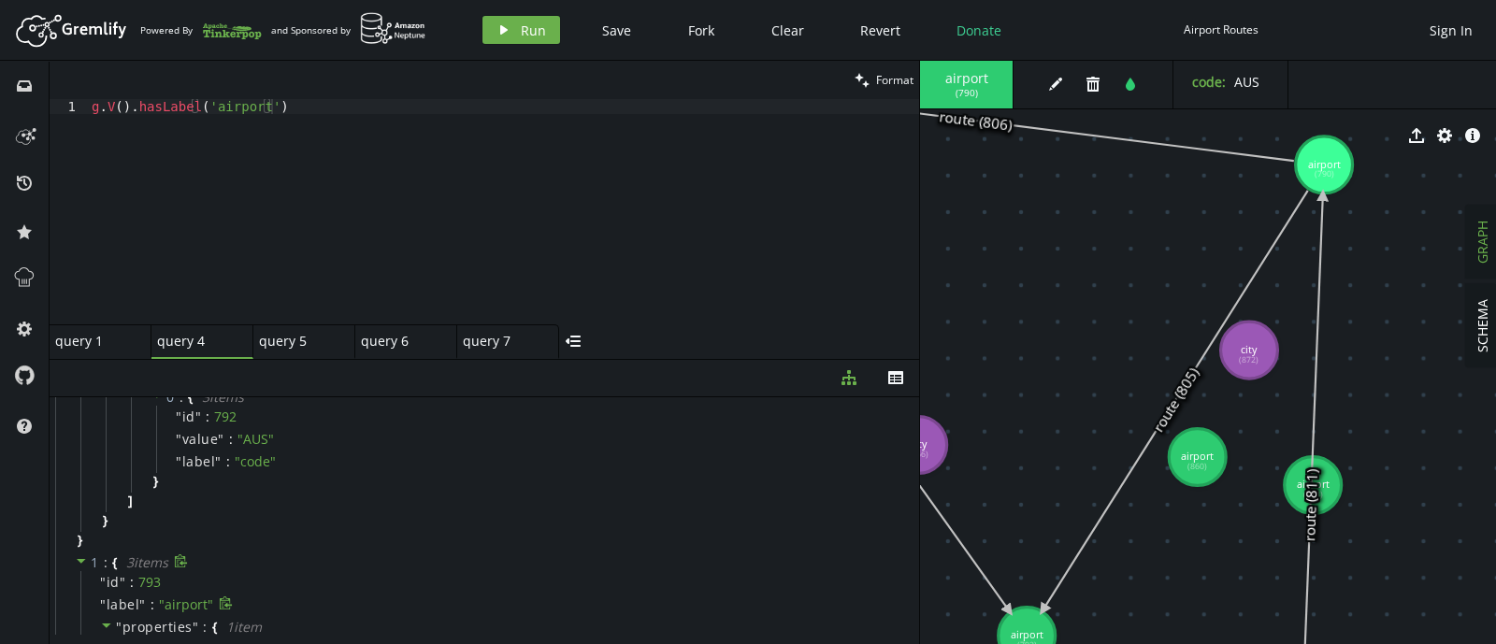
scroll to position [125, 0]
click at [360, 114] on div "g . V ( ) . [GEOGRAPHIC_DATA] ( 'airport' )" at bounding box center [503, 226] width 831 height 255
click at [516, 36] on button "play Run" at bounding box center [521, 30] width 78 height 28
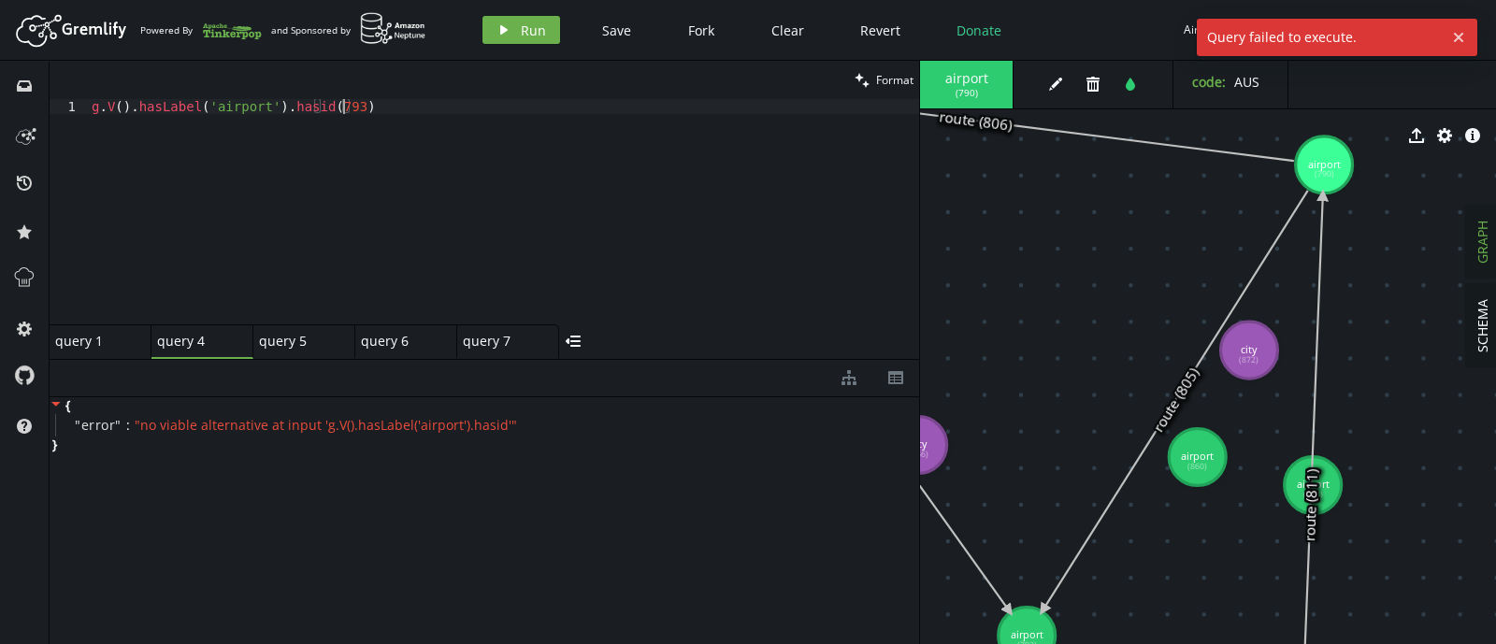
click at [344, 104] on div "g . V ( ) . [GEOGRAPHIC_DATA] ( 'airport' ) . [DEMOGRAPHIC_DATA] ( 793 )" at bounding box center [503, 226] width 831 height 255
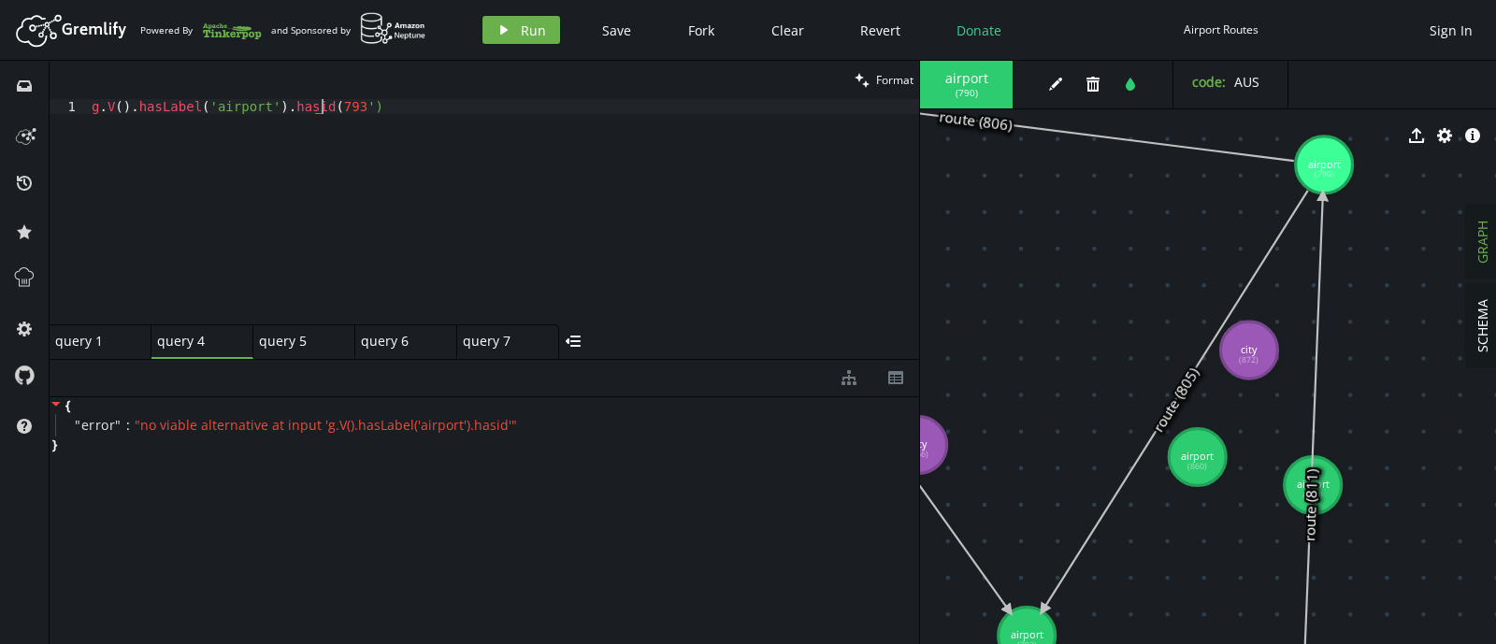
scroll to position [0, 237]
click at [519, 18] on button "play Run" at bounding box center [521, 30] width 78 height 28
click at [308, 106] on div "g . V ( ) . [GEOGRAPHIC_DATA] ( 'airport' ) . [DEMOGRAPHIC_DATA] ( '793' )" at bounding box center [503, 226] width 831 height 255
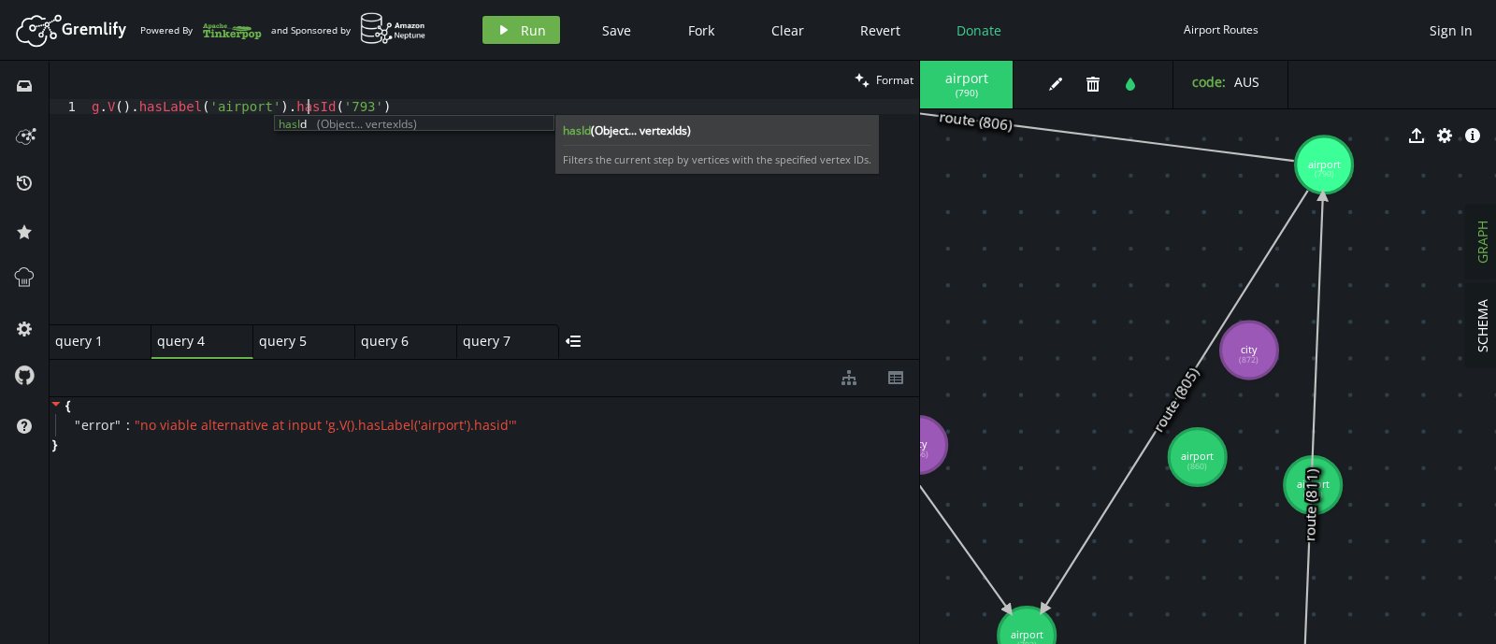
scroll to position [0, 215]
click at [525, 30] on span "Run" at bounding box center [533, 30] width 25 height 18
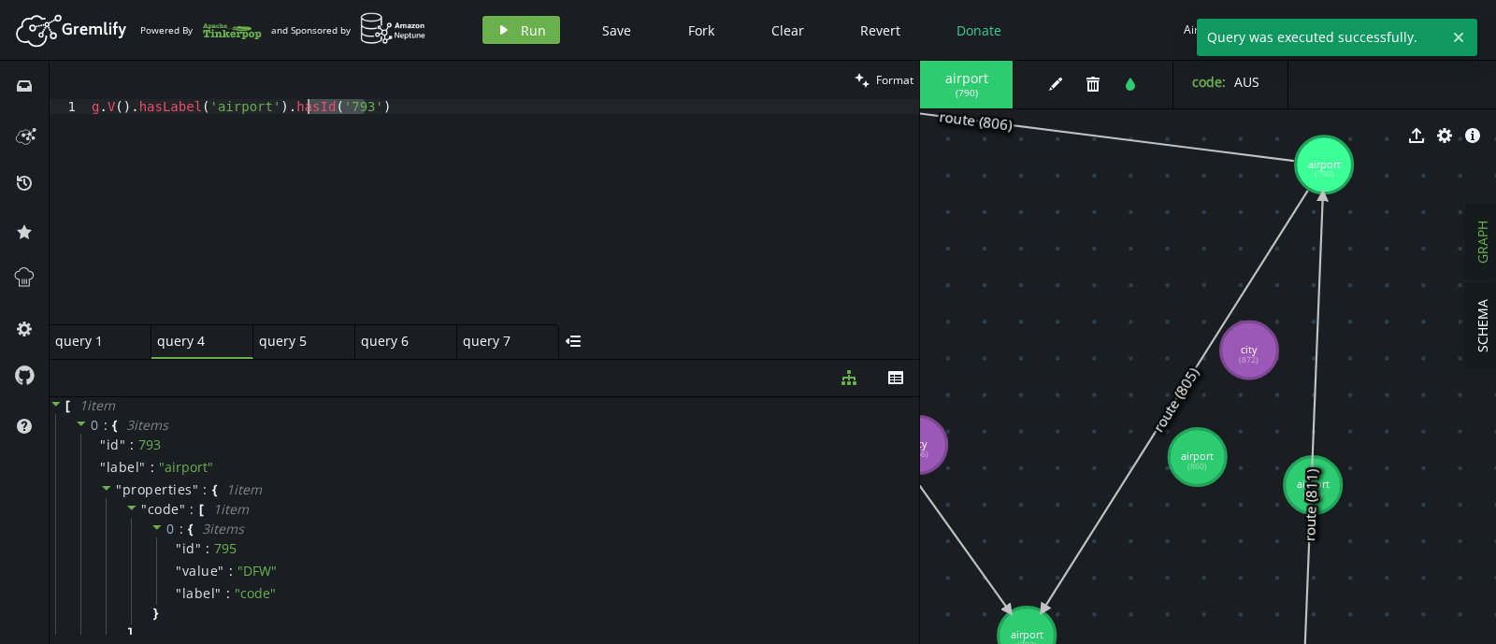
drag, startPoint x: 371, startPoint y: 108, endPoint x: 304, endPoint y: 106, distance: 67.4
click at [304, 106] on div "g . V ( ) . [GEOGRAPHIC_DATA] ( 'airport' ) . hasId ( '793' )" at bounding box center [503, 226] width 831 height 255
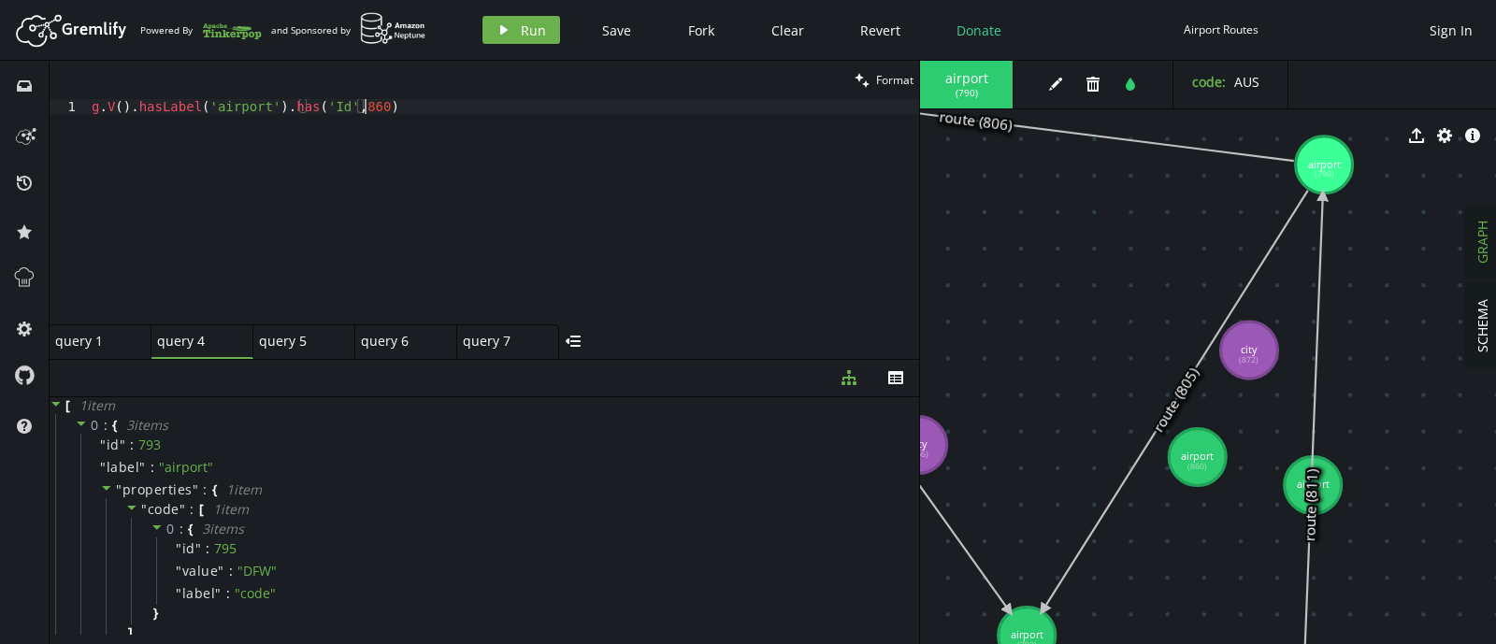
scroll to position [0, 272]
type textarea "g.V().hasLabel('airport').has('Id',860)"
click at [521, 35] on span "Run" at bounding box center [533, 30] width 25 height 18
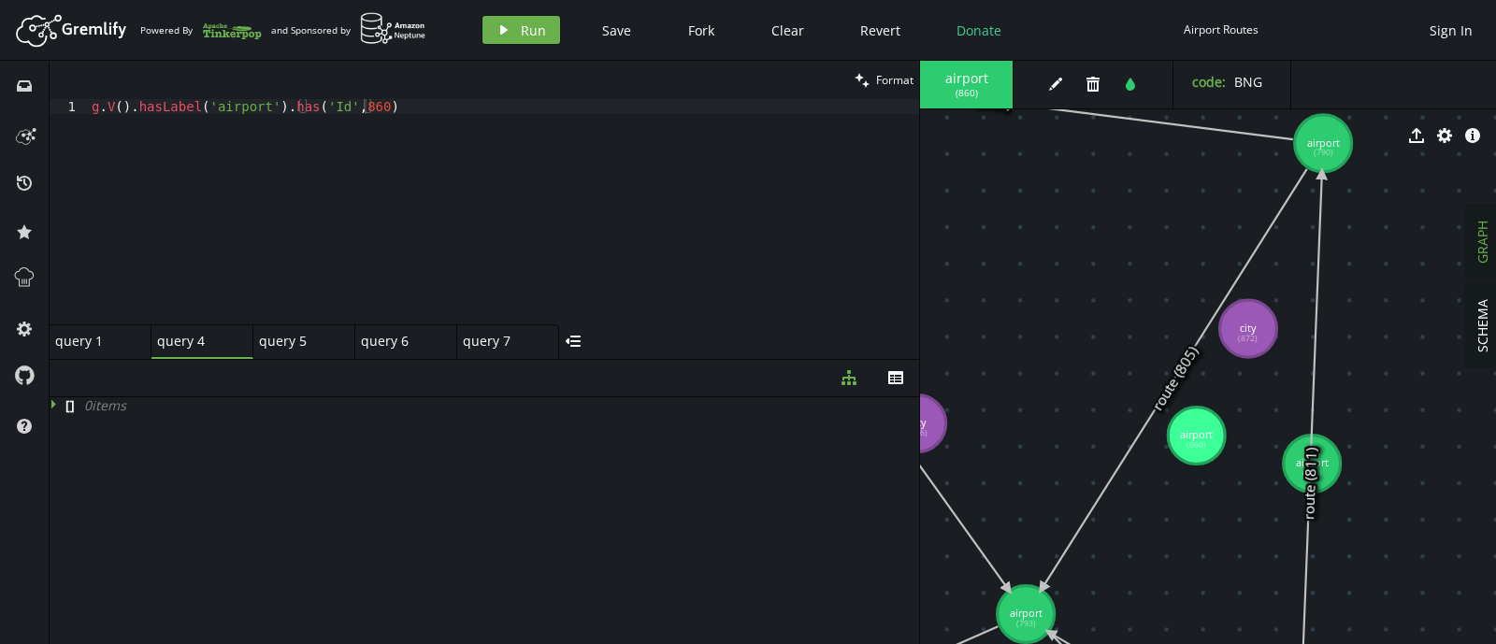
drag, startPoint x: 1318, startPoint y: 210, endPoint x: 1324, endPoint y: 181, distance: 29.5
click at [1322, 181] on icon at bounding box center [1309, 484] width 24 height 621
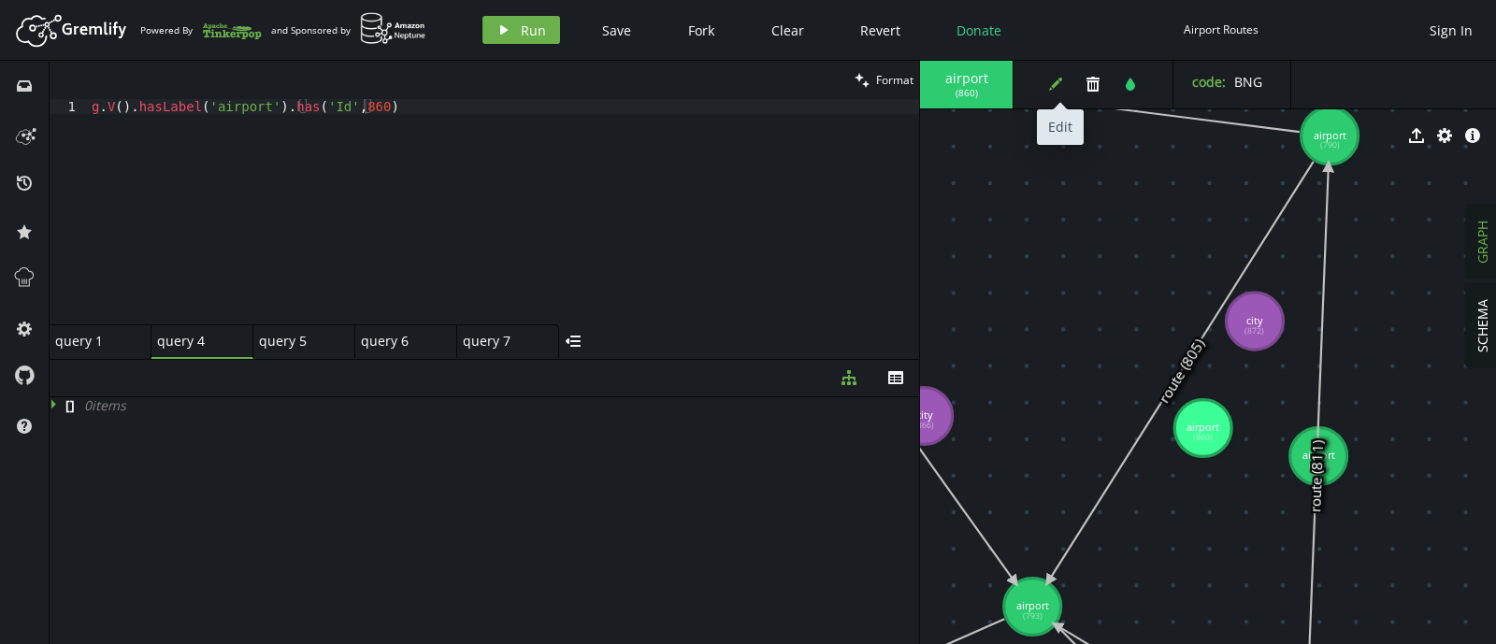
click at [1042, 86] on button "edit" at bounding box center [1055, 84] width 28 height 28
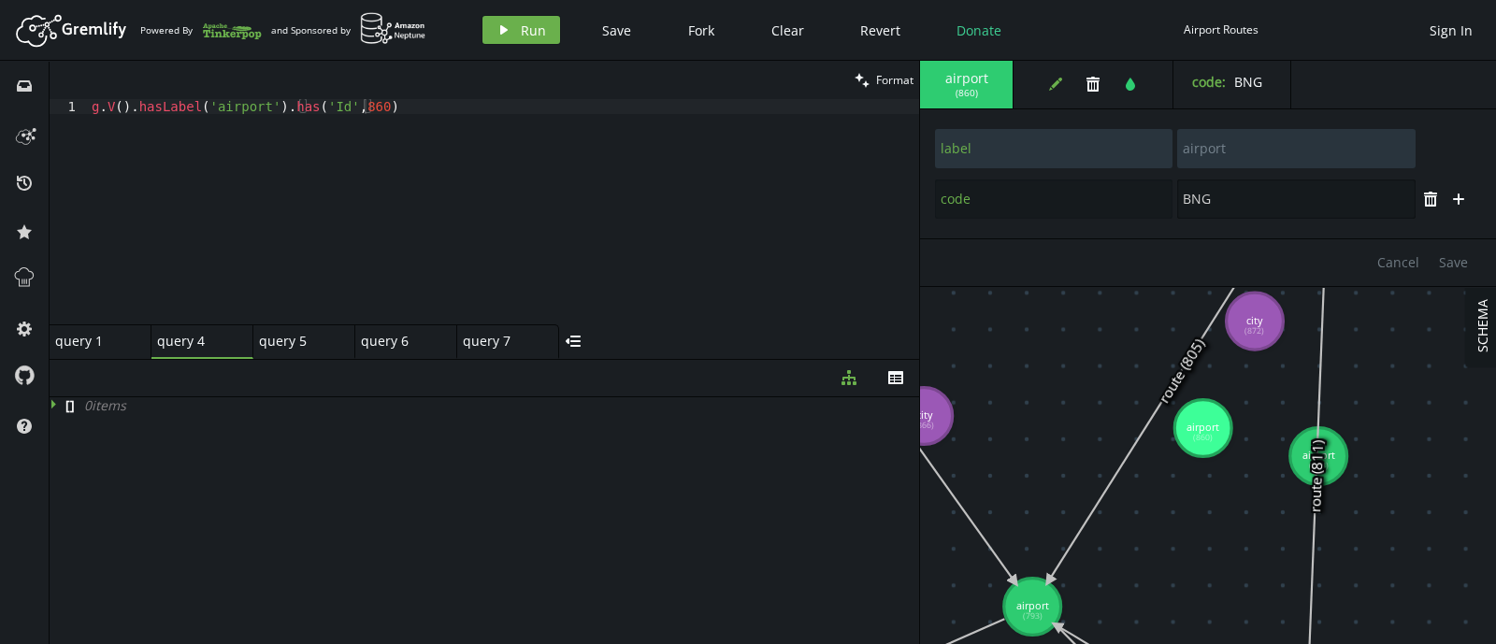
click at [1215, 206] on input "BNG" at bounding box center [1295, 198] width 237 height 39
click at [1461, 199] on icon "plus" at bounding box center [1458, 199] width 15 height 15
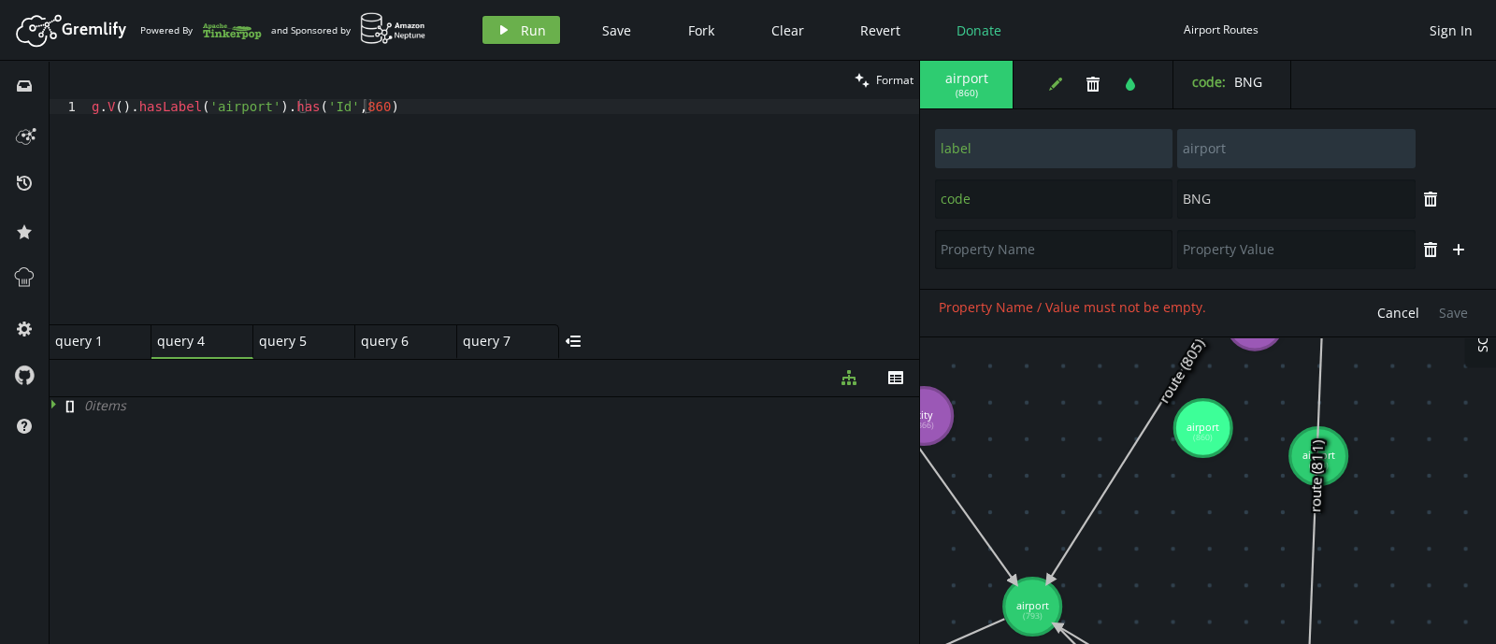
click at [1010, 250] on input "text" at bounding box center [1053, 249] width 237 height 39
type input "lookup_code"
click at [1238, 258] on input "text" at bounding box center [1295, 249] width 237 height 39
type input "AIRPORT"
click at [1453, 308] on span "Save" at bounding box center [1453, 313] width 29 height 18
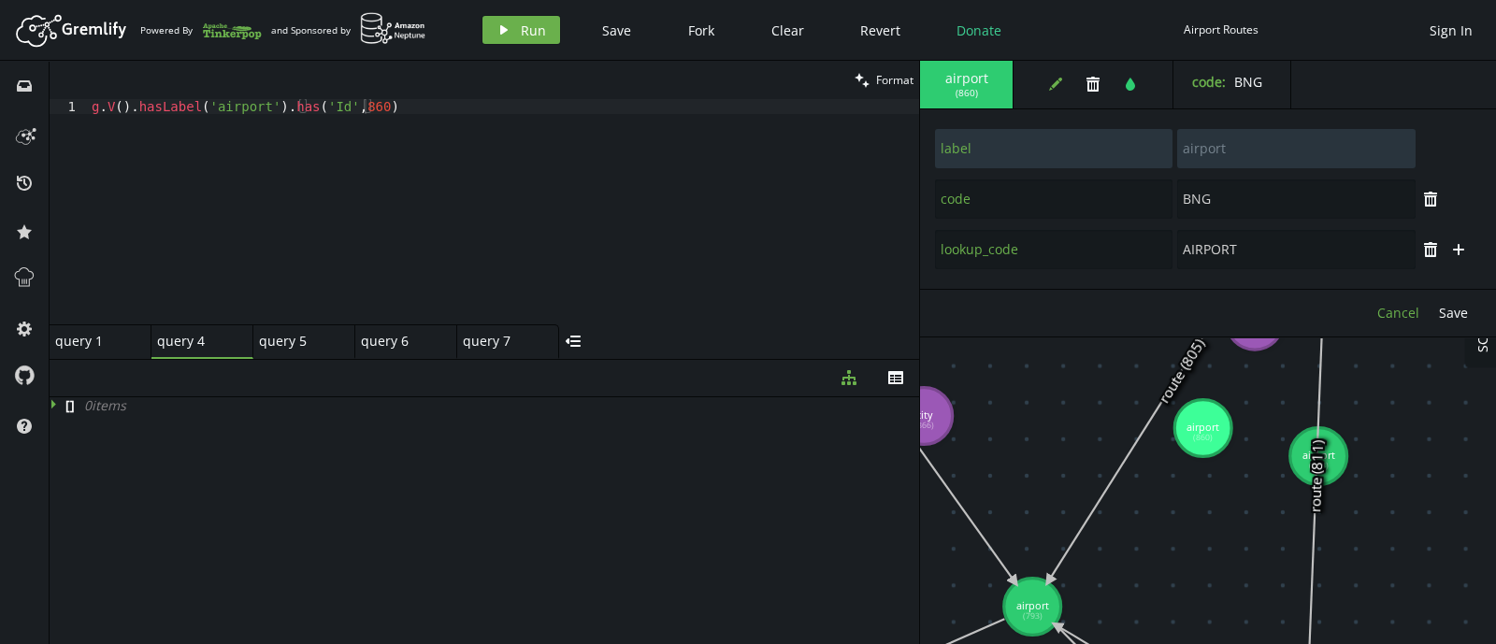
type input "code"
type input "BNG"
type input "label"
type input "airport"
click at [1058, 84] on icon "edit" at bounding box center [1055, 84] width 15 height 15
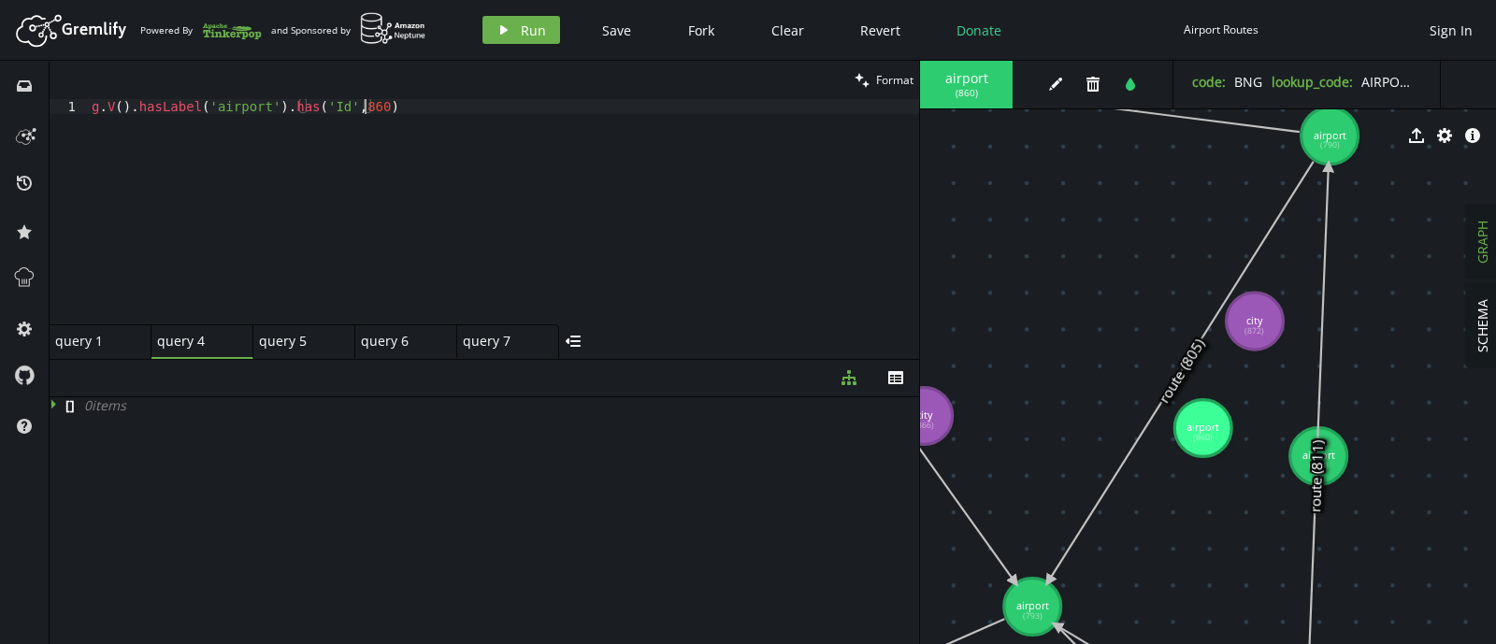
click at [365, 107] on div "g . V ( ) . [GEOGRAPHIC_DATA] ( 'airport' ) . has ( 'Id' , 860 )" at bounding box center [503, 226] width 831 height 255
click at [535, 25] on span "Run" at bounding box center [533, 30] width 25 height 18
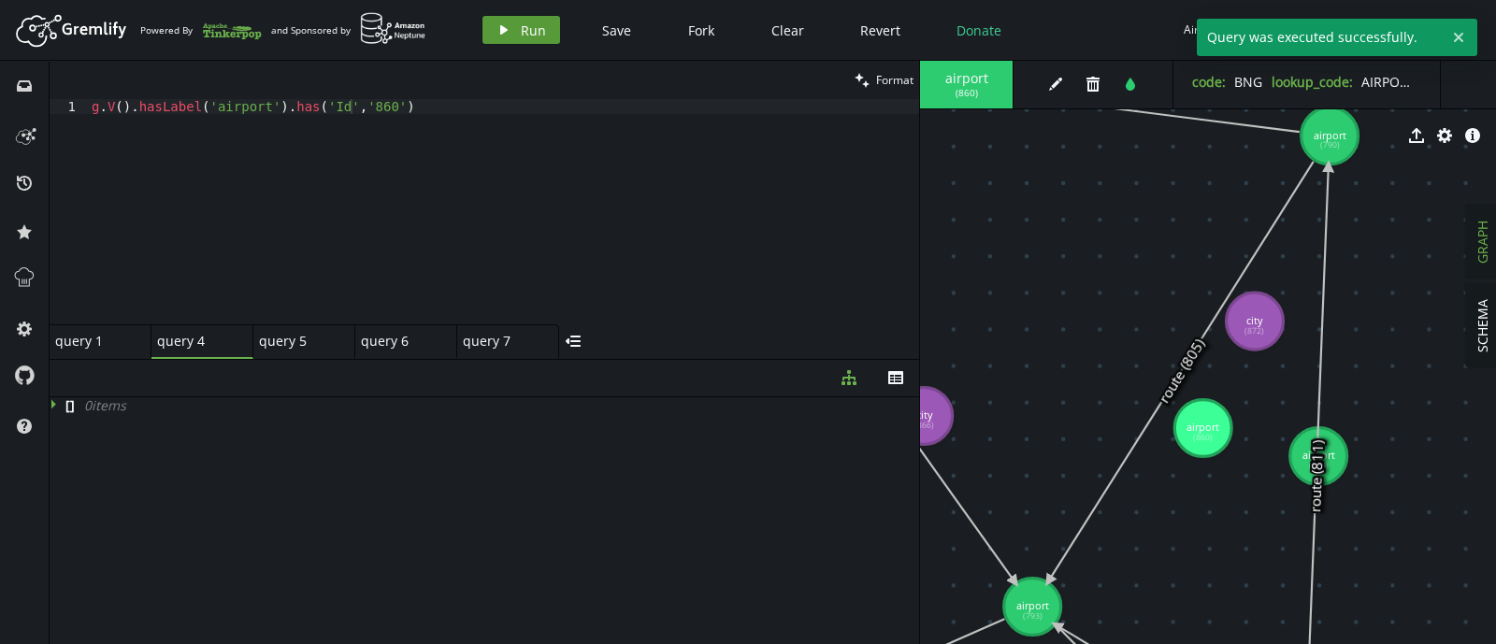
click at [535, 25] on span "Run" at bounding box center [533, 30] width 25 height 18
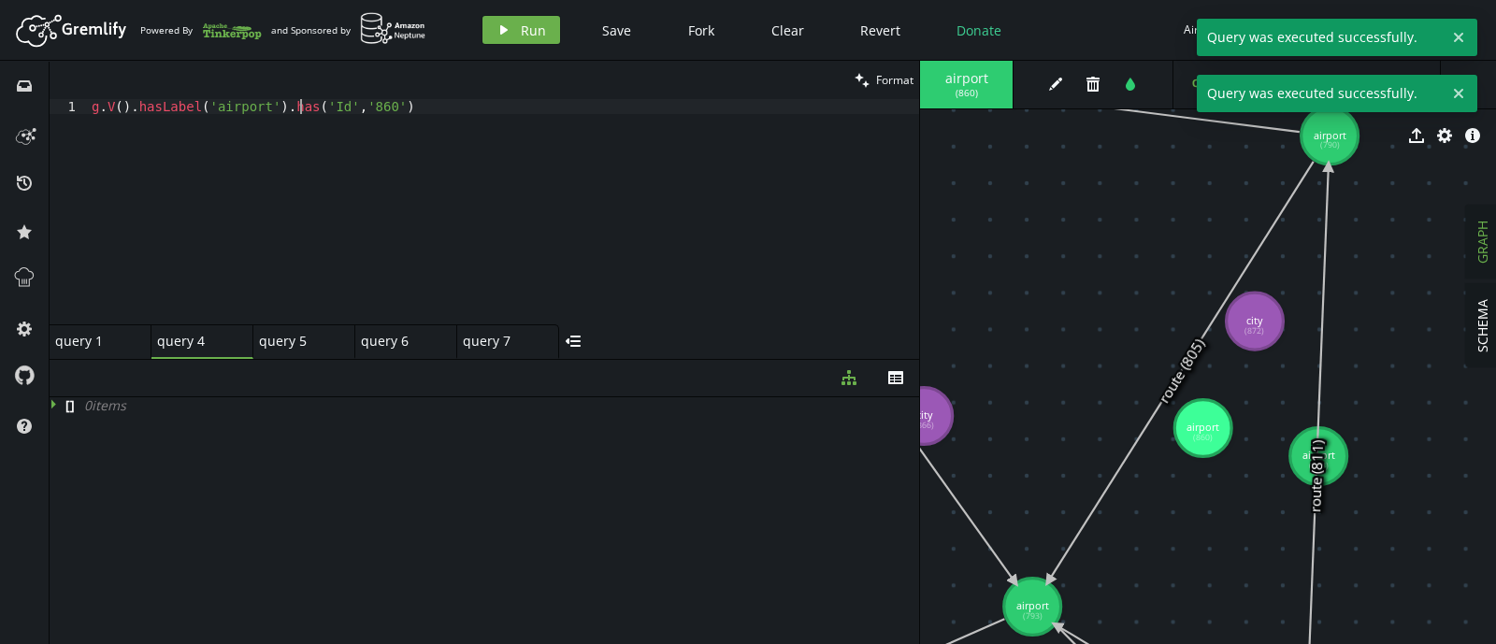
drag, startPoint x: 303, startPoint y: 108, endPoint x: 752, endPoint y: 158, distance: 452.3
click at [752, 158] on div "g . V ( ) . [GEOGRAPHIC_DATA] ( 'airport' ) . has ( 'Id' , '860' )" at bounding box center [503, 226] width 831 height 255
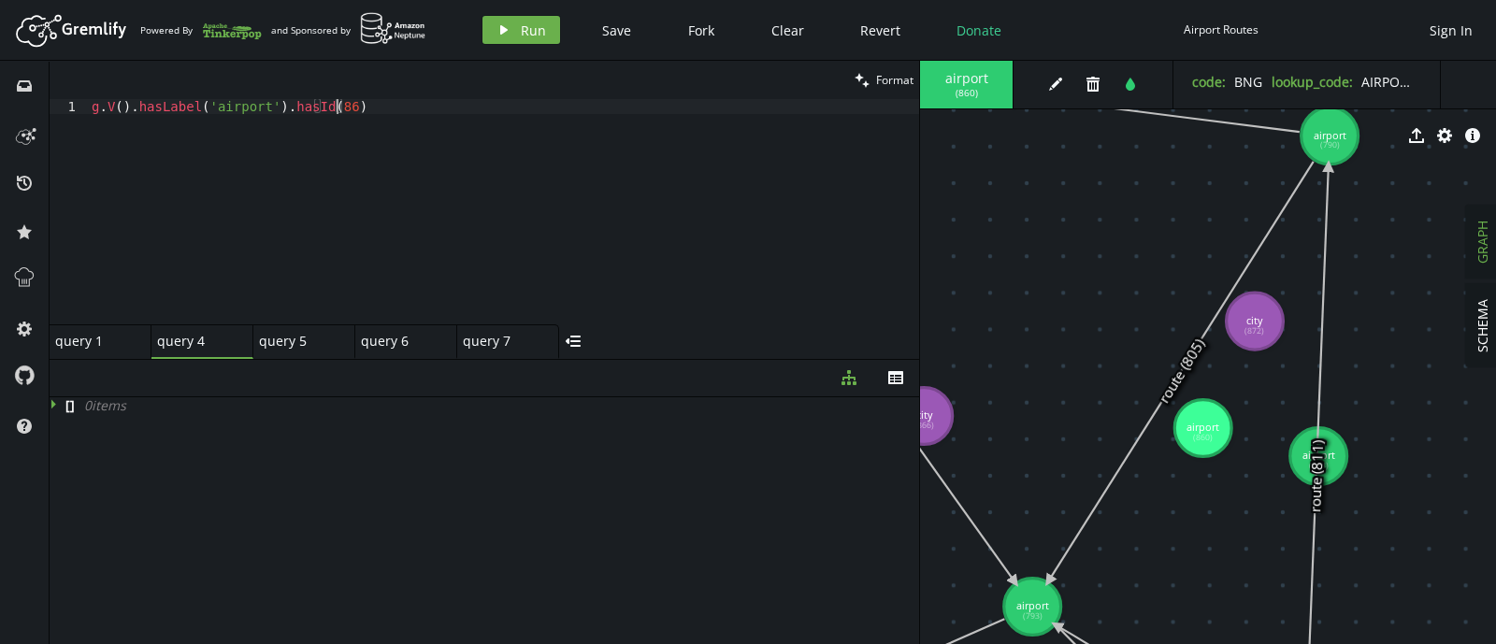
scroll to position [0, 251]
click at [530, 28] on span "Run" at bounding box center [533, 30] width 25 height 18
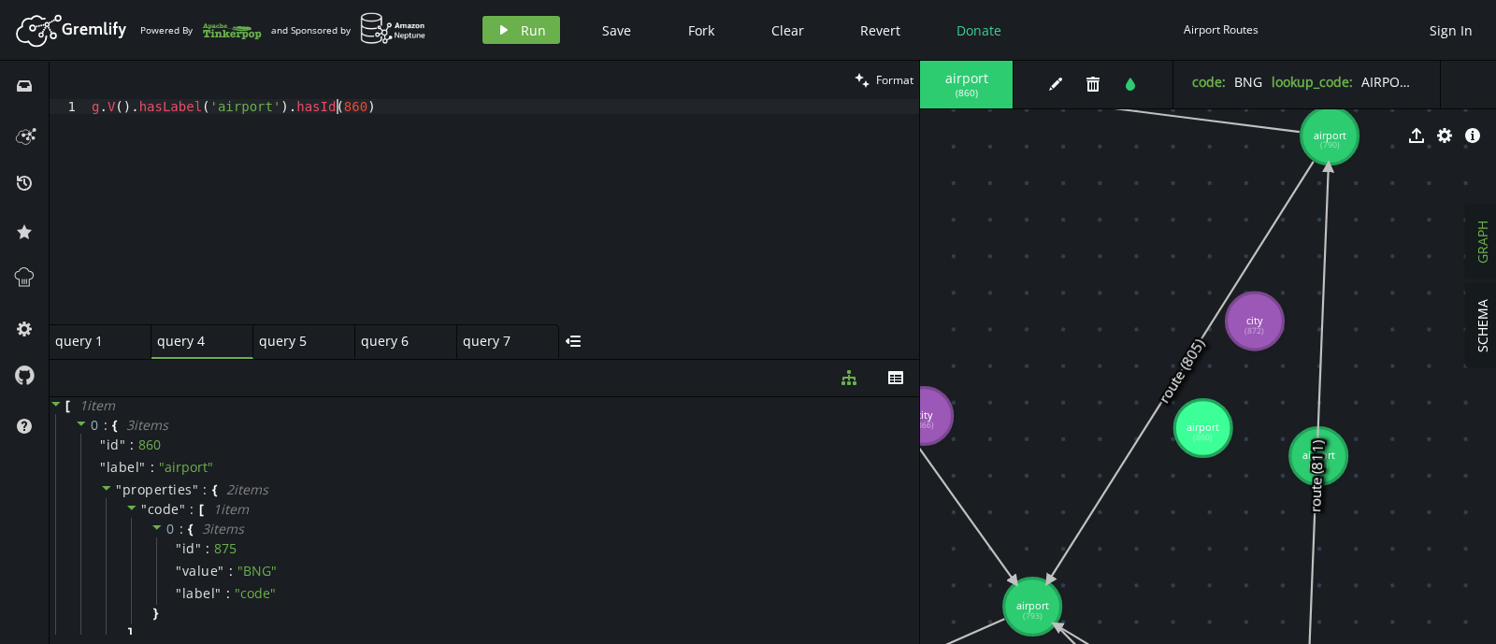
click at [335, 113] on div "g . V ( ) . [GEOGRAPHIC_DATA] ( 'airport' ) . hasId ( 860 )" at bounding box center [503, 226] width 831 height 255
click at [514, 17] on button "play Run" at bounding box center [521, 30] width 78 height 28
click at [167, 439] on icon at bounding box center [173, 443] width 12 height 13
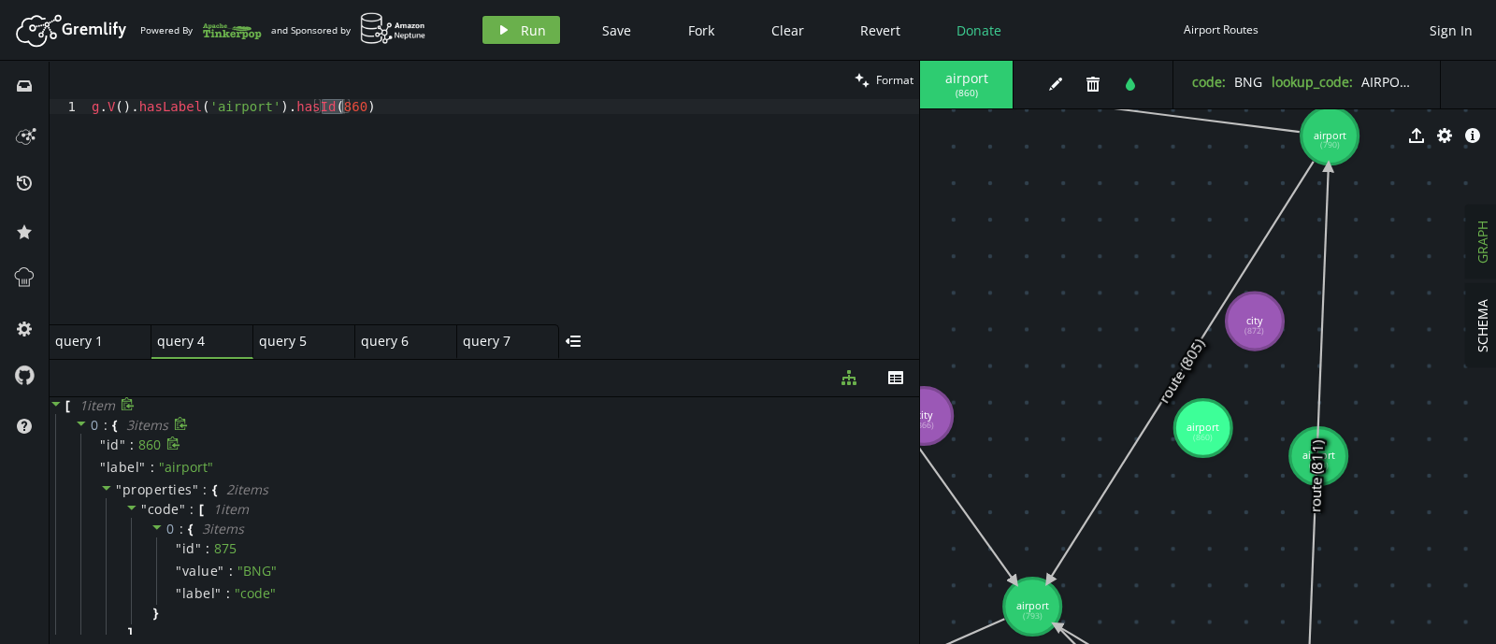
click at [166, 444] on icon at bounding box center [173, 444] width 14 height 14
click at [333, 101] on div "g . V ( ) . [GEOGRAPHIC_DATA] ( 'airport' ) . hasId ( 860 )" at bounding box center [503, 211] width 831 height 225
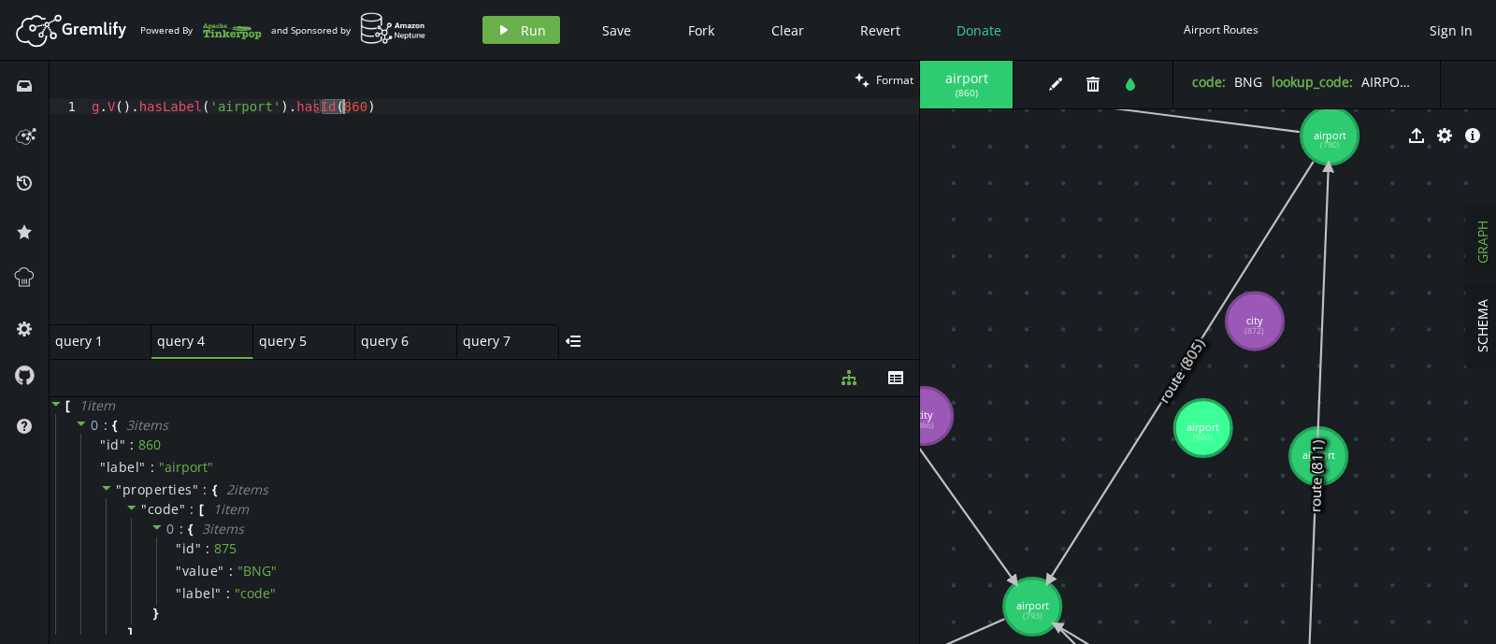
click at [333, 101] on div "g . V ( ) . [GEOGRAPHIC_DATA] ( 'airport' ) . hasId ( 860 )" at bounding box center [503, 226] width 831 height 255
click at [509, 29] on button "play Run" at bounding box center [521, 30] width 78 height 28
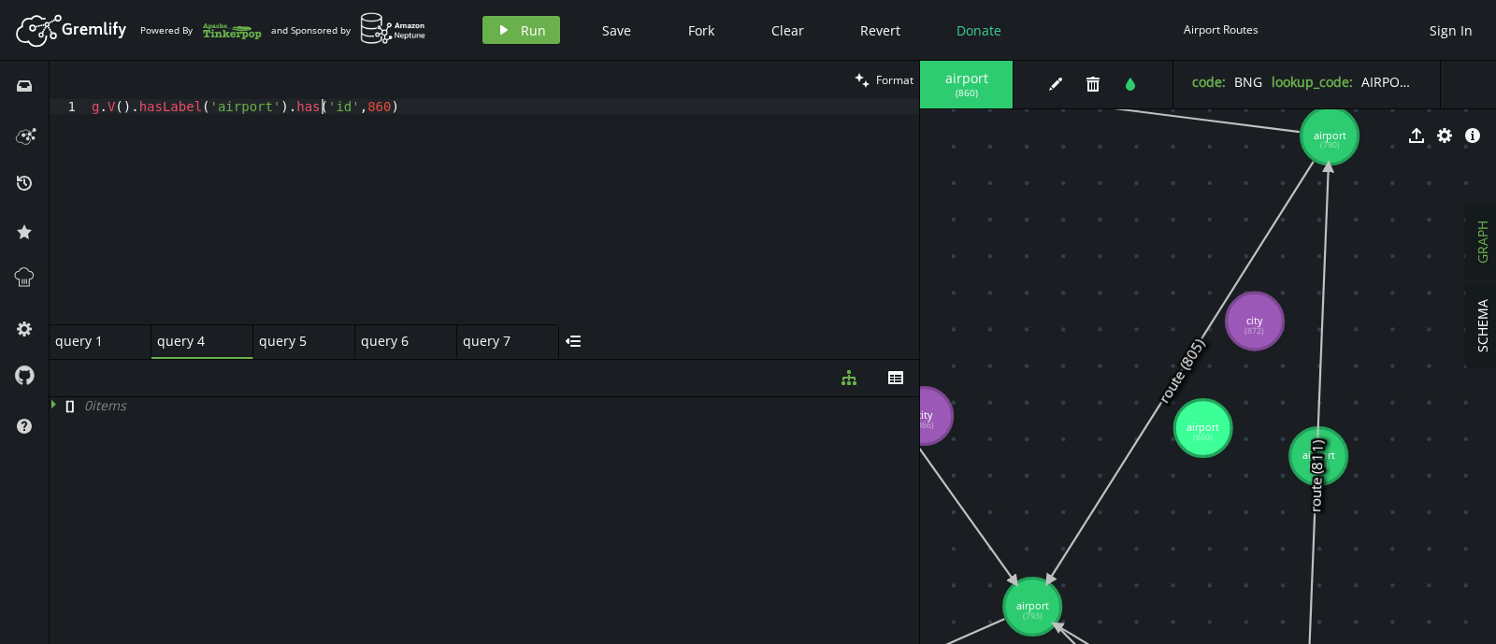
click at [322, 105] on div "g . V ( ) . [GEOGRAPHIC_DATA] ( 'airport' ) . has ( 'id' , 860 )" at bounding box center [503, 226] width 831 height 255
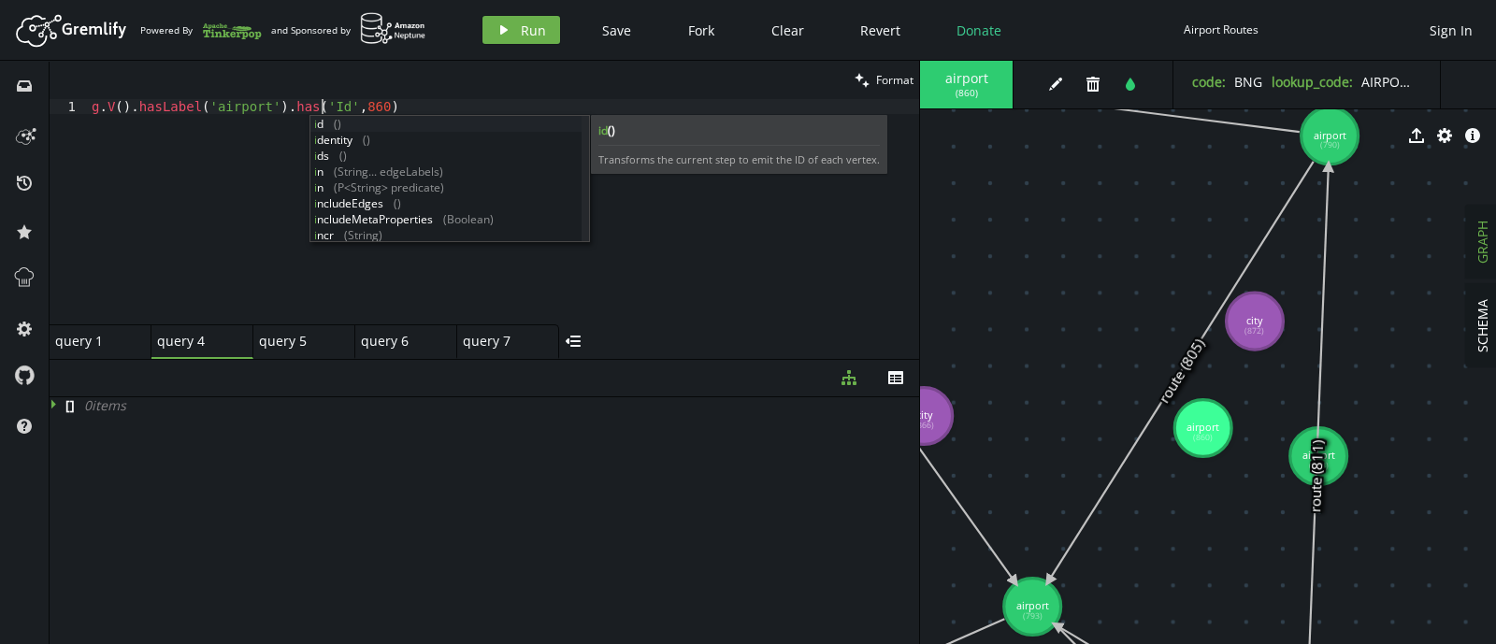
scroll to position [0, 230]
click at [374, 122] on div "i d () i dentity () i ds () i n (String... edgeLabels) i n (P<String> predicate…" at bounding box center [445, 195] width 271 height 159
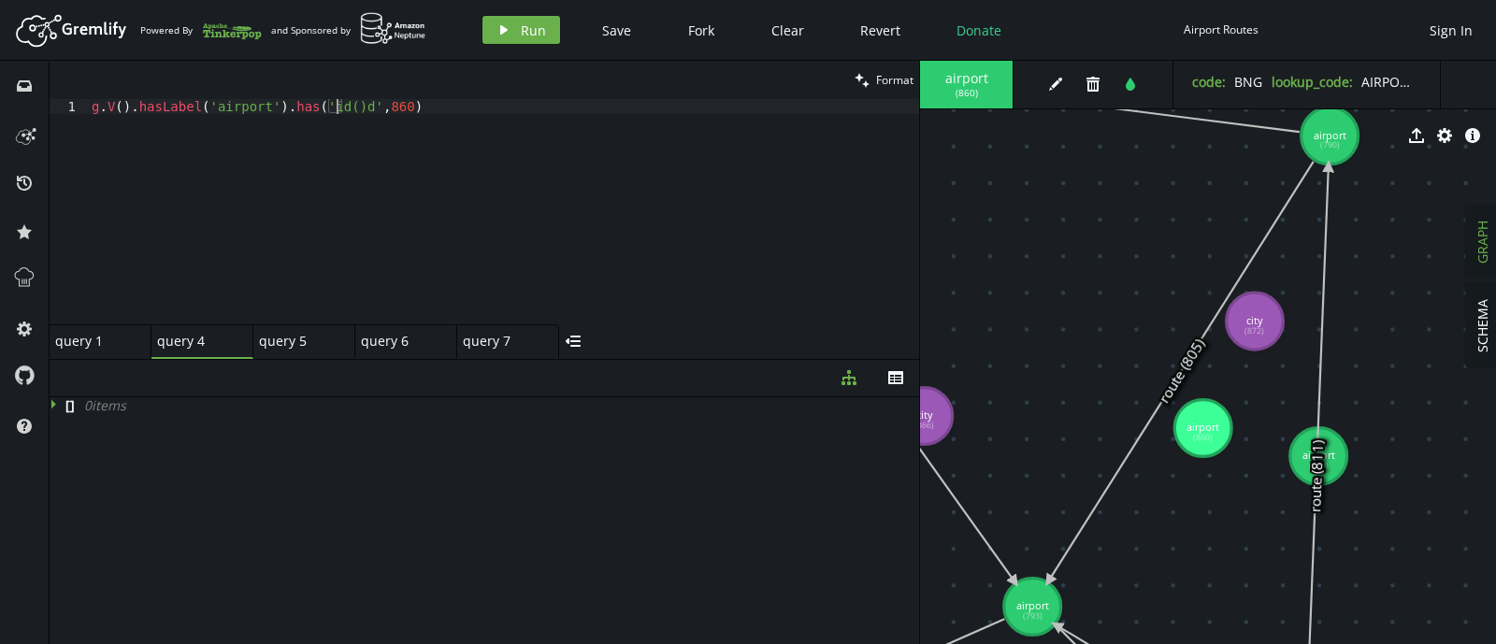
click at [387, 109] on div "g . V ( ) . [GEOGRAPHIC_DATA] ( 'airport' ) . has ( 'id()d' , 860 )" at bounding box center [503, 226] width 831 height 255
click at [491, 36] on button "play Run" at bounding box center [521, 30] width 78 height 28
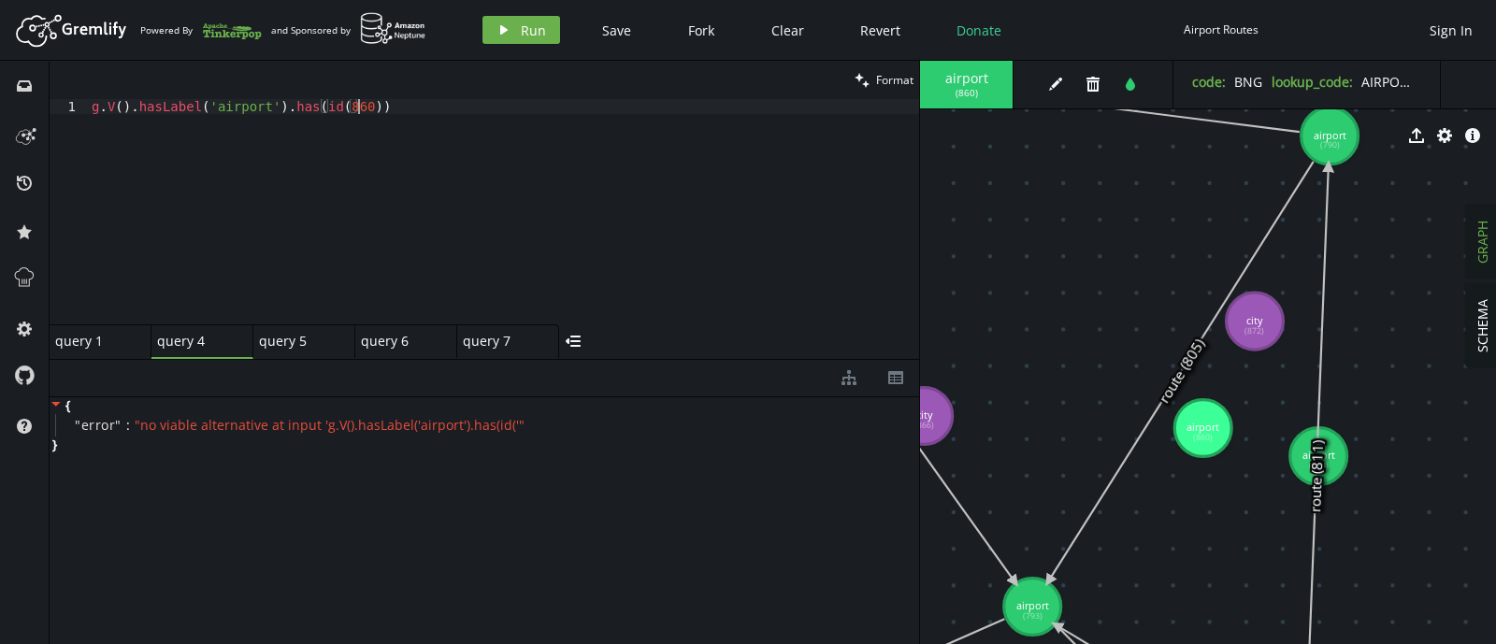
click at [360, 108] on div "g . V ( ) . [GEOGRAPHIC_DATA] ( 'airport' ) . has ( id ( 860 ))" at bounding box center [503, 226] width 831 height 255
click at [510, 43] on button "play Run" at bounding box center [521, 30] width 78 height 28
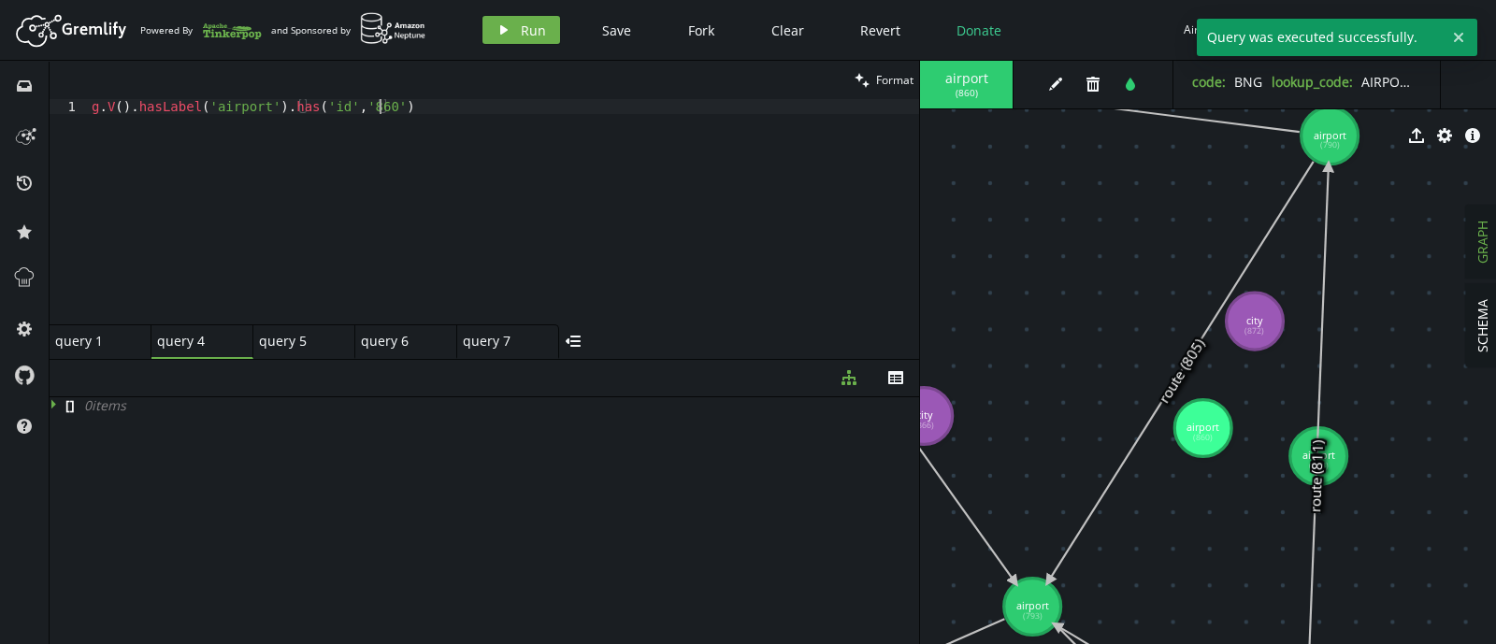
click at [376, 107] on div "g . V ( ) . [GEOGRAPHIC_DATA] ( 'airport' ) . has ( 'id' , '860' )" at bounding box center [503, 226] width 831 height 255
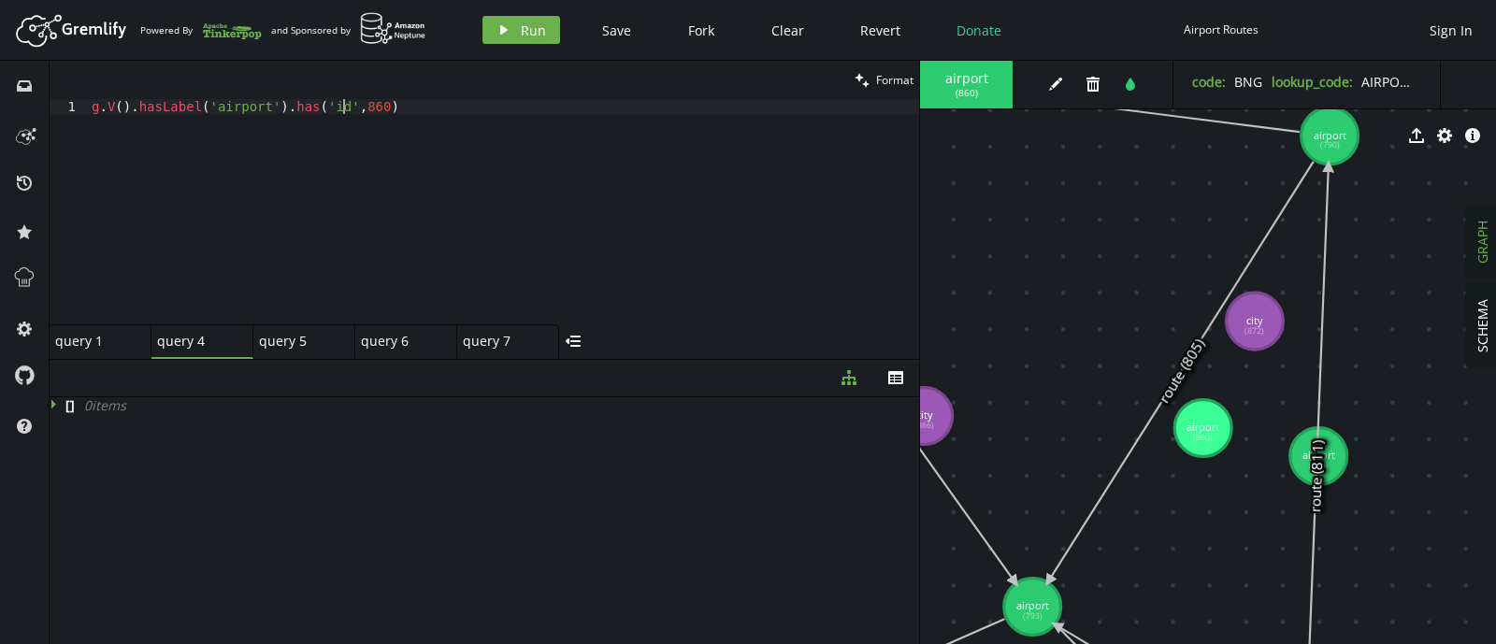
scroll to position [0, 279]
click at [508, 26] on icon "play" at bounding box center [503, 29] width 15 height 15
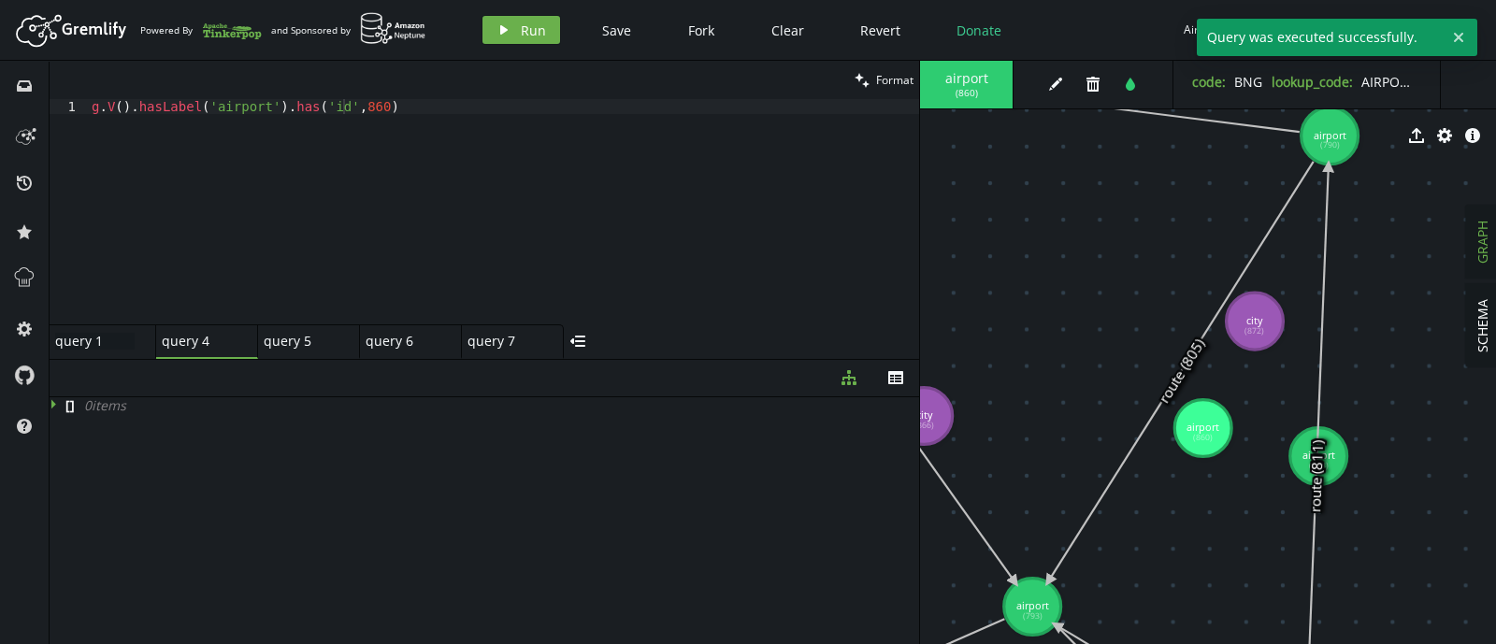
click at [98, 344] on div "query 1 query 1" at bounding box center [94, 341] width 79 height 17
click at [494, 338] on div "query 7 query 7" at bounding box center [502, 341] width 79 height 17
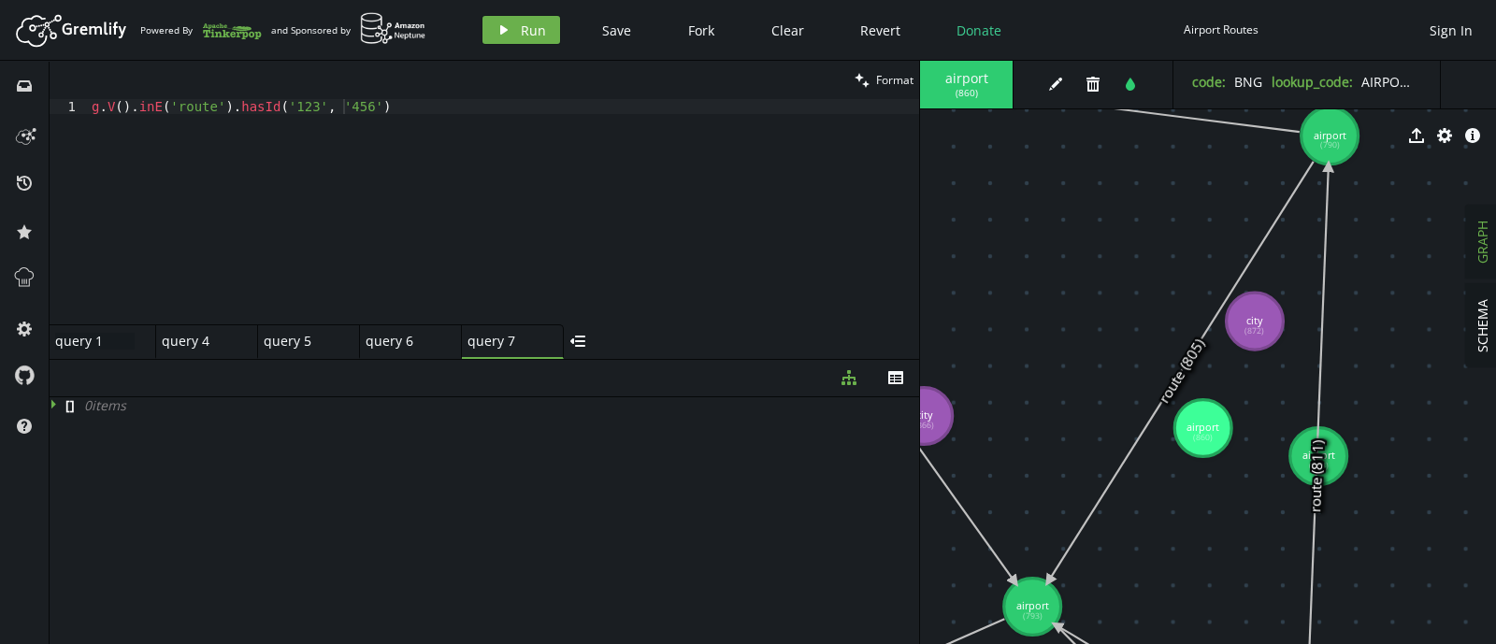
click at [89, 337] on div "query 1 query 1" at bounding box center [94, 341] width 79 height 17
click at [217, 122] on div "g . [GEOGRAPHIC_DATA] ( 'airport' ) . property ( 'code' , 'BNG' )" at bounding box center [503, 226] width 831 height 255
click at [208, 106] on div "g . [GEOGRAPHIC_DATA] ( 'airport' ) . property ( 'code' , 'BNG' ) A" at bounding box center [503, 226] width 831 height 255
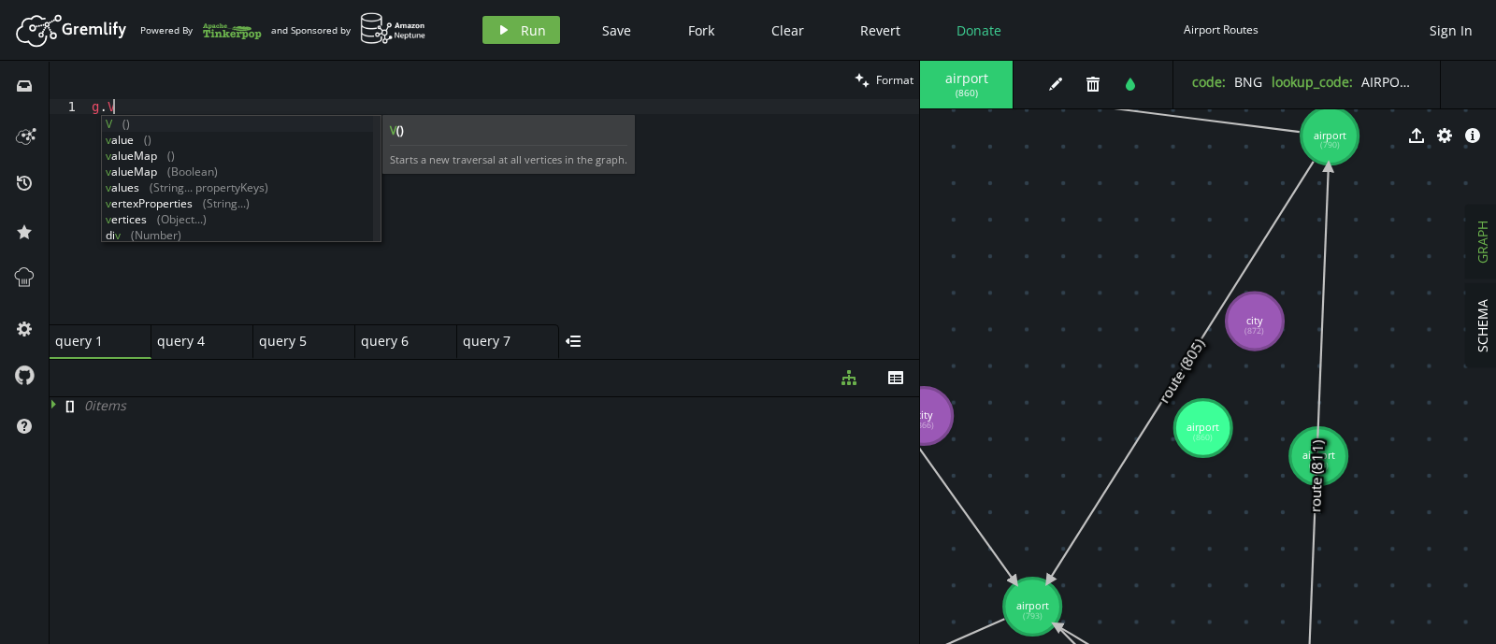
scroll to position [0, 27]
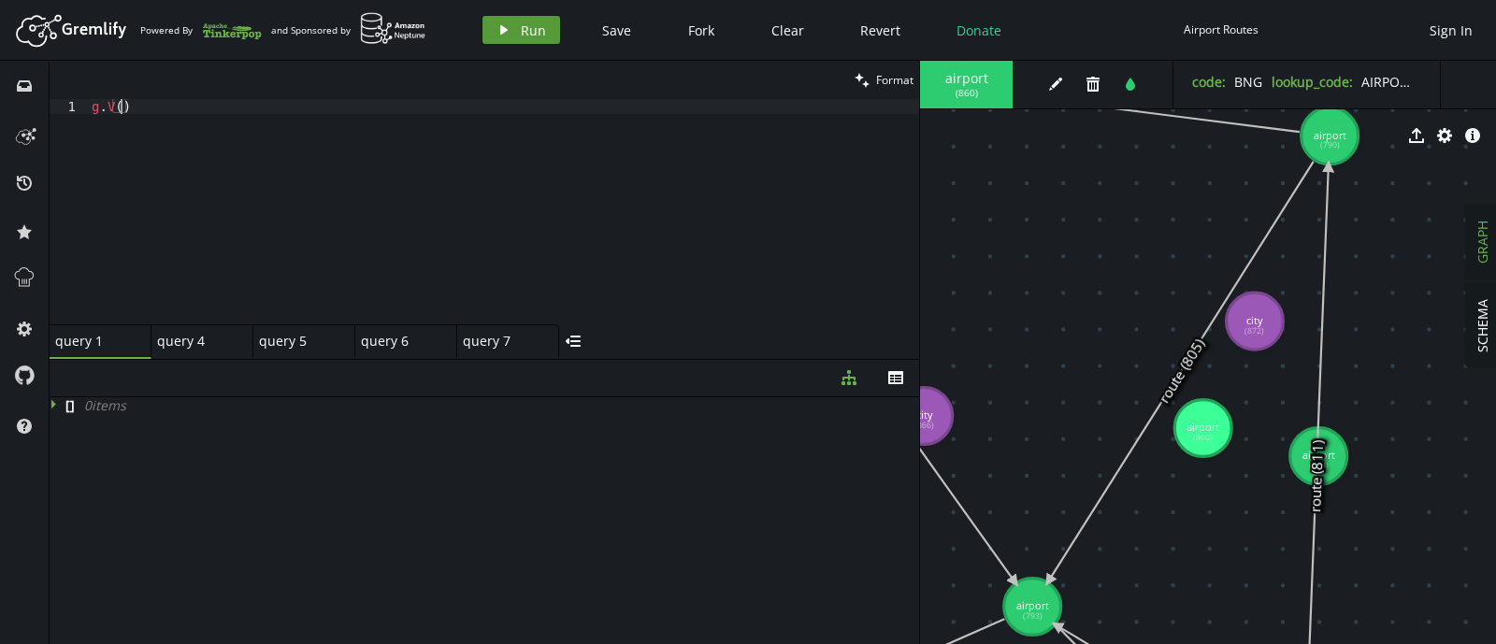
type textarea "g.V("
click at [511, 25] on button "play Run" at bounding box center [521, 30] width 78 height 28
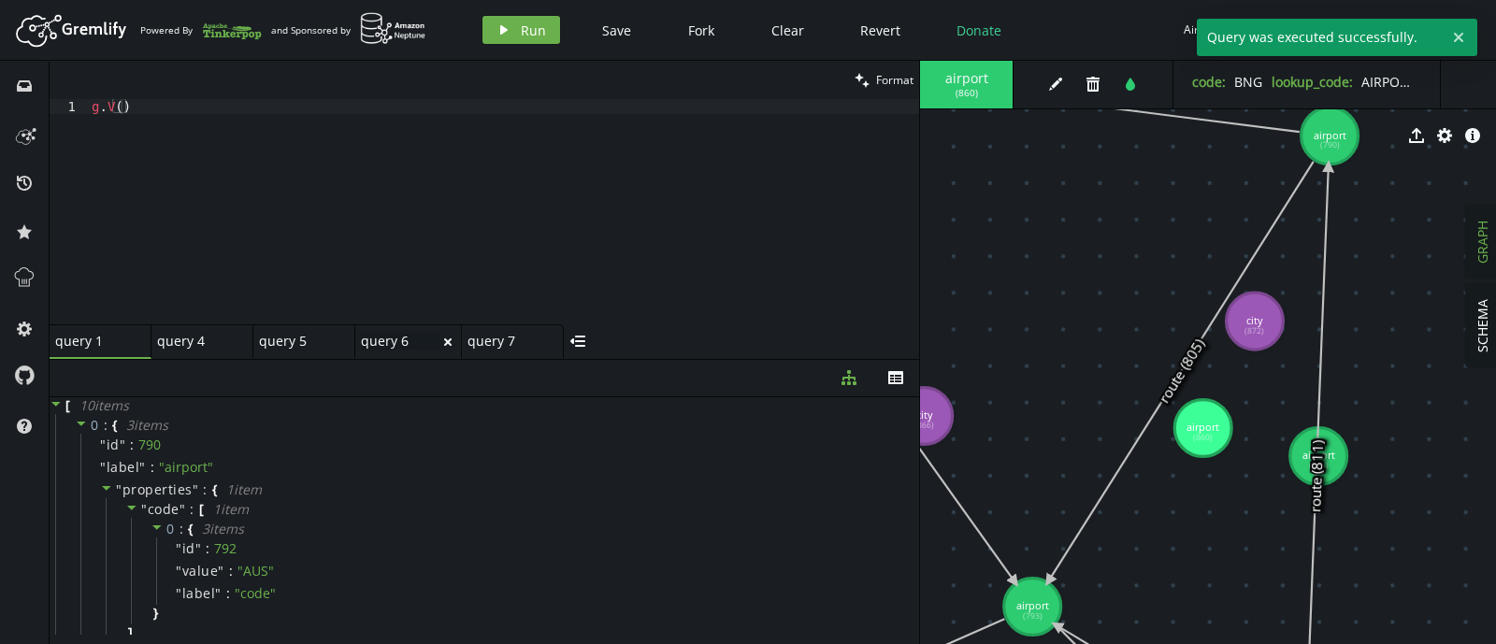
click at [402, 343] on div "query 6 query 6" at bounding box center [400, 341] width 79 height 17
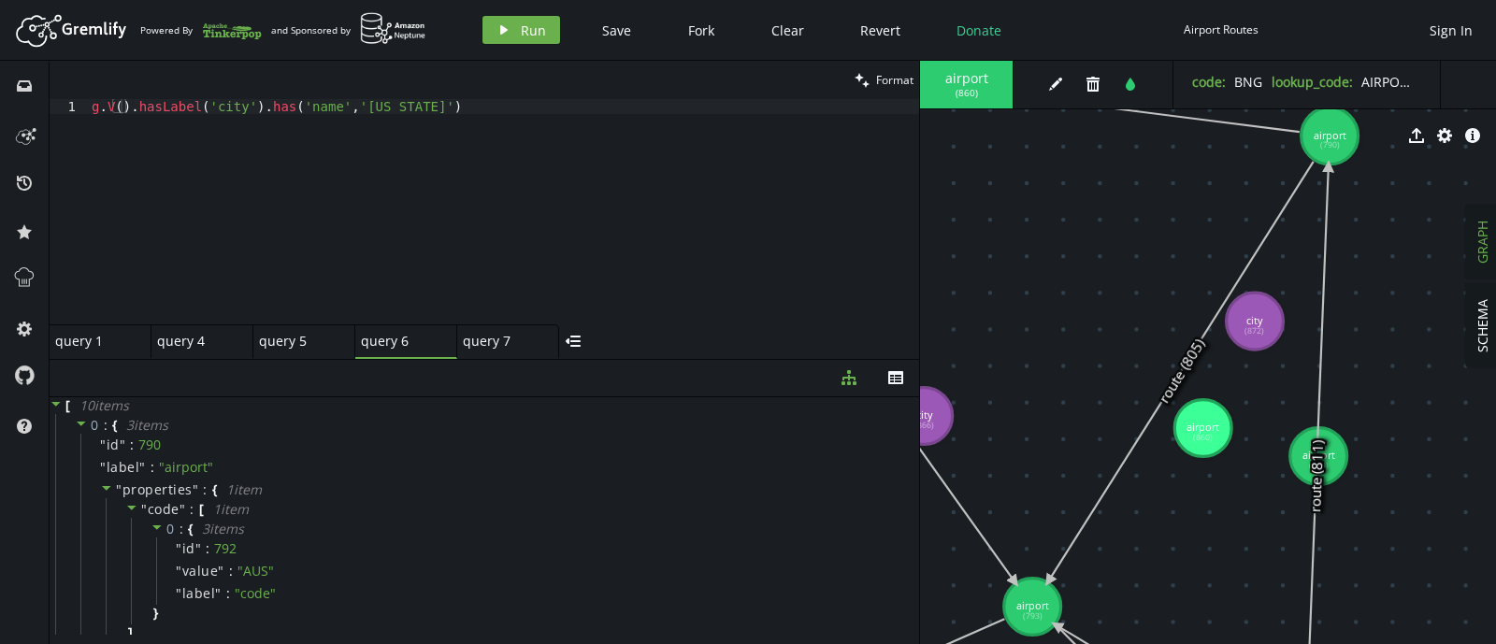
click at [278, 353] on div "query 5 small-cross" at bounding box center [304, 341] width 102 height 35
click at [491, 338] on div "query 7 query 7" at bounding box center [502, 341] width 79 height 17
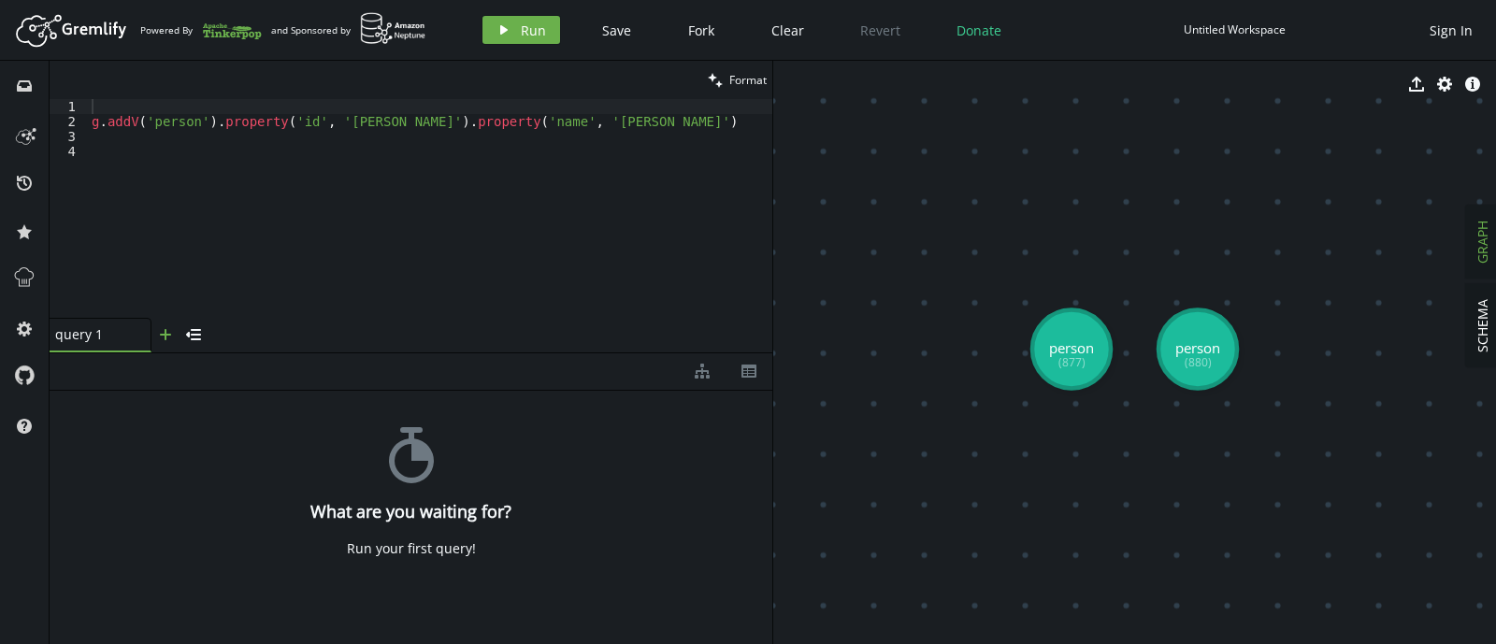
click at [168, 338] on icon "plus" at bounding box center [165, 334] width 15 height 15
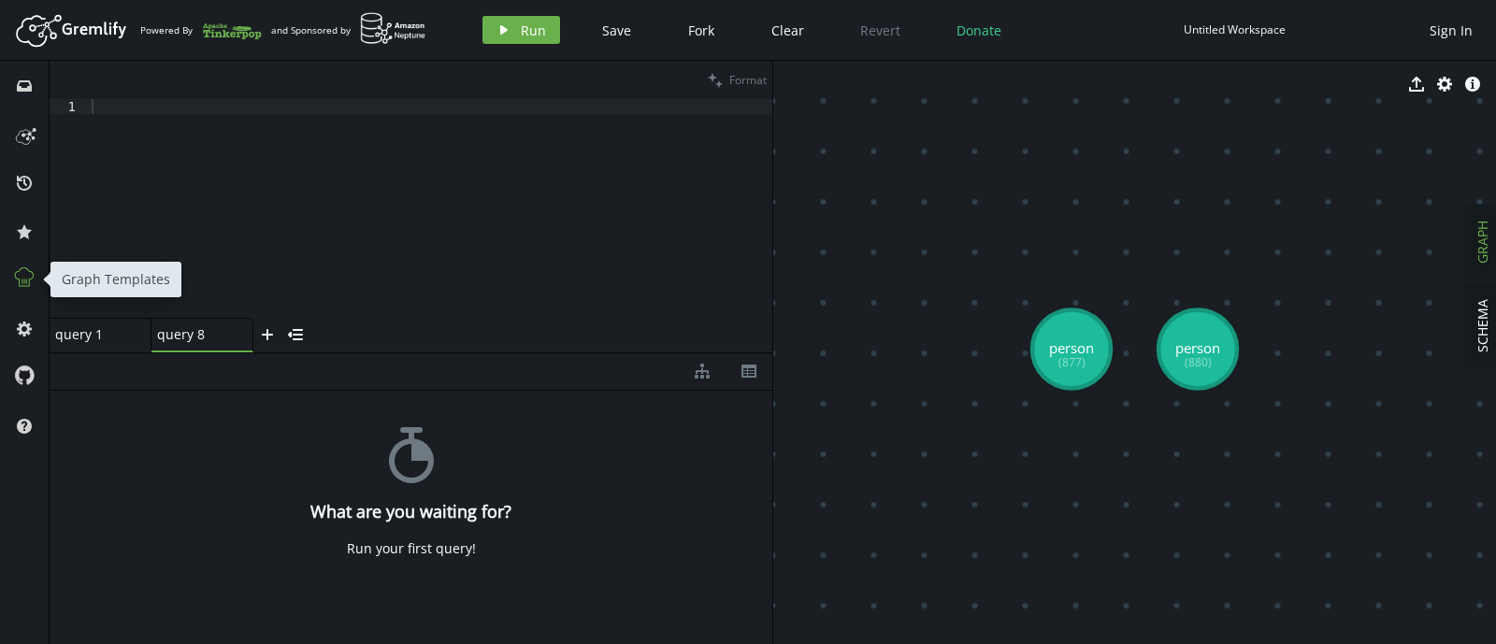
click at [27, 290] on button at bounding box center [24, 280] width 30 height 30
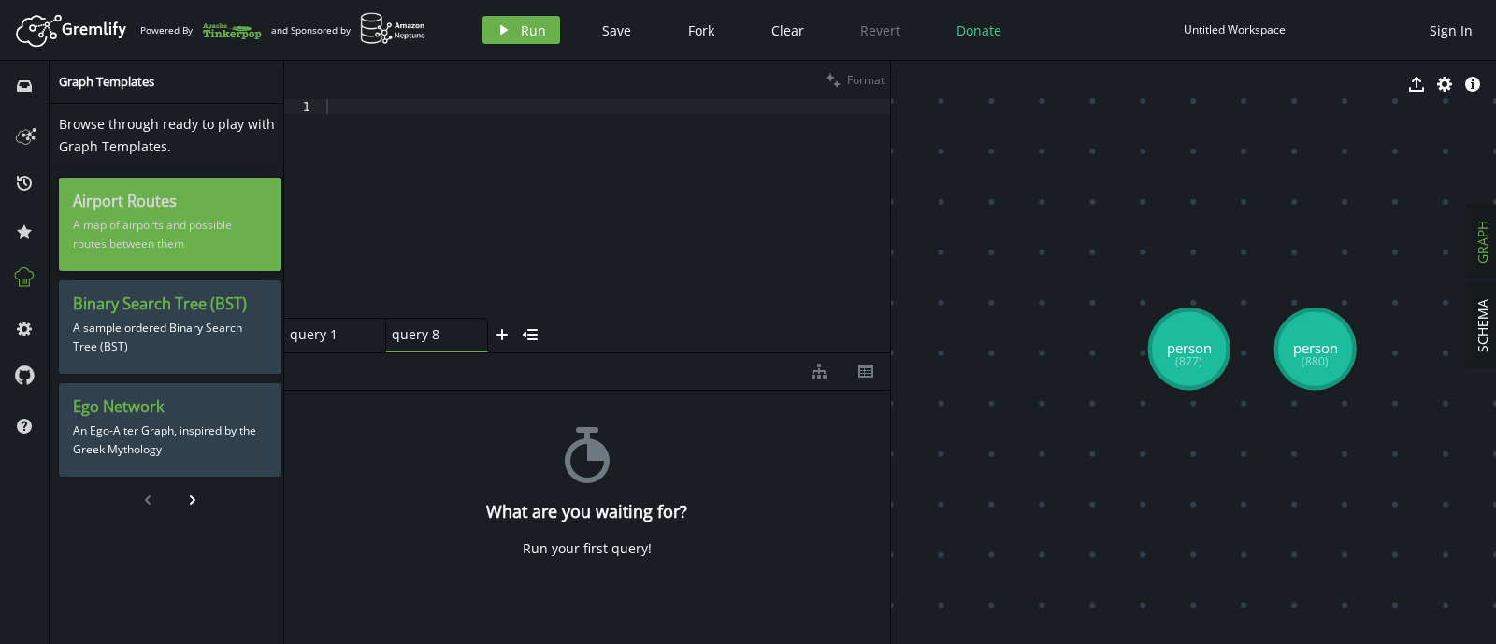
click at [128, 244] on p "A map of airports and possible routes between them" at bounding box center [170, 234] width 194 height 47
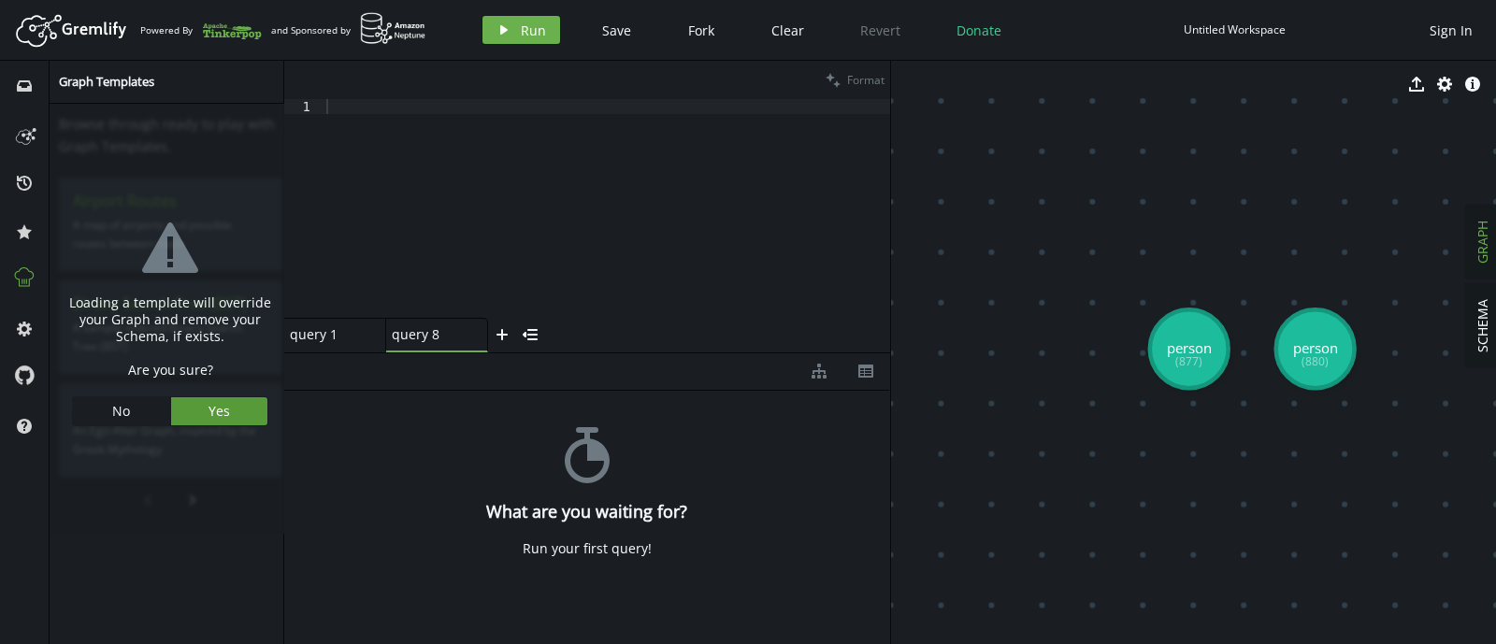
click at [182, 413] on button "Yes" at bounding box center [219, 411] width 97 height 28
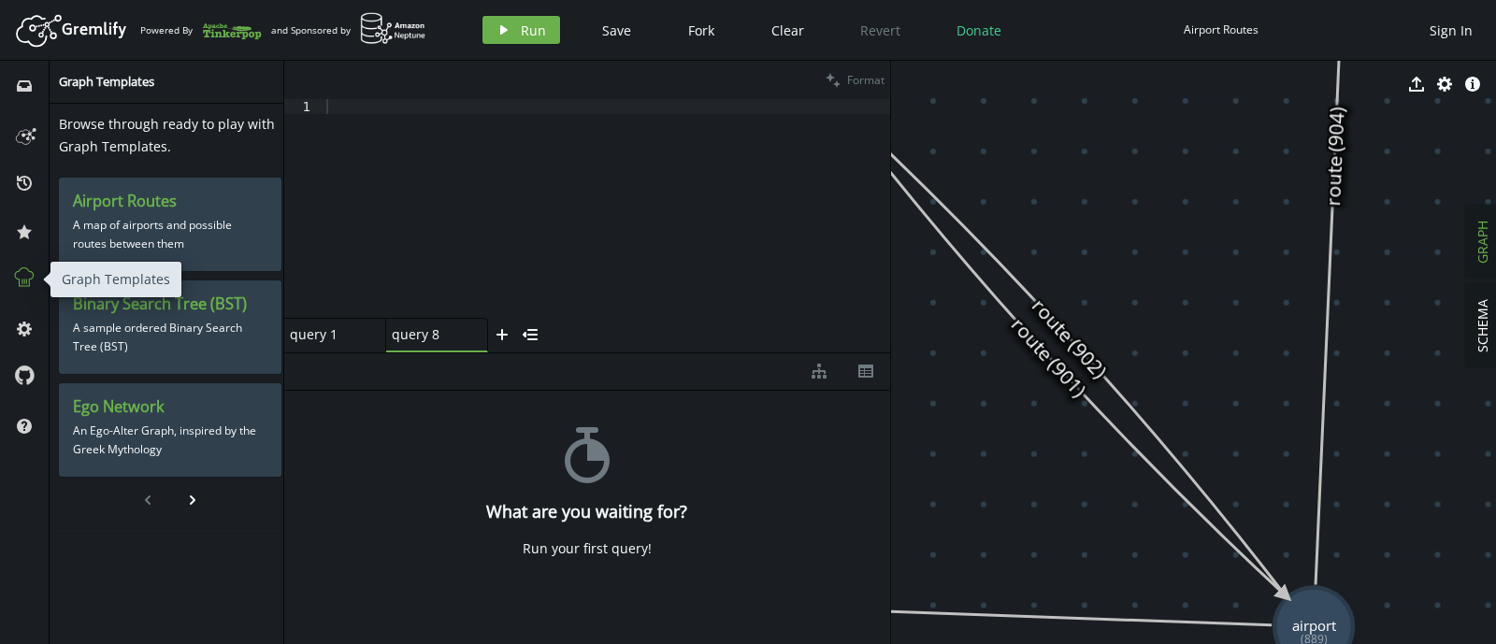
click at [21, 284] on icon at bounding box center [24, 277] width 24 height 24
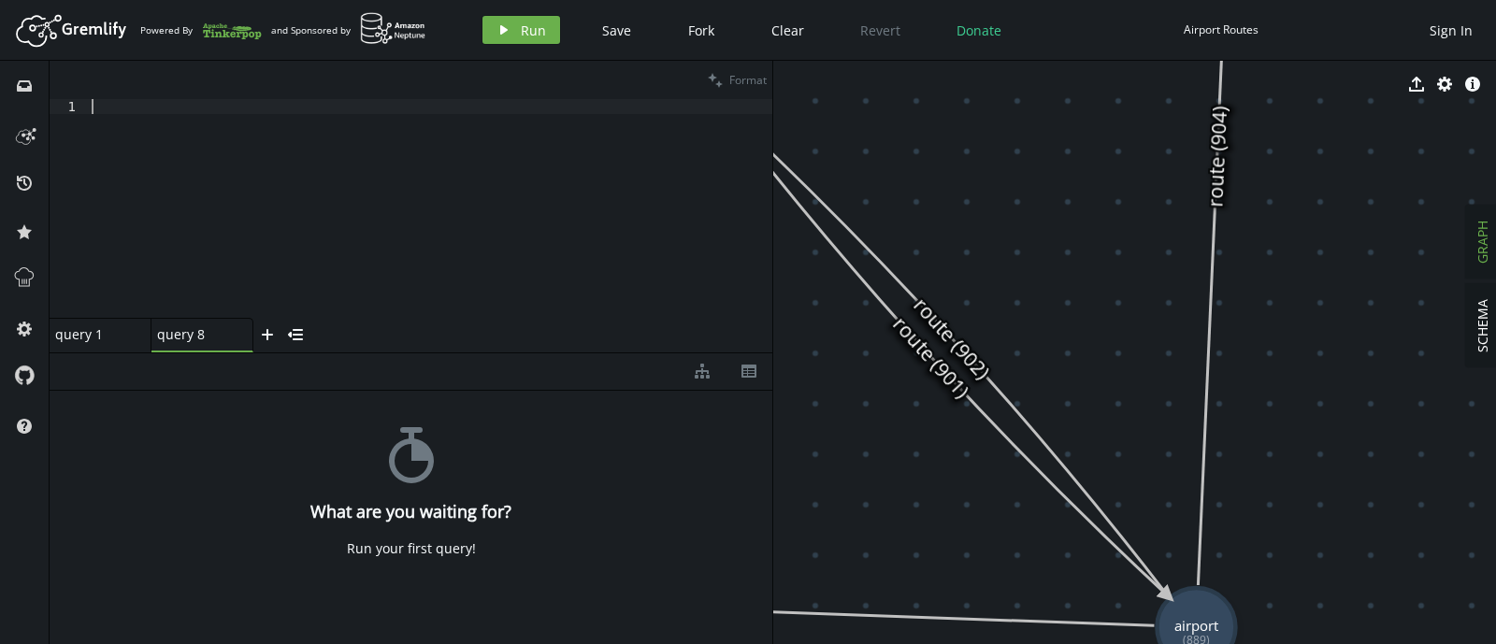
click at [215, 179] on div at bounding box center [430, 223] width 684 height 249
click at [137, 114] on div at bounding box center [430, 223] width 684 height 249
type textarea "G"
click at [523, 21] on span "Run" at bounding box center [533, 30] width 25 height 18
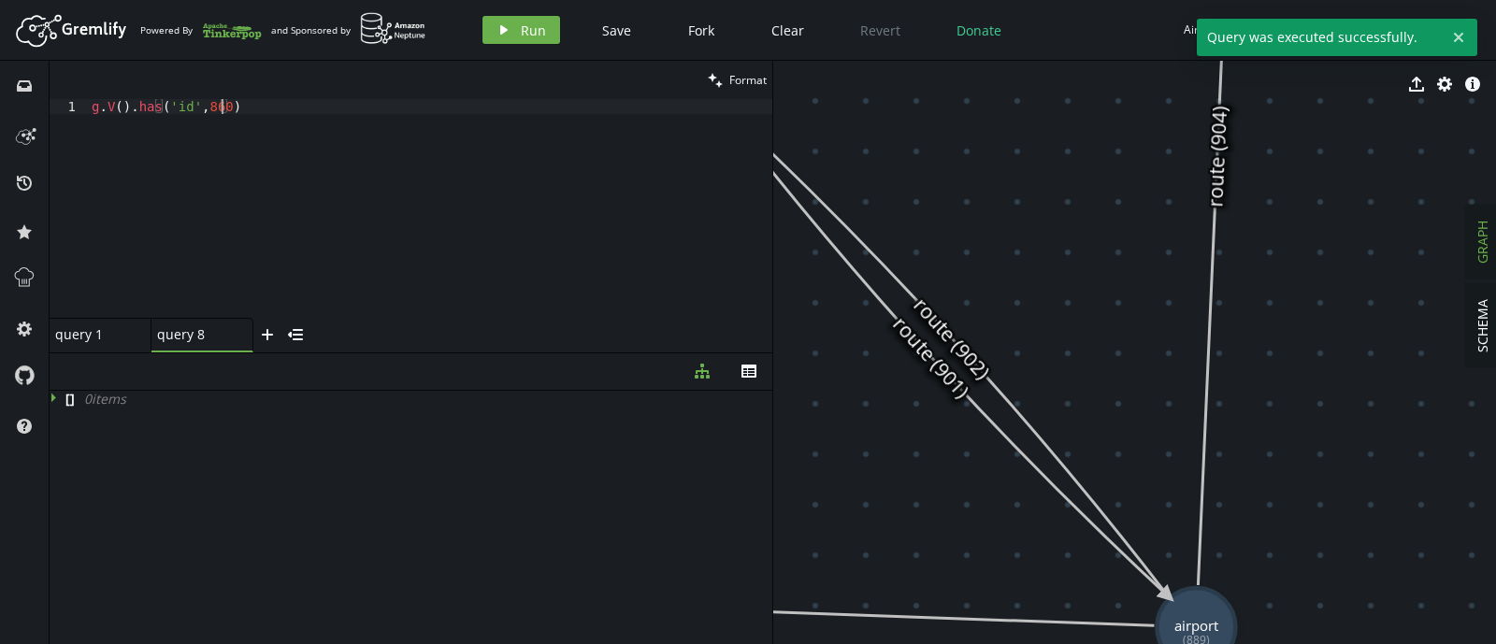
click at [222, 108] on div "g . V ( ) . has ( 'id' , 860 )" at bounding box center [430, 223] width 684 height 249
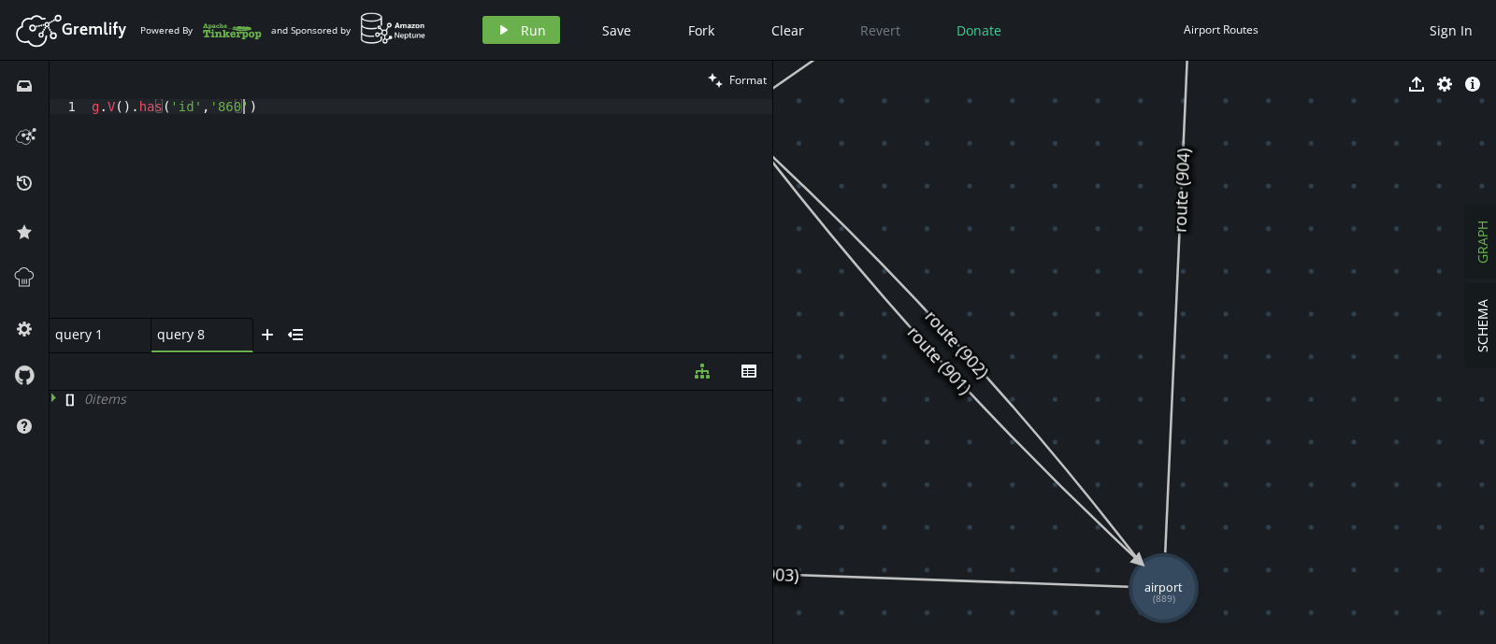
click at [234, 116] on div "g . V ( ) . has ( 'id' , '860' )" at bounding box center [430, 223] width 684 height 249
type textarea "g.V().has('id','889')"
click at [490, 27] on button "play Run" at bounding box center [521, 30] width 78 height 28
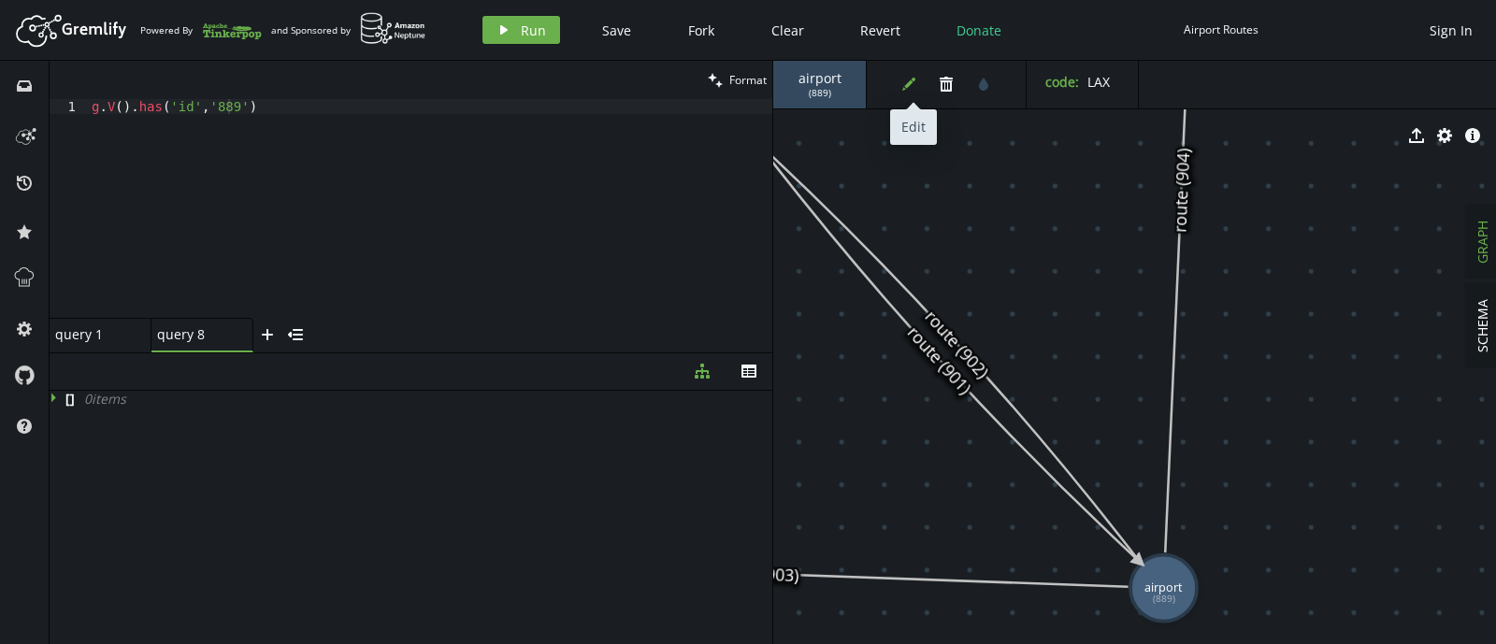
click at [908, 84] on icon "button" at bounding box center [908, 84] width 13 height 13
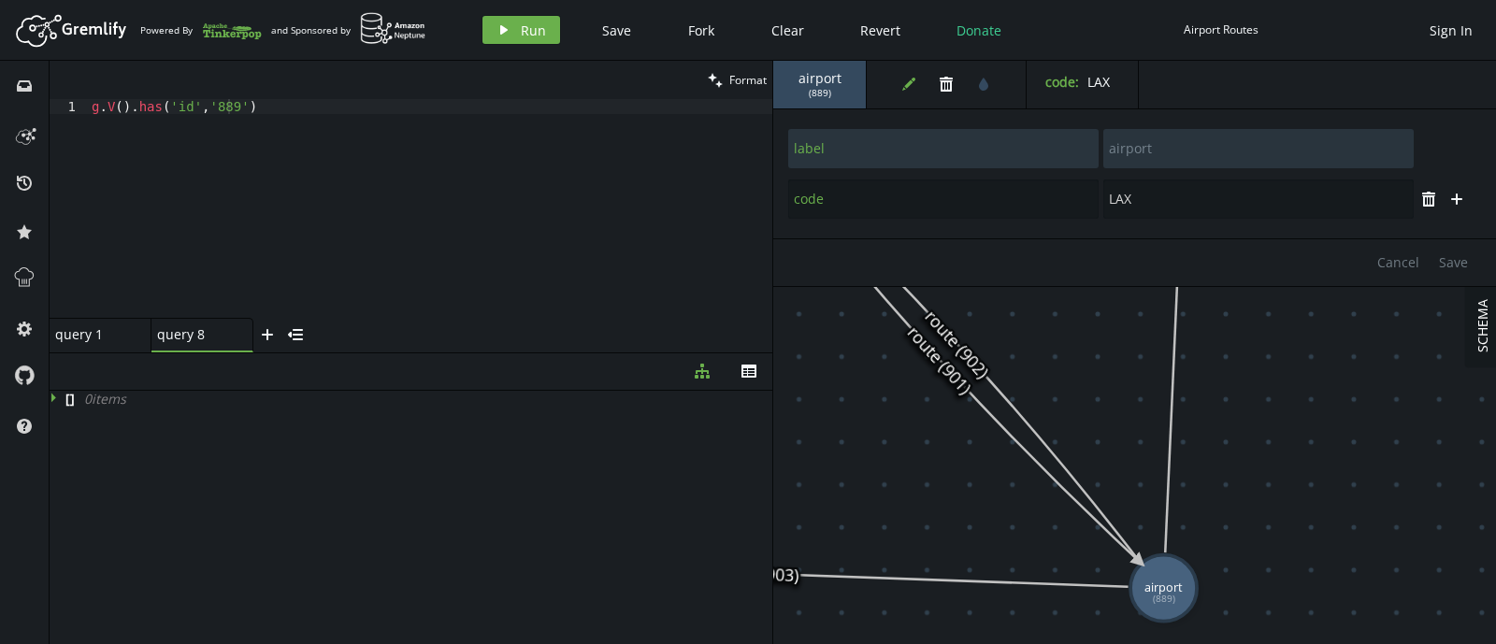
click at [87, 343] on div "query 1 small-cross" at bounding box center [101, 335] width 102 height 35
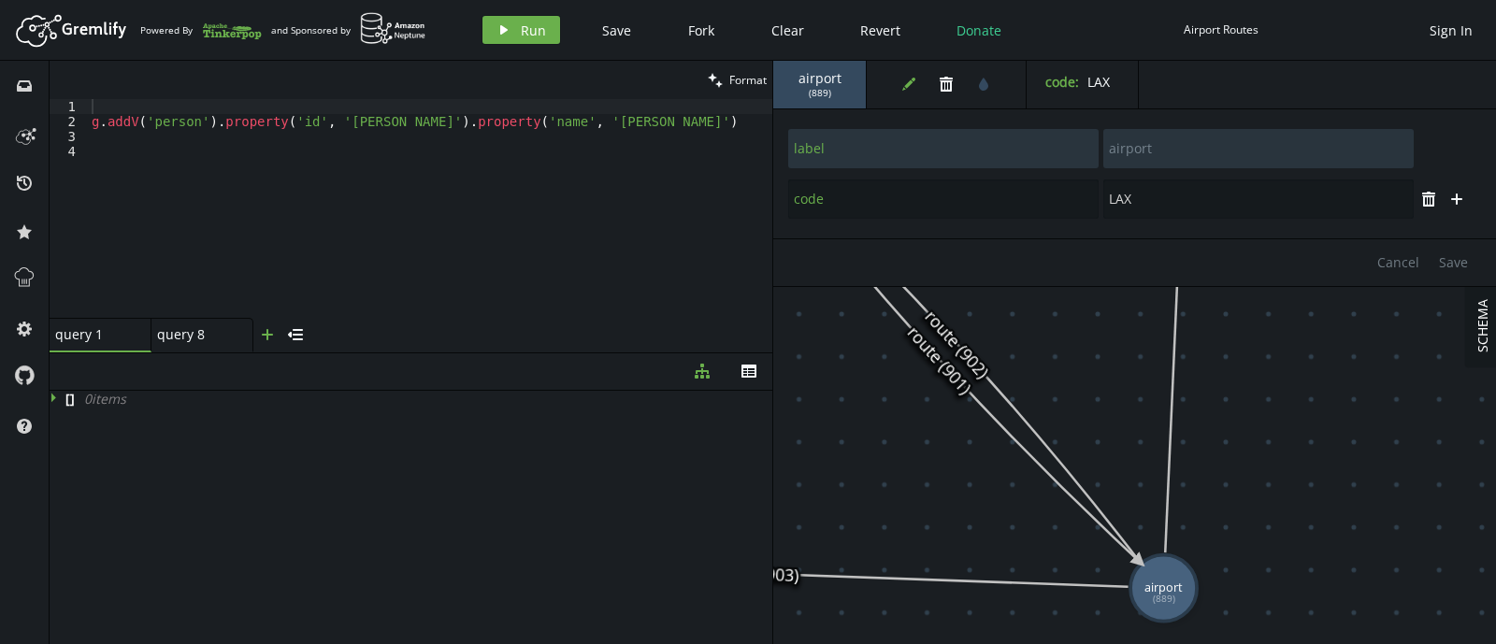
click at [268, 336] on icon "plus" at bounding box center [267, 334] width 15 height 15
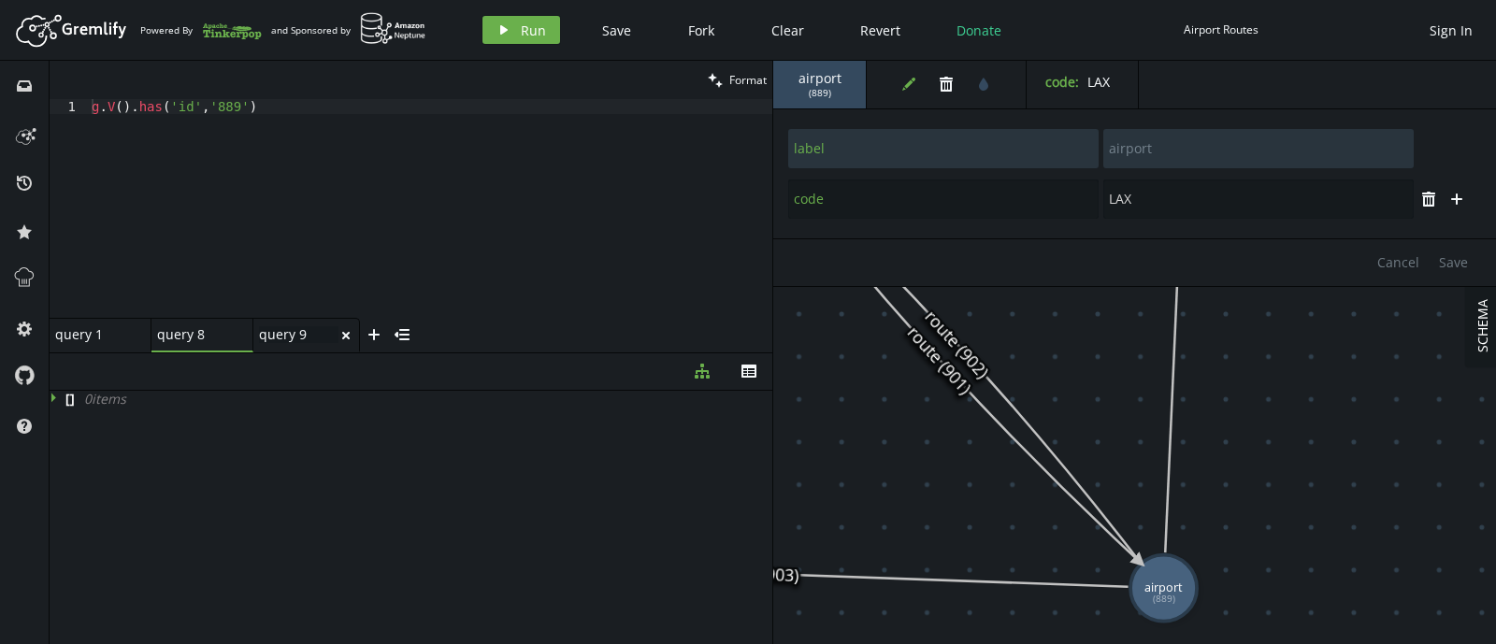
click at [279, 335] on div "query 9 query 9" at bounding box center [298, 334] width 79 height 17
click at [168, 123] on div at bounding box center [430, 223] width 684 height 249
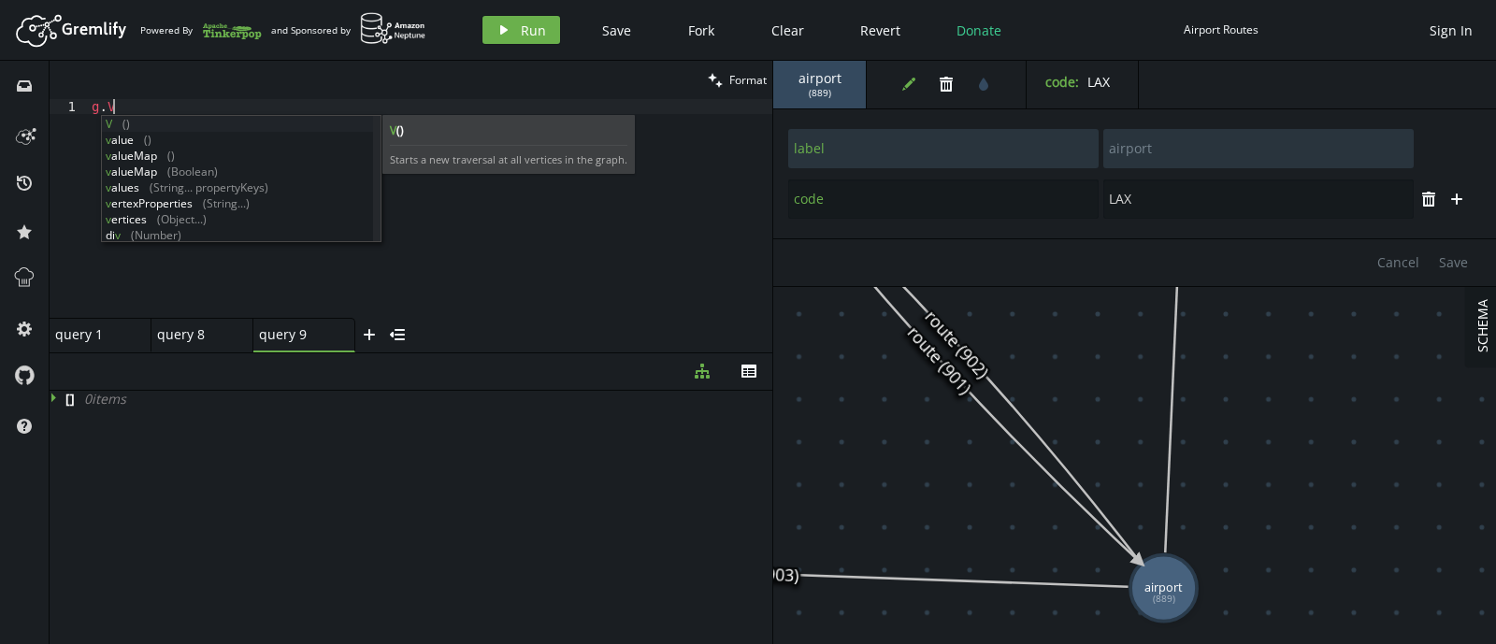
scroll to position [0, 27]
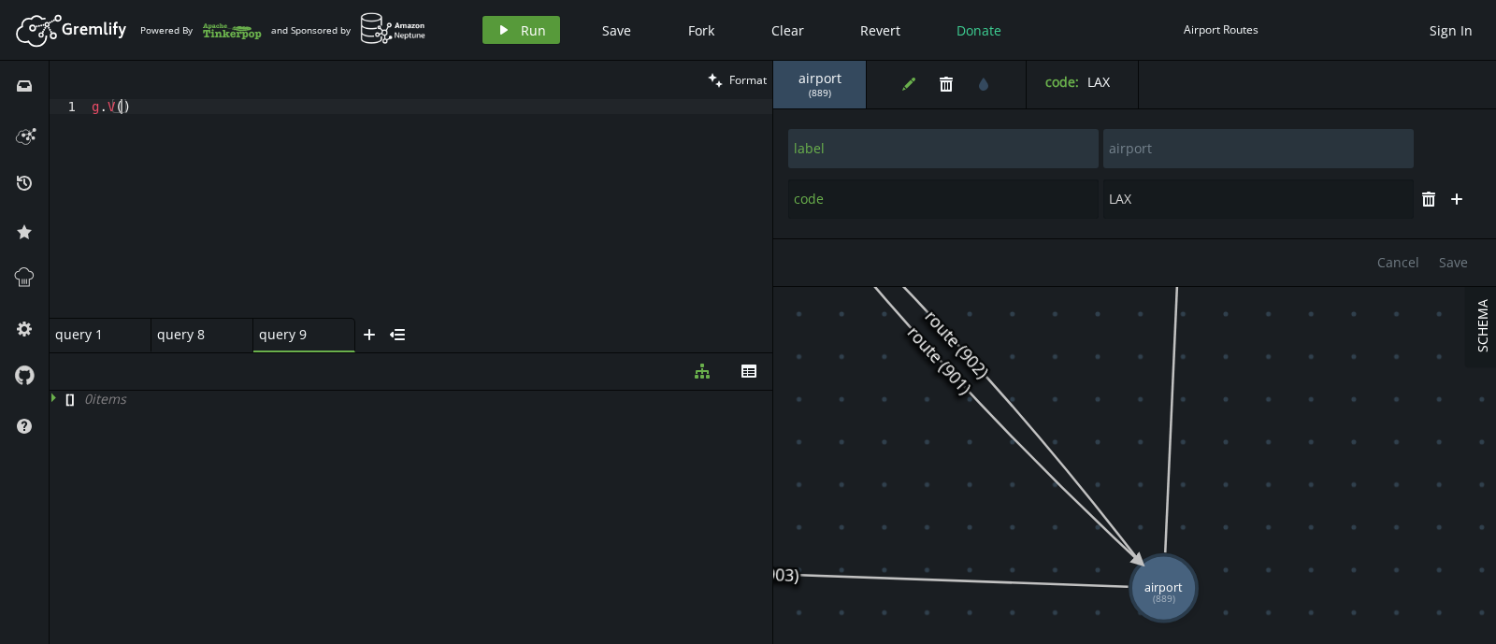
click at [496, 25] on icon "play" at bounding box center [503, 29] width 15 height 15
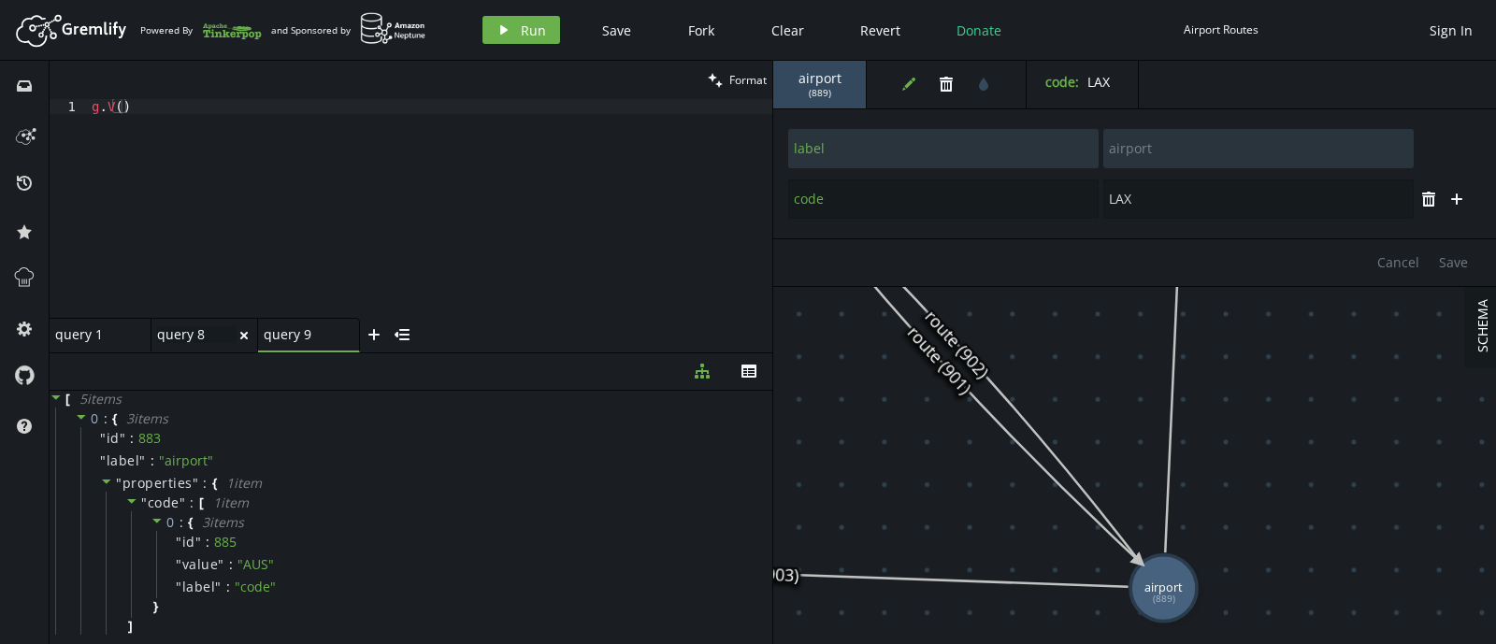
click at [186, 326] on div "query 8 query 8" at bounding box center [196, 334] width 79 height 17
click at [228, 105] on div "g . V ( ) . has ( 'id' , '889' )" at bounding box center [430, 223] width 684 height 249
click at [494, 21] on button "play Run" at bounding box center [521, 30] width 78 height 28
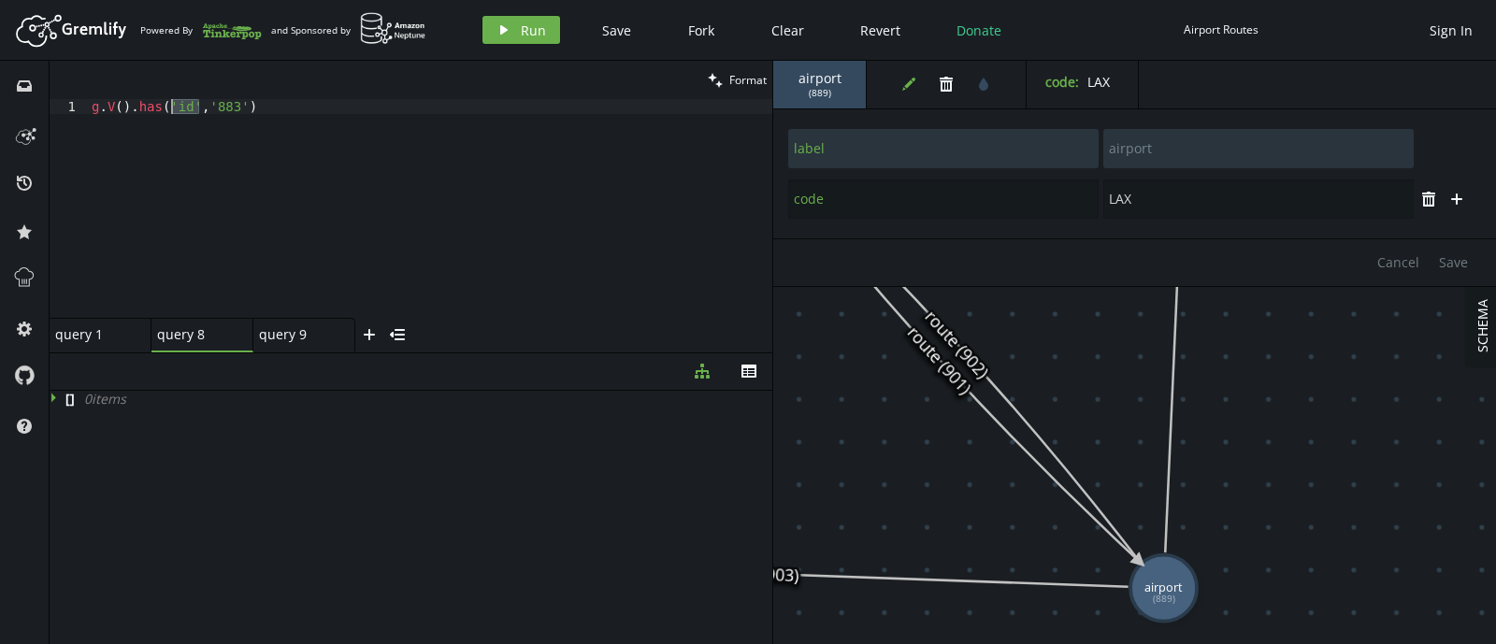
drag, startPoint x: 197, startPoint y: 111, endPoint x: 165, endPoint y: 94, distance: 36.8
click at [165, 94] on div "clean Format g.V().has('id','883') 1 g . V ( ) . has ( 'id' , '883' ) XXXXXXXXX…" at bounding box center [411, 207] width 723 height 292
click at [162, 108] on div "g . V ( ) . has ( 'id' , '883' )" at bounding box center [430, 208] width 684 height 219
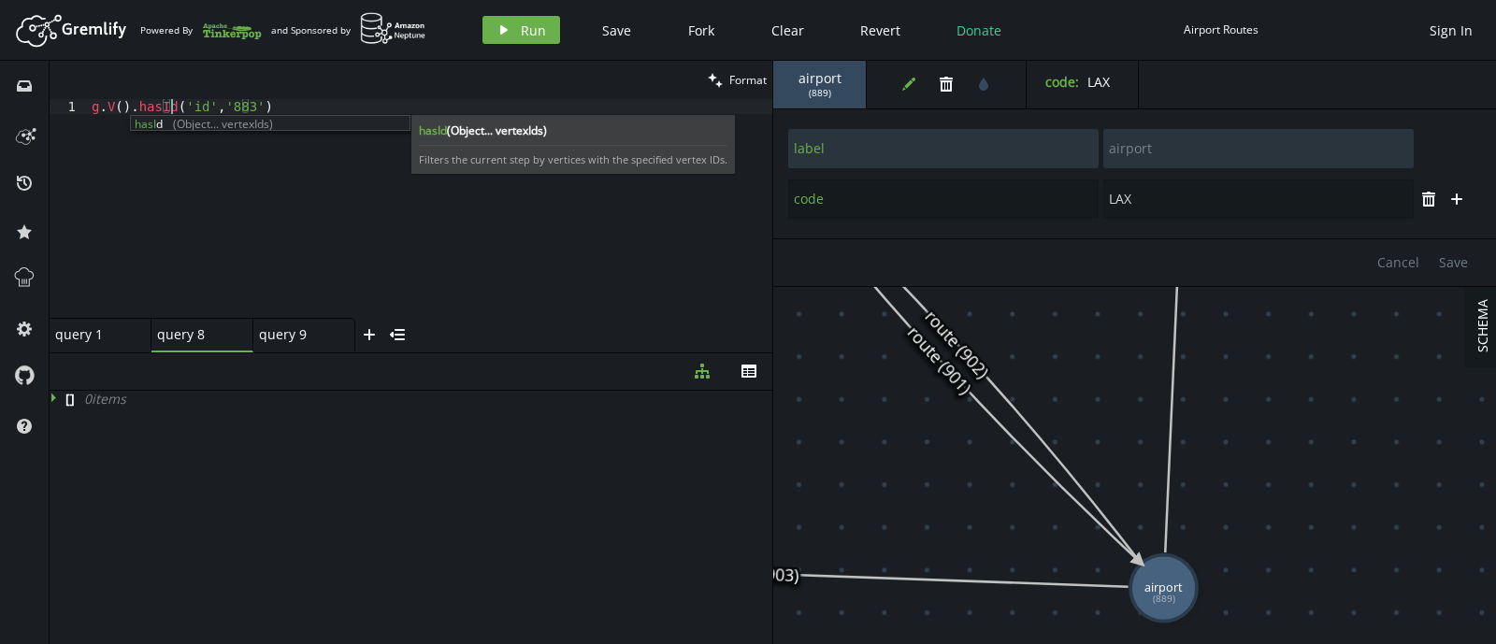
scroll to position [0, 79]
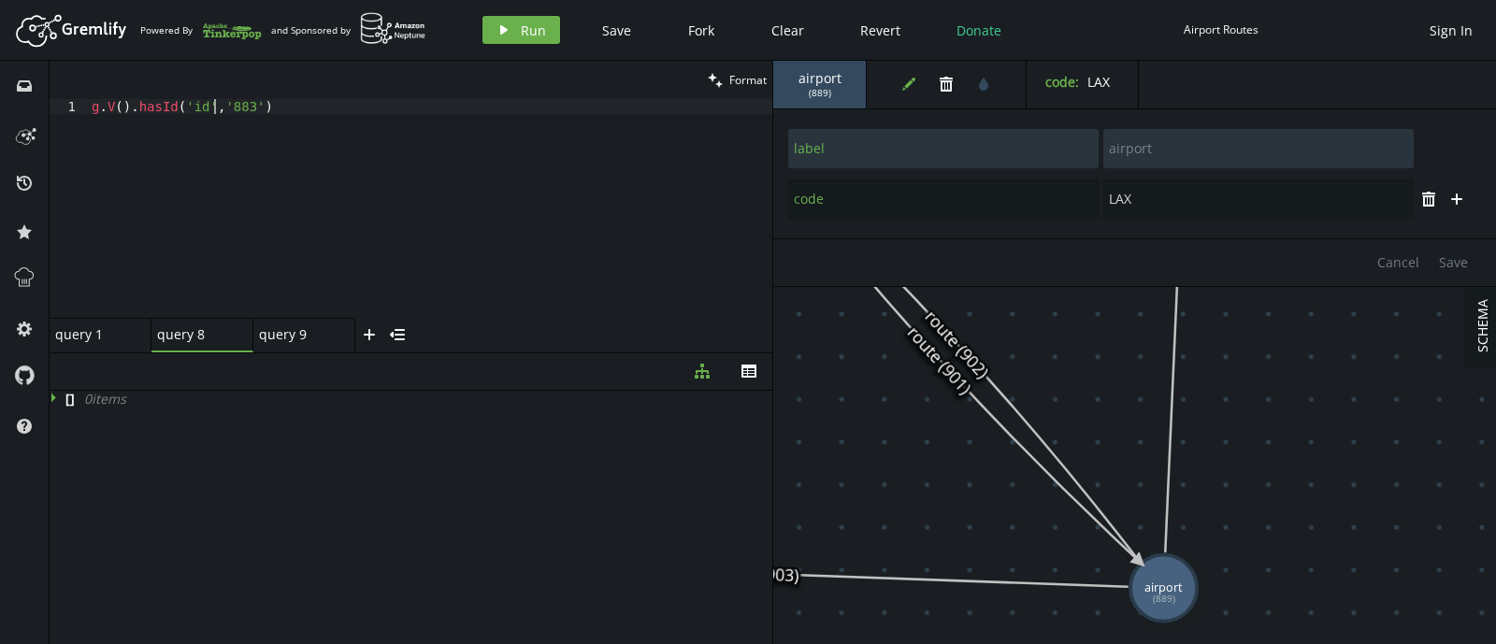
click at [210, 107] on div "g . V ( ) . [GEOGRAPHIC_DATA] ( 'id' , '883' )" at bounding box center [430, 223] width 684 height 249
click at [493, 30] on button "play Run" at bounding box center [521, 30] width 78 height 28
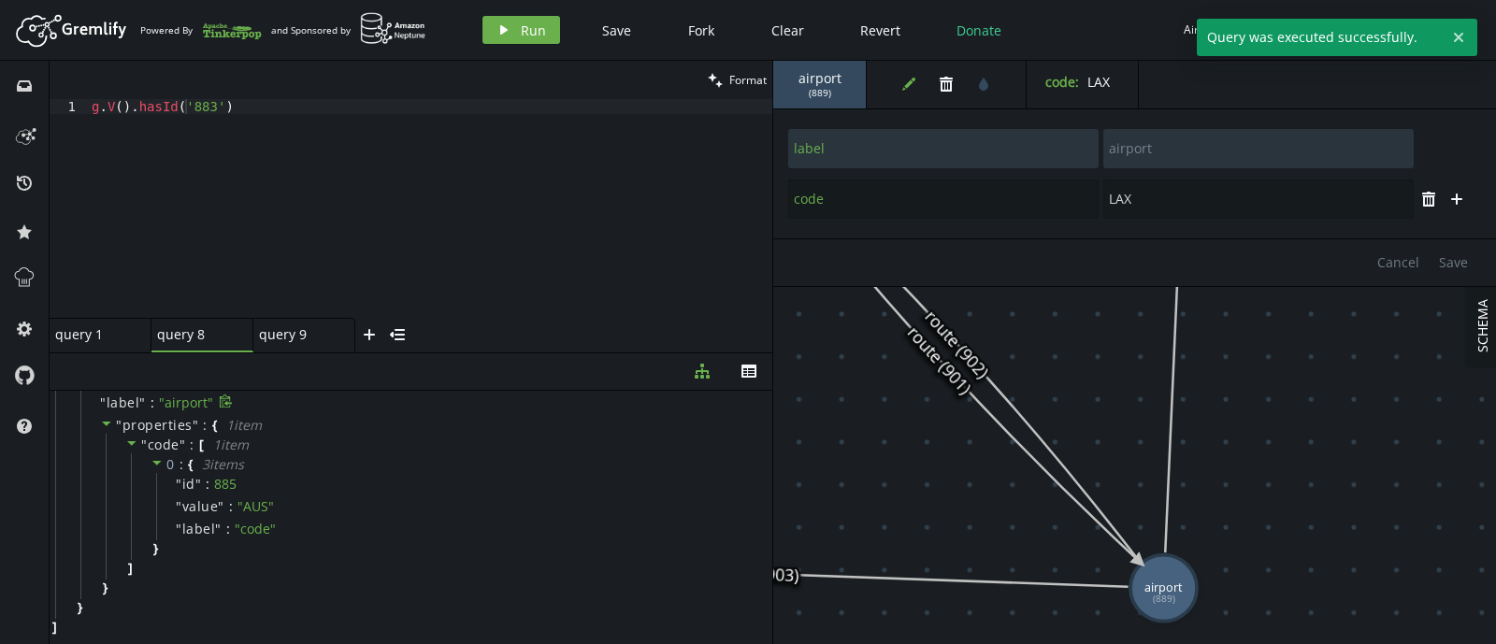
scroll to position [0, 0]
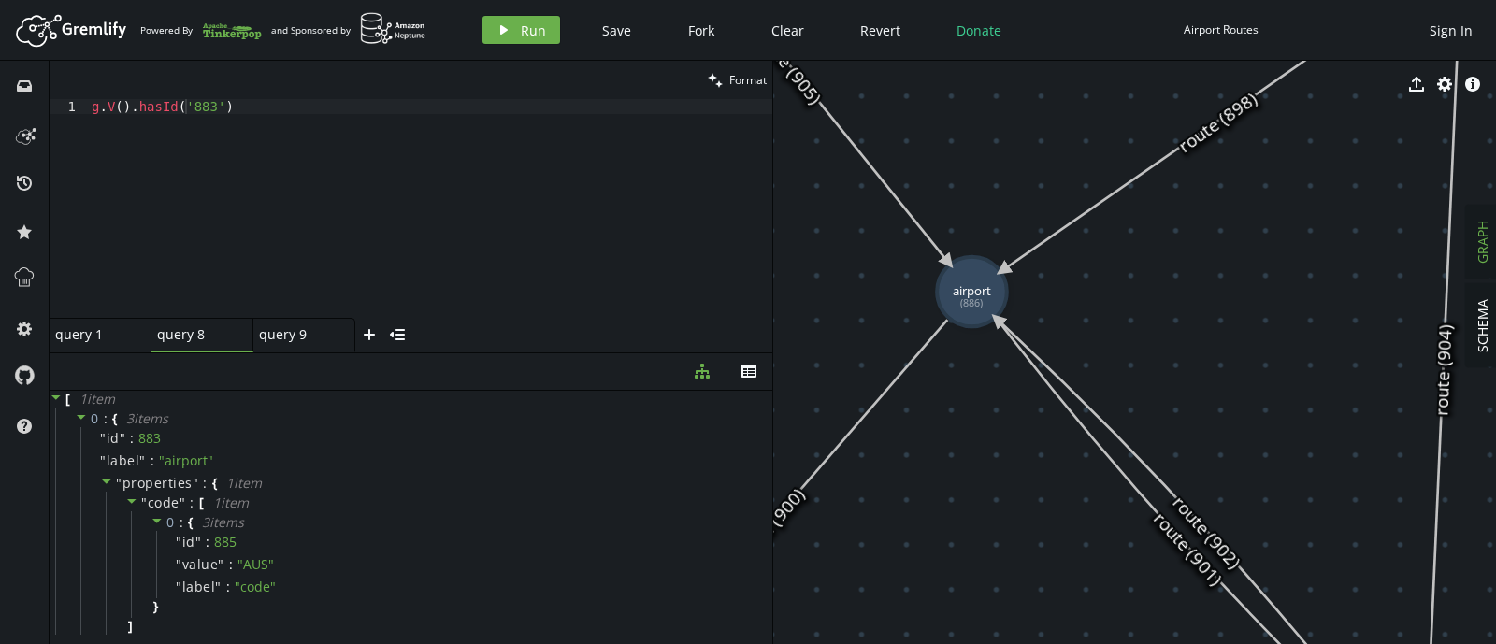
drag, startPoint x: 1129, startPoint y: 362, endPoint x: 1416, endPoint y: 566, distance: 352.5
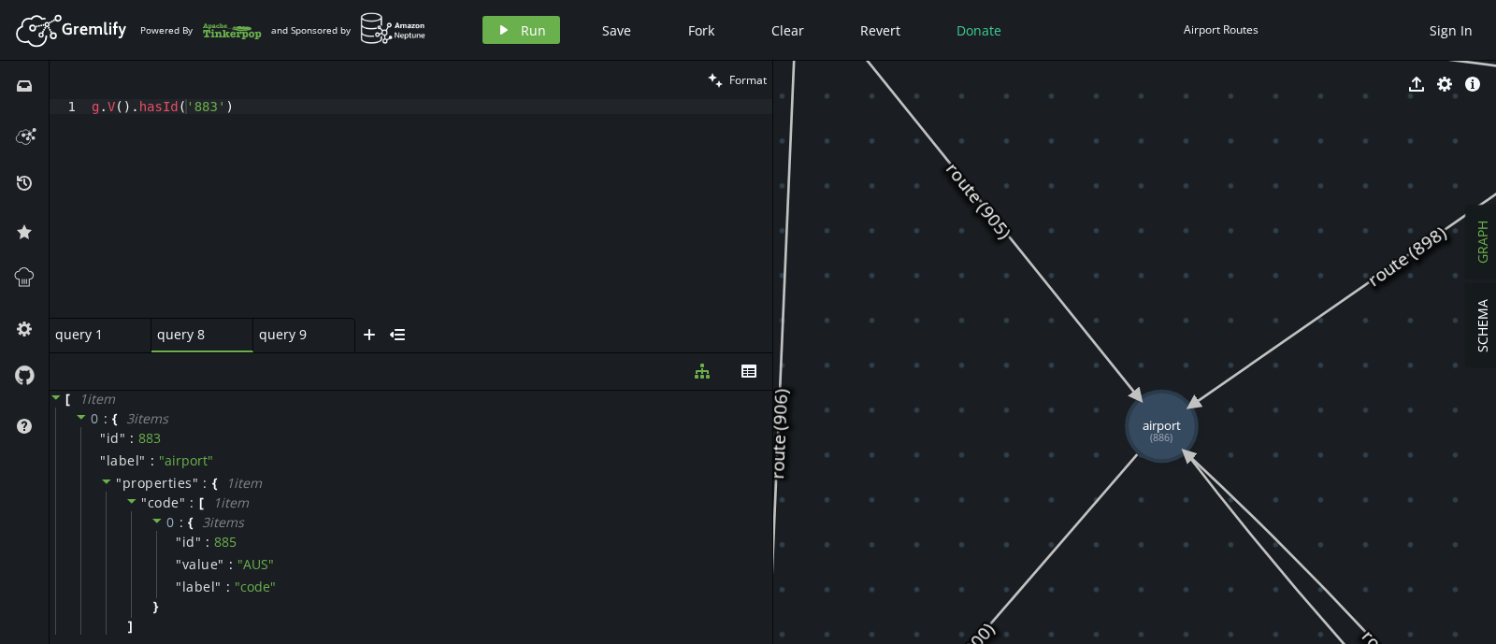
drag, startPoint x: 1145, startPoint y: 357, endPoint x: 1306, endPoint y: 477, distance: 200.4
click at [129, 113] on div "g . V ( ) . hasId ( '883' )" at bounding box center [430, 223] width 684 height 249
click at [292, 342] on div "query 9 query 9" at bounding box center [298, 334] width 79 height 17
click at [112, 107] on div "g . V ( )" at bounding box center [430, 223] width 684 height 249
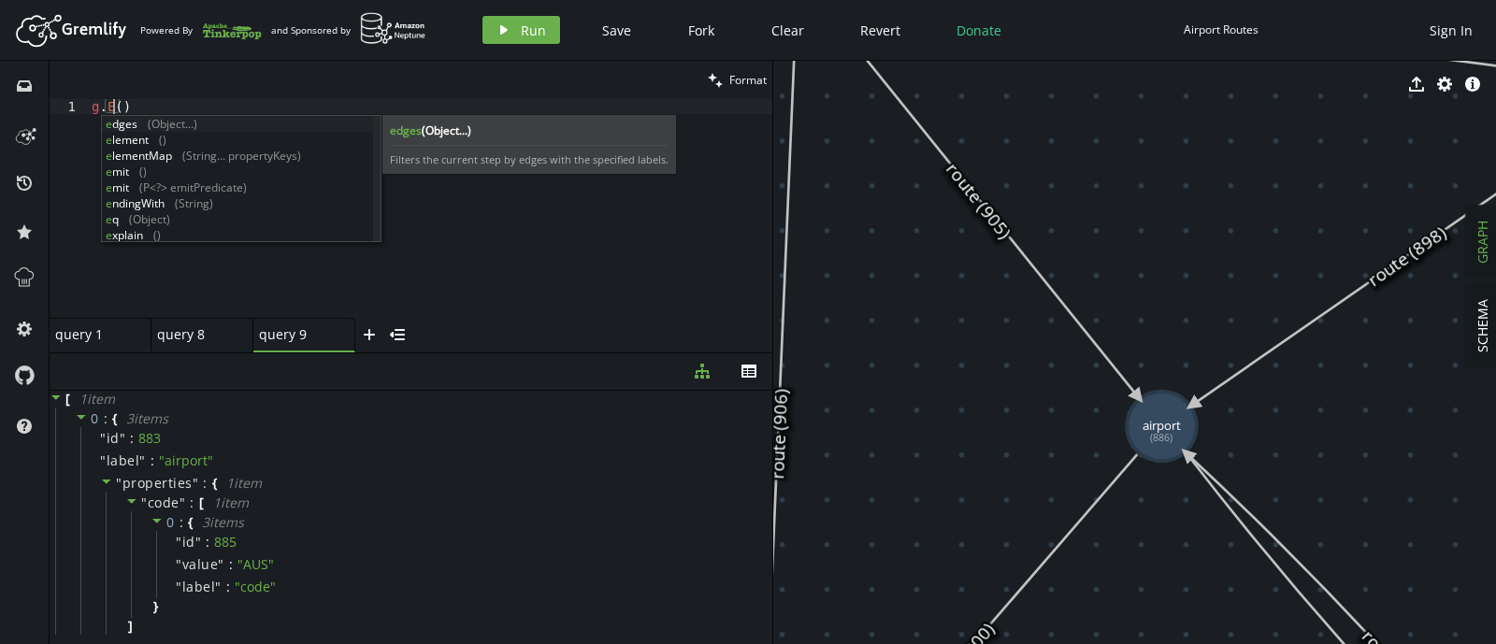
scroll to position [0, 21]
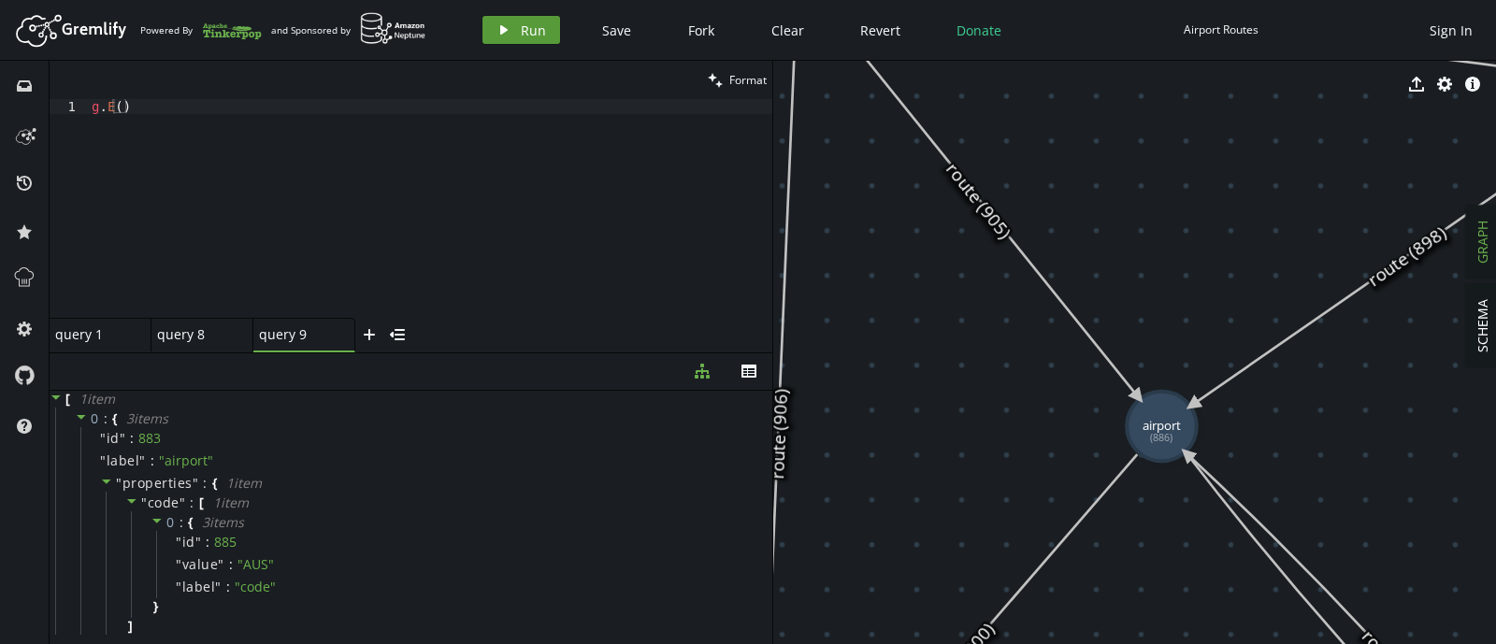
click at [507, 22] on icon "play" at bounding box center [503, 29] width 15 height 15
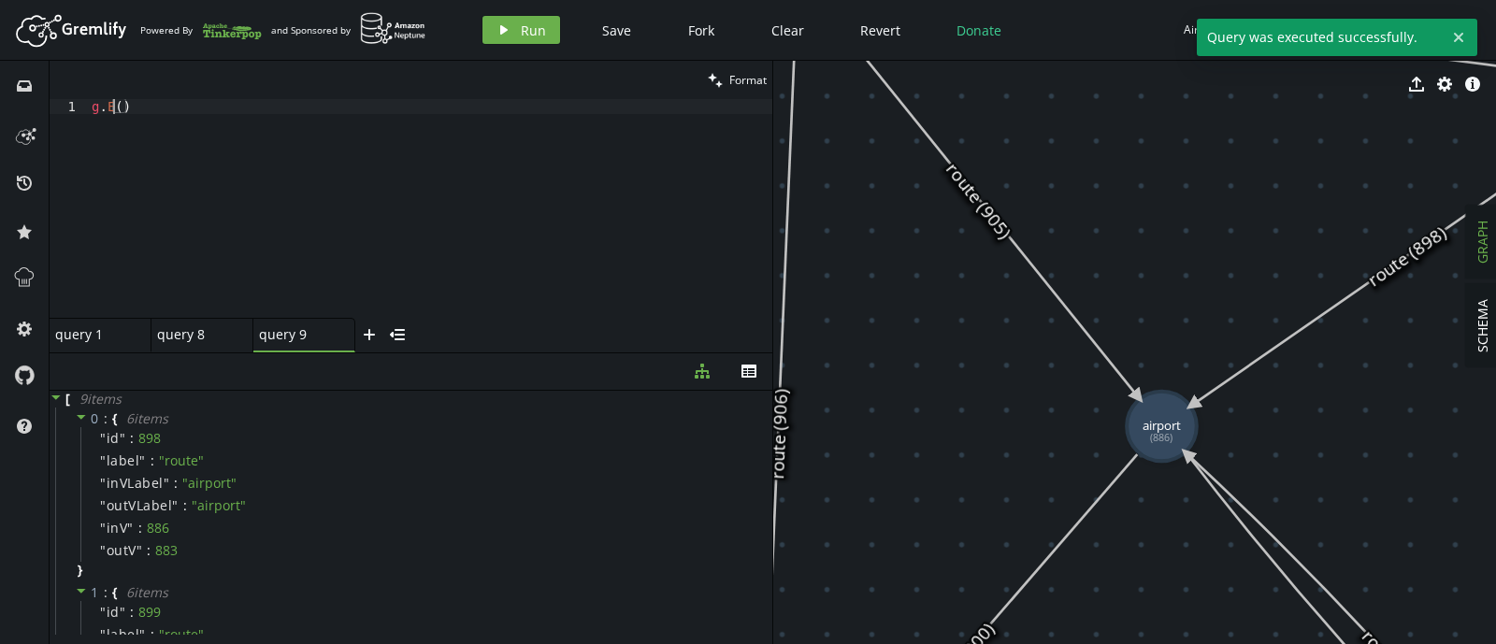
click at [115, 108] on div "g . E ( )" at bounding box center [430, 223] width 684 height 249
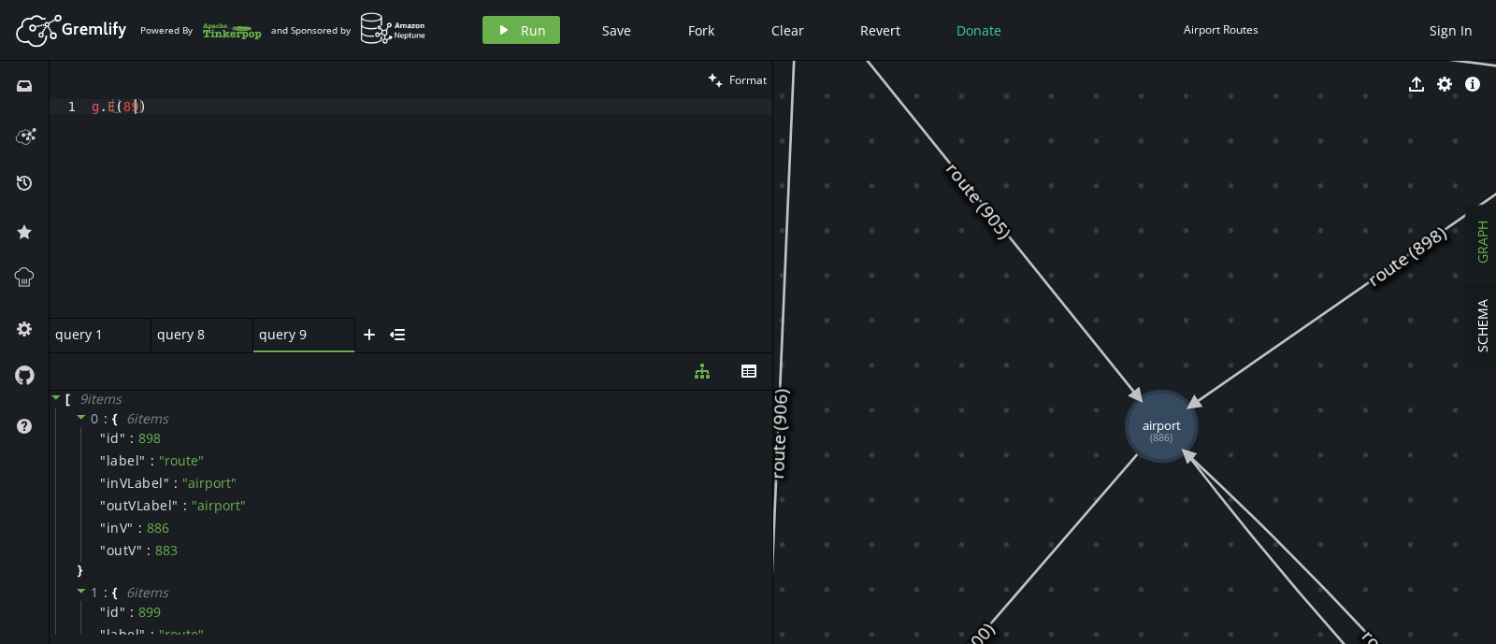
scroll to position [0, 50]
click at [521, 29] on span "Run" at bounding box center [533, 30] width 25 height 18
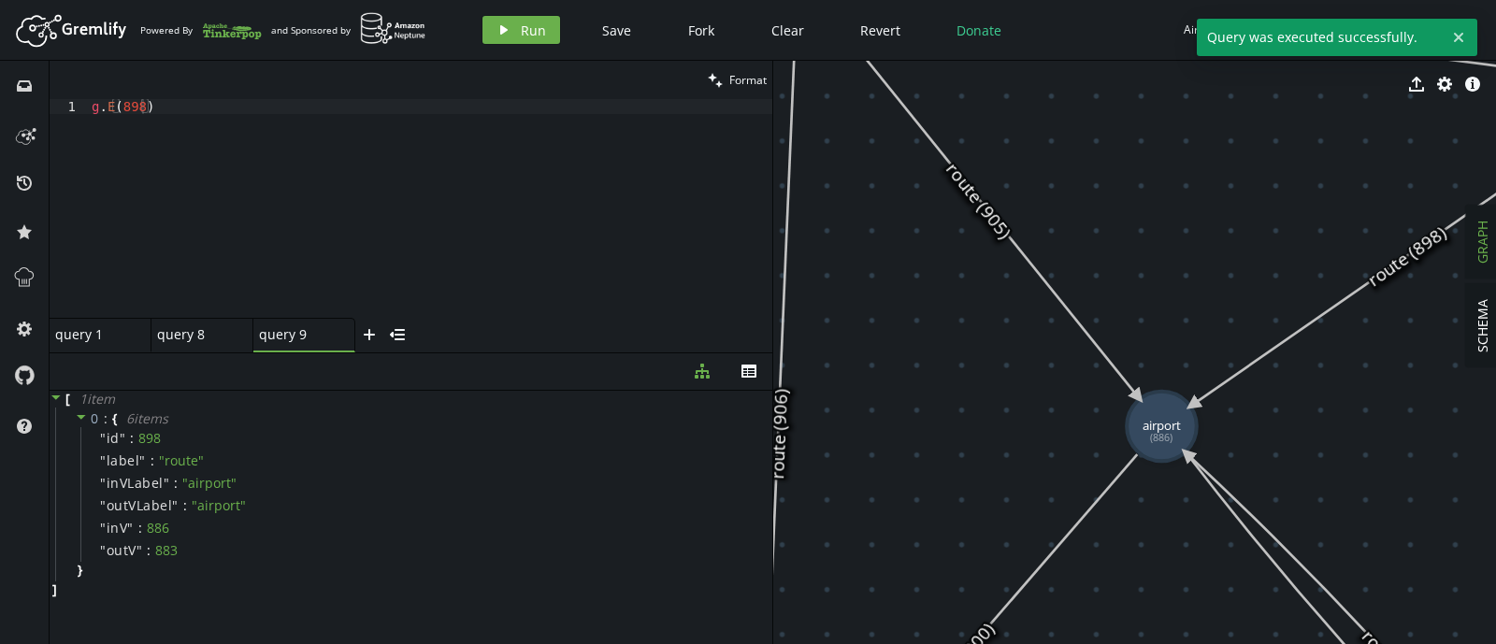
click at [202, 321] on div "query 8 small-cross" at bounding box center [202, 335] width 102 height 35
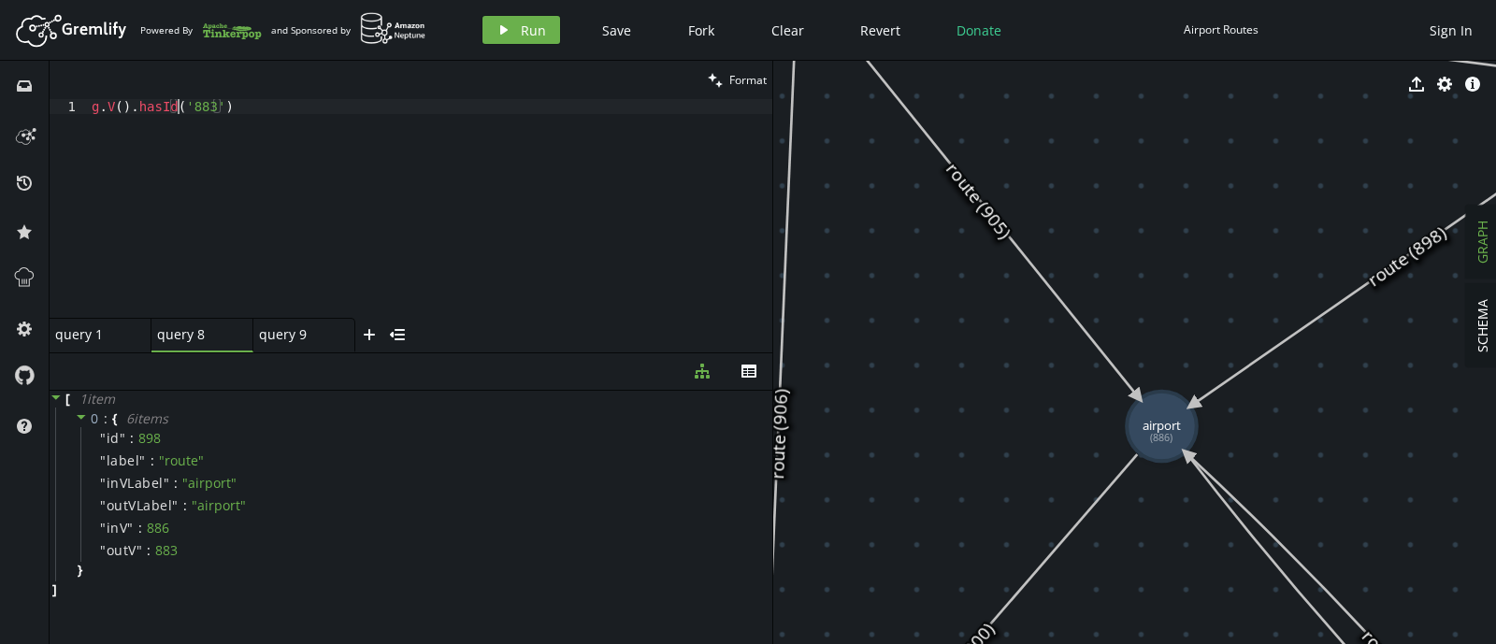
click at [178, 105] on div "g . V ( ) . hasId ( '883' )" at bounding box center [430, 223] width 684 height 249
click at [168, 105] on div "g . V ( ) . [GEOGRAPHIC_DATA] ( 'id' , '883' )" at bounding box center [430, 223] width 684 height 249
click at [517, 26] on button "play Run" at bounding box center [521, 30] width 78 height 28
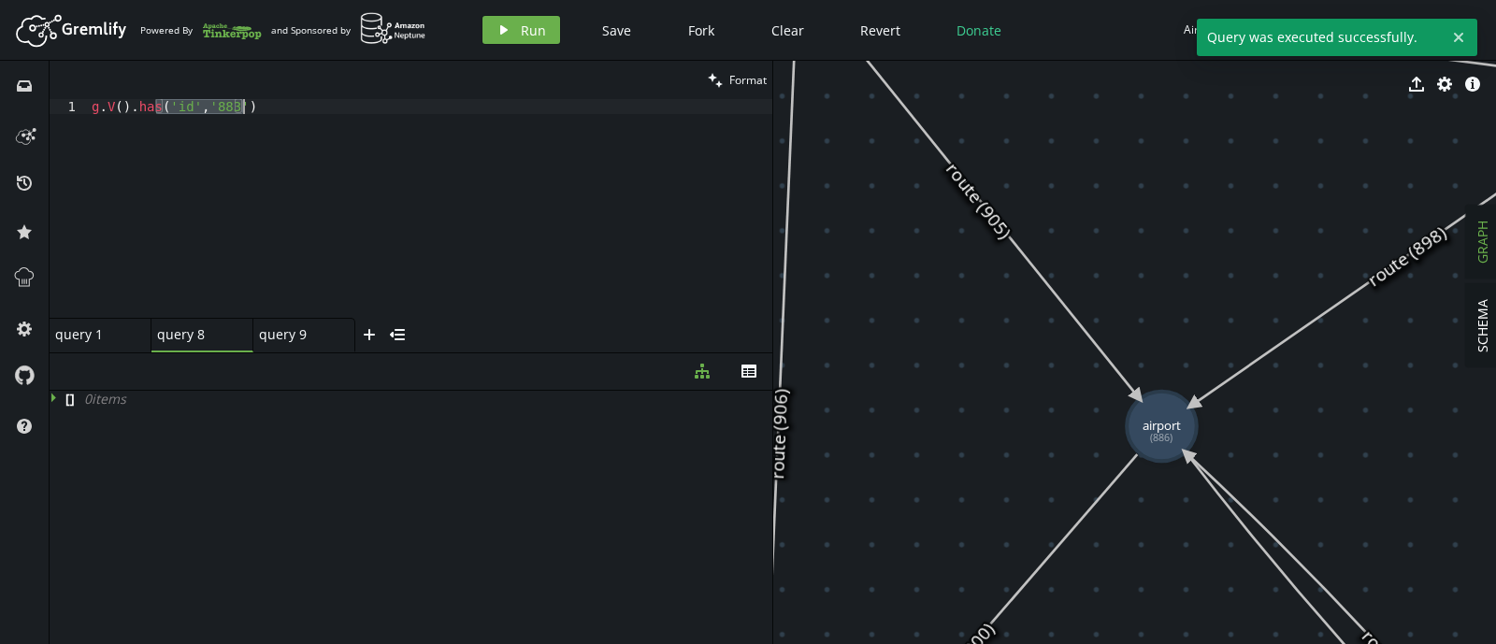
drag, startPoint x: 159, startPoint y: 101, endPoint x: 271, endPoint y: 100, distance: 112.2
click at [271, 100] on div "g . V ( ) . has ( 'id' , '883' )" at bounding box center [430, 223] width 684 height 249
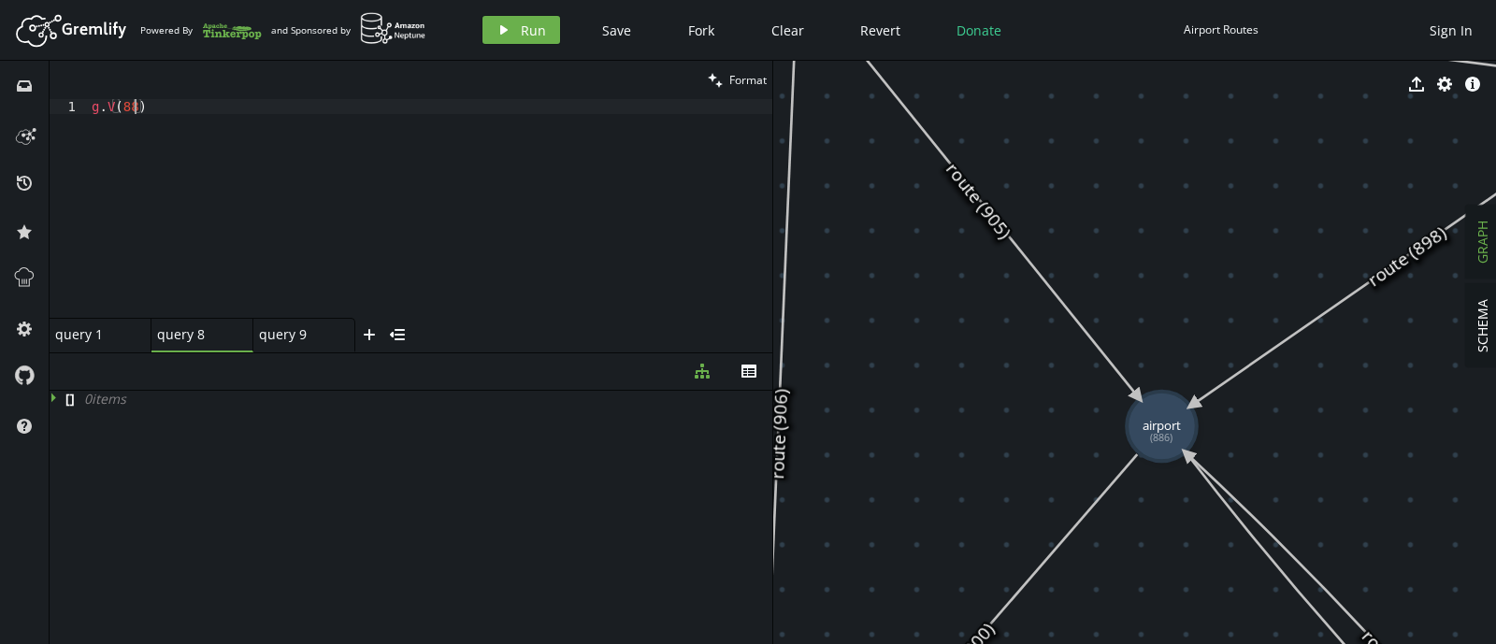
scroll to position [0, 50]
click at [496, 34] on icon "play" at bounding box center [503, 29] width 15 height 15
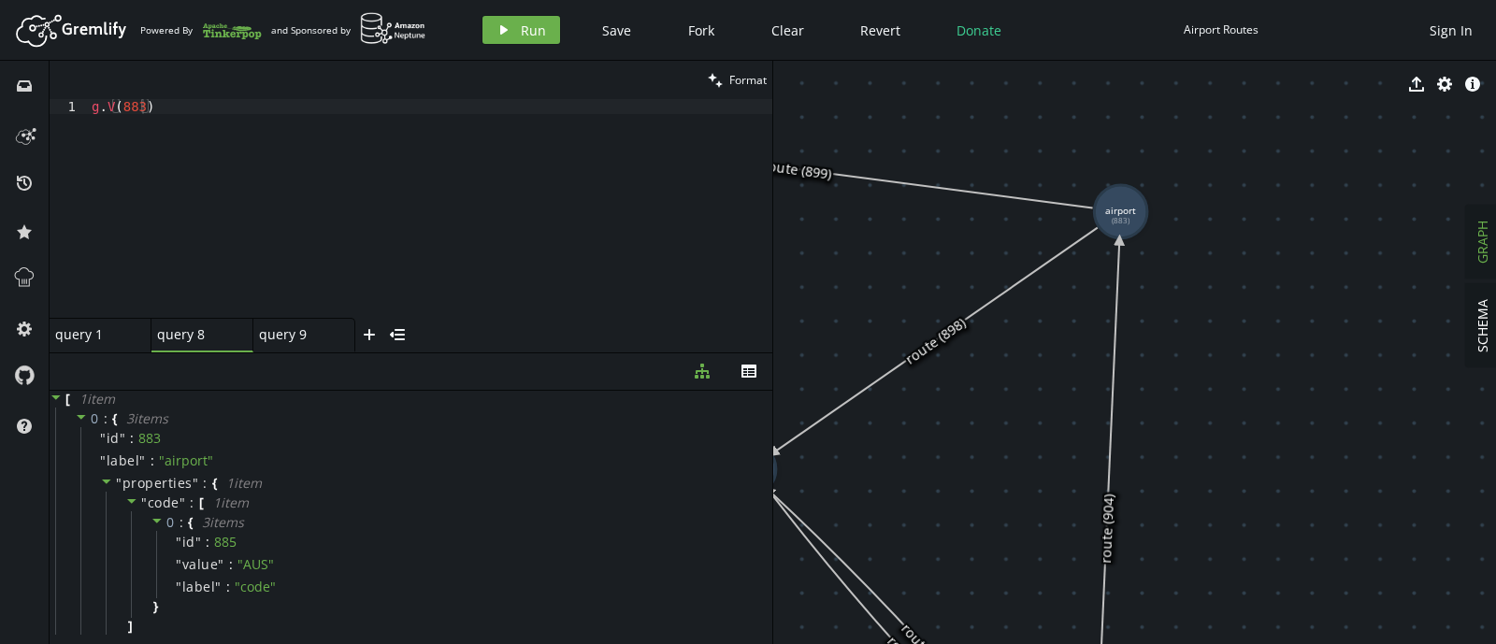
drag, startPoint x: 1229, startPoint y: 267, endPoint x: 837, endPoint y: 321, distance: 395.3
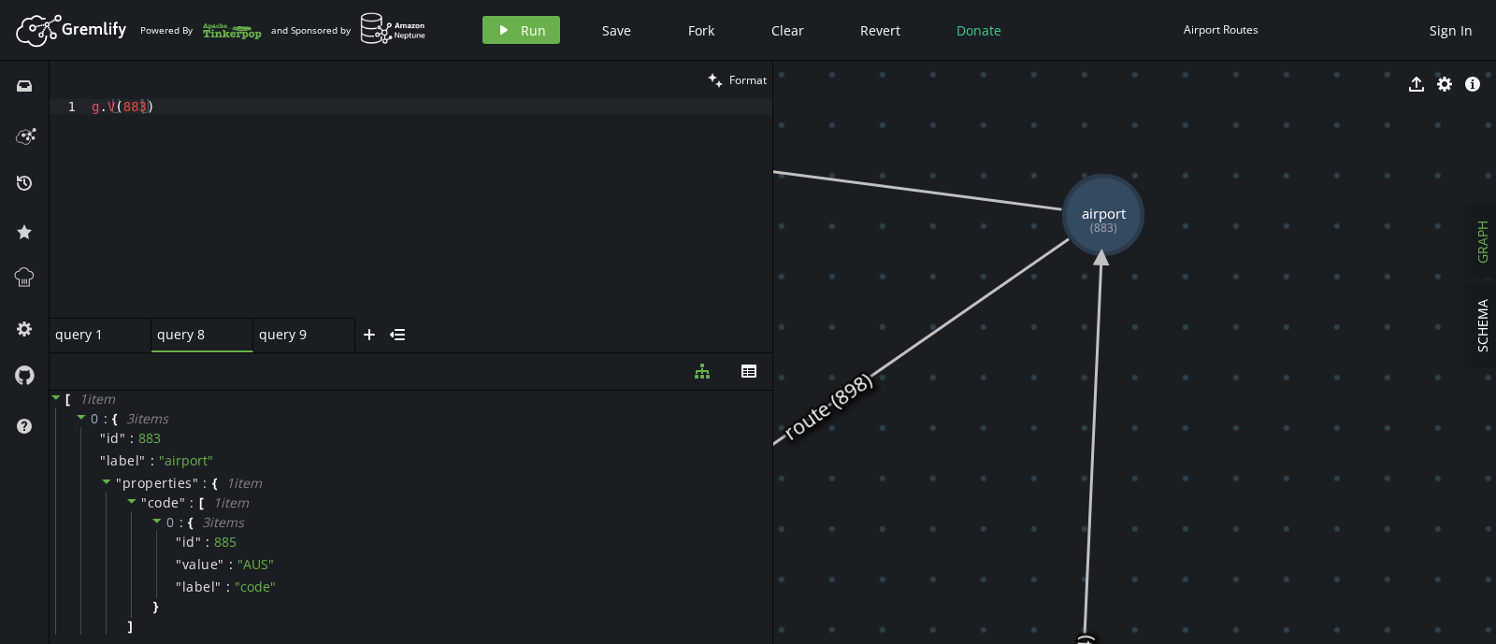
click at [364, 165] on div "g . V ( 883 )" at bounding box center [430, 223] width 684 height 249
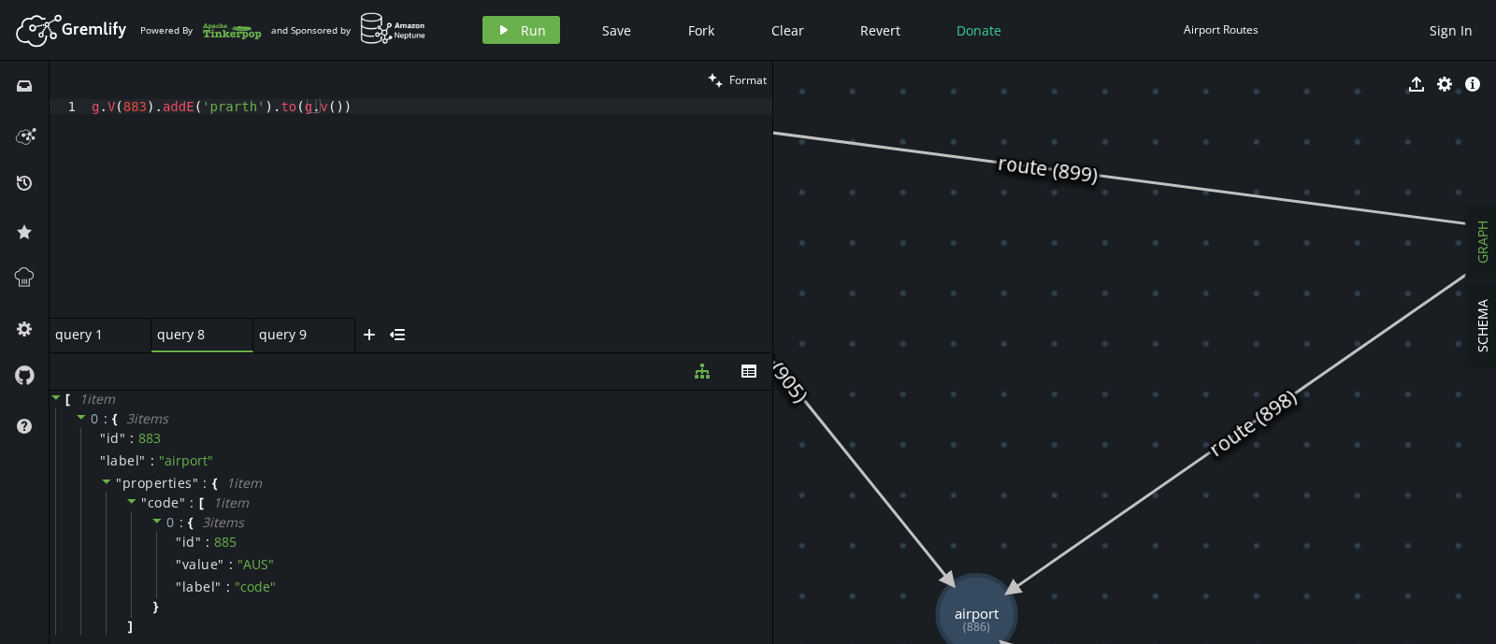
drag, startPoint x: 1003, startPoint y: 350, endPoint x: 1425, endPoint y: 366, distance: 422.8
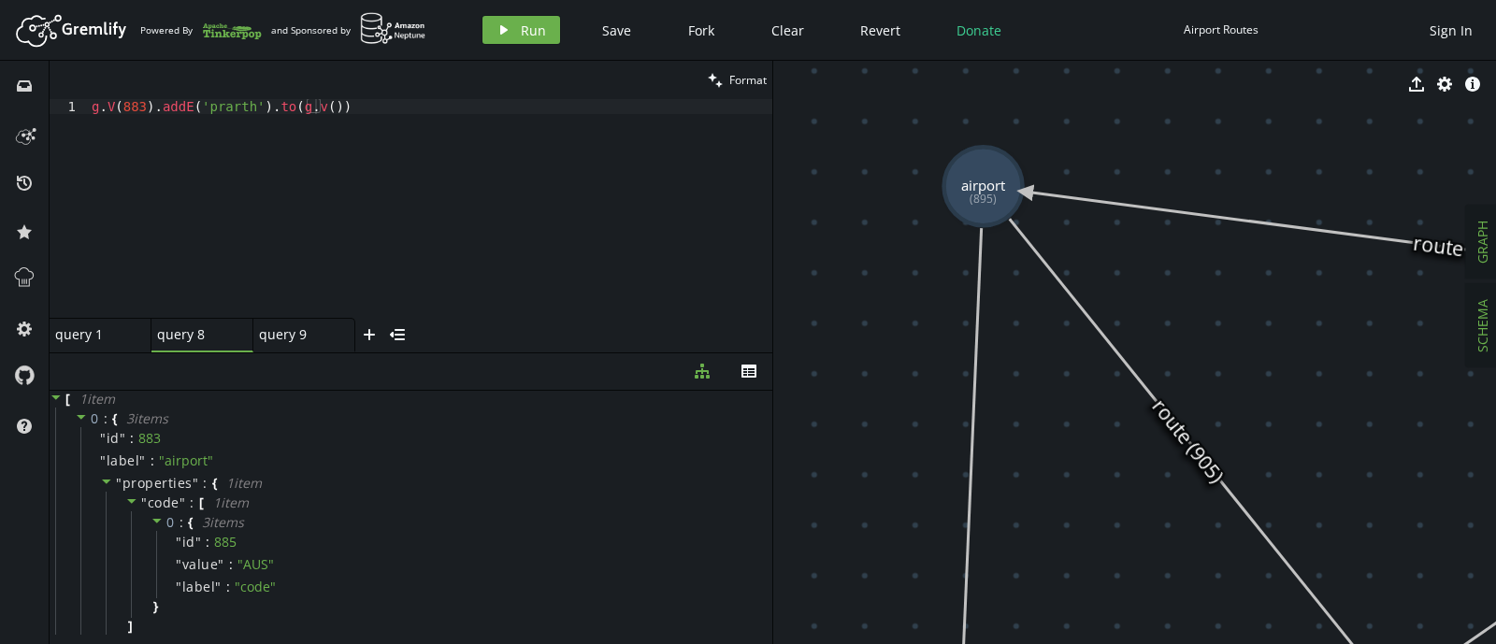
drag, startPoint x: 1077, startPoint y: 239, endPoint x: 1495, endPoint y: 320, distance: 425.5
click at [1495, 320] on div "SCHEMA GRAPH export cog info-sign airport (883) airport (886) airport (889) air…" at bounding box center [1134, 352] width 723 height 583
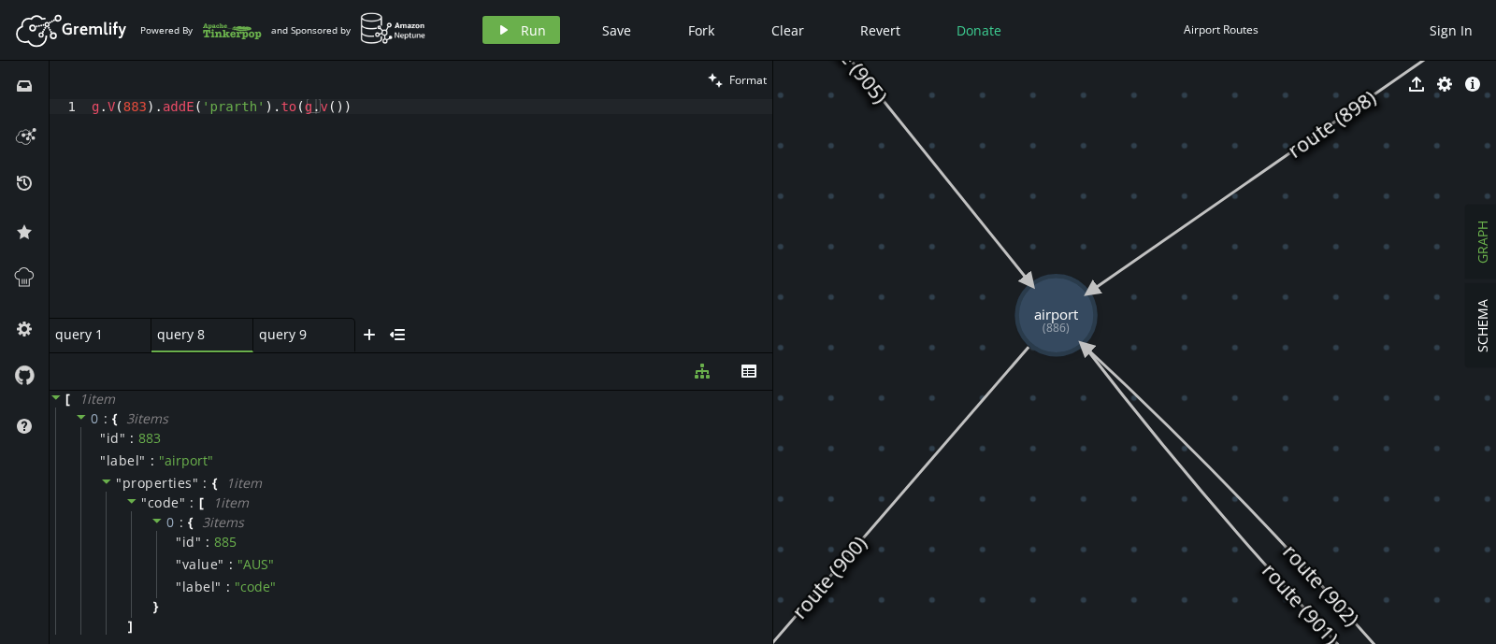
drag, startPoint x: 1043, startPoint y: 385, endPoint x: 689, endPoint y: -27, distance: 543.5
click at [689, 0] on html "Artboard Created with Sketch. Powered By and Sponsored by play Run Save Fork Cl…" at bounding box center [748, 322] width 1496 height 644
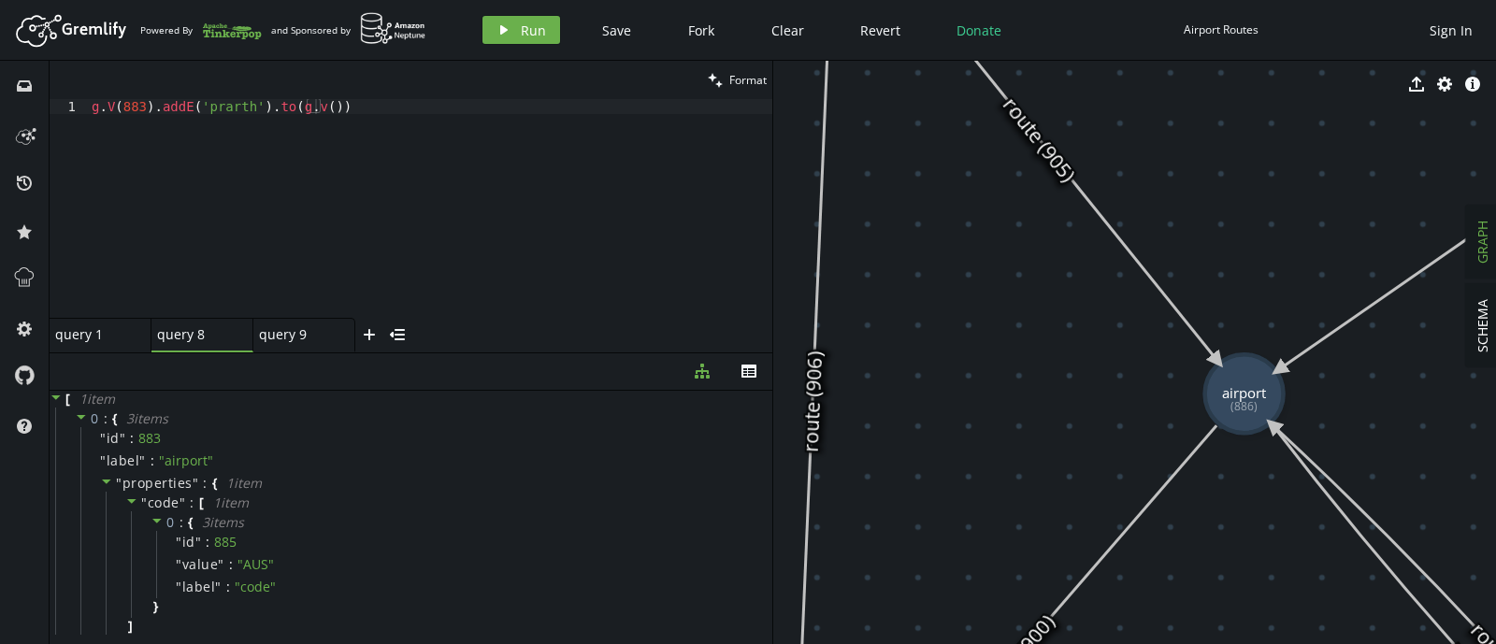
drag, startPoint x: 1211, startPoint y: 222, endPoint x: 1444, endPoint y: 338, distance: 260.4
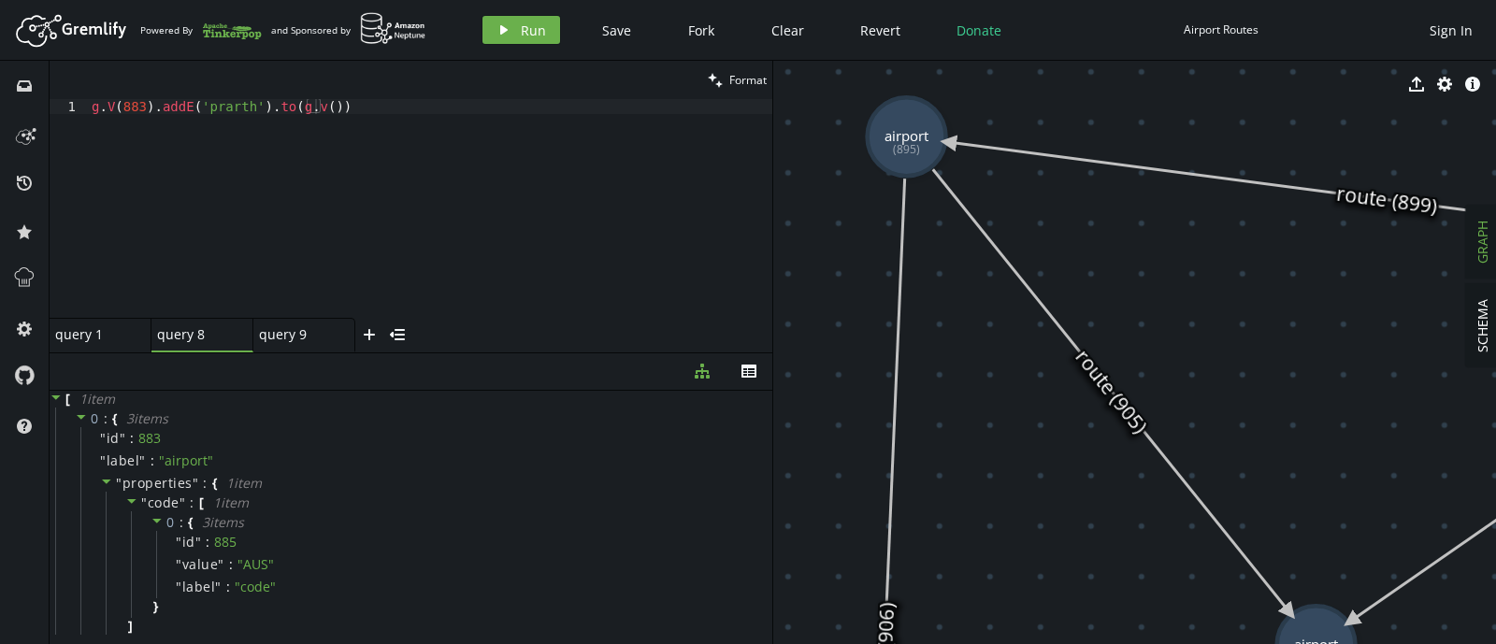
drag, startPoint x: 1221, startPoint y: 254, endPoint x: 1265, endPoint y: 504, distance: 253.4
click at [317, 105] on div "g . V ( 883 ) . addE ( 'prarth' ) . to ( g . v ( ))" at bounding box center [430, 223] width 684 height 249
type textarea "g.V(883).addE('prarth').to(g.v(895))"
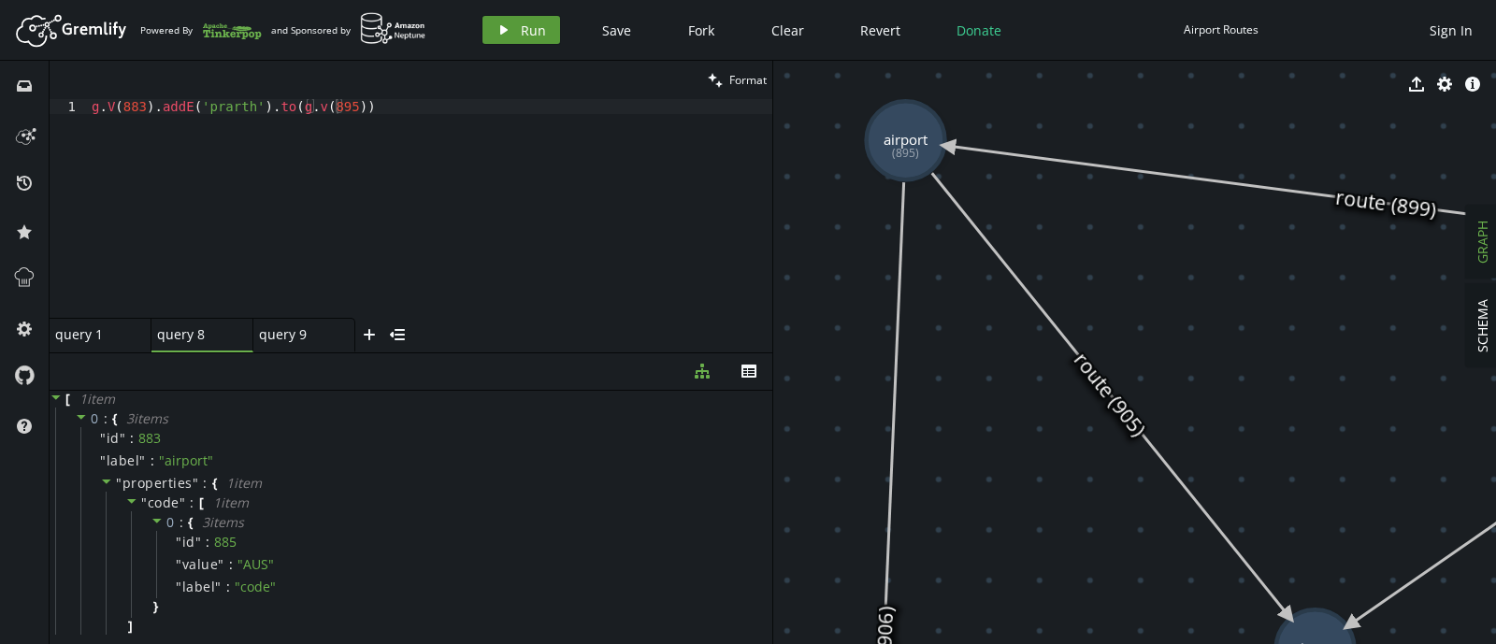
click at [512, 34] on button "play Run" at bounding box center [521, 30] width 78 height 28
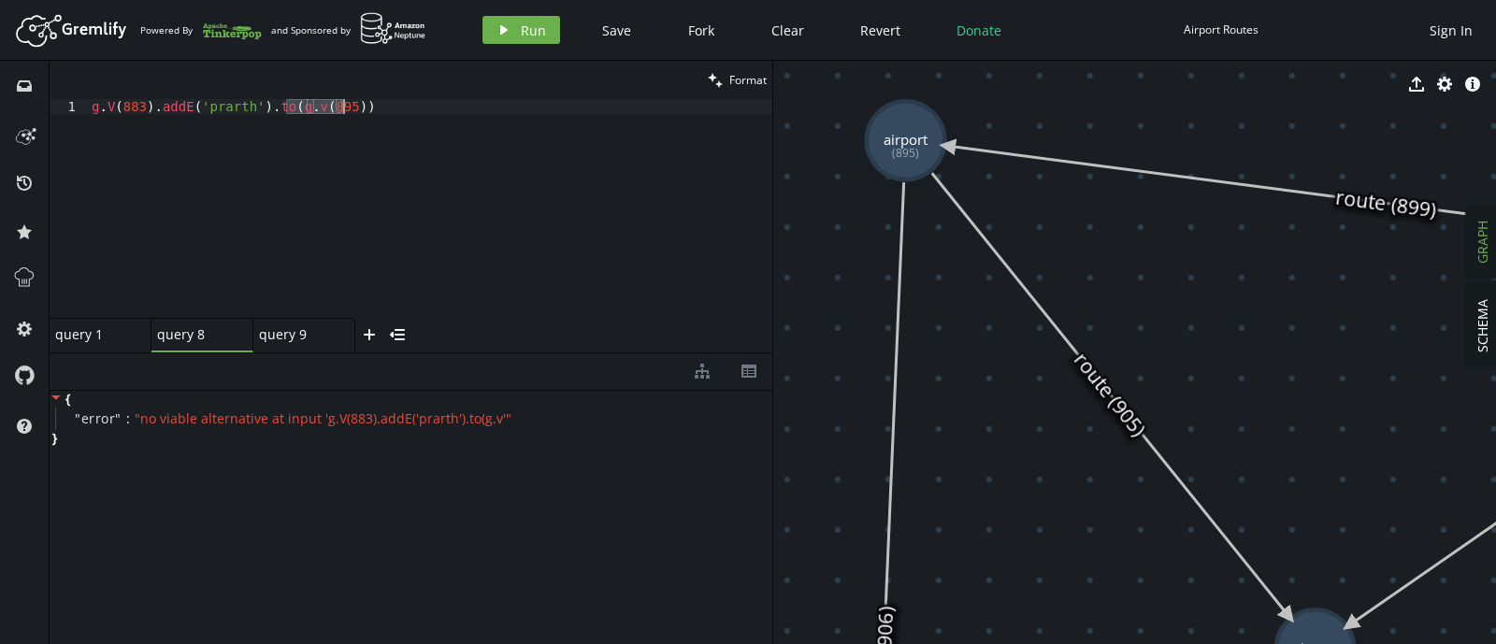
drag, startPoint x: 286, startPoint y: 106, endPoint x: 341, endPoint y: 104, distance: 55.2
click at [341, 104] on div "g . V ( 883 ) . addE ( 'prarth' ) . to ( g . v ( 895 ))" at bounding box center [430, 223] width 684 height 249
paste textarea "g.v(895)"
type textarea "g.v(895)"
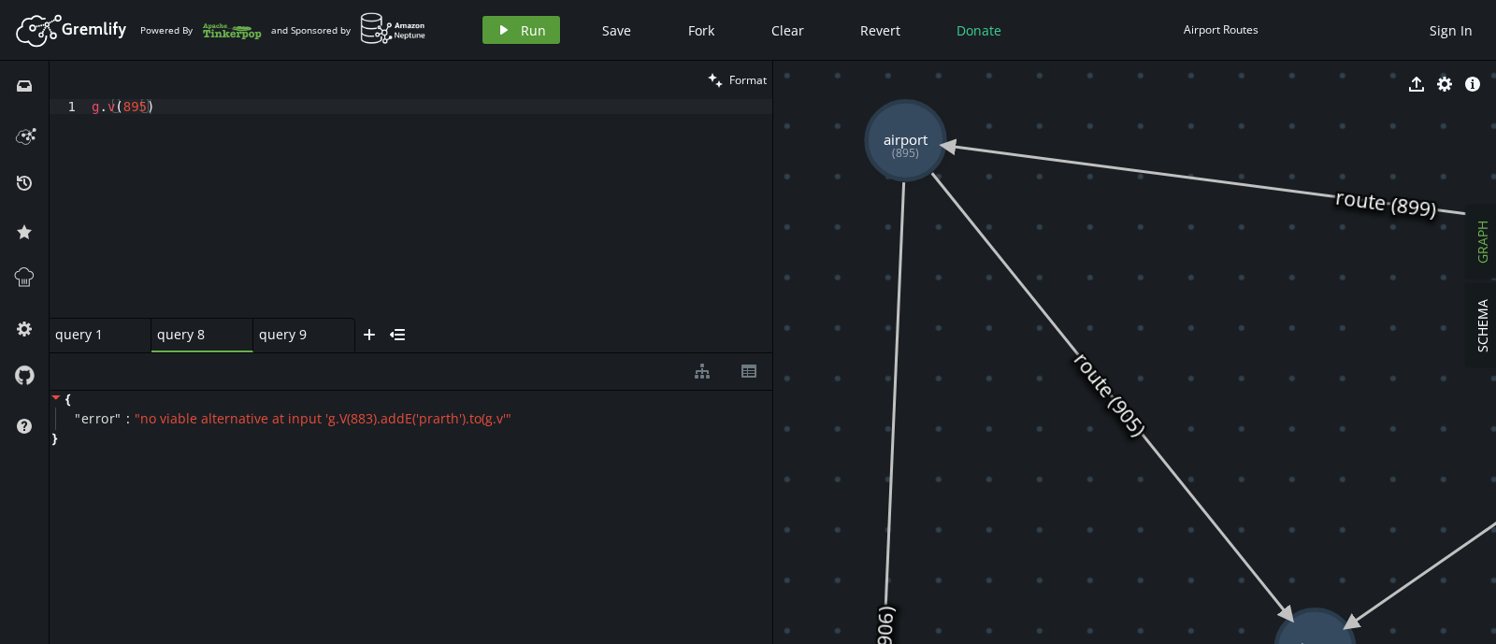
click at [512, 16] on button "play Run" at bounding box center [521, 30] width 78 height 28
click at [312, 107] on div "g . V ( 883 ) . addE ( 'prarth' ) . to ( g . v ( 895 ))" at bounding box center [430, 208] width 684 height 219
click at [308, 104] on div "g . V ( 883 ) . addE ( 'prarth' ) . to ( g . v ( 895 ))" at bounding box center [430, 223] width 684 height 249
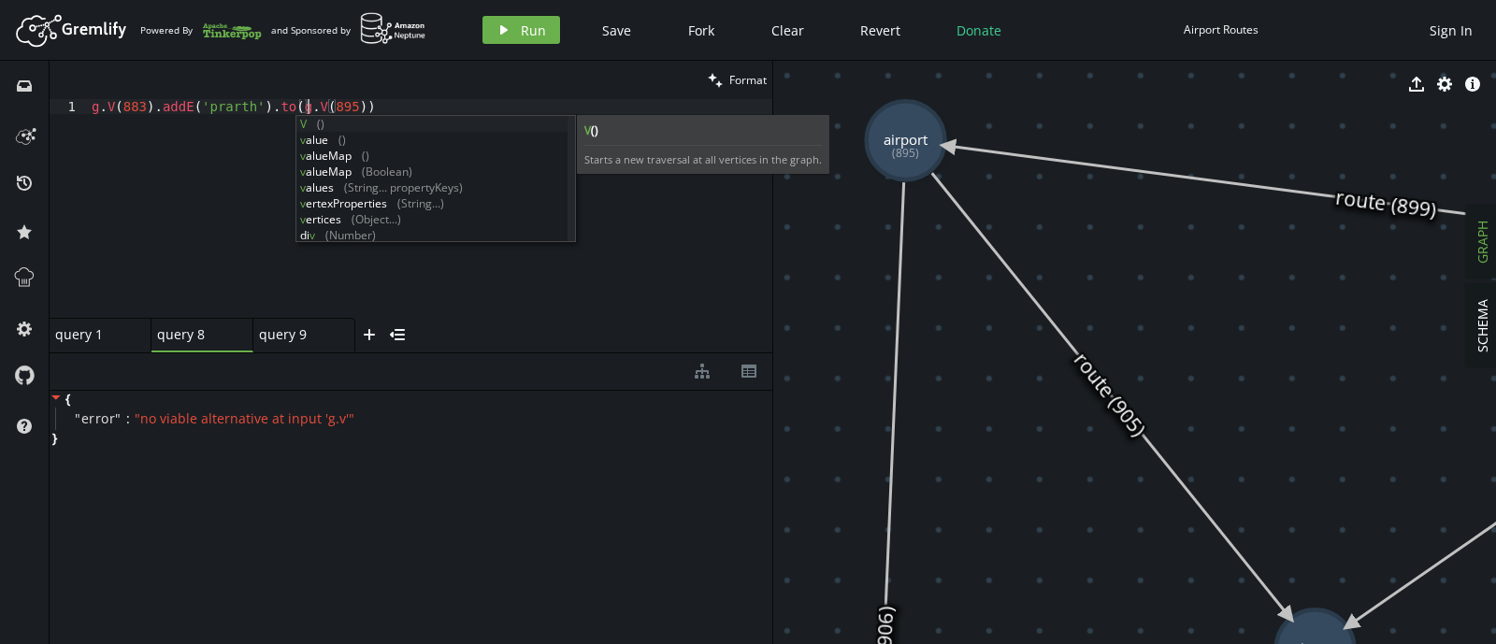
scroll to position [0, 214]
type textarea "g.V(883).addE('prarth').to(g.V(895))"
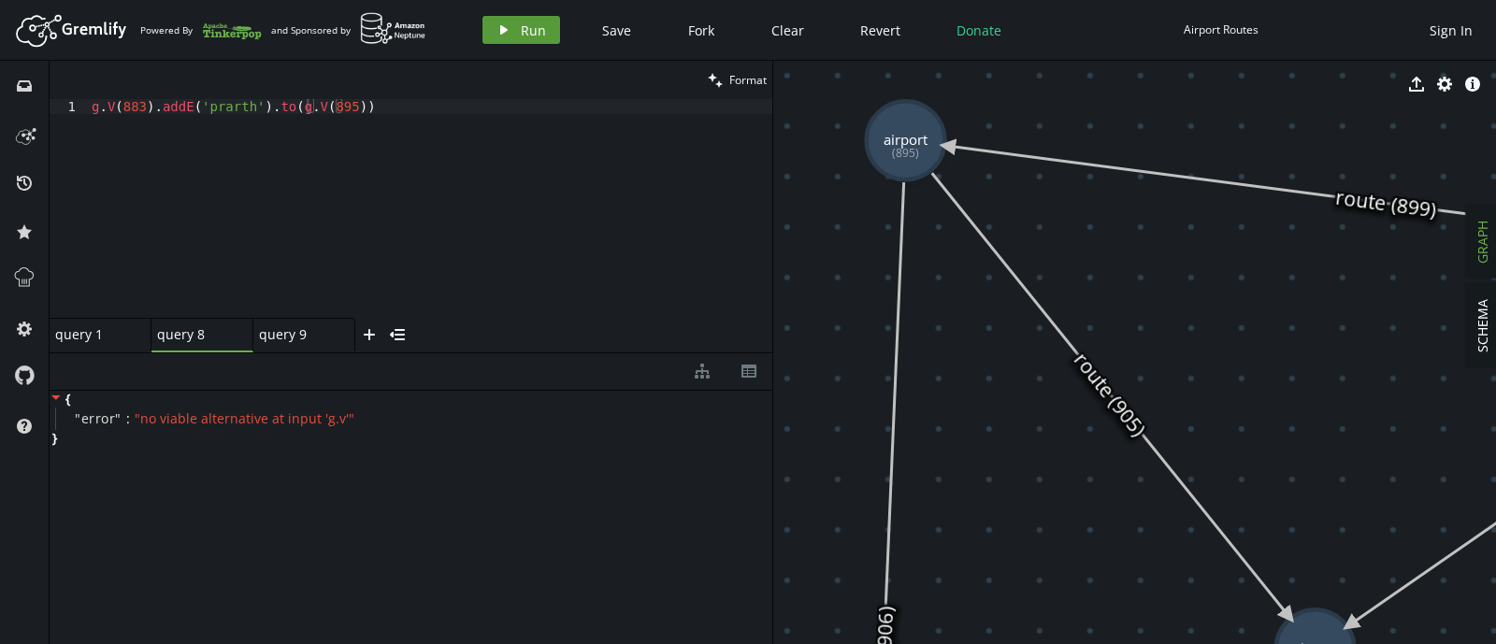
click at [507, 25] on icon "play" at bounding box center [503, 29] width 15 height 15
drag, startPoint x: 285, startPoint y: 105, endPoint x: 344, endPoint y: 108, distance: 59.0
click at [344, 108] on div "g . V ( 883 ) . addE ( 'prarth' ) . to ( g . V ( 895 ))" at bounding box center [430, 223] width 684 height 249
click at [428, 133] on div "g . V ( 883 ) . addE ( 'prarth' ) . to ( g . V ( 895 ))" at bounding box center [430, 223] width 684 height 249
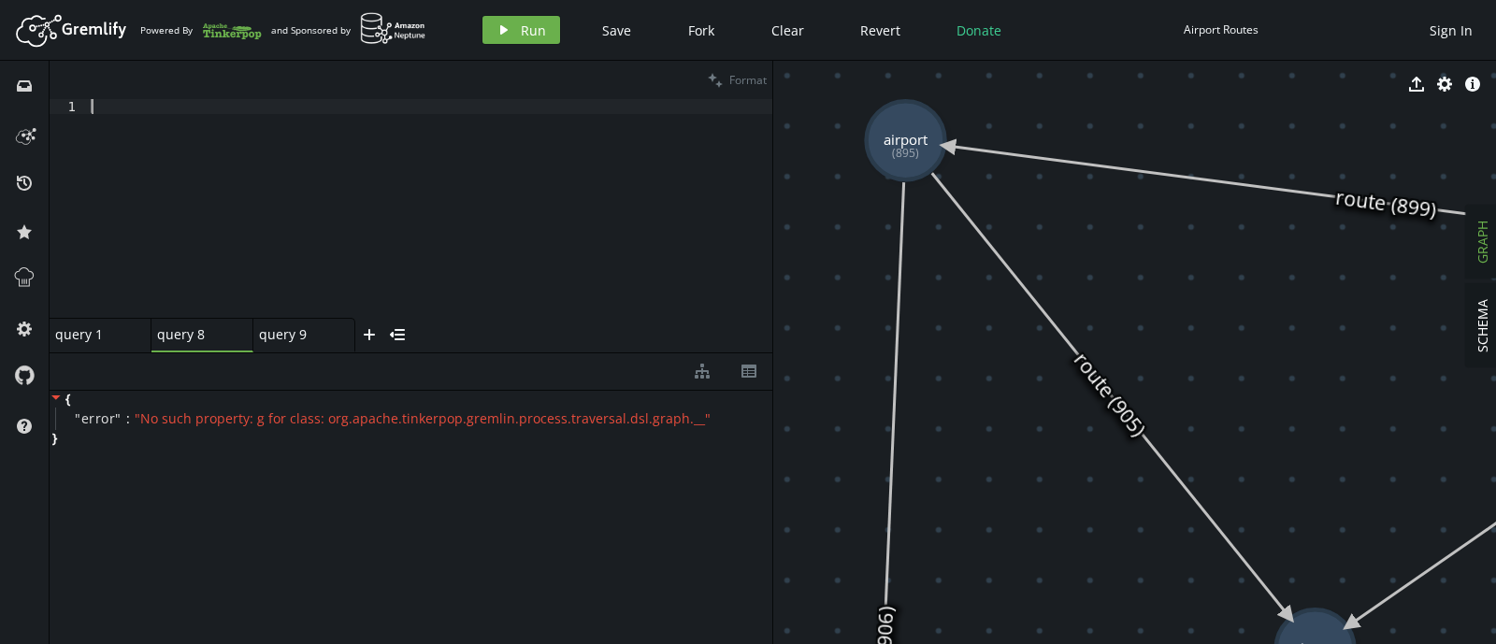
scroll to position [0, 0]
paste textarea "g.V(895)"
type textarea "g.V(895)"
click at [501, 33] on icon "button" at bounding box center [503, 29] width 7 height 9
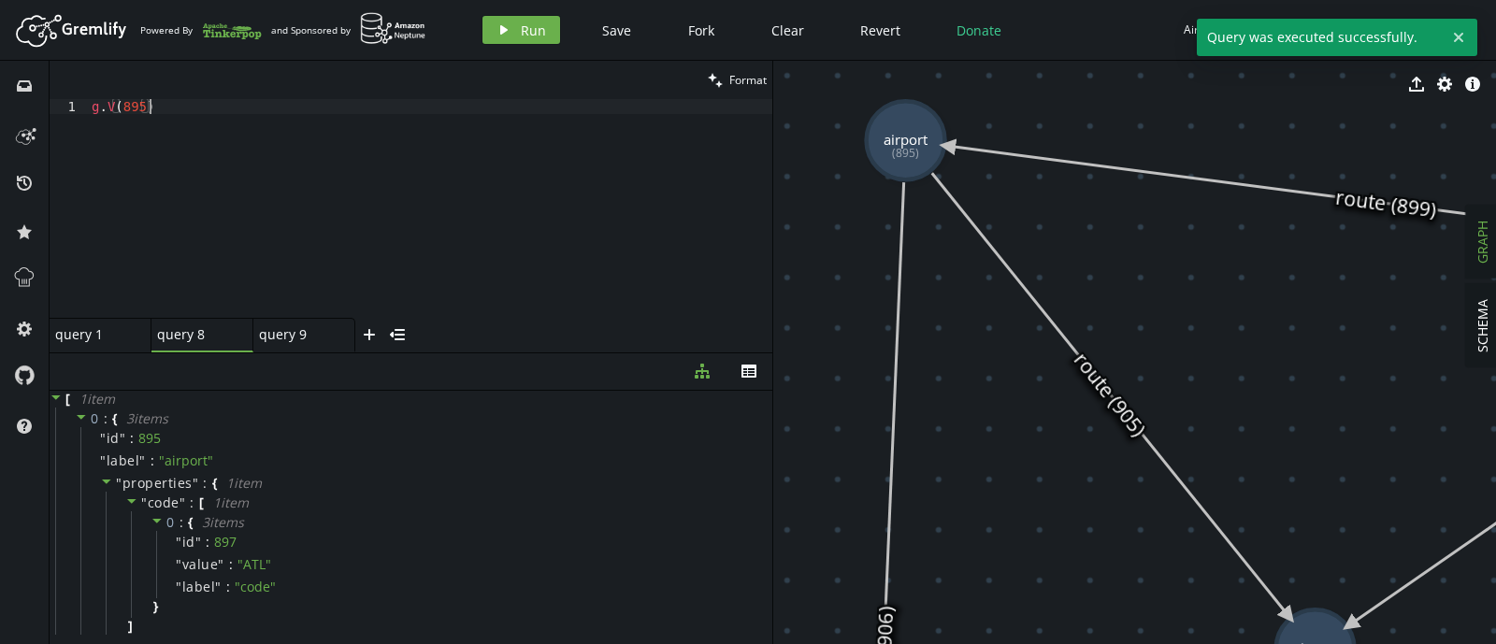
click at [430, 216] on div "g . V ( 895 )" at bounding box center [430, 223] width 684 height 249
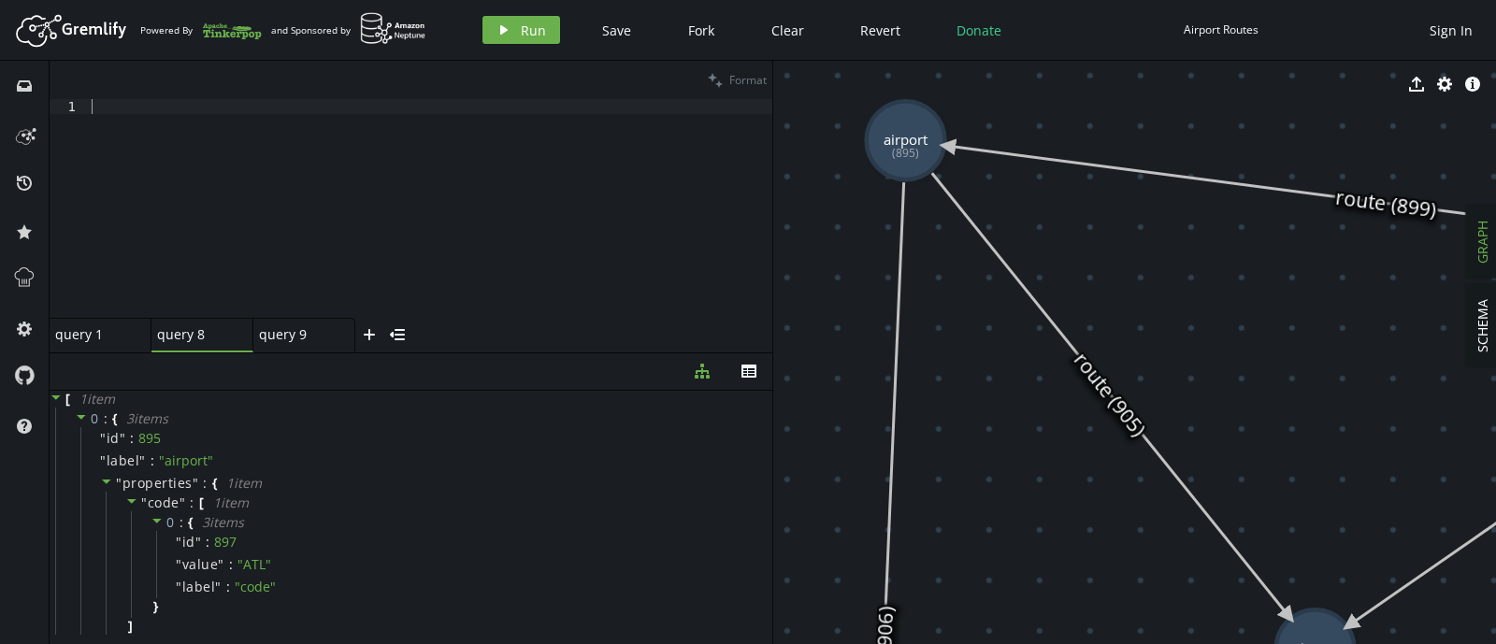
type textarea "g.V(883).addE('prarth').to(g.V(895))"
click at [385, 21] on img at bounding box center [393, 28] width 66 height 33
click at [617, 38] on span "Save" at bounding box center [616, 30] width 29 height 18
click at [799, 25] on span "Clear" at bounding box center [787, 30] width 33 height 18
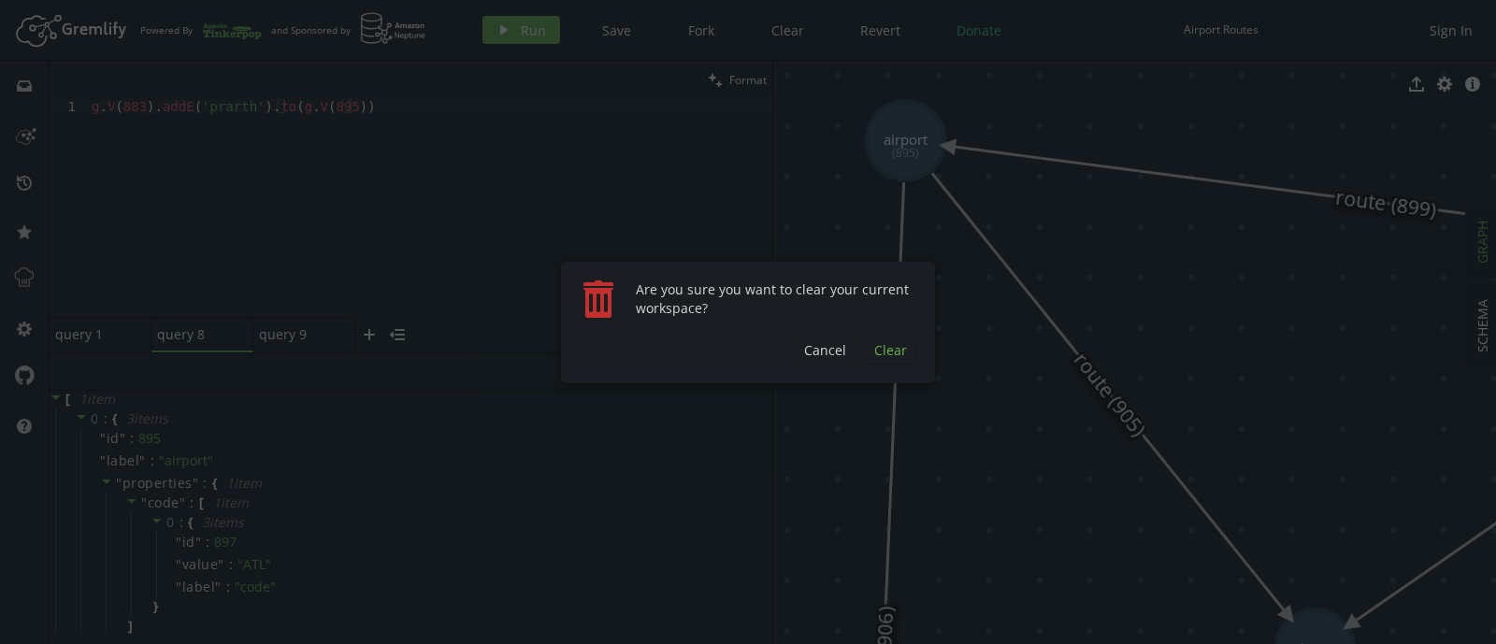
click at [883, 341] on span "Clear" at bounding box center [890, 350] width 33 height 18
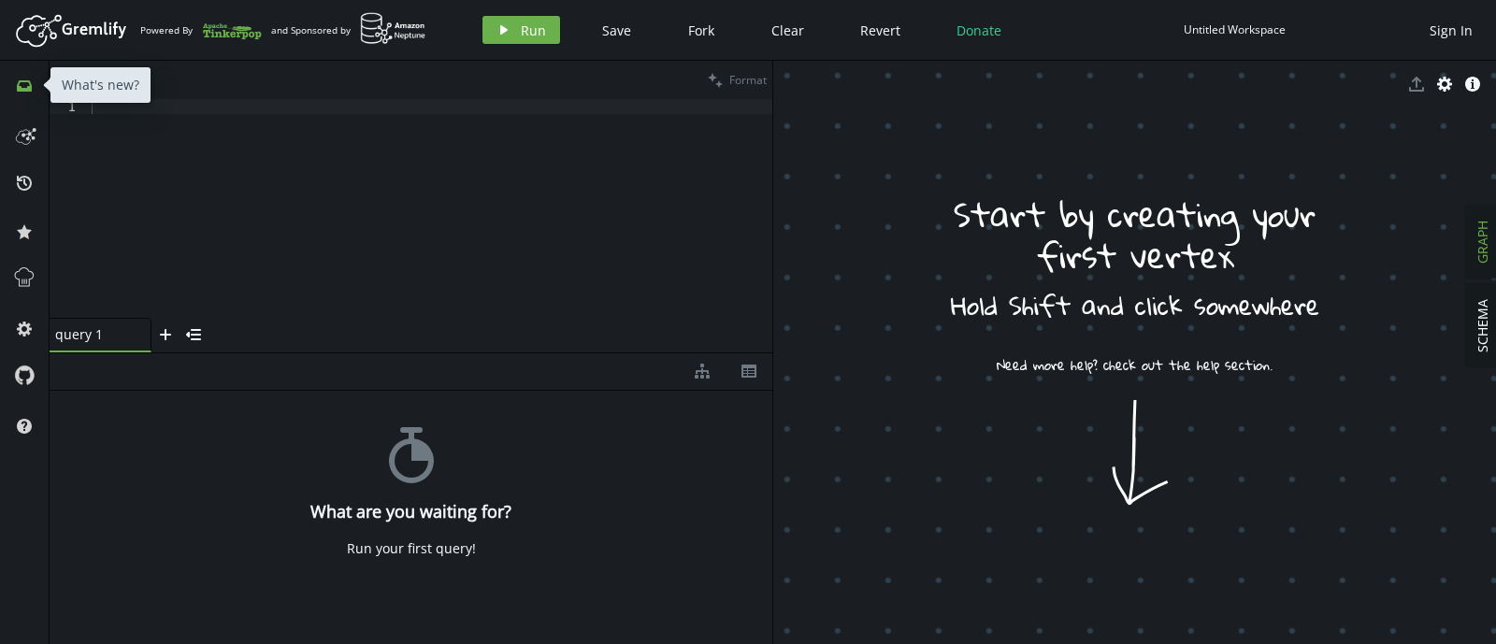
click at [28, 90] on icon at bounding box center [24, 85] width 15 height 11
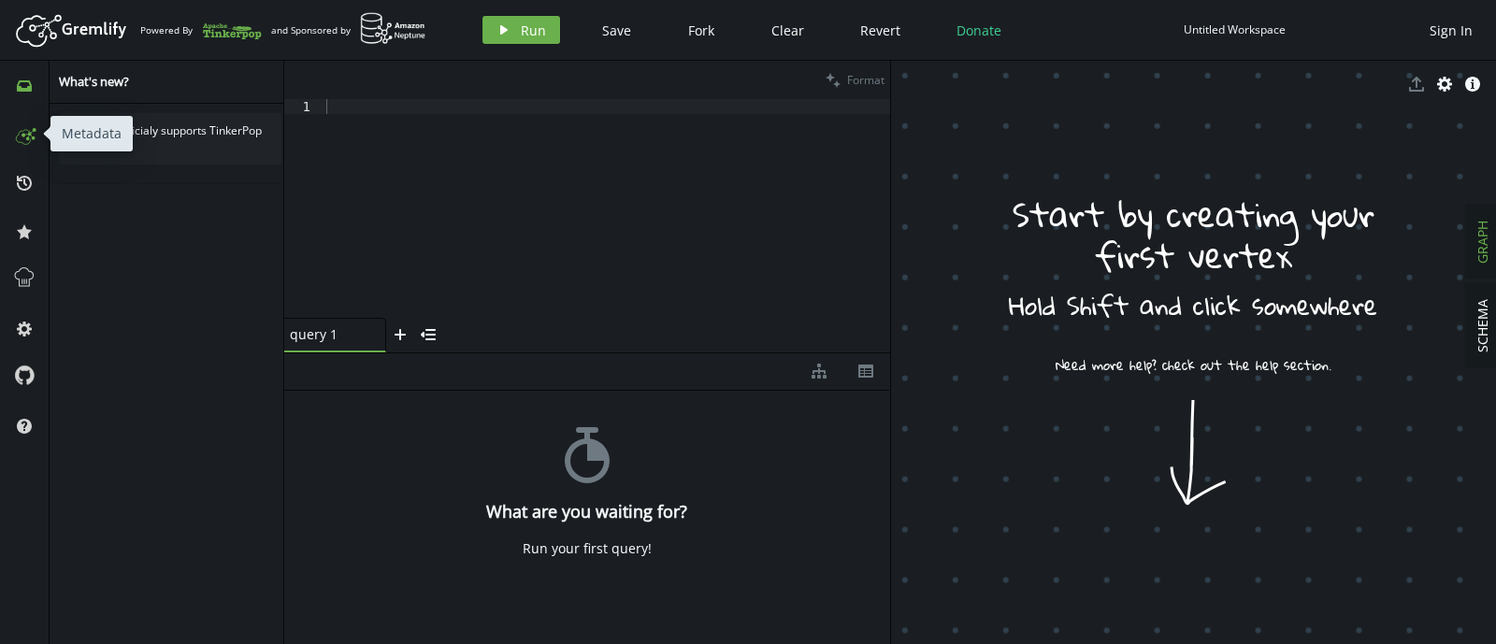
click at [25, 125] on icon at bounding box center [24, 134] width 30 height 30
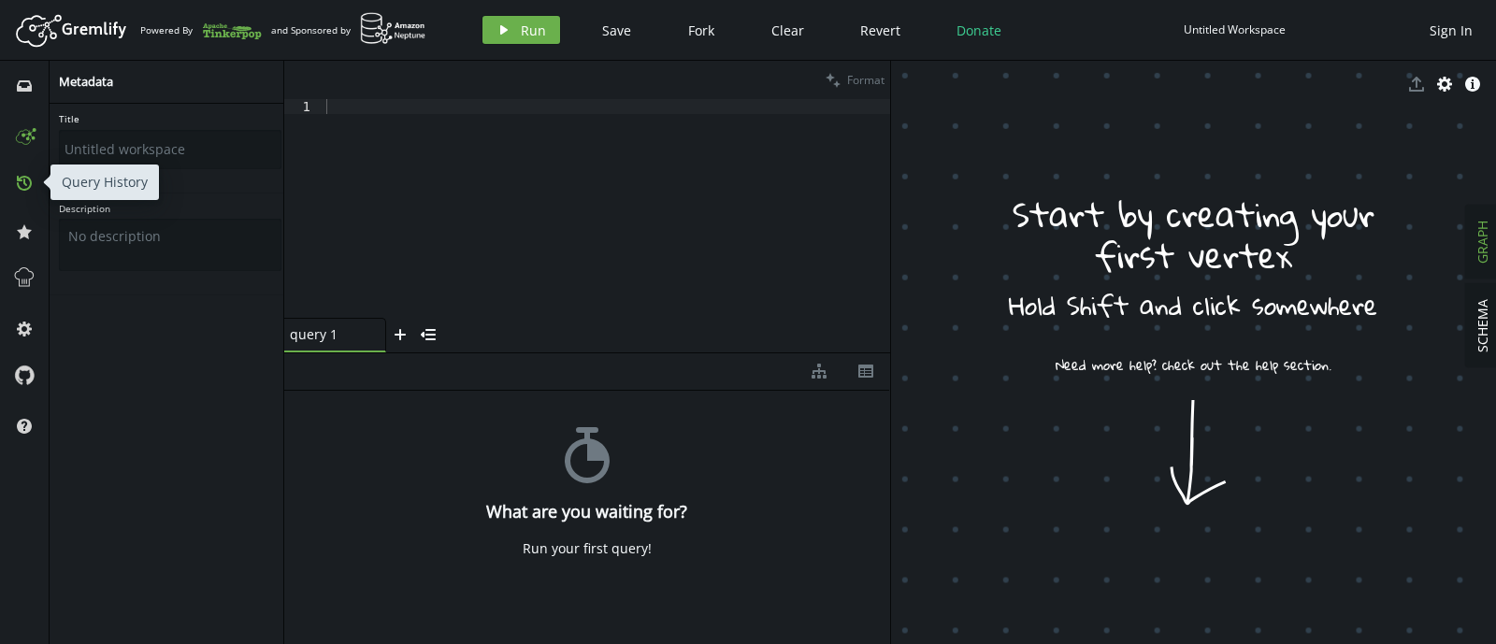
click at [27, 174] on button "history" at bounding box center [24, 182] width 30 height 30
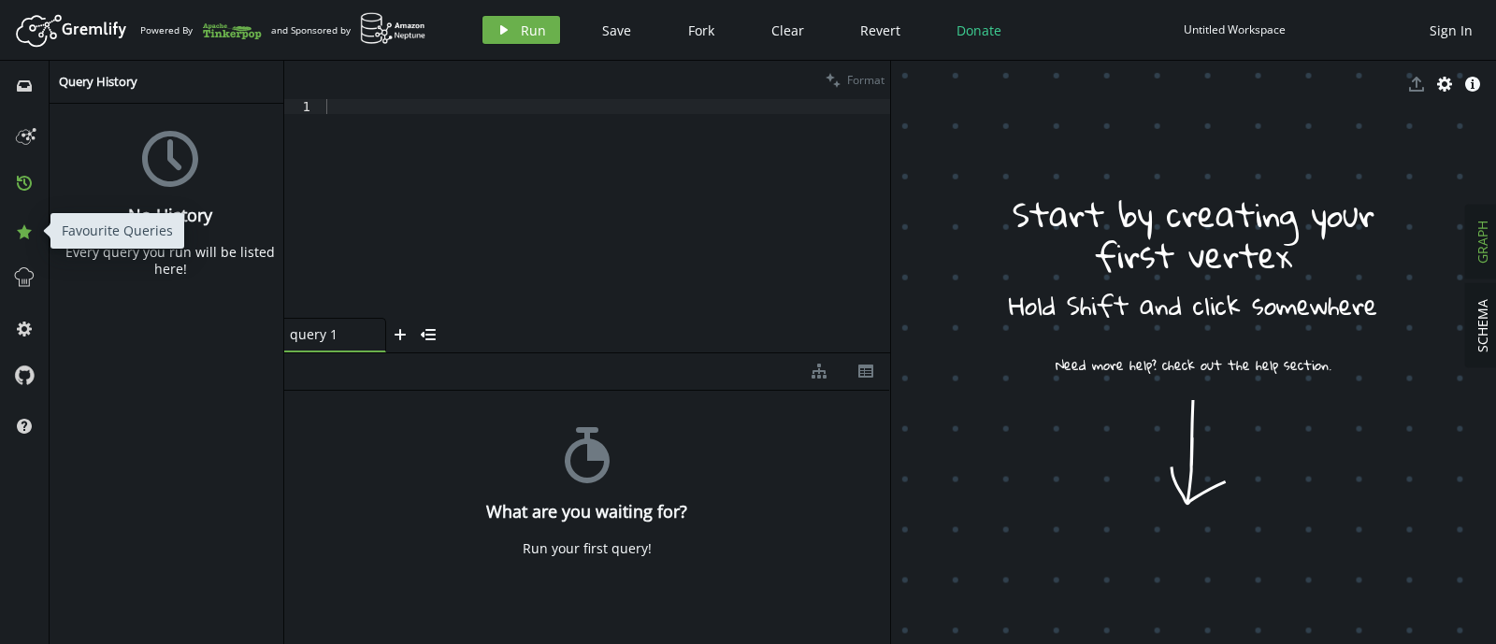
click at [28, 229] on icon "star" at bounding box center [24, 231] width 15 height 15
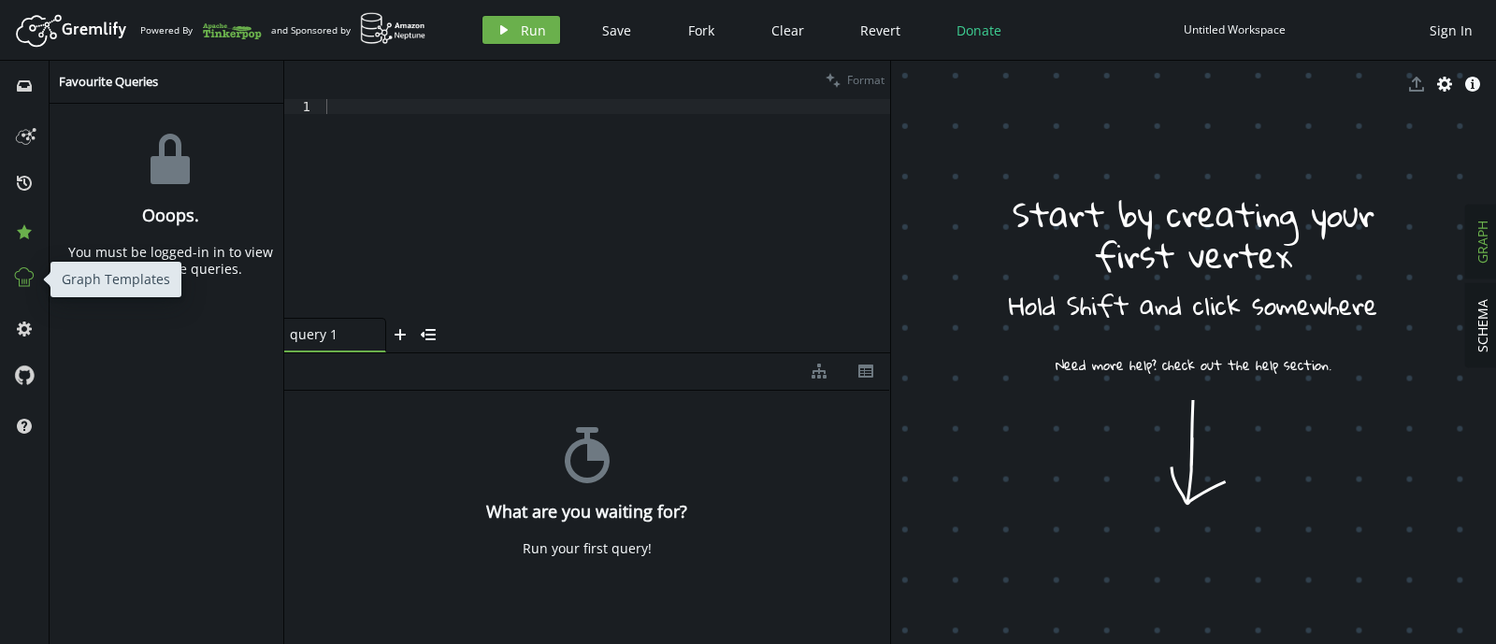
click at [13, 266] on icon at bounding box center [24, 277] width 24 height 24
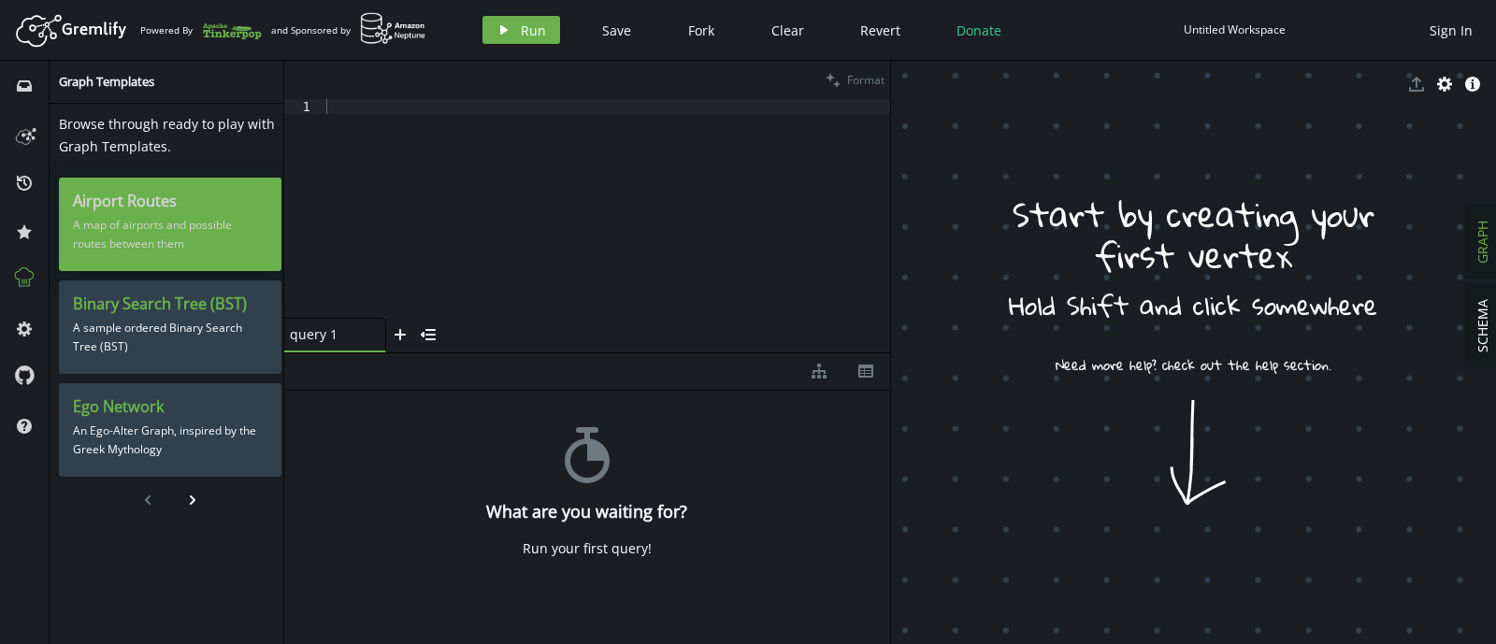
click at [70, 218] on div "Airport Routes A map of airports and possible routes between them" at bounding box center [170, 224] width 222 height 93
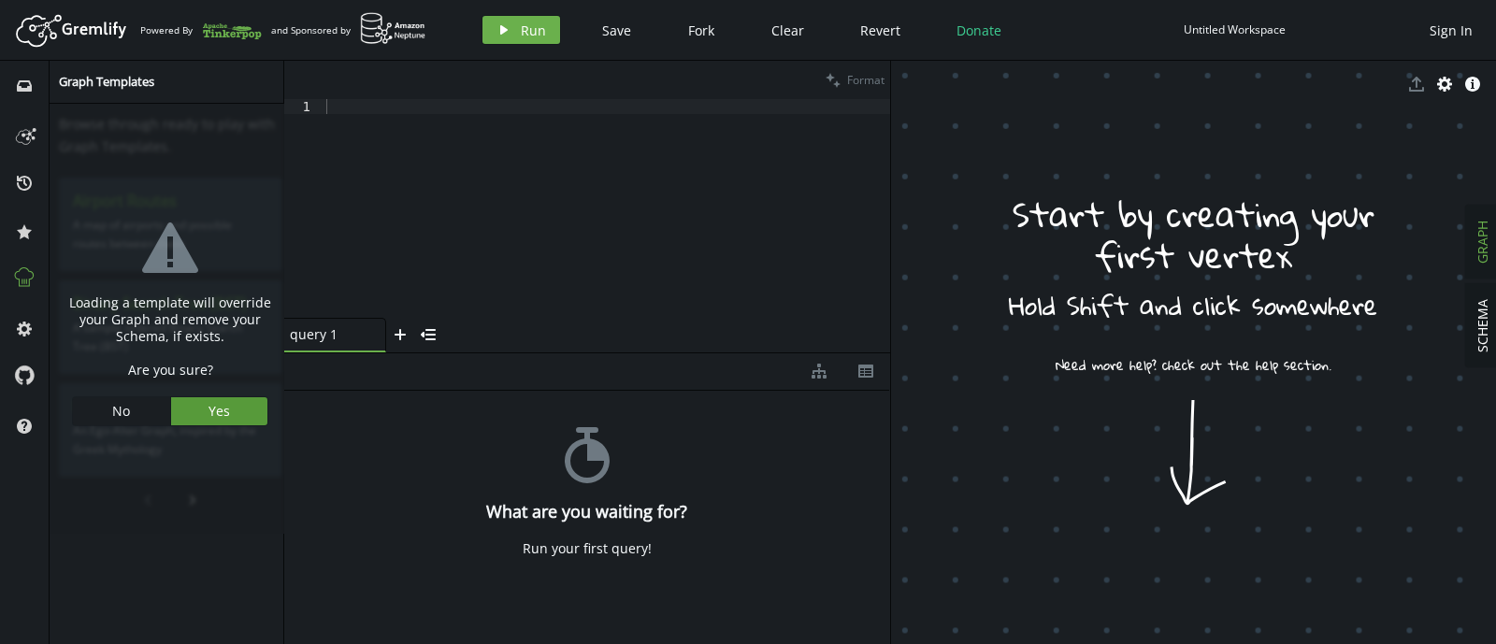
click at [193, 416] on button "Yes" at bounding box center [219, 411] width 97 height 28
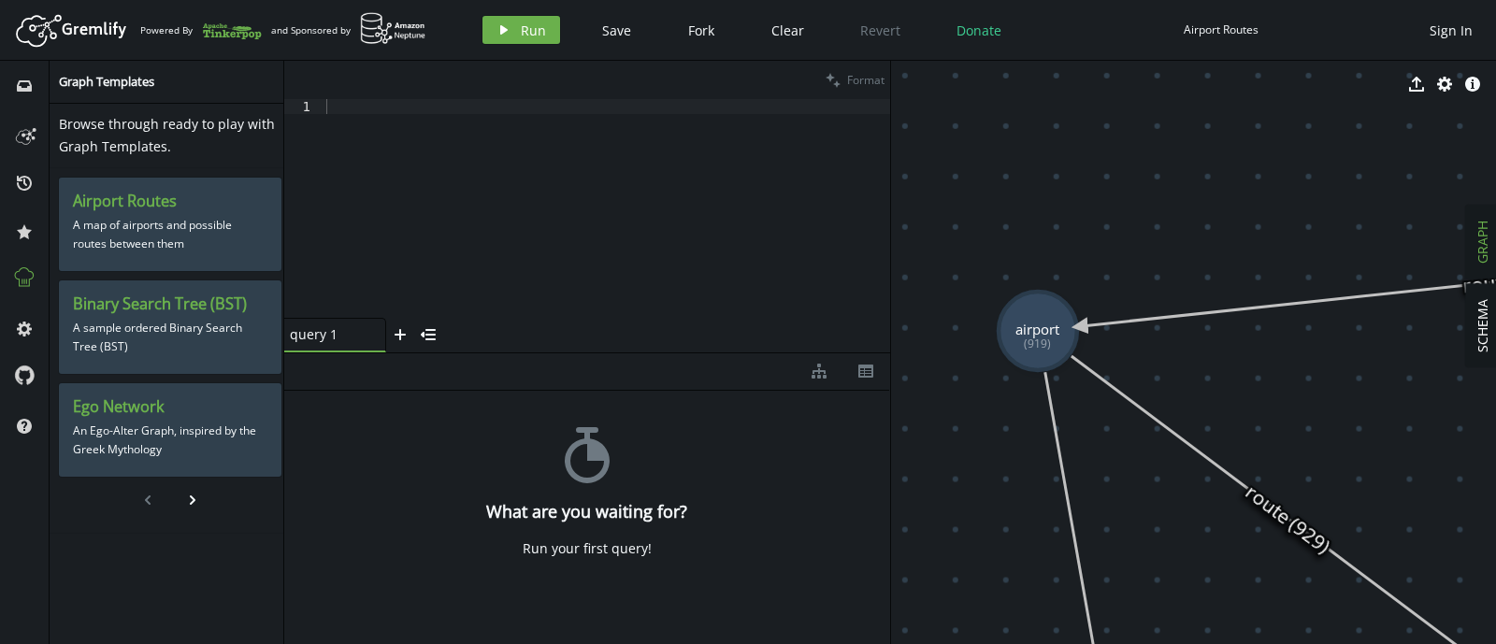
click at [856, 537] on div "stopwatch What are you waiting for? Run your first query!" at bounding box center [587, 513] width 606 height 245
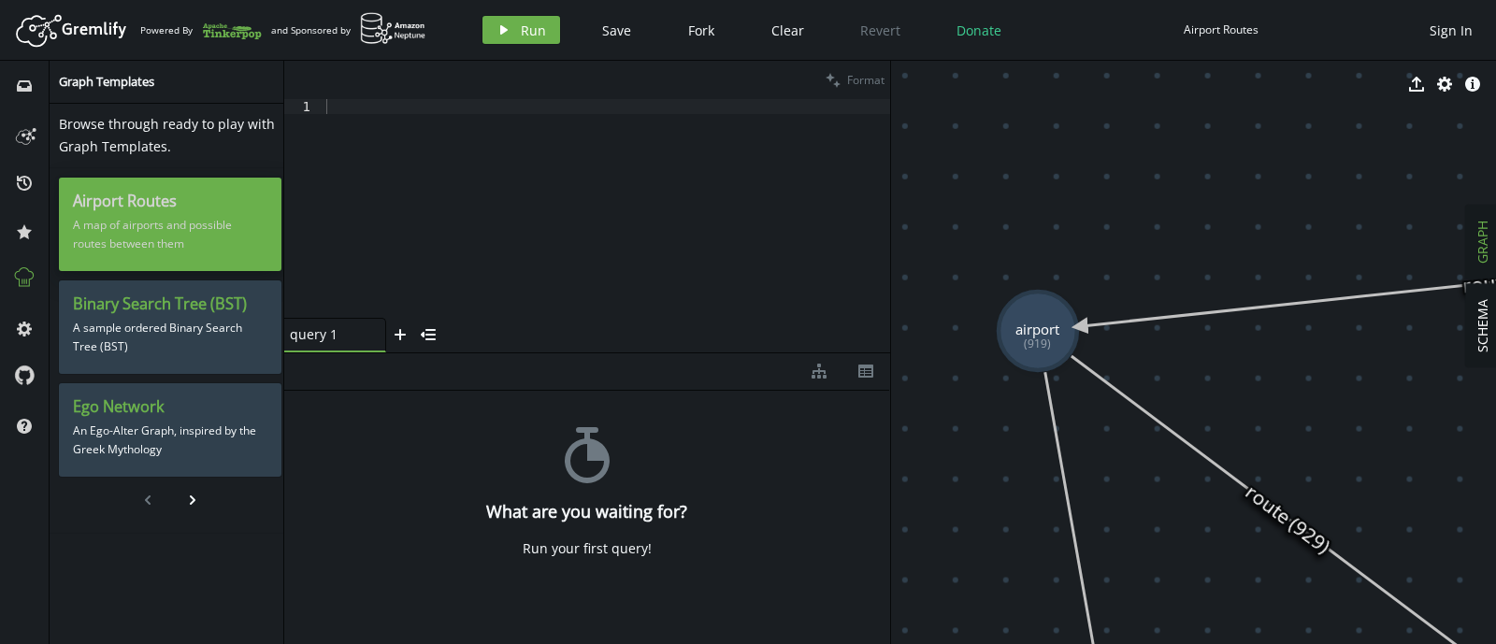
click at [159, 214] on p "A map of airports and possible routes between them" at bounding box center [170, 234] width 194 height 47
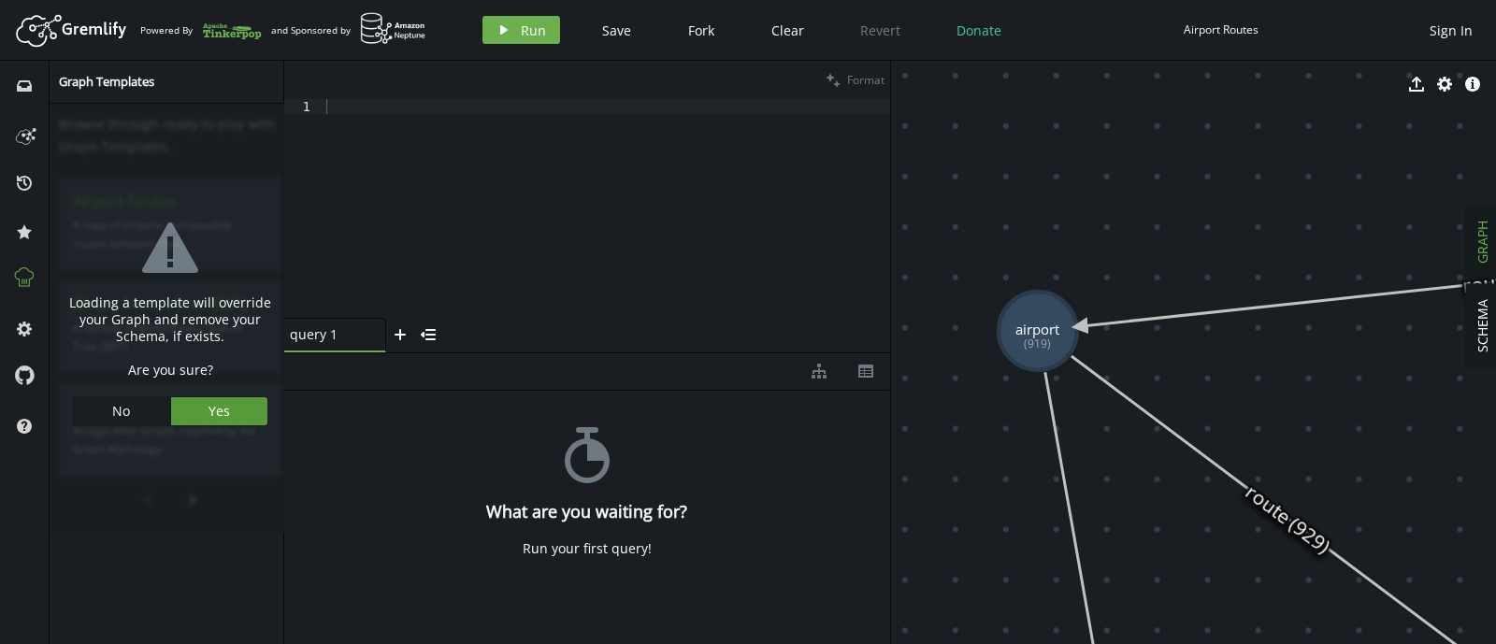
click at [201, 408] on button "Yes" at bounding box center [219, 411] width 97 height 28
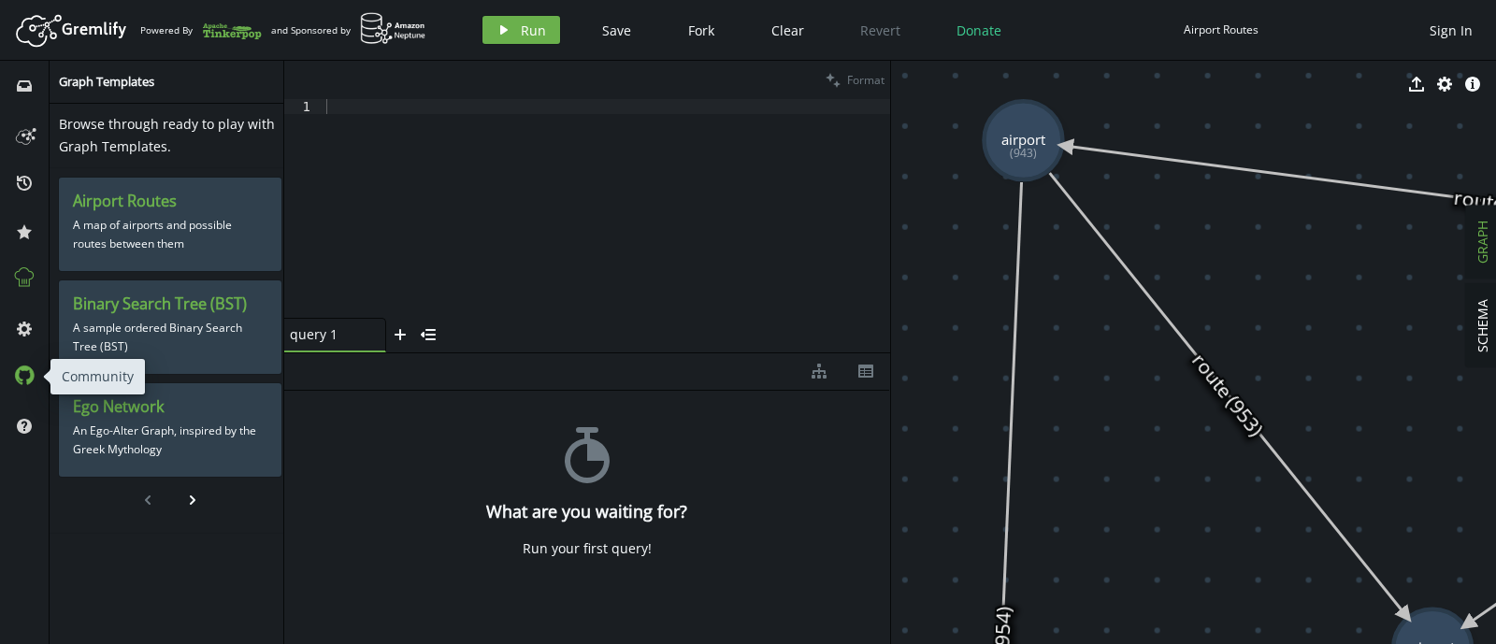
click at [20, 375] on icon at bounding box center [24, 375] width 21 height 21
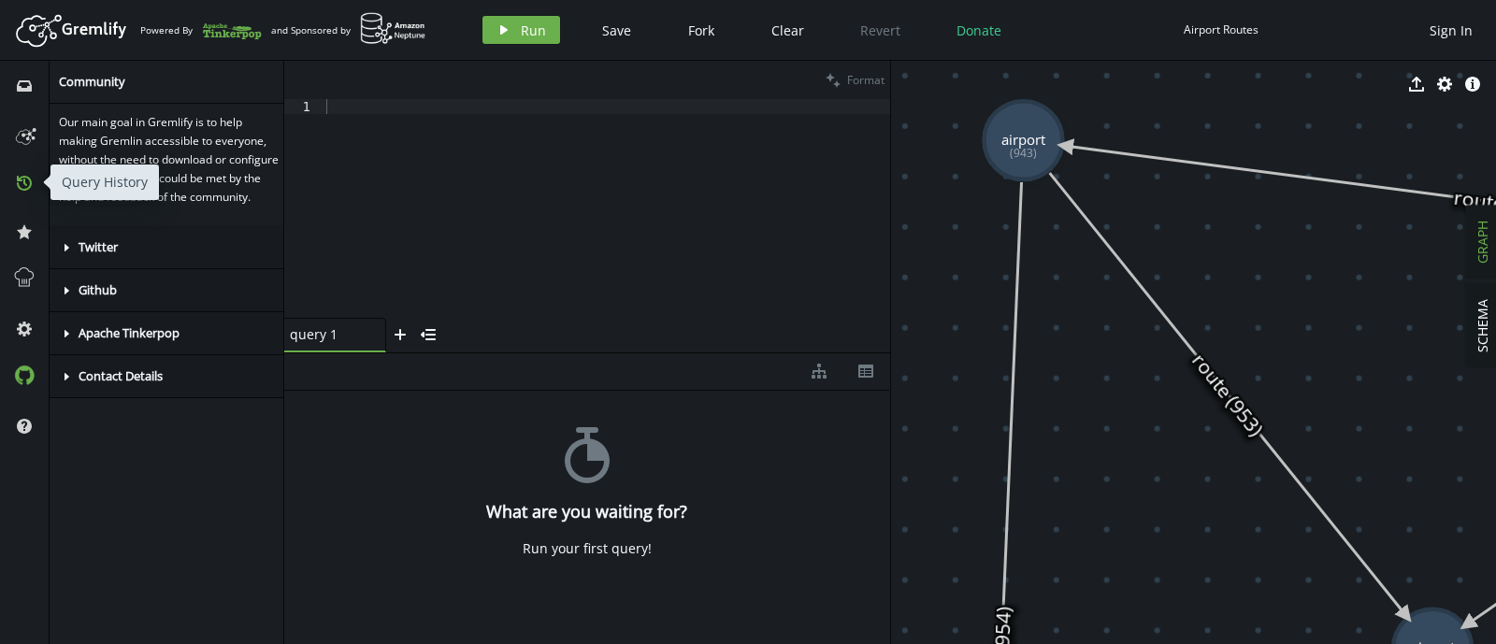
click at [21, 182] on icon "history" at bounding box center [24, 183] width 15 height 15
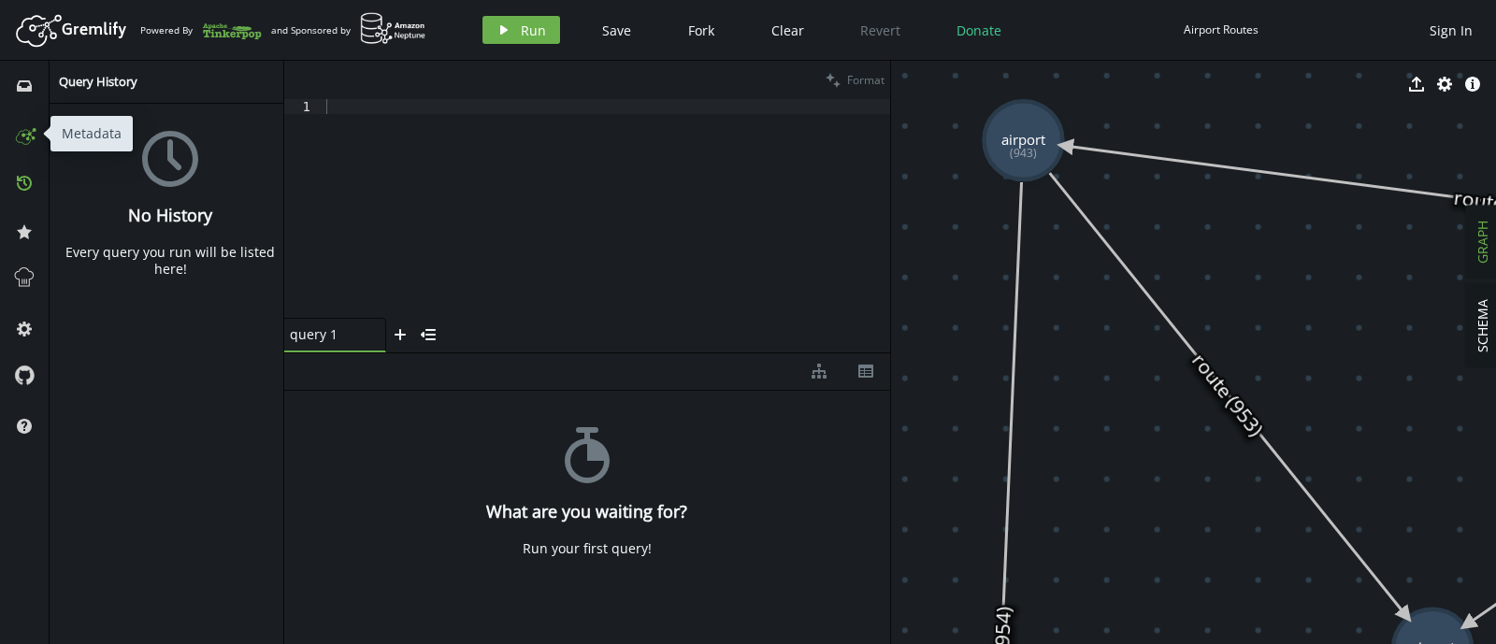
click at [19, 136] on icon at bounding box center [24, 134] width 30 height 30
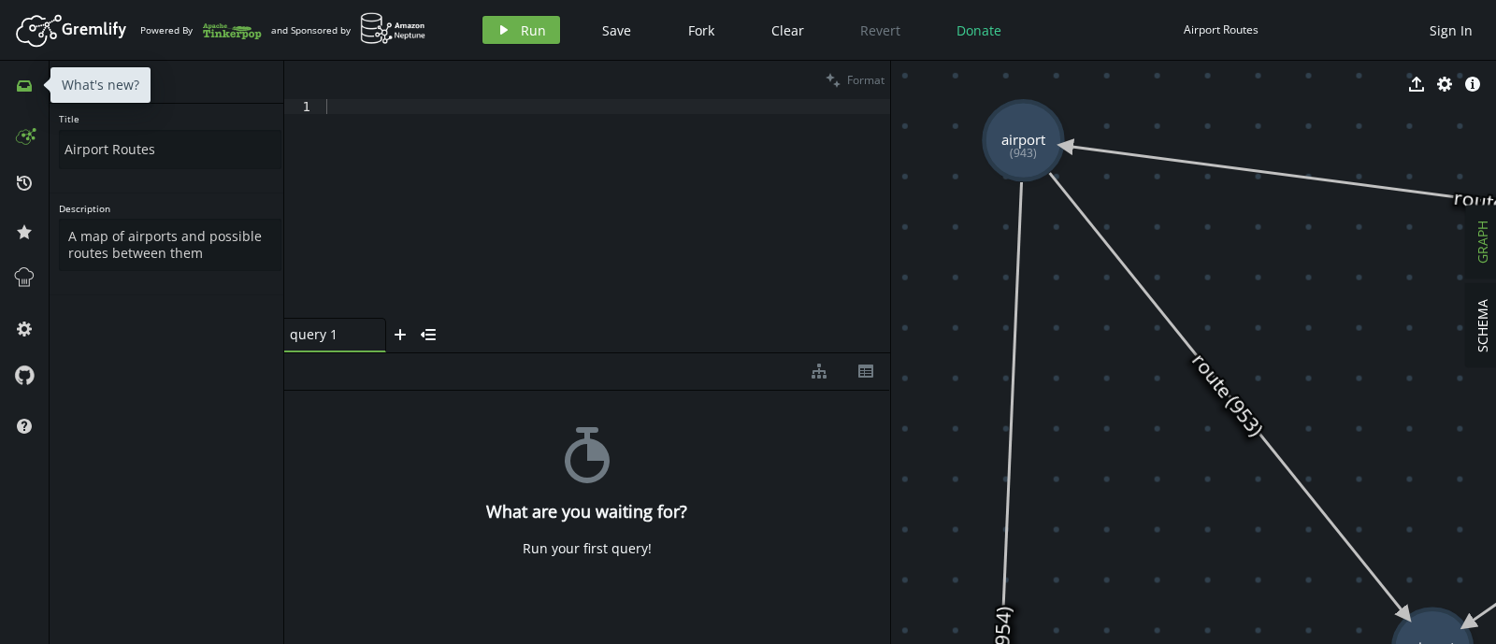
click at [31, 98] on button "inbox" at bounding box center [24, 85] width 30 height 30
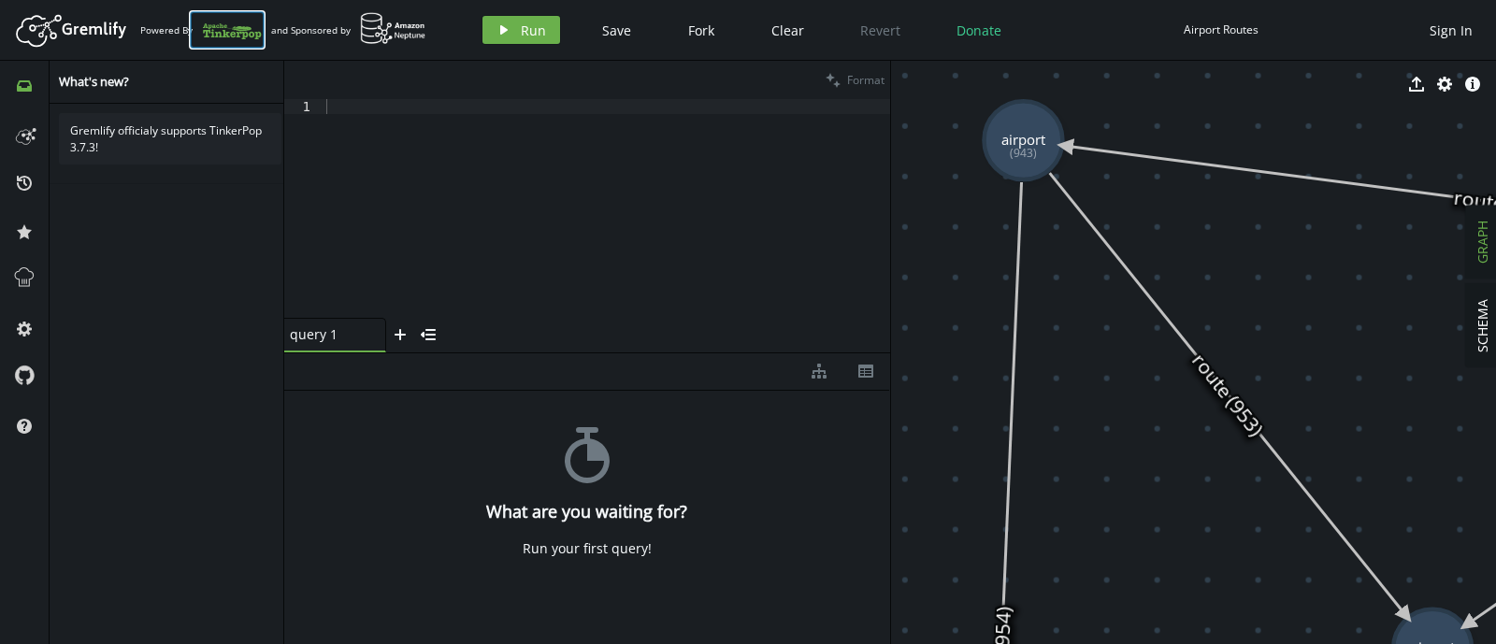
click at [213, 35] on icon at bounding box center [232, 29] width 60 height 30
